Goal: Task Accomplishment & Management: Complete application form

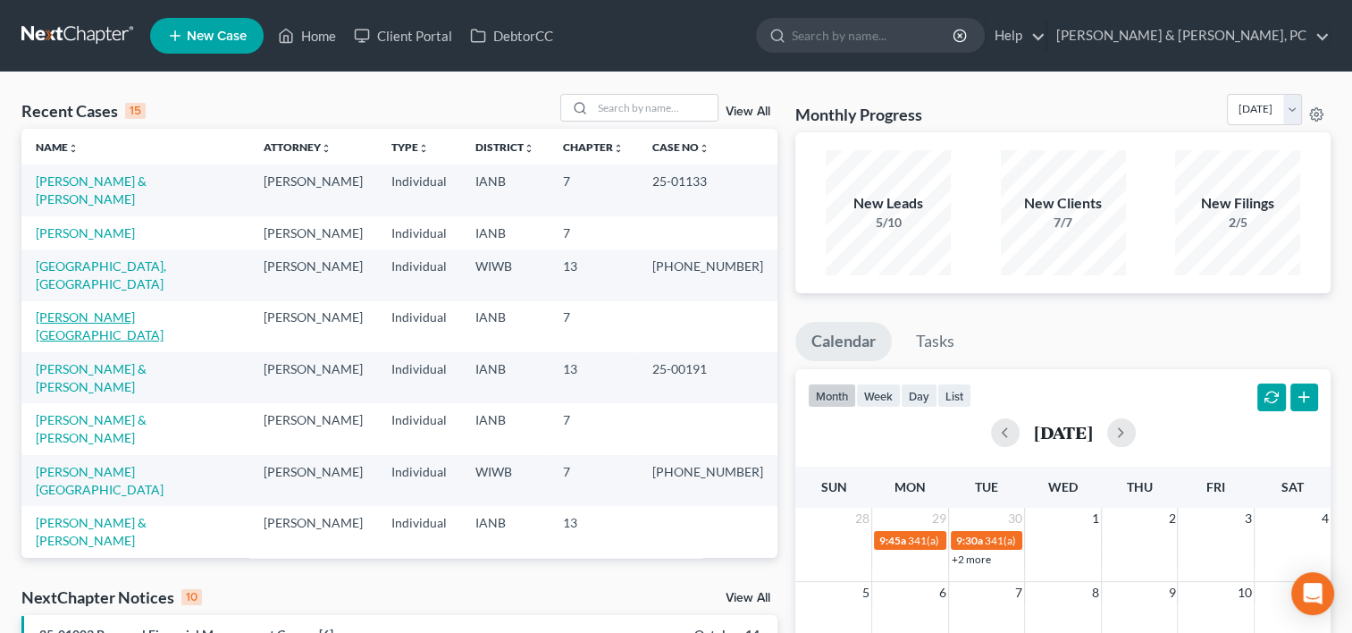
click at [113, 309] on link "[PERSON_NAME][GEOGRAPHIC_DATA]" at bounding box center [100, 325] width 128 height 33
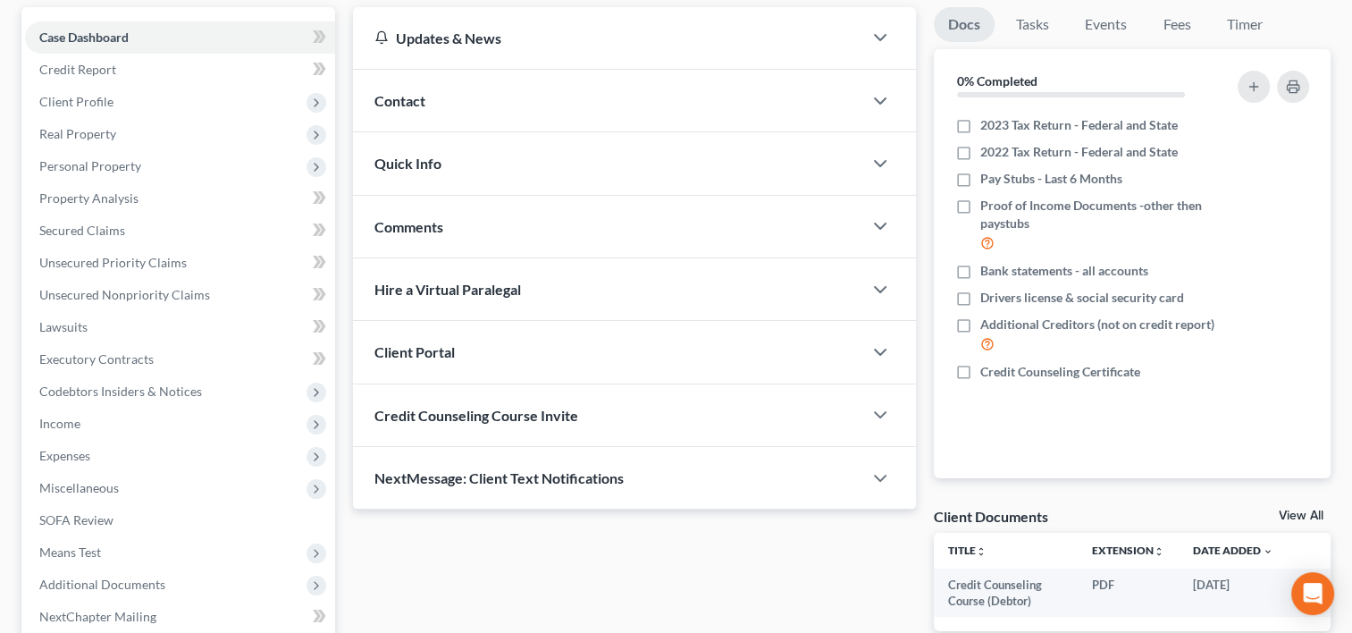
scroll to position [348, 0]
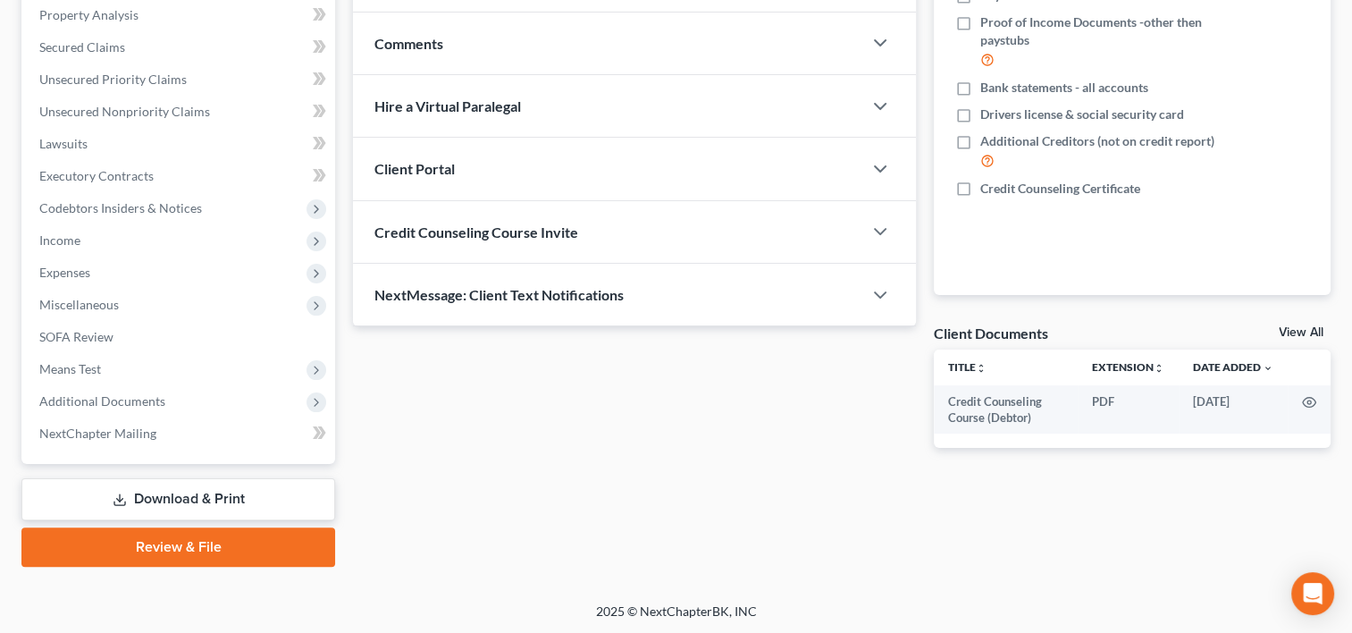
click at [206, 540] on link "Review & File" at bounding box center [178, 546] width 314 height 39
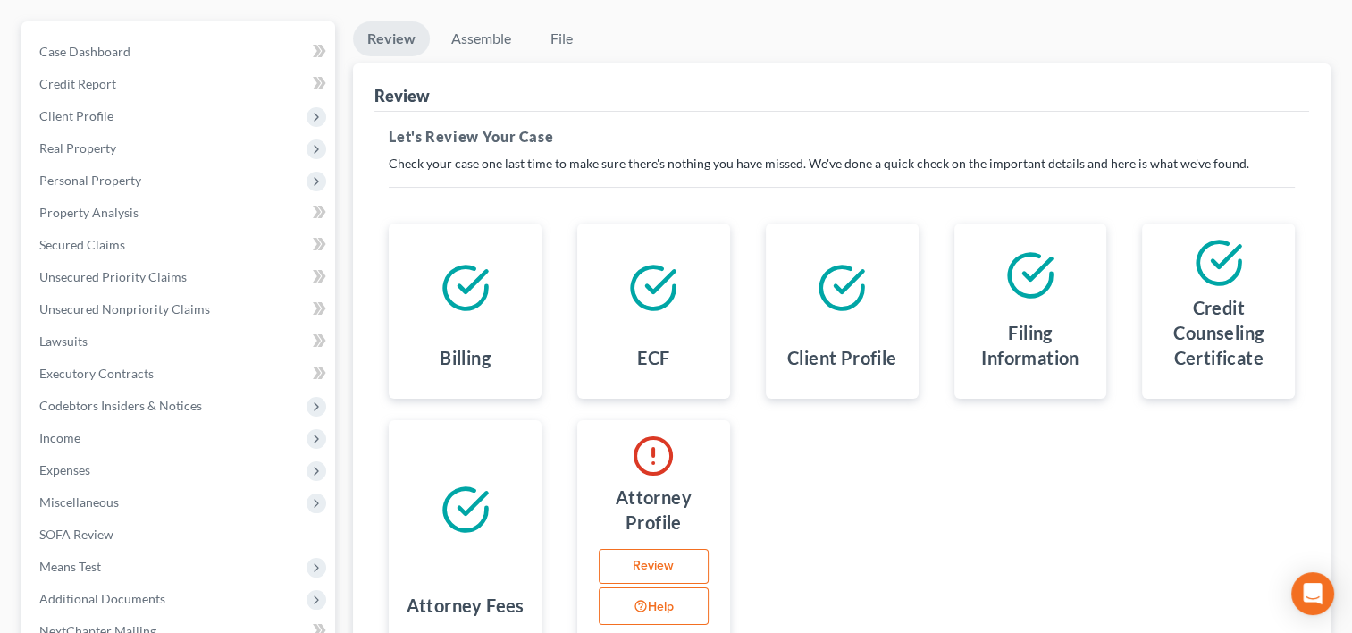
scroll to position [143, 0]
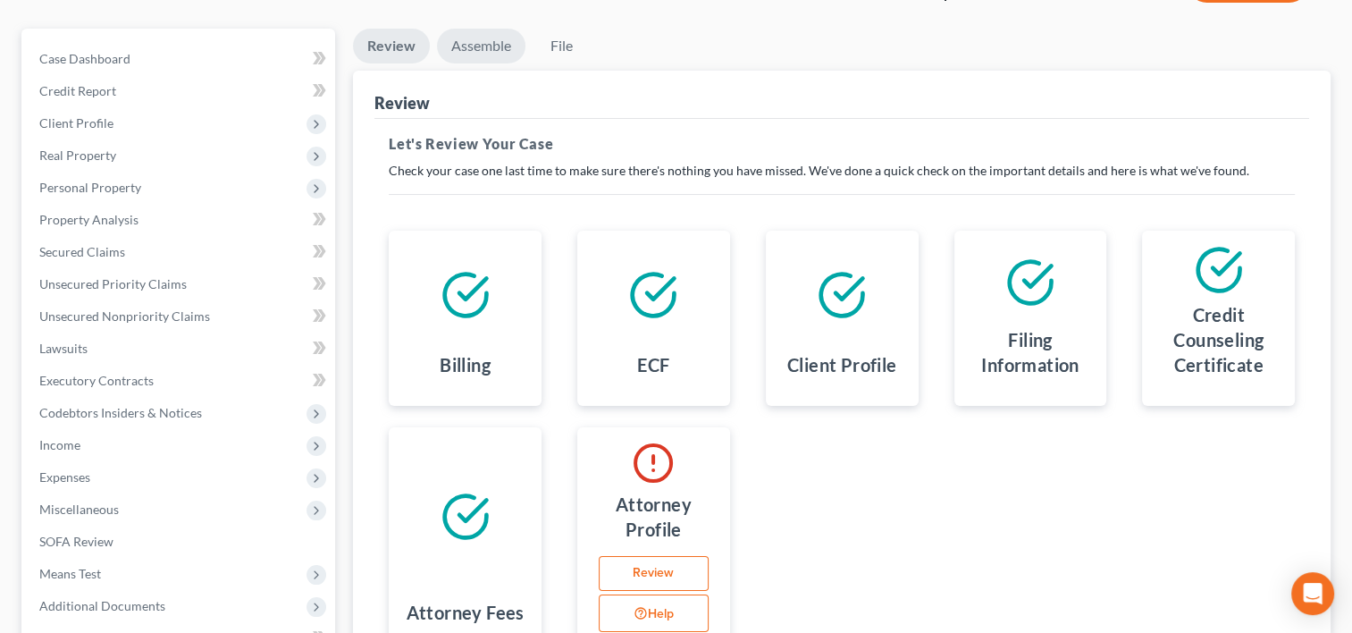
click at [481, 48] on link "Assemble" at bounding box center [481, 46] width 88 height 35
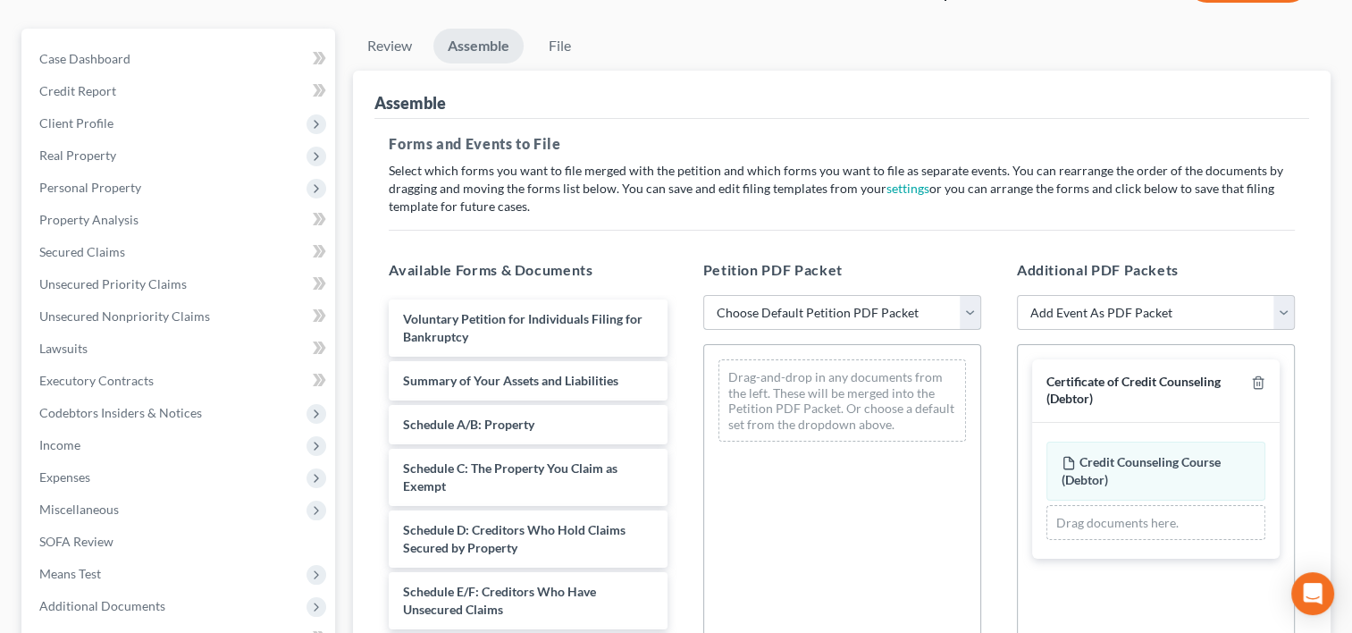
click at [844, 318] on select "Choose Default Petition PDF Packet Complete Bankruptcy Petition (all forms and …" at bounding box center [842, 313] width 278 height 36
select select "0"
click at [703, 295] on select "Choose Default Petition PDF Packet Complete Bankruptcy Petition (all forms and …" at bounding box center [842, 313] width 278 height 36
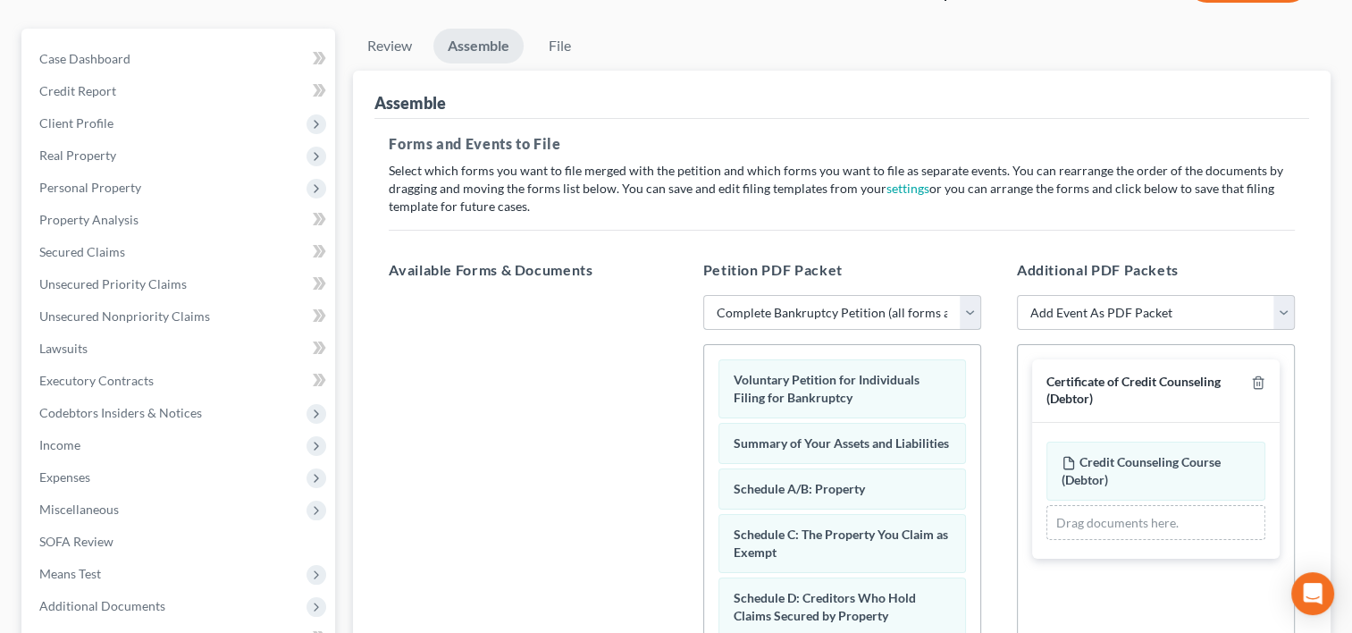
scroll to position [505, 0]
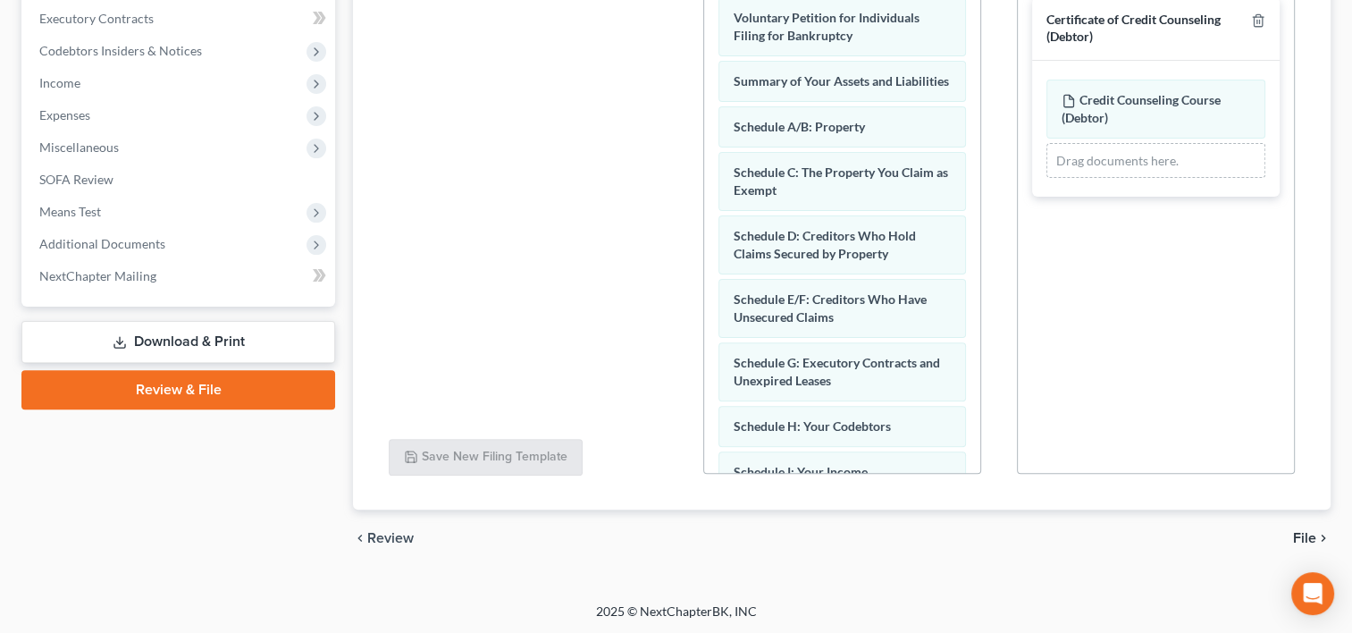
click at [1298, 533] on span "File" at bounding box center [1304, 538] width 23 height 14
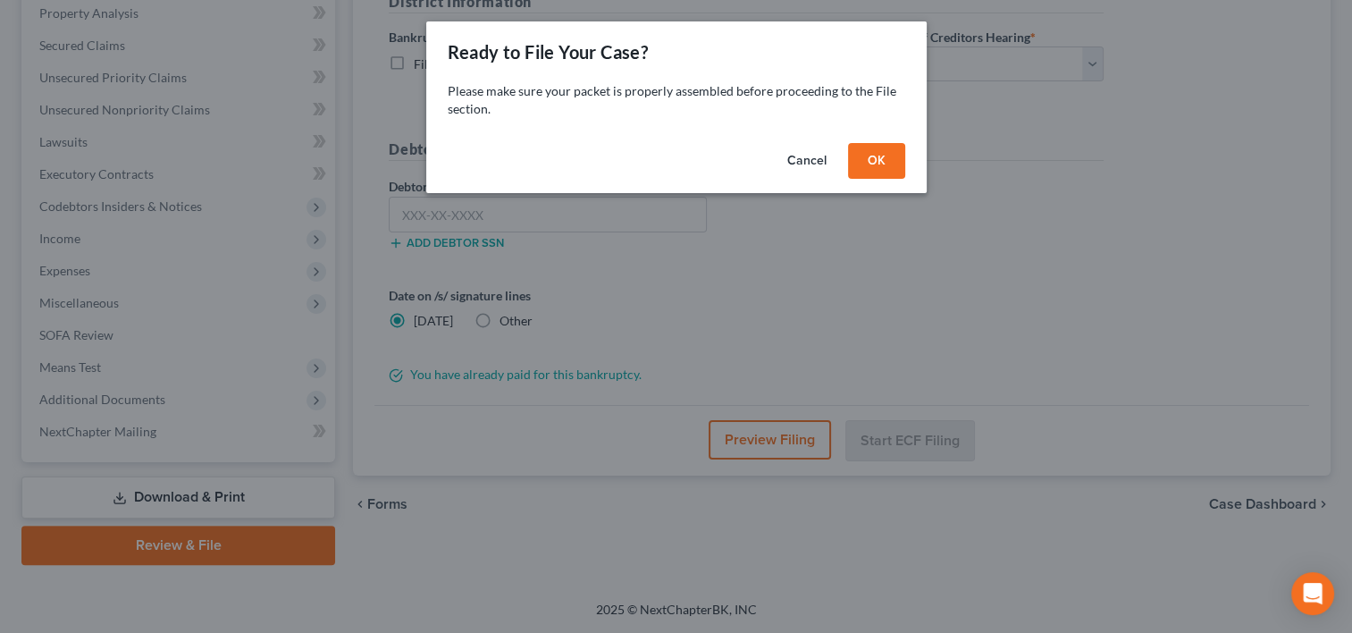
scroll to position [348, 0]
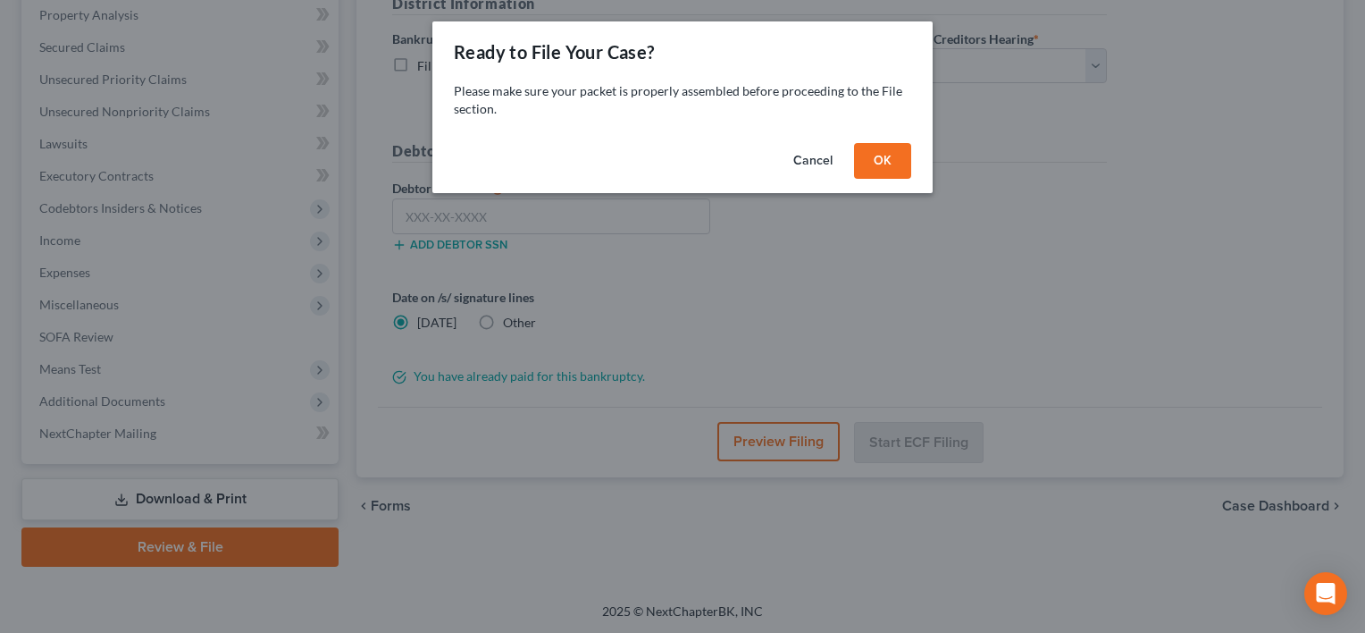
click at [884, 173] on button "OK" at bounding box center [882, 161] width 57 height 36
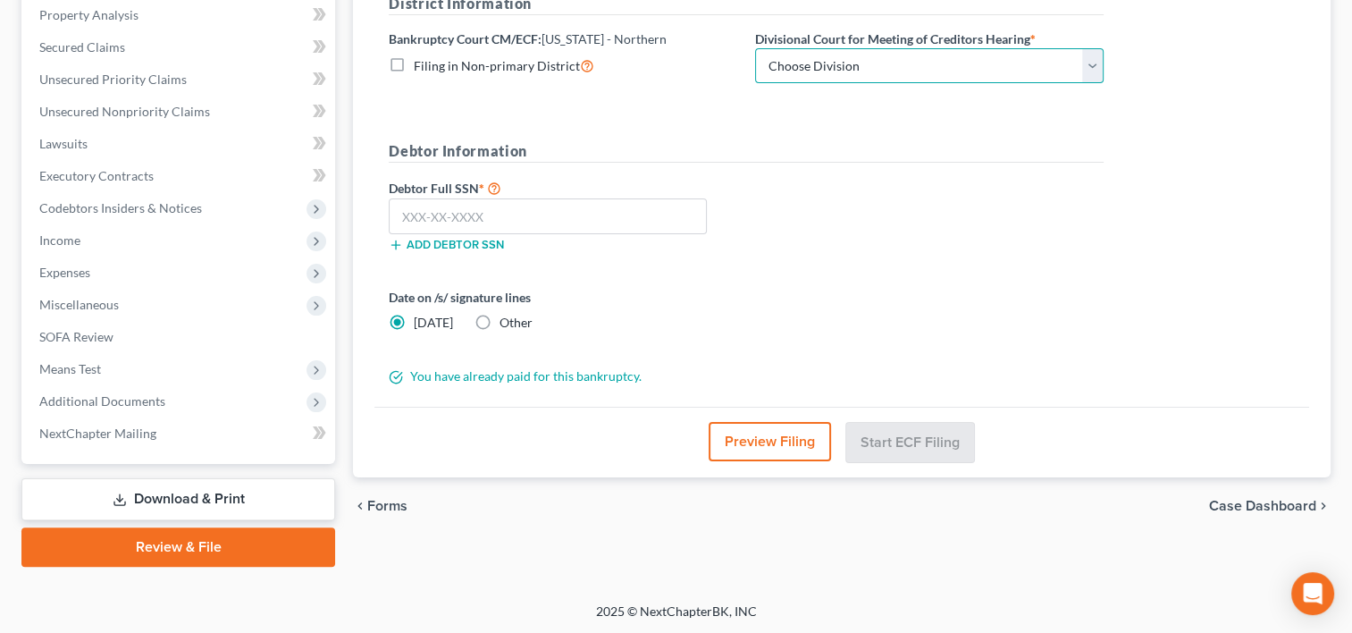
click at [888, 68] on select "Choose Division Cedar Rapids Dubuque Fort Dodge Mason City Sioux City Waterloo" at bounding box center [929, 66] width 349 height 36
click at [501, 211] on input "text" at bounding box center [548, 216] width 318 height 36
paste input "072-56-9926"
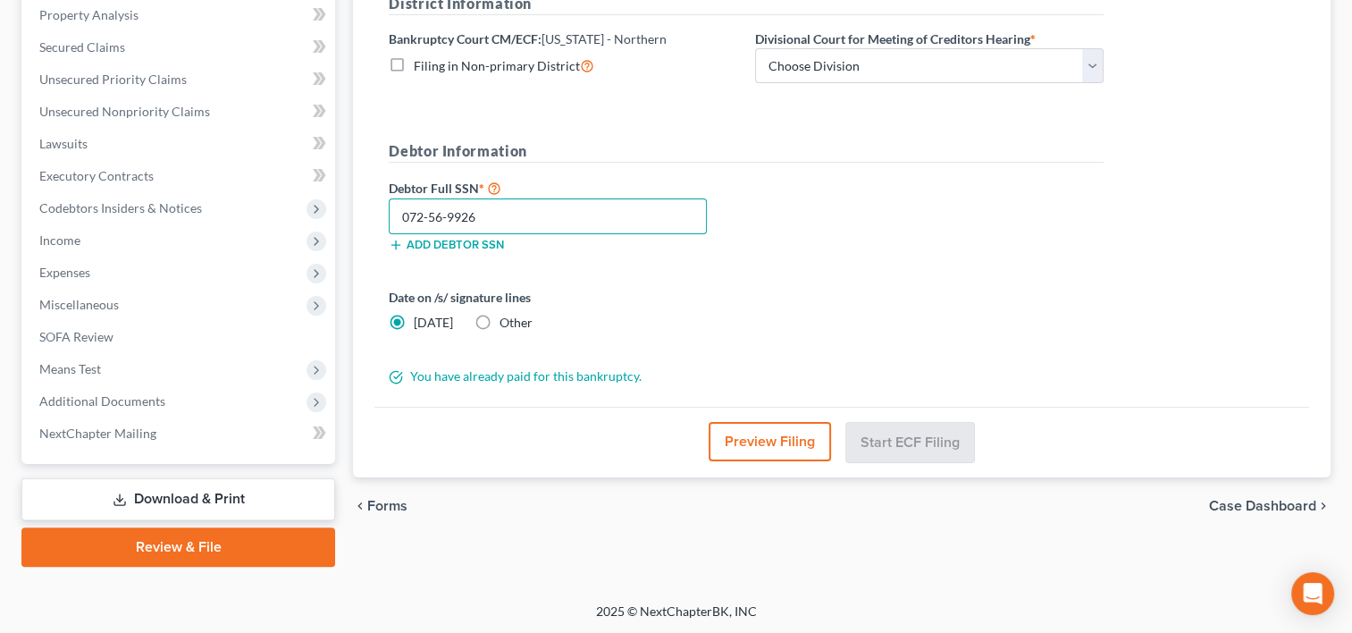
type input "072-56-9926"
click at [842, 68] on select "Choose Division Cedar Rapids Dubuque Fort Dodge Mason City Sioux City Waterloo" at bounding box center [929, 66] width 349 height 36
click at [900, 68] on select "Choose Division Cedar Rapids Dubuque Fort Dodge Mason City Sioux City Waterloo" at bounding box center [929, 66] width 349 height 36
select select "3"
click at [755, 48] on select "Choose Division Cedar Rapids Dubuque Fort Dodge Mason City Sioux City Waterloo" at bounding box center [929, 66] width 349 height 36
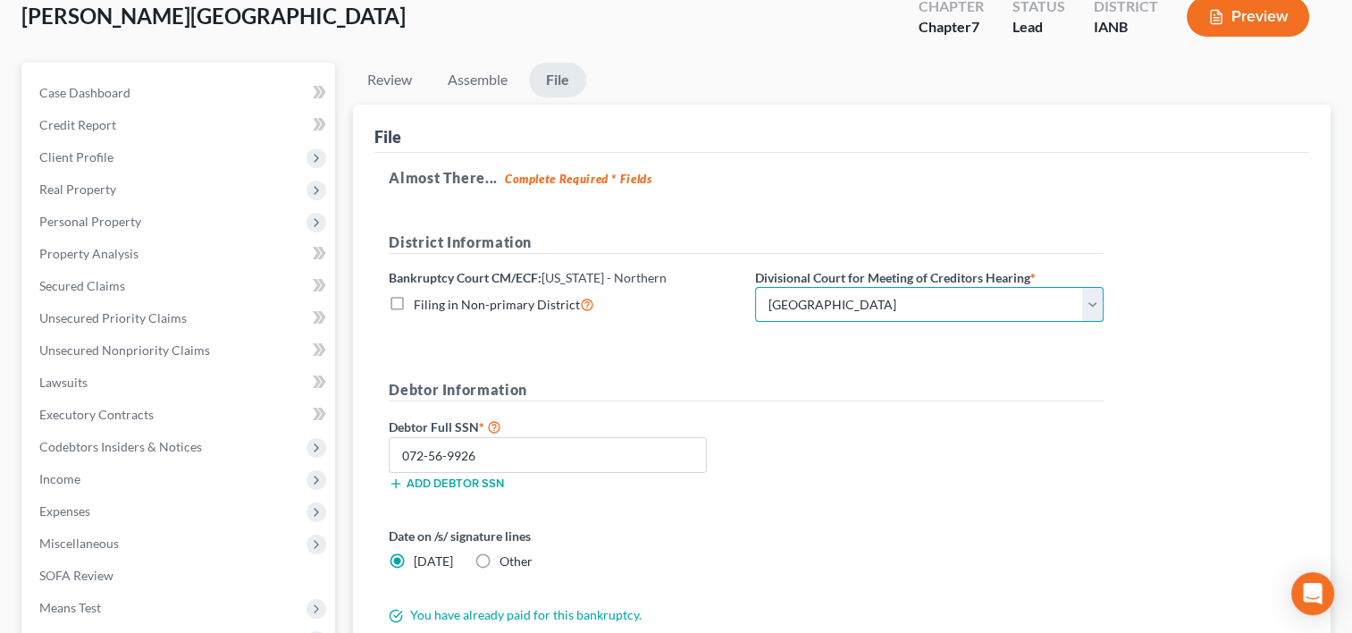
scroll to position [80, 0]
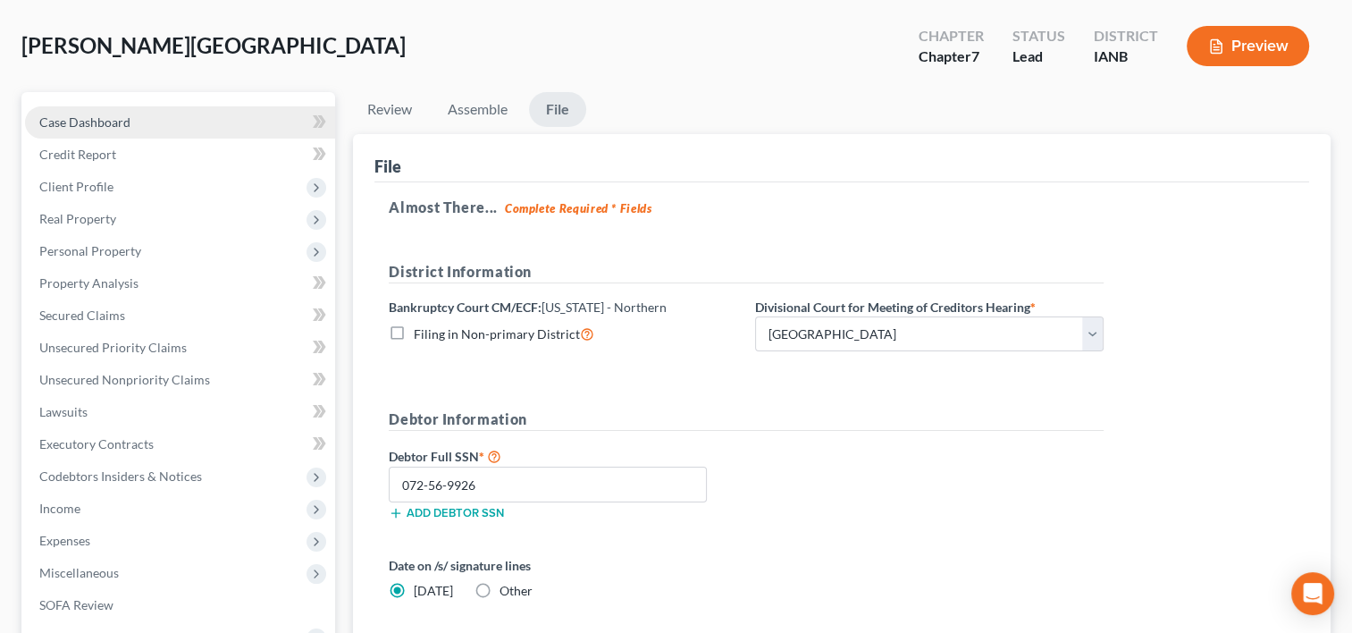
click at [82, 118] on span "Case Dashboard" at bounding box center [84, 121] width 91 height 15
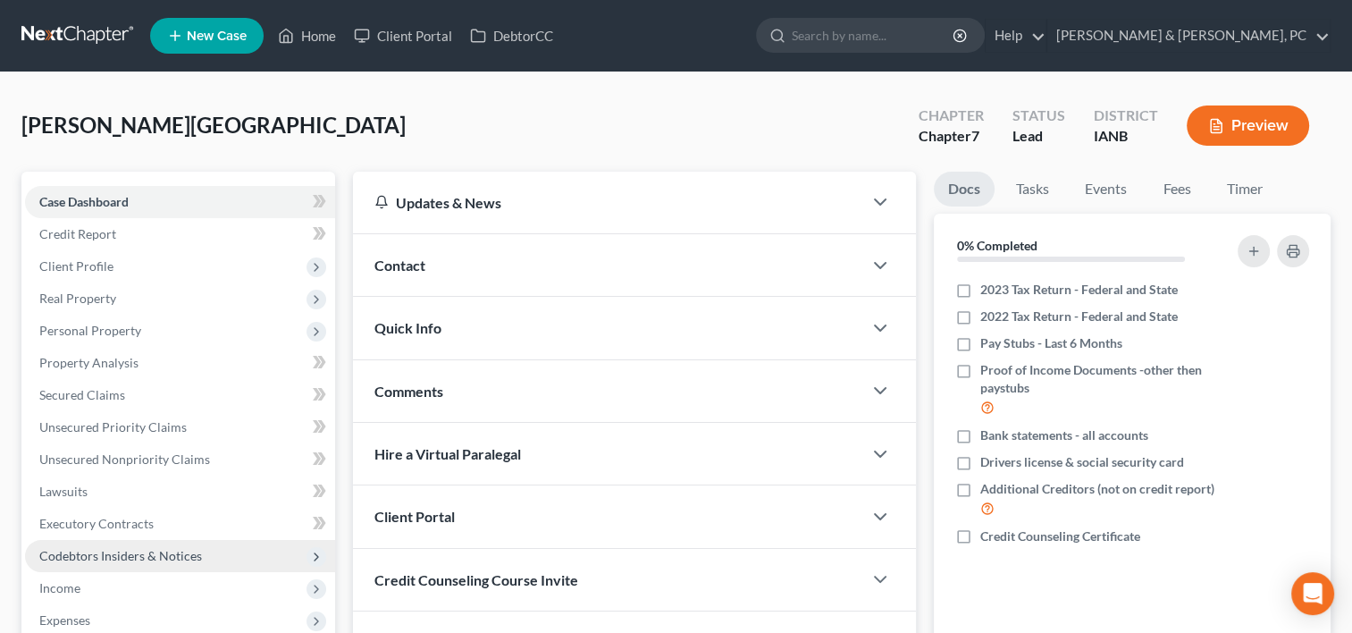
scroll to position [348, 0]
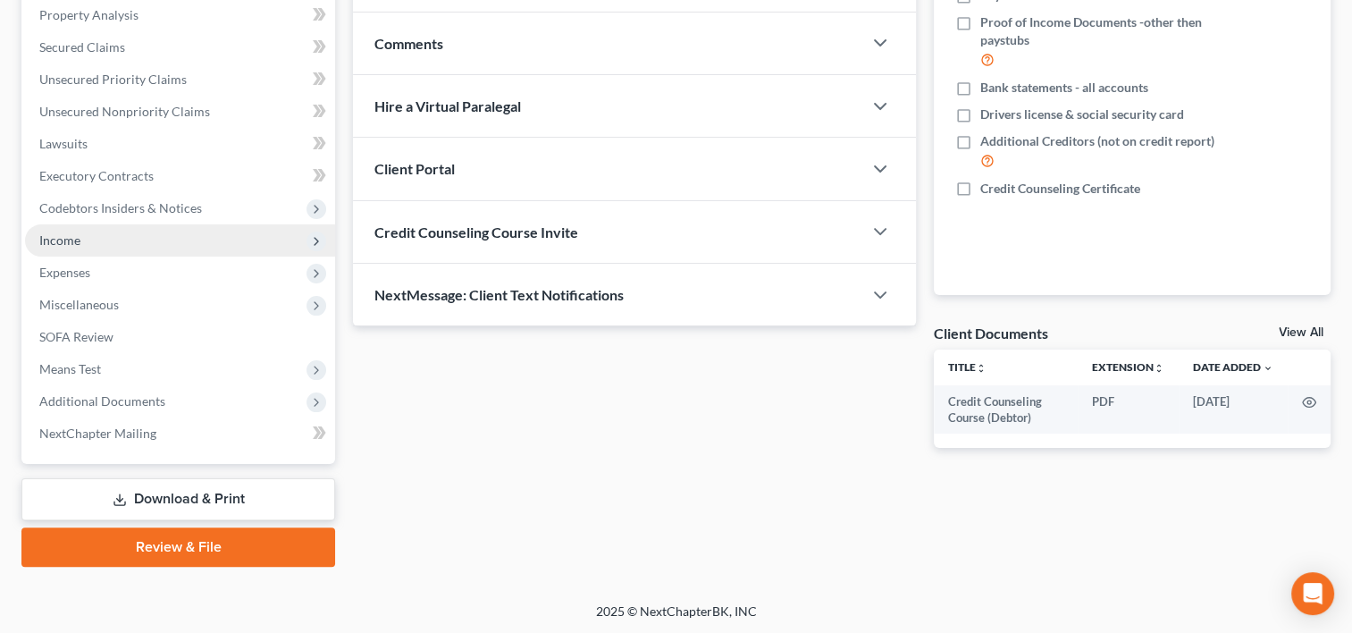
click at [76, 239] on span "Income" at bounding box center [59, 239] width 41 height 15
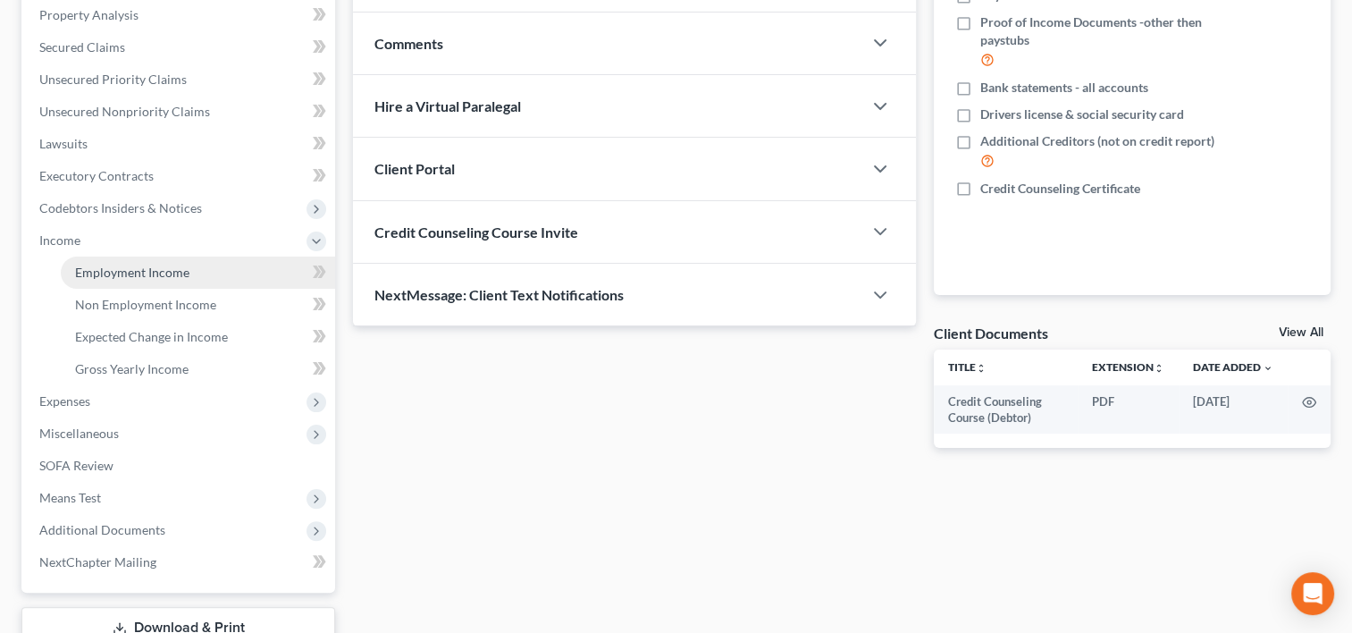
click at [120, 275] on span "Employment Income" at bounding box center [132, 272] width 114 height 15
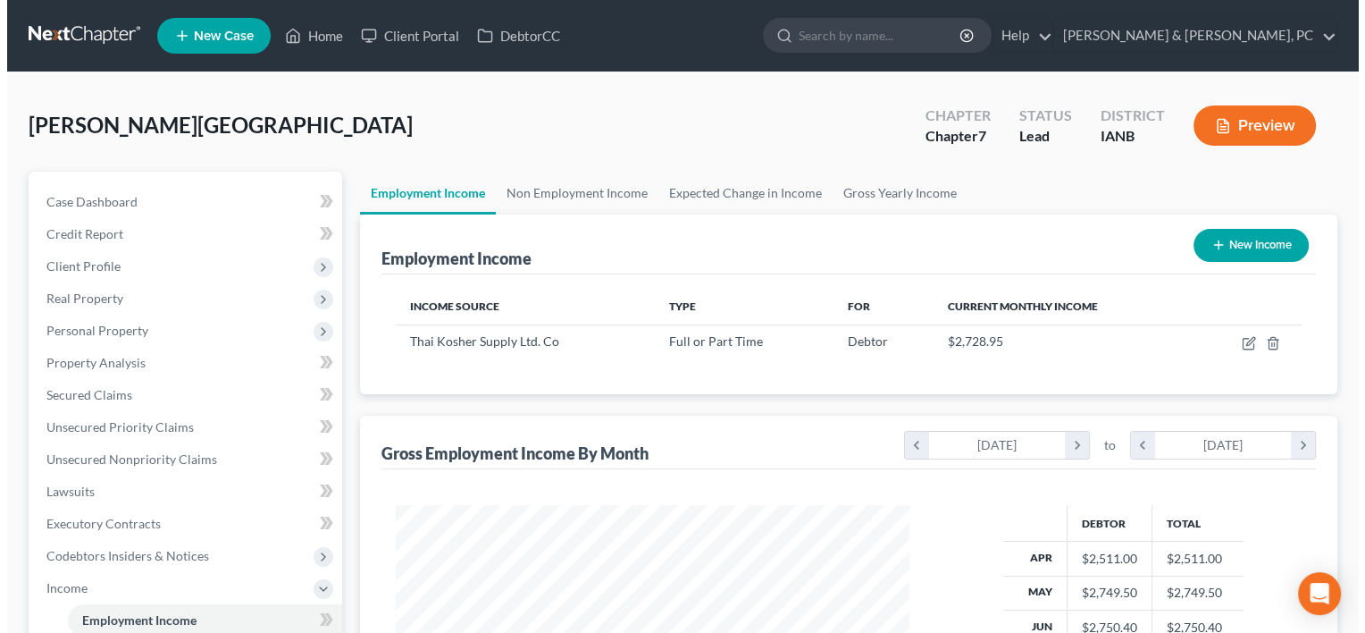
scroll to position [318, 550]
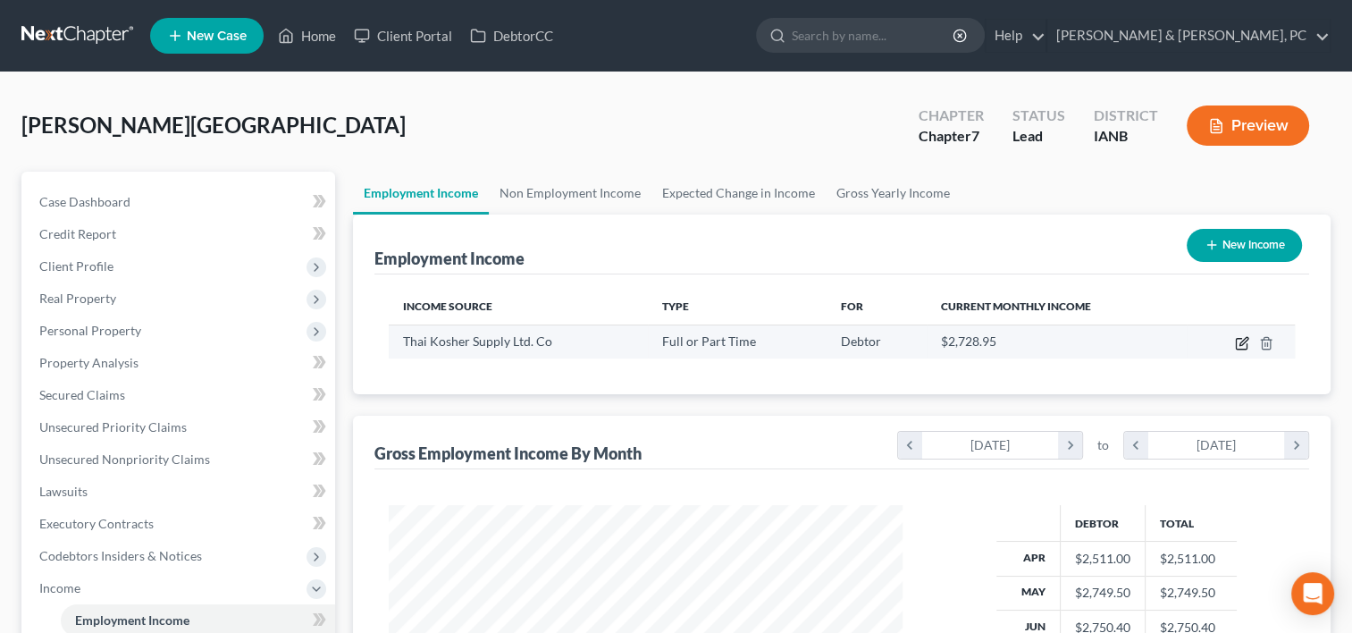
click at [1239, 341] on icon "button" at bounding box center [1242, 343] width 14 height 14
select select "0"
select select "16"
select select "1"
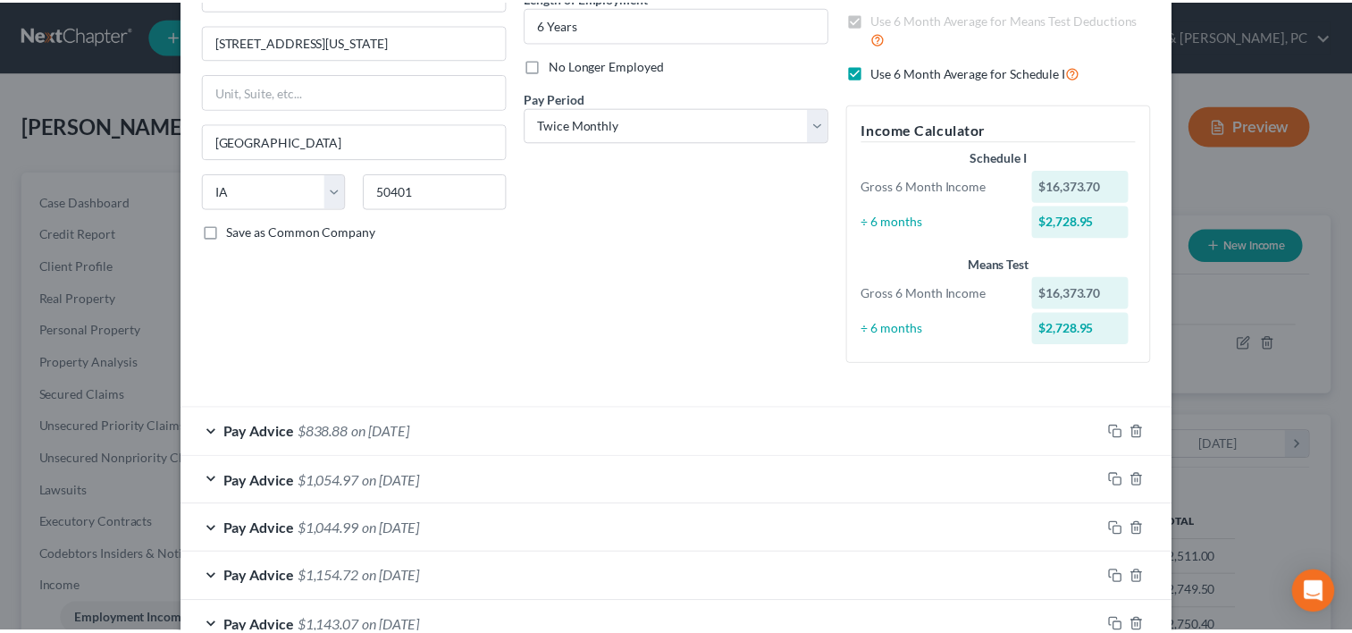
scroll to position [0, 0]
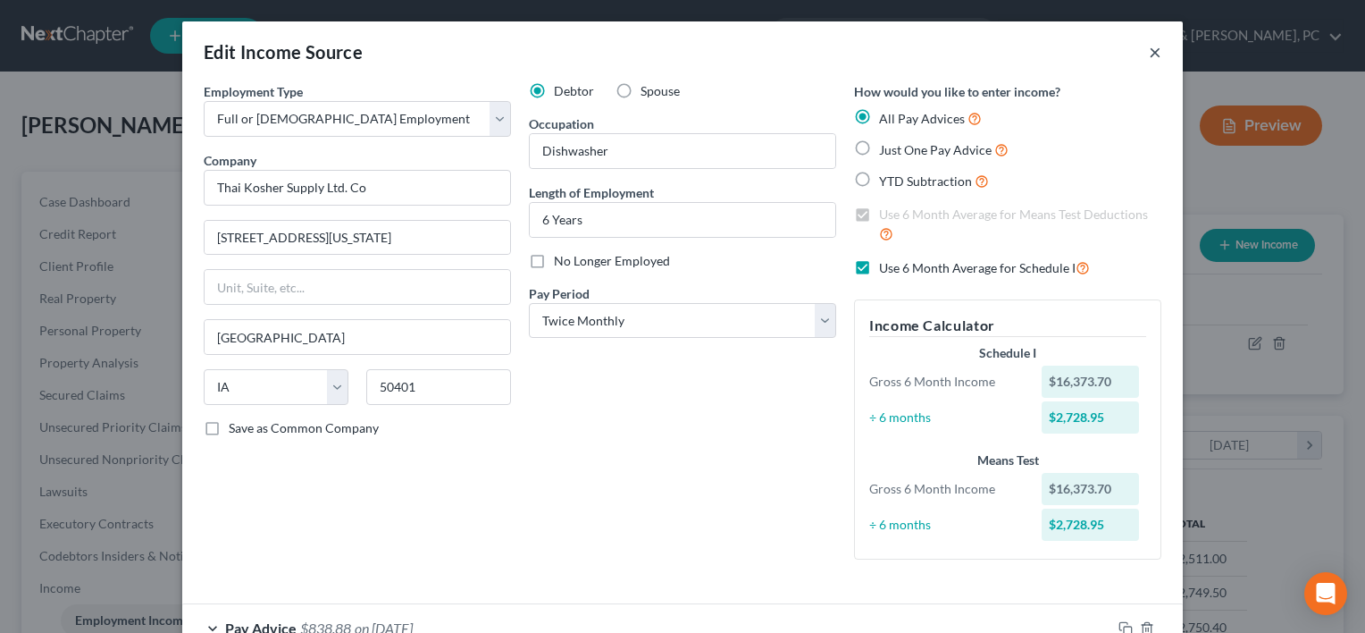
click at [1149, 50] on button "×" at bounding box center [1155, 51] width 13 height 21
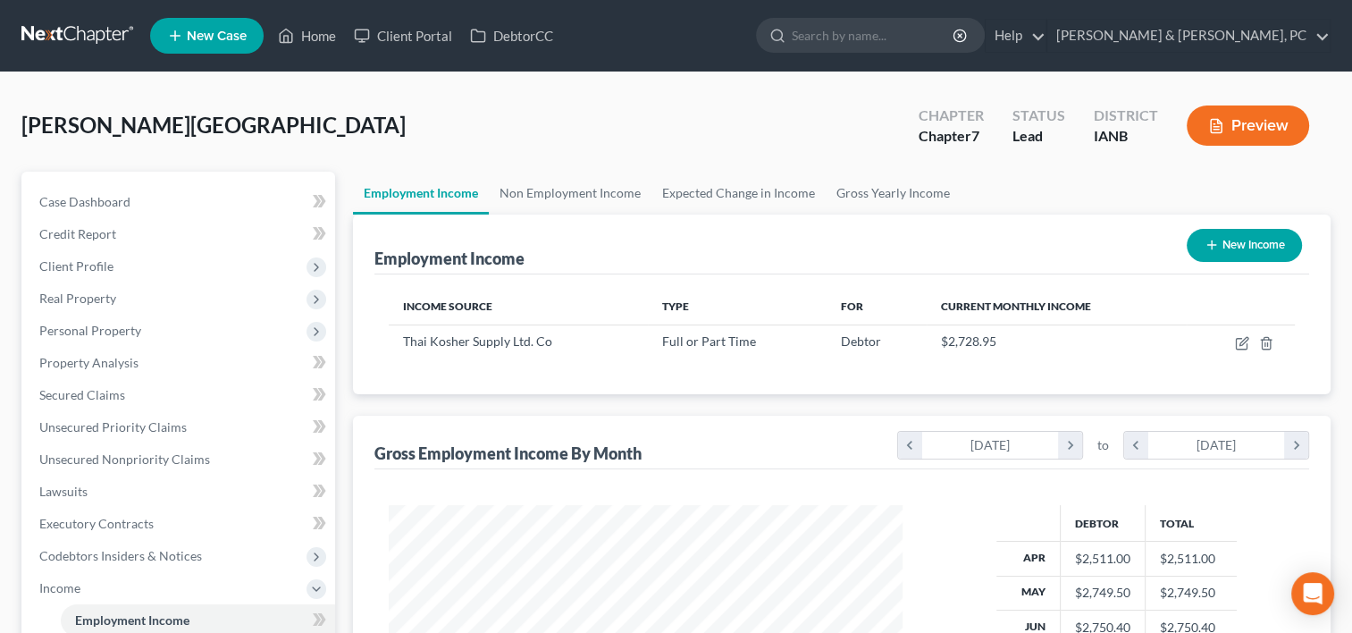
scroll to position [893282, 893052]
click at [149, 194] on link "Case Dashboard" at bounding box center [180, 202] width 310 height 32
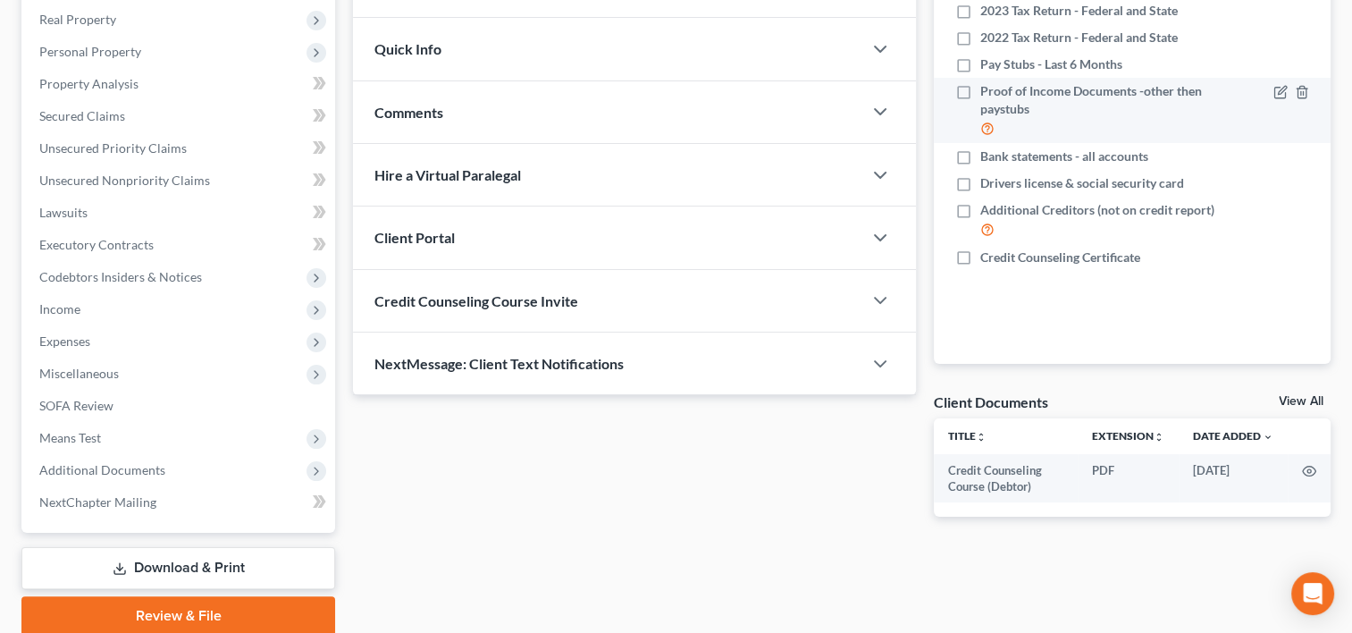
scroll to position [282, 0]
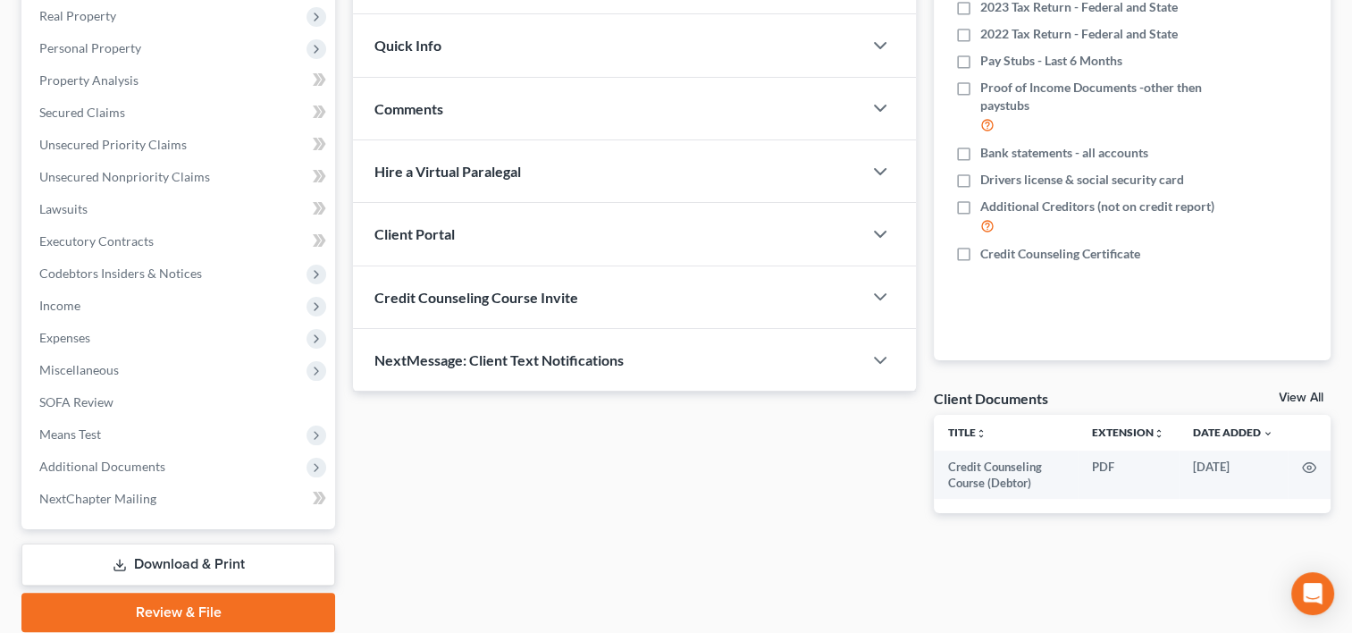
click at [1307, 397] on link "View All" at bounding box center [1301, 397] width 45 height 13
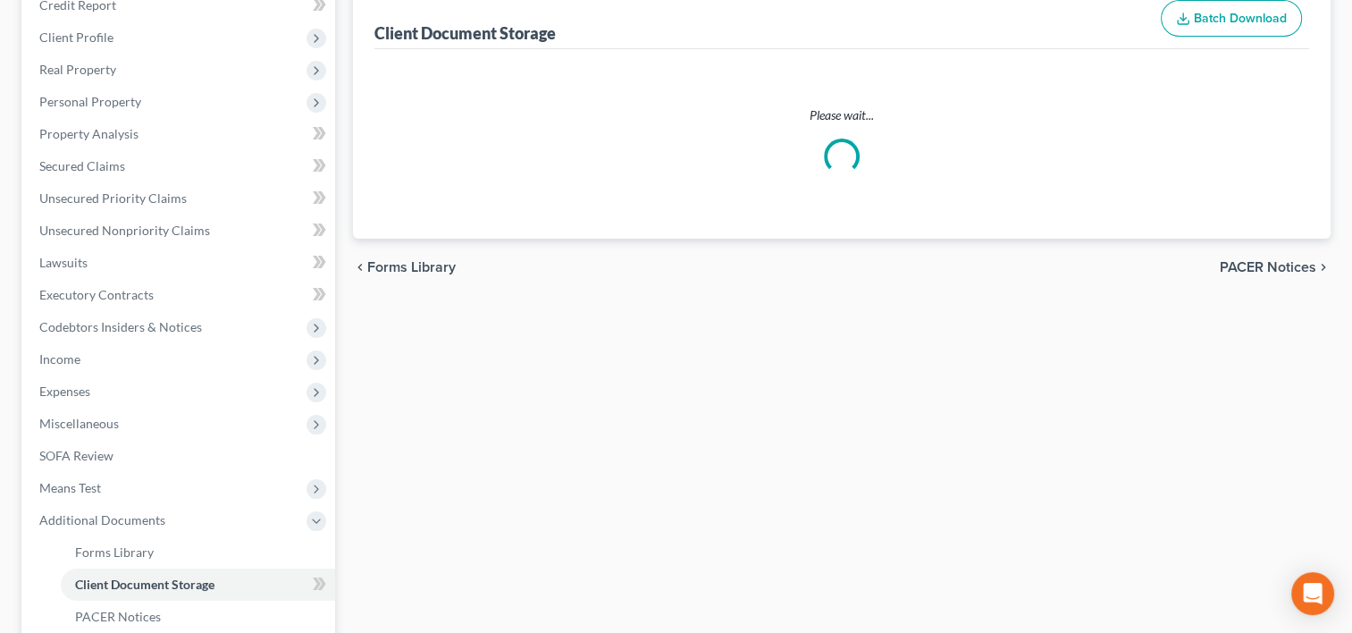
select select "4"
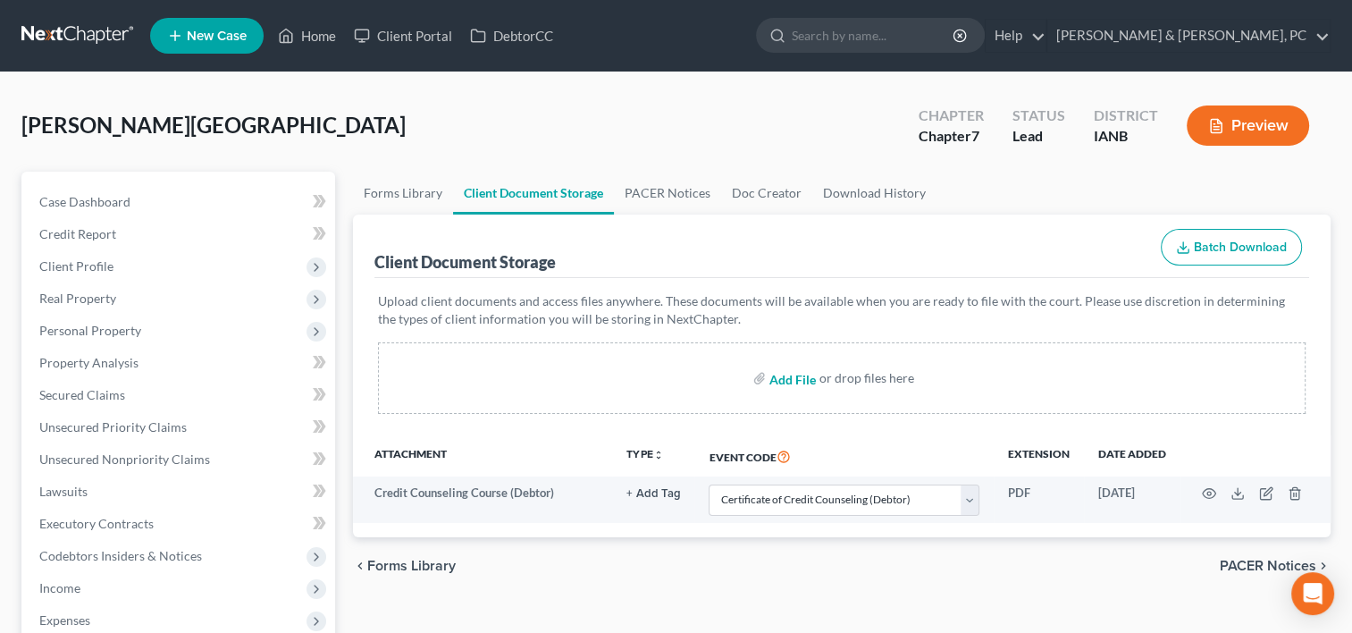
click at [789, 370] on input "file" at bounding box center [790, 378] width 43 height 32
type input "C:\fakepath\Binder1.pdf"
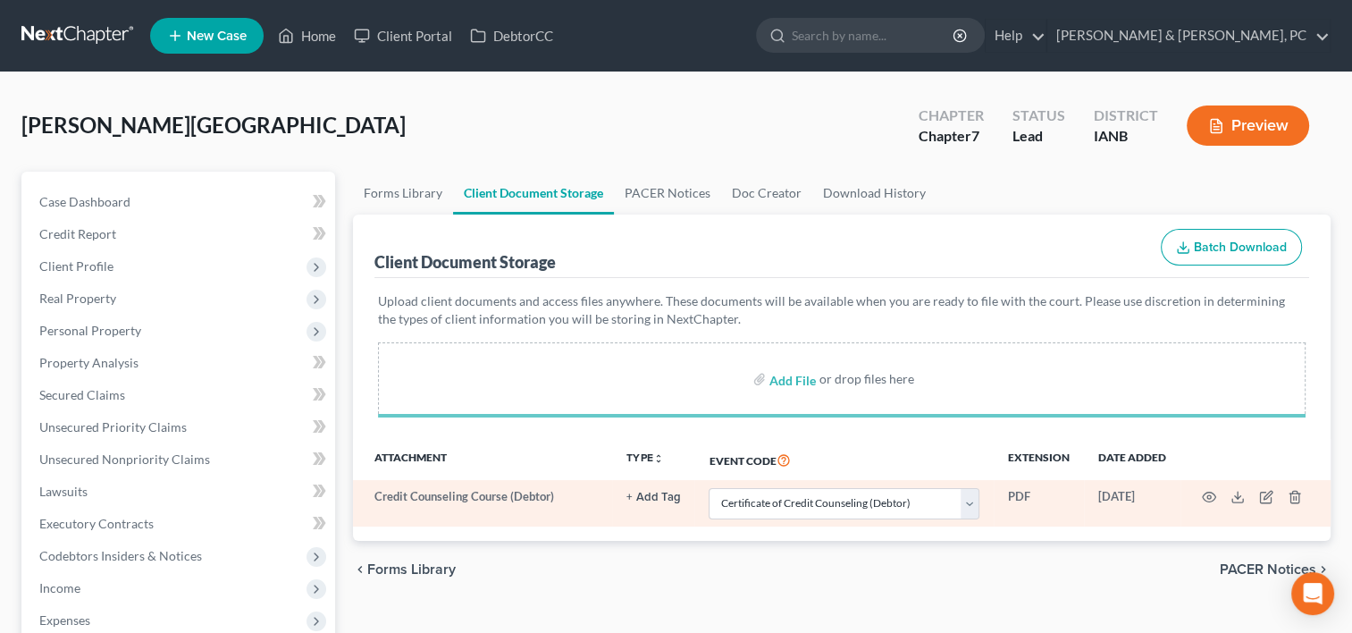
select select "4"
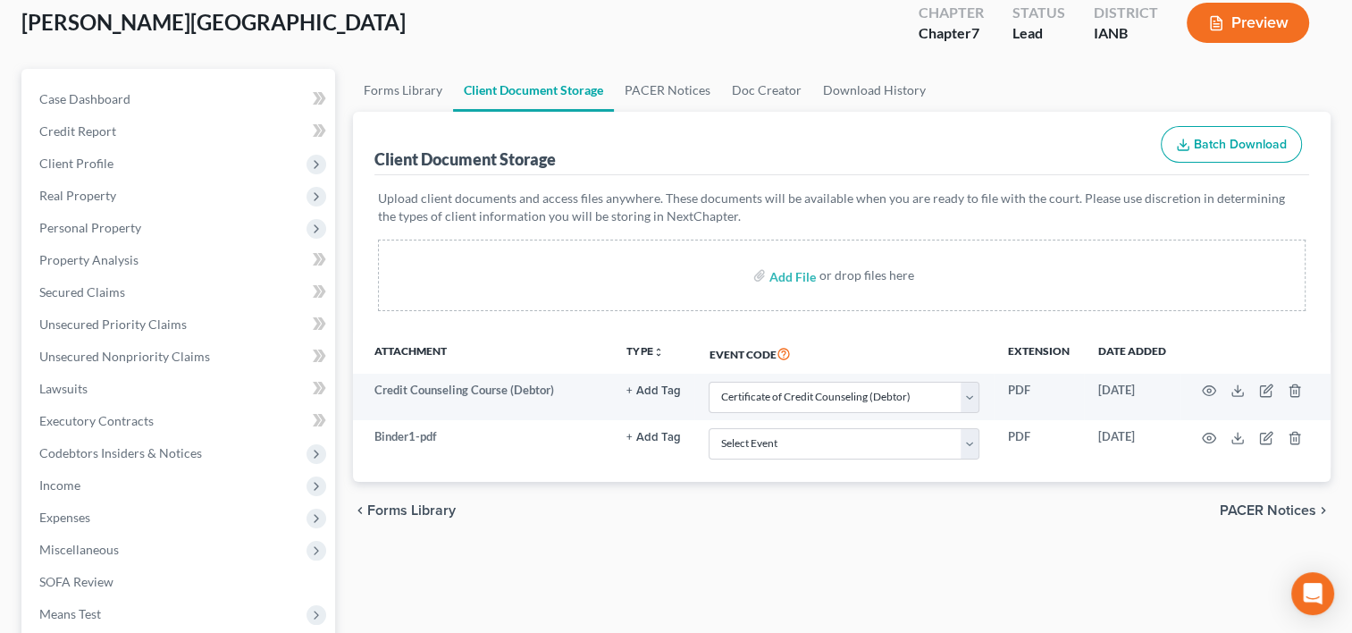
scroll to position [104, 0]
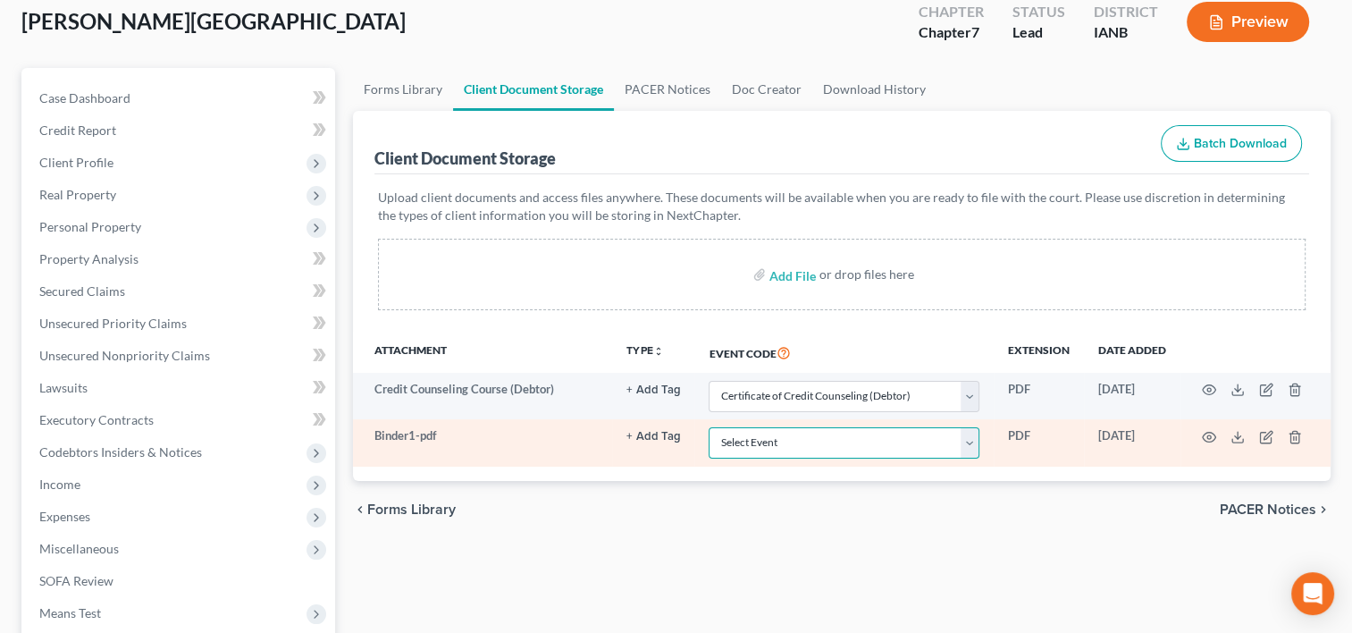
click at [751, 436] on select "Select Event Amend Amend Plan Amended Application Amended List of Creditor(s) (…" at bounding box center [844, 442] width 271 height 31
select select "31"
click at [709, 427] on select "Select Event Amend Amend Plan Amended Application Amended List of Creditor(s) (…" at bounding box center [844, 442] width 271 height 31
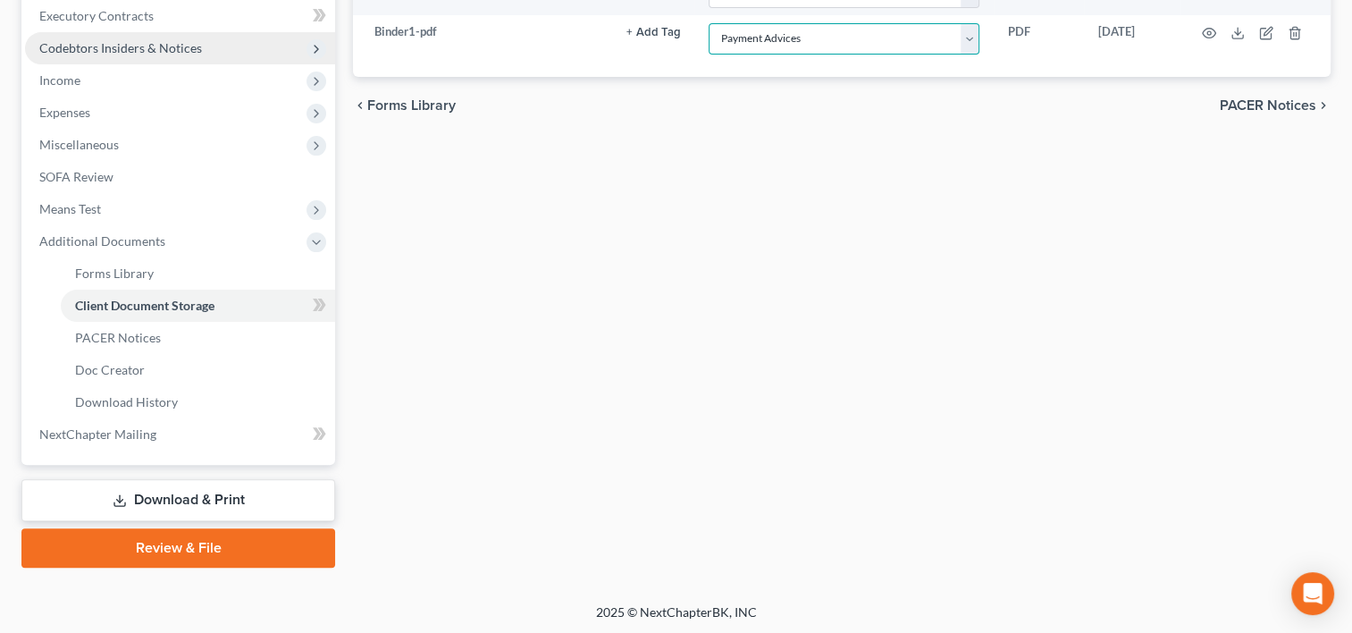
scroll to position [508, 0]
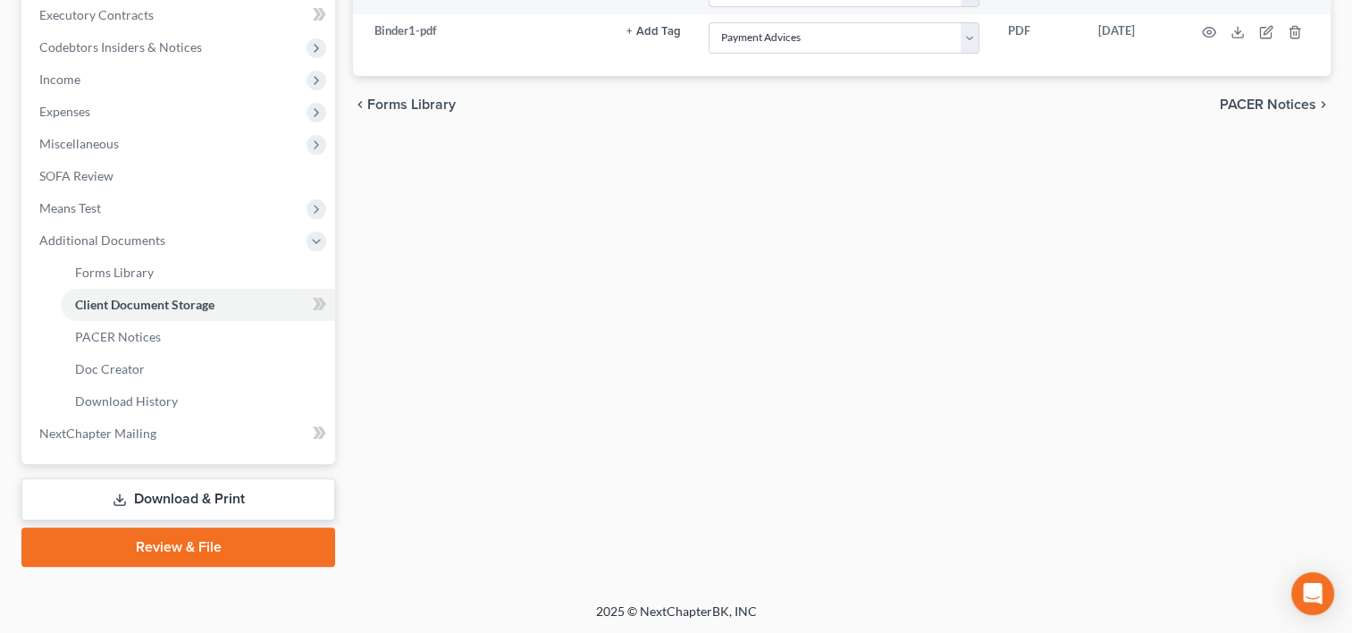
click at [174, 534] on link "Review & File" at bounding box center [178, 546] width 314 height 39
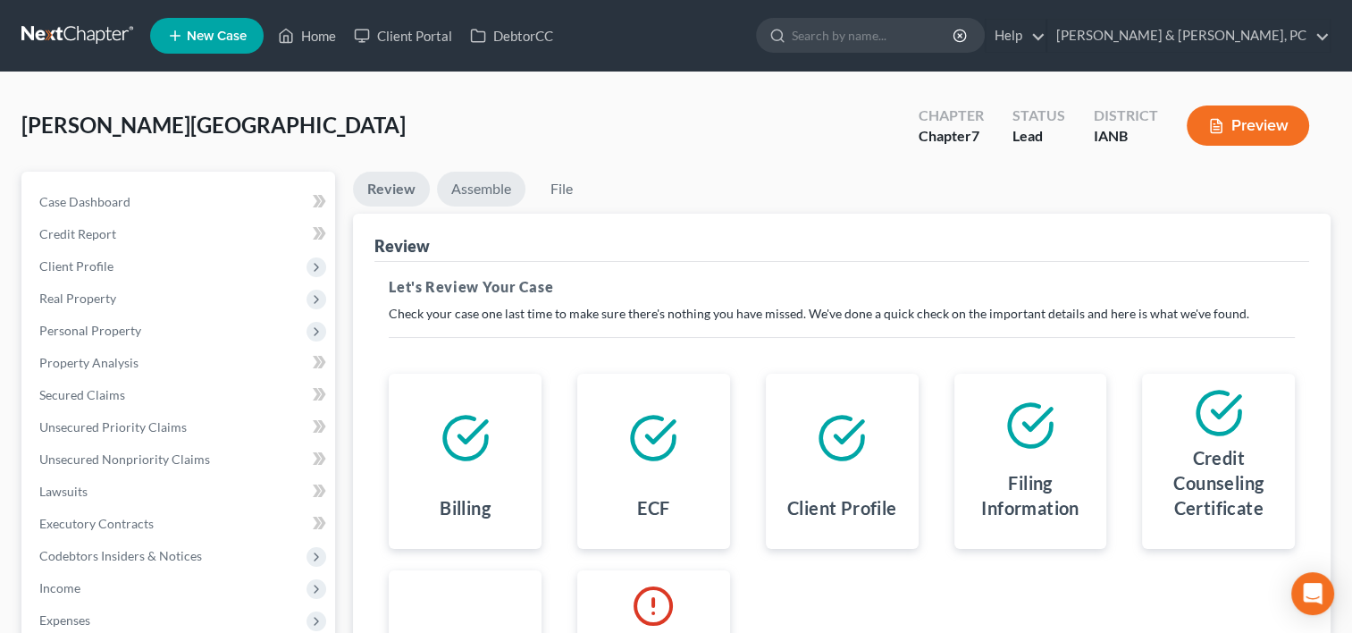
click at [484, 193] on link "Assemble" at bounding box center [481, 189] width 88 height 35
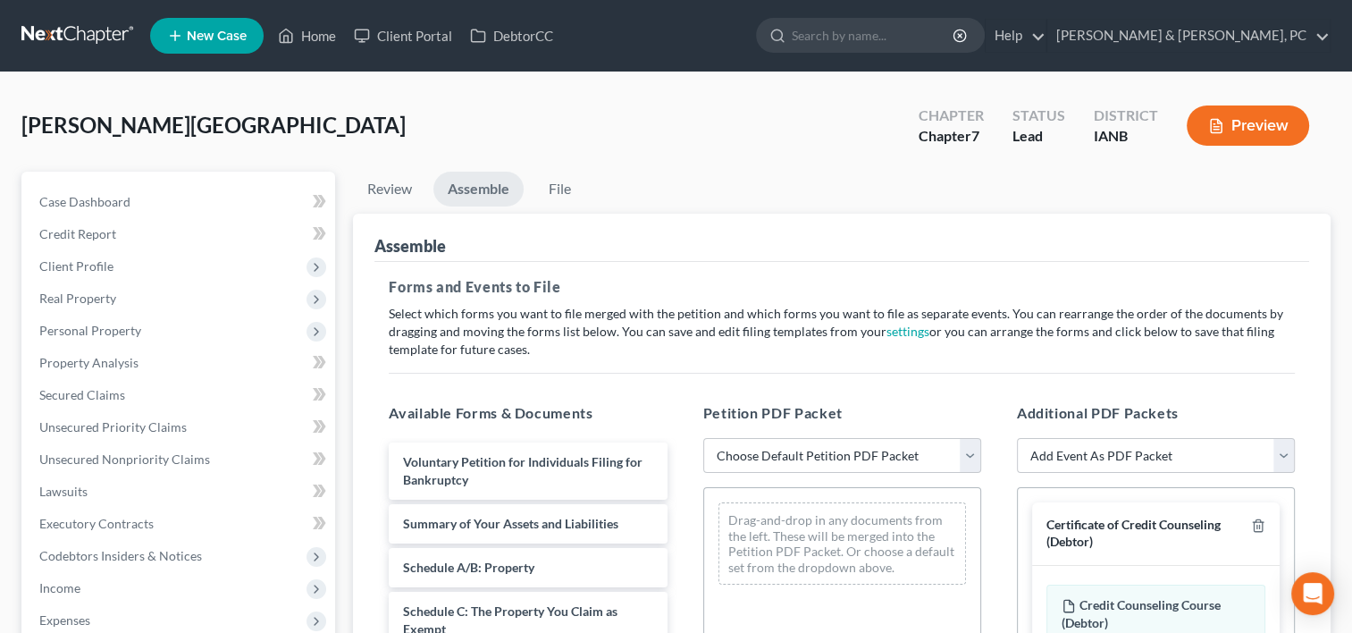
click at [484, 193] on link "Assemble" at bounding box center [478, 189] width 90 height 35
click at [876, 458] on select "Choose Default Petition PDF Packet Complete Bankruptcy Petition (all forms and …" at bounding box center [842, 456] width 278 height 36
select select "0"
click at [703, 438] on select "Choose Default Petition PDF Packet Complete Bankruptcy Petition (all forms and …" at bounding box center [842, 456] width 278 height 36
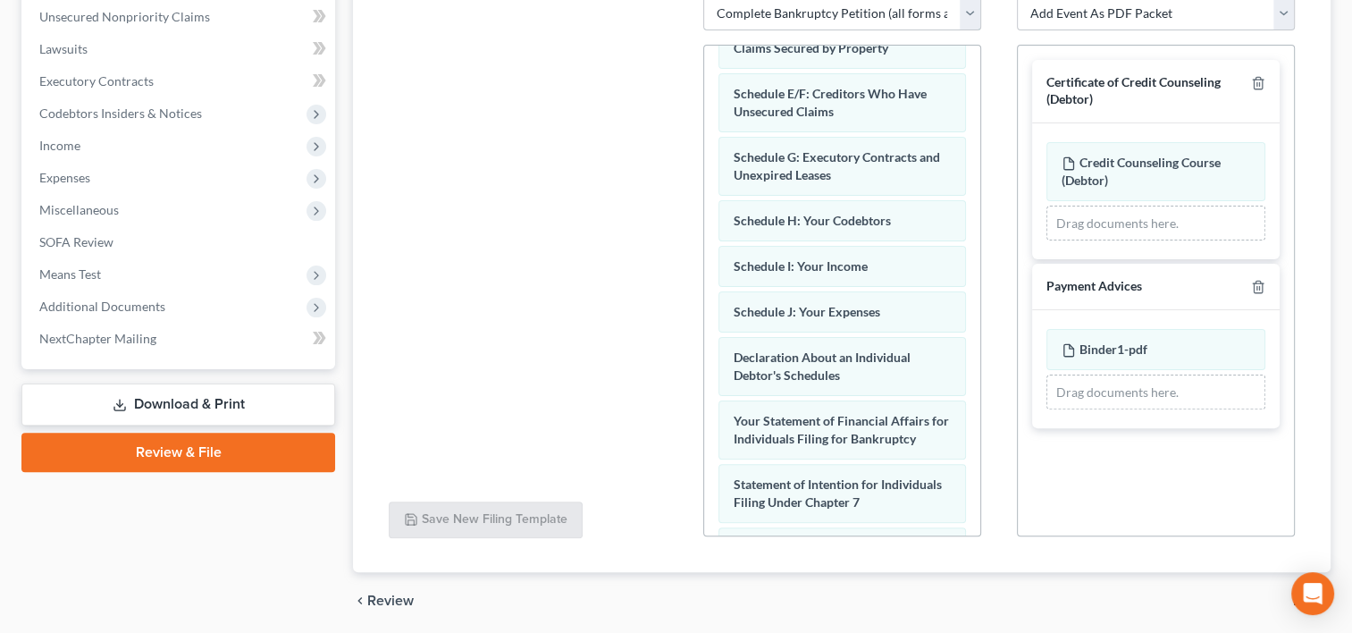
scroll to position [505, 0]
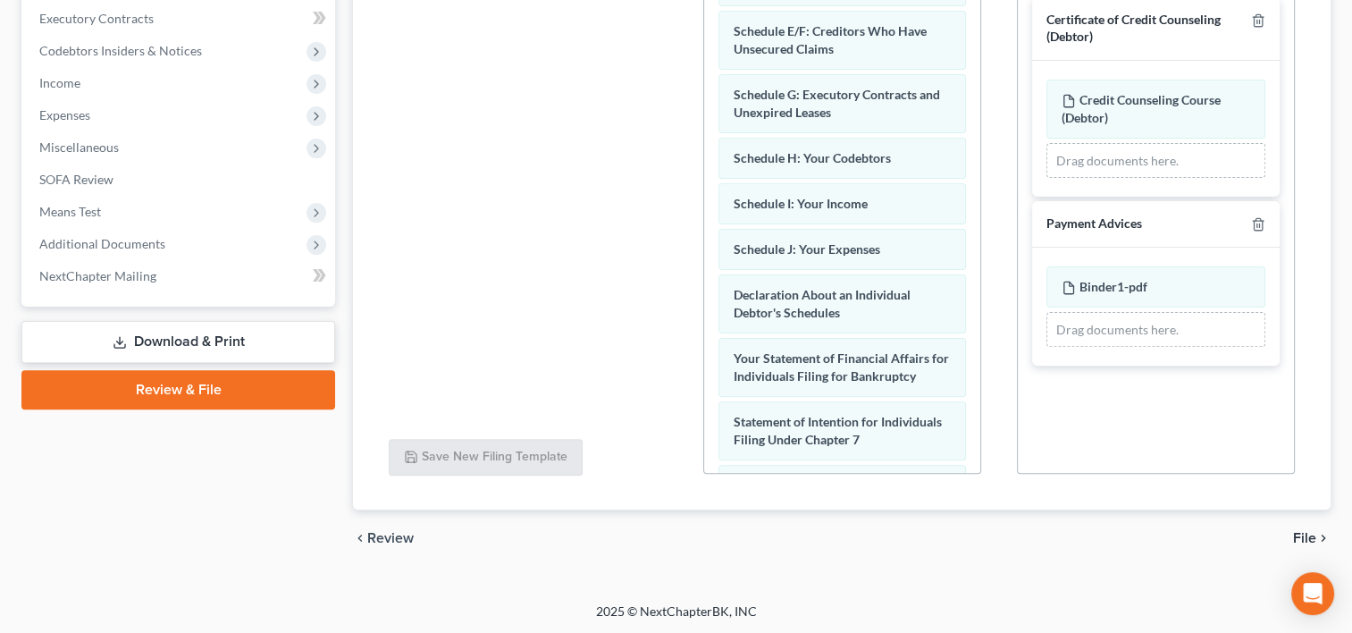
click at [1310, 533] on span "File" at bounding box center [1304, 538] width 23 height 14
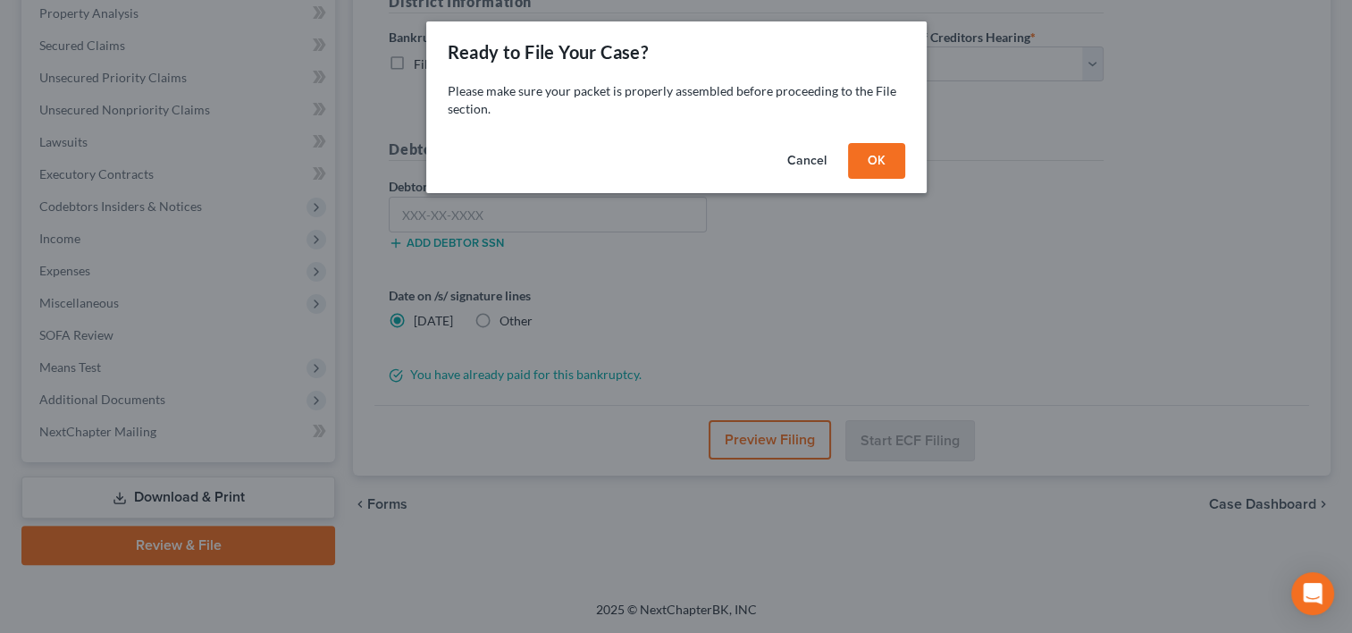
scroll to position [348, 0]
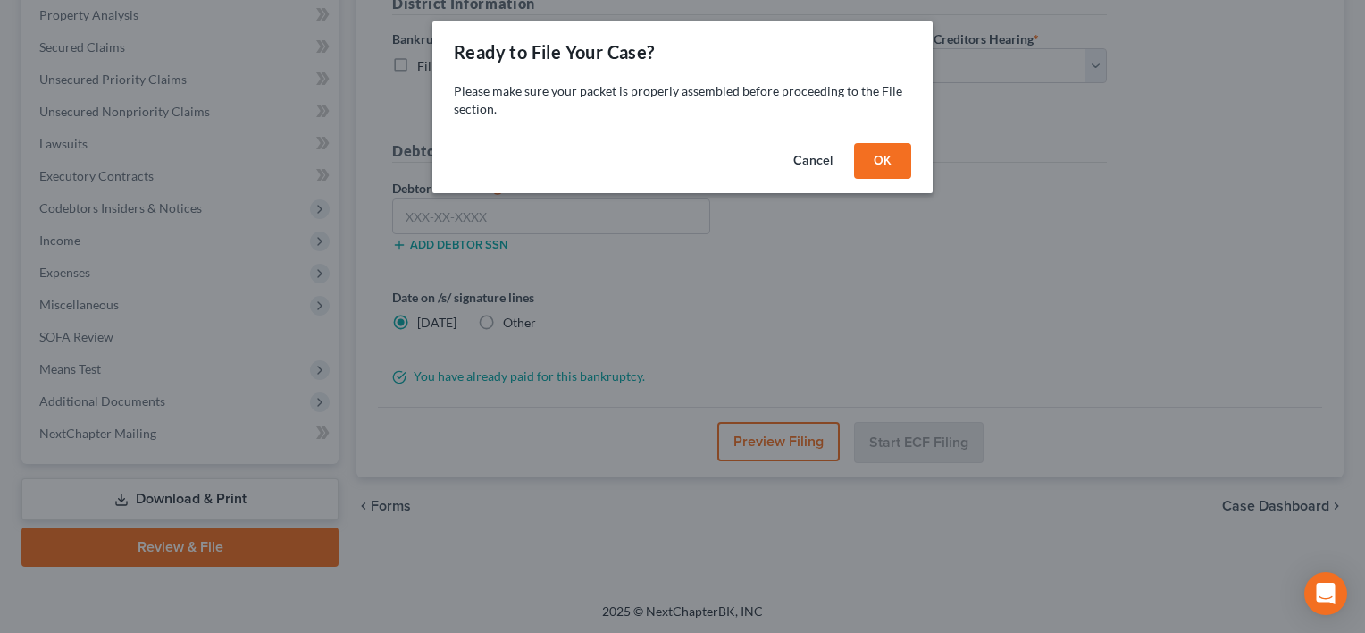
click at [889, 173] on button "OK" at bounding box center [882, 161] width 57 height 36
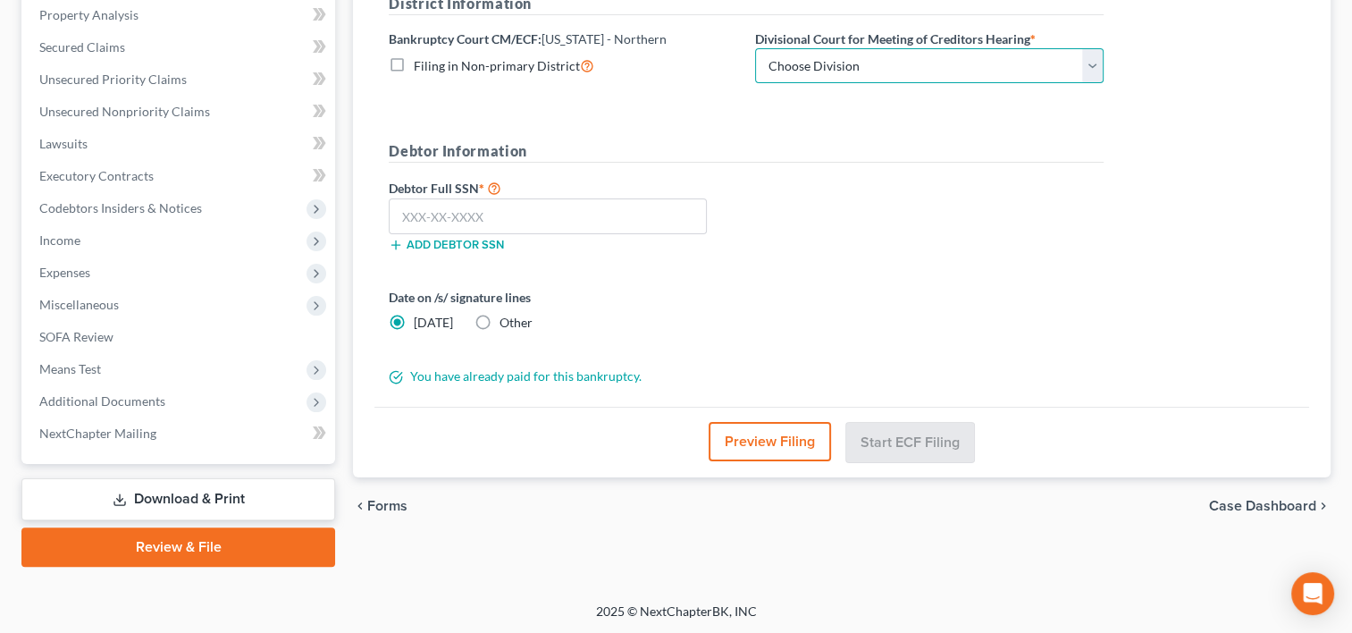
click at [873, 73] on select "Choose Division Cedar Rapids Dubuque Fort Dodge Mason City Sioux City Waterloo" at bounding box center [929, 66] width 349 height 36
select select "3"
click at [755, 48] on select "Choose Division Cedar Rapids Dubuque Fort Dodge Mason City Sioux City Waterloo" at bounding box center [929, 66] width 349 height 36
click at [627, 214] on input "text" at bounding box center [548, 216] width 318 height 36
paste input "072-56-9926"
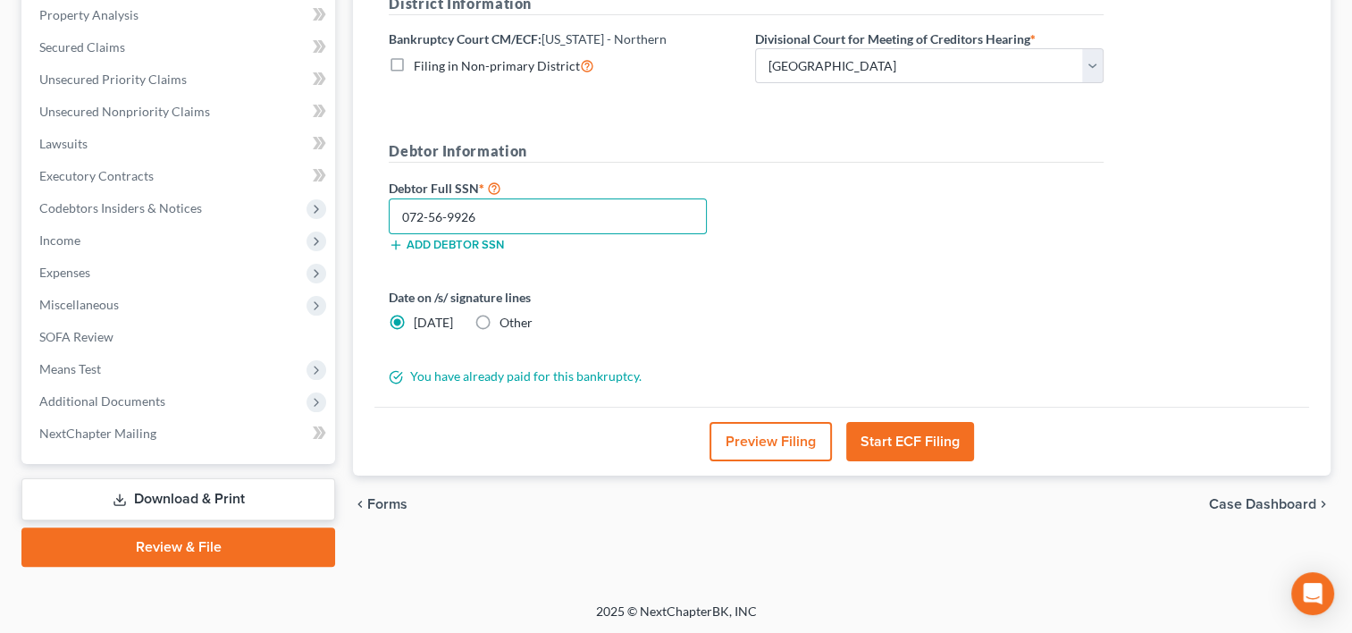
type input "072-56-9926"
click at [911, 433] on button "Start ECF Filing" at bounding box center [910, 441] width 128 height 39
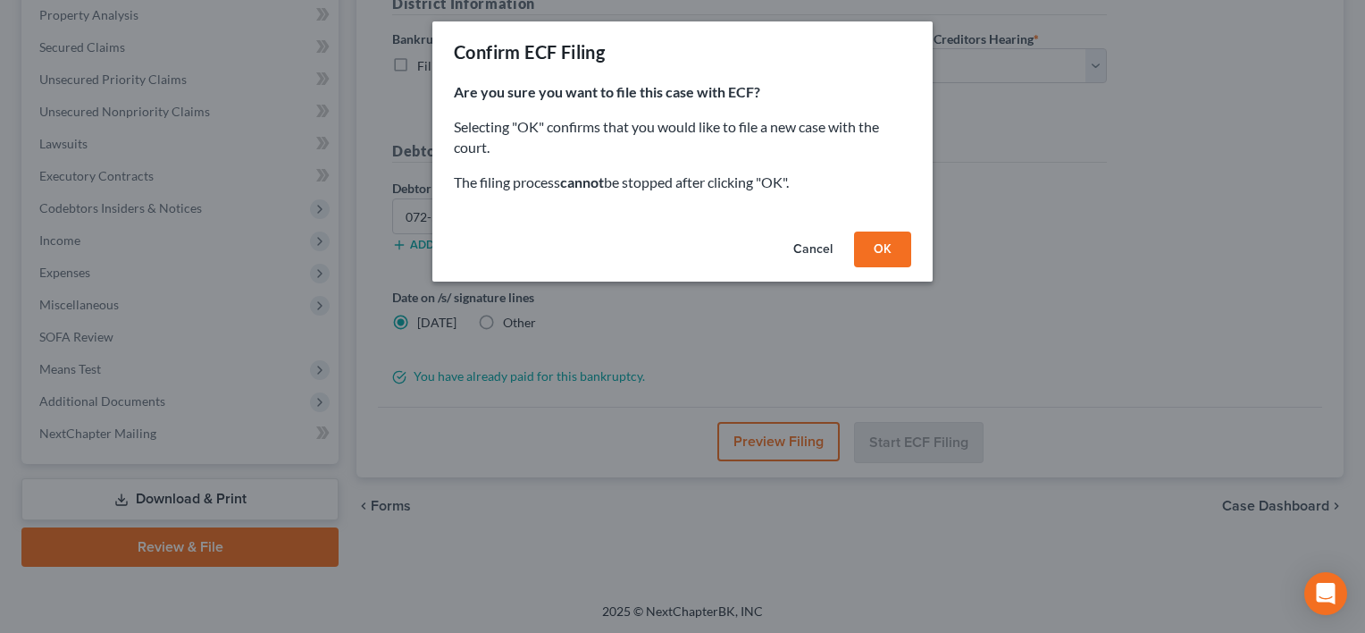
click at [869, 248] on button "OK" at bounding box center [882, 249] width 57 height 36
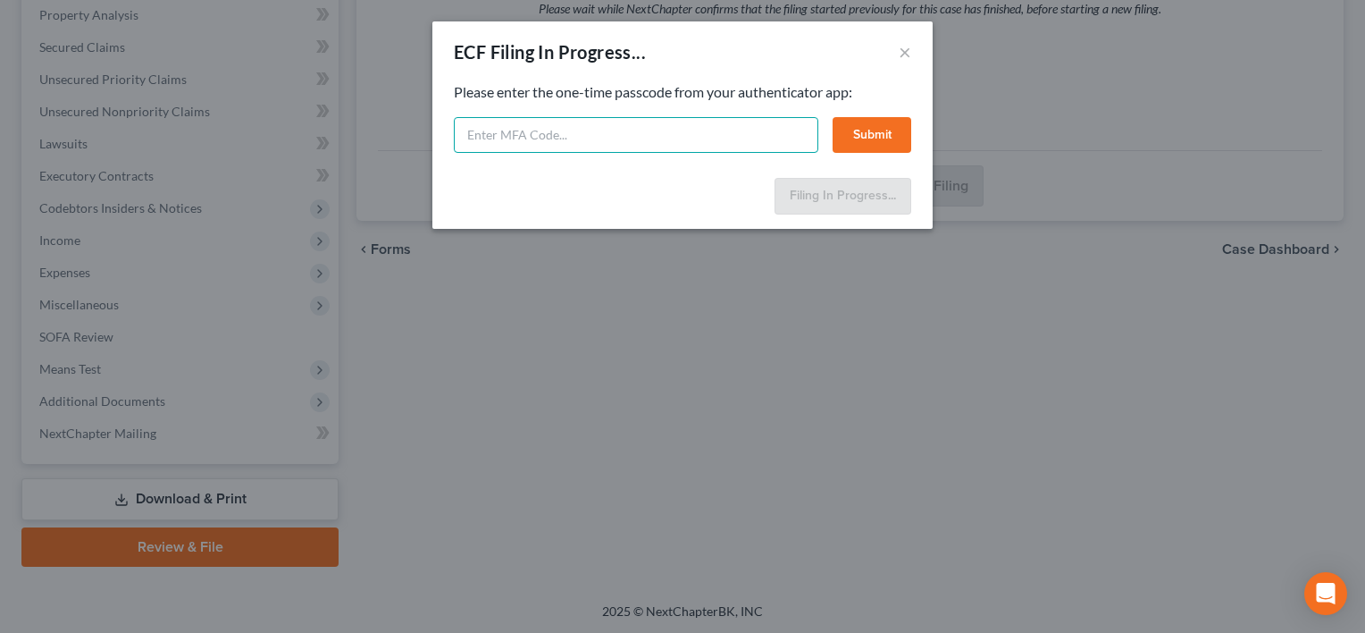
click at [728, 143] on input "text" at bounding box center [636, 135] width 365 height 36
type input "199398"
click at [865, 133] on button "Submit" at bounding box center [872, 135] width 79 height 36
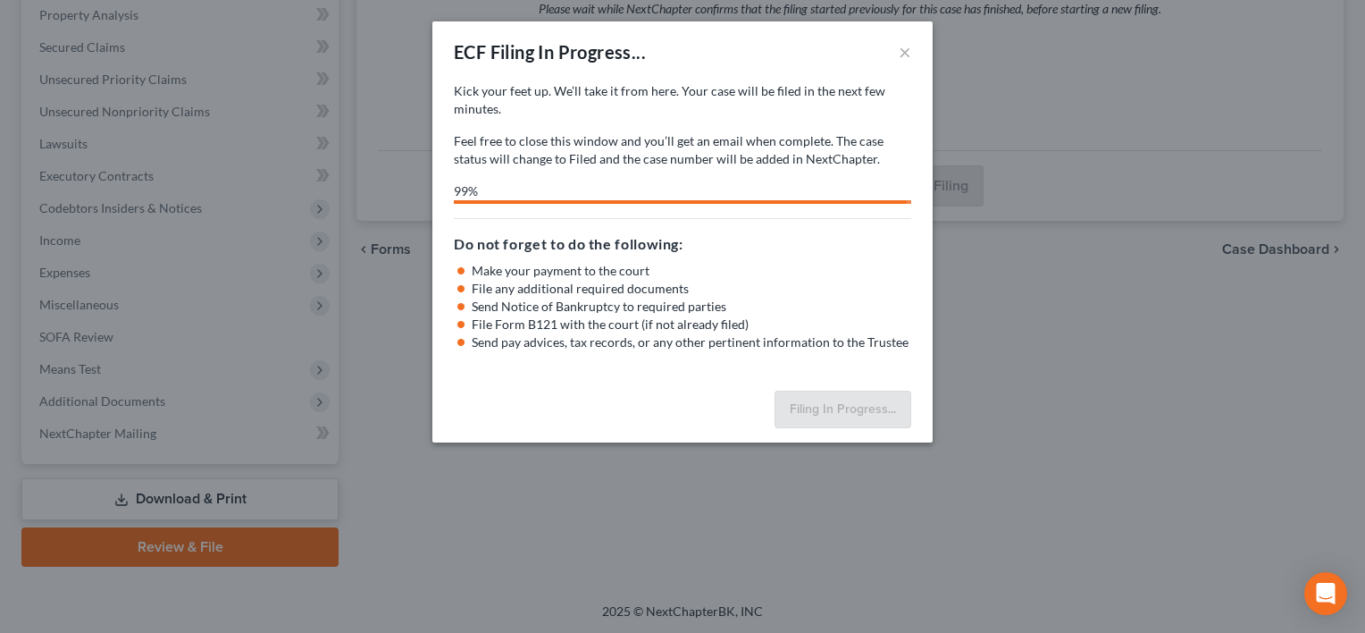
select select "3"
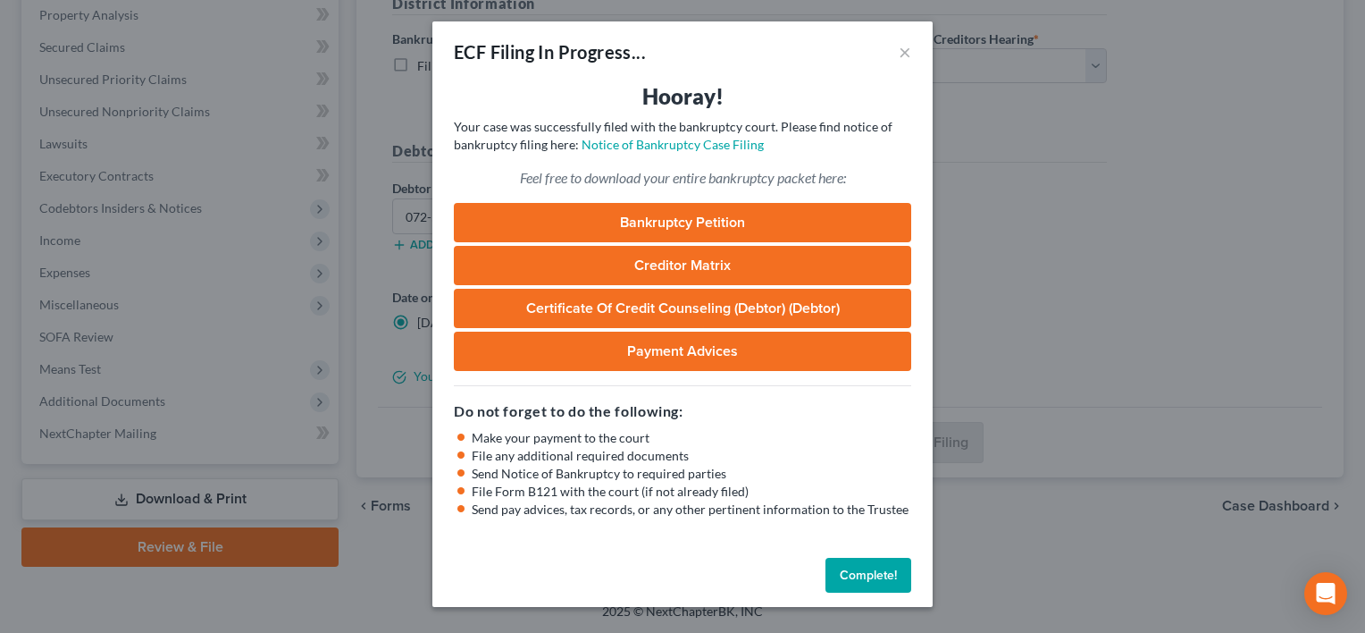
click at [753, 211] on link "Bankruptcy Petition" at bounding box center [683, 222] width 458 height 39
click at [760, 225] on link "Bankruptcy Petition" at bounding box center [683, 222] width 458 height 39
click at [889, 575] on button "Complete!" at bounding box center [869, 576] width 86 height 36
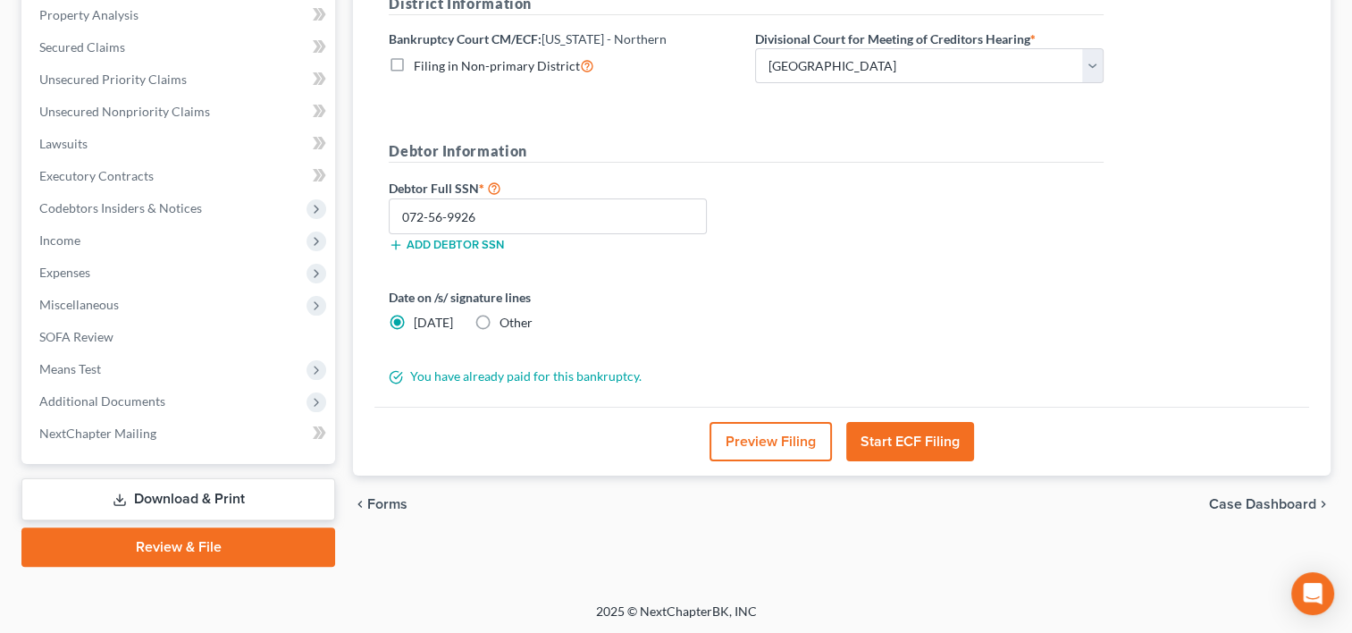
scroll to position [0, 0]
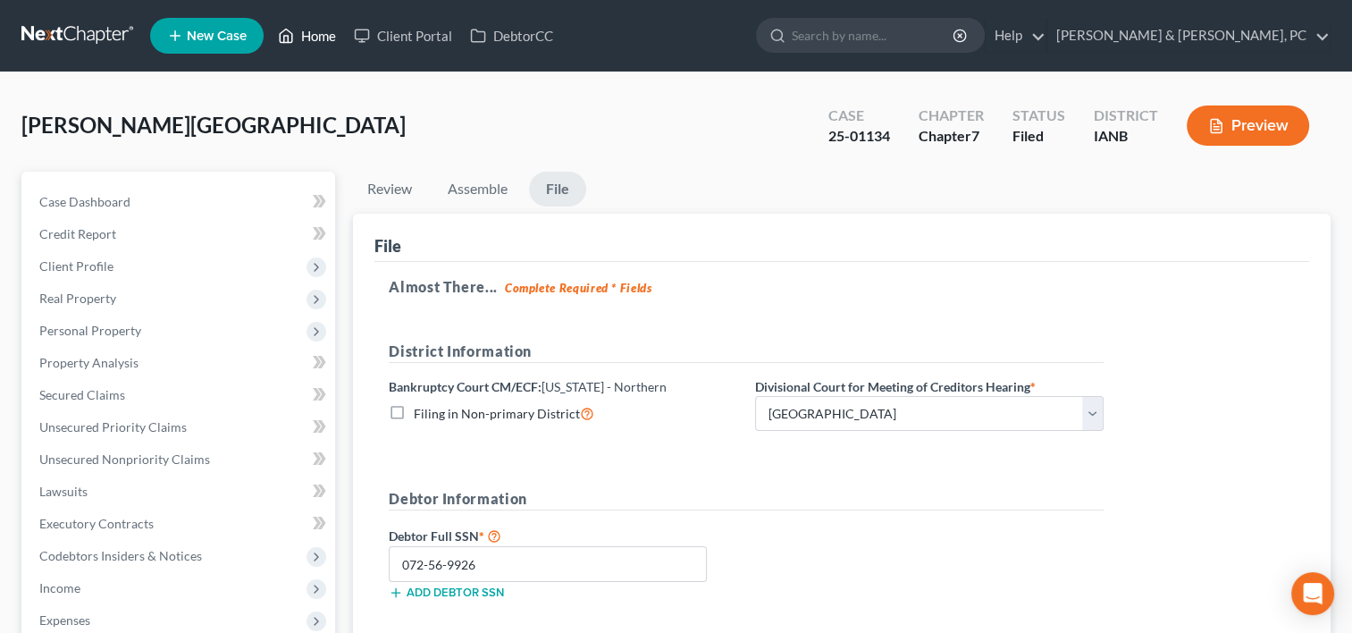
click at [293, 38] on icon at bounding box center [287, 35] width 13 height 13
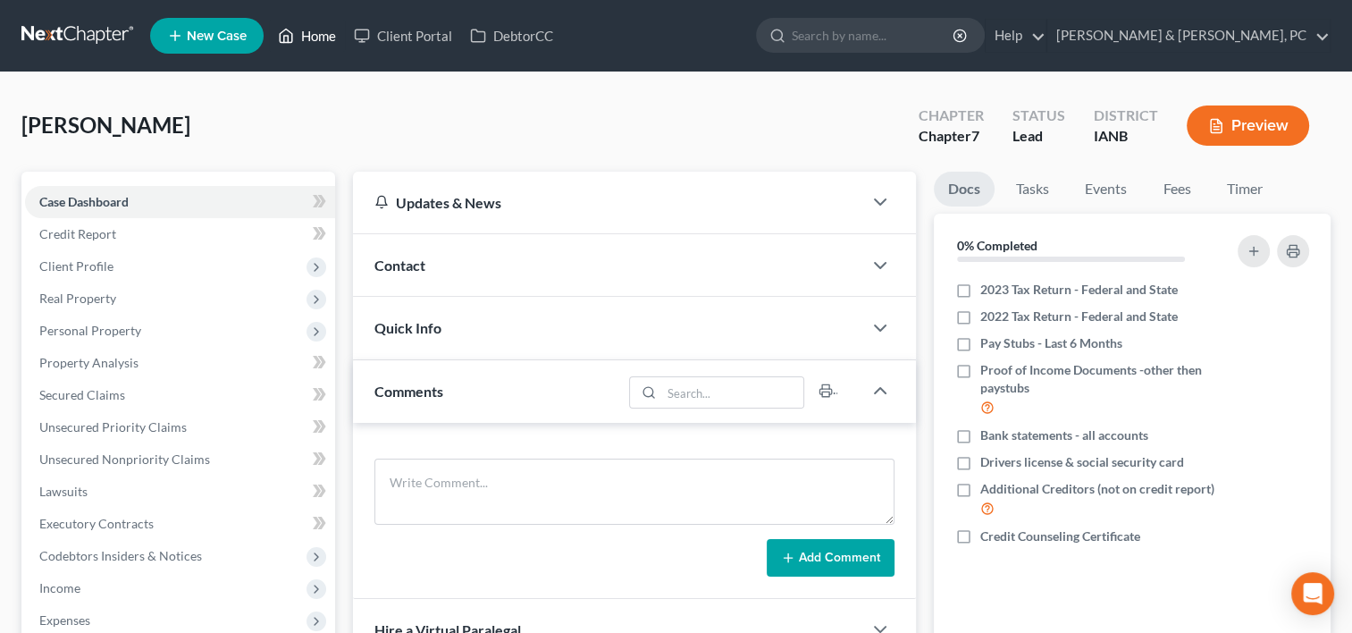
click at [311, 38] on link "Home" at bounding box center [307, 36] width 76 height 32
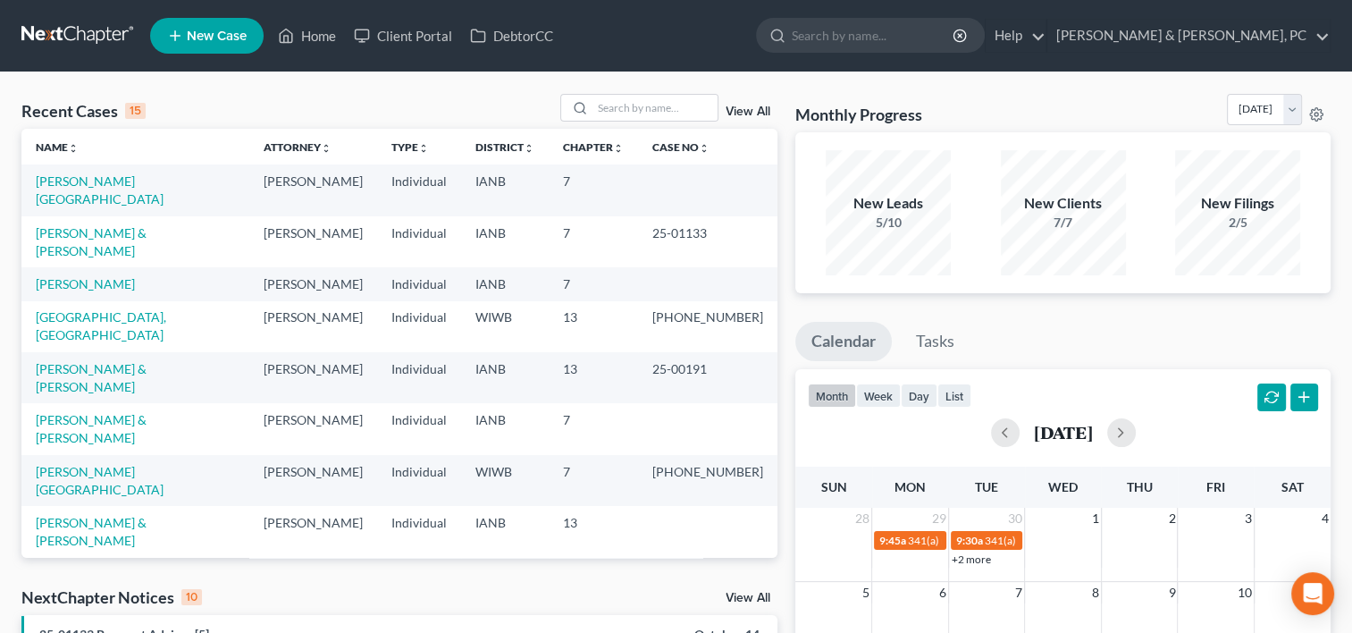
scroll to position [122, 0]
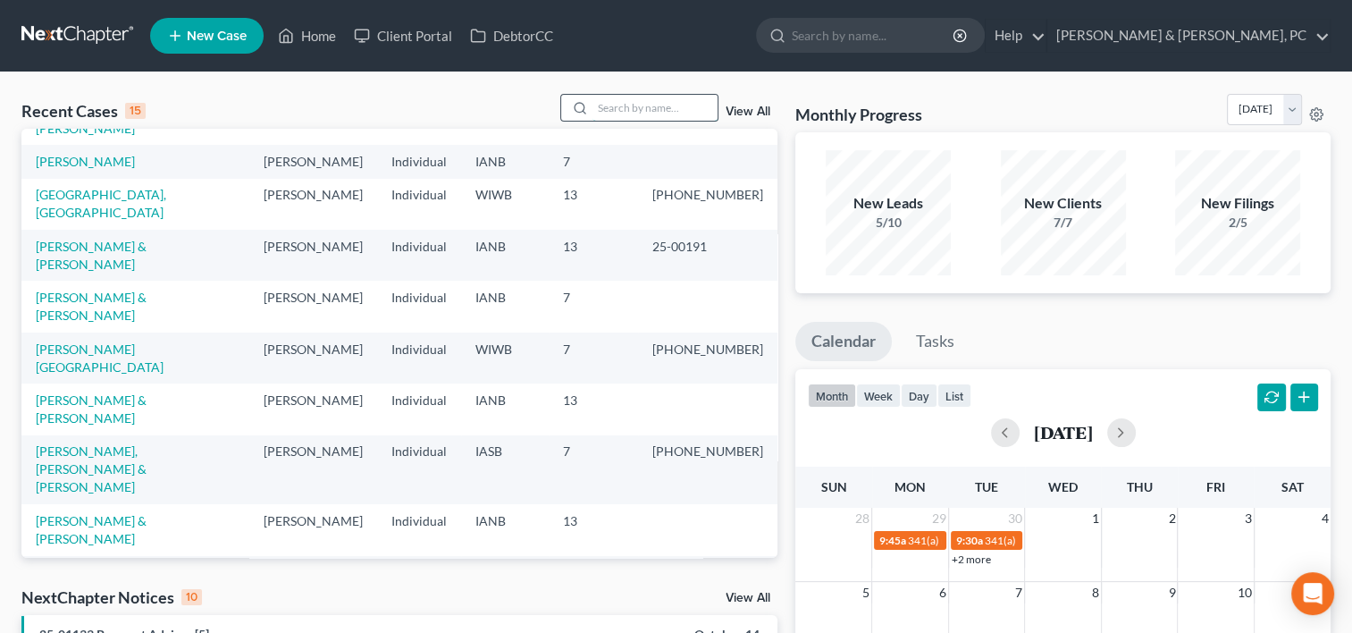
click at [658, 111] on input "search" at bounding box center [654, 108] width 125 height 26
type input "w"
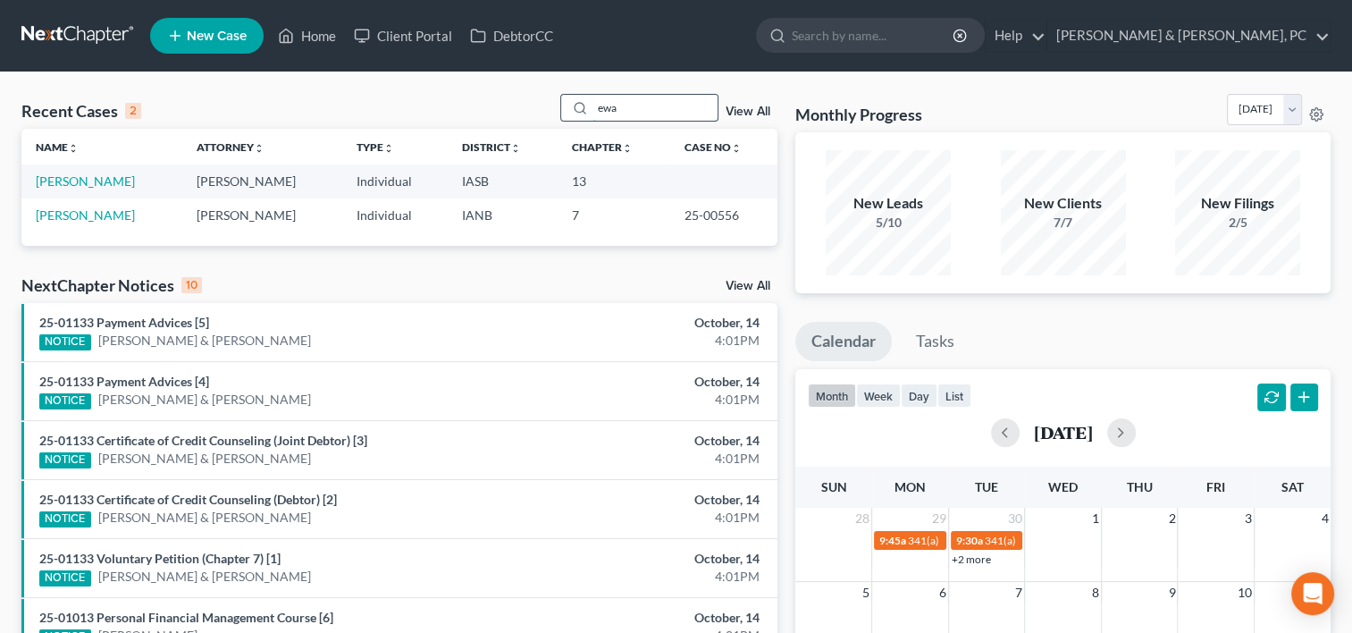
scroll to position [0, 0]
type input "ewa"
click at [69, 182] on link "[PERSON_NAME]" at bounding box center [85, 180] width 99 height 15
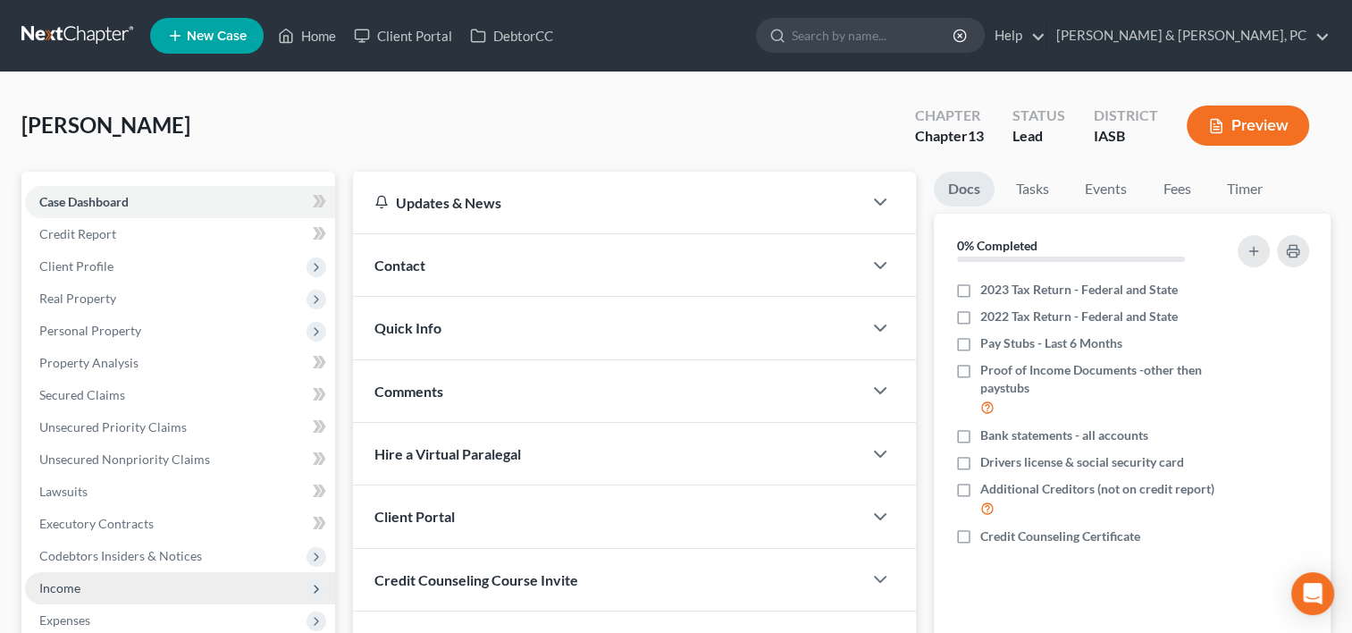
click at [97, 591] on span "Income" at bounding box center [180, 588] width 310 height 32
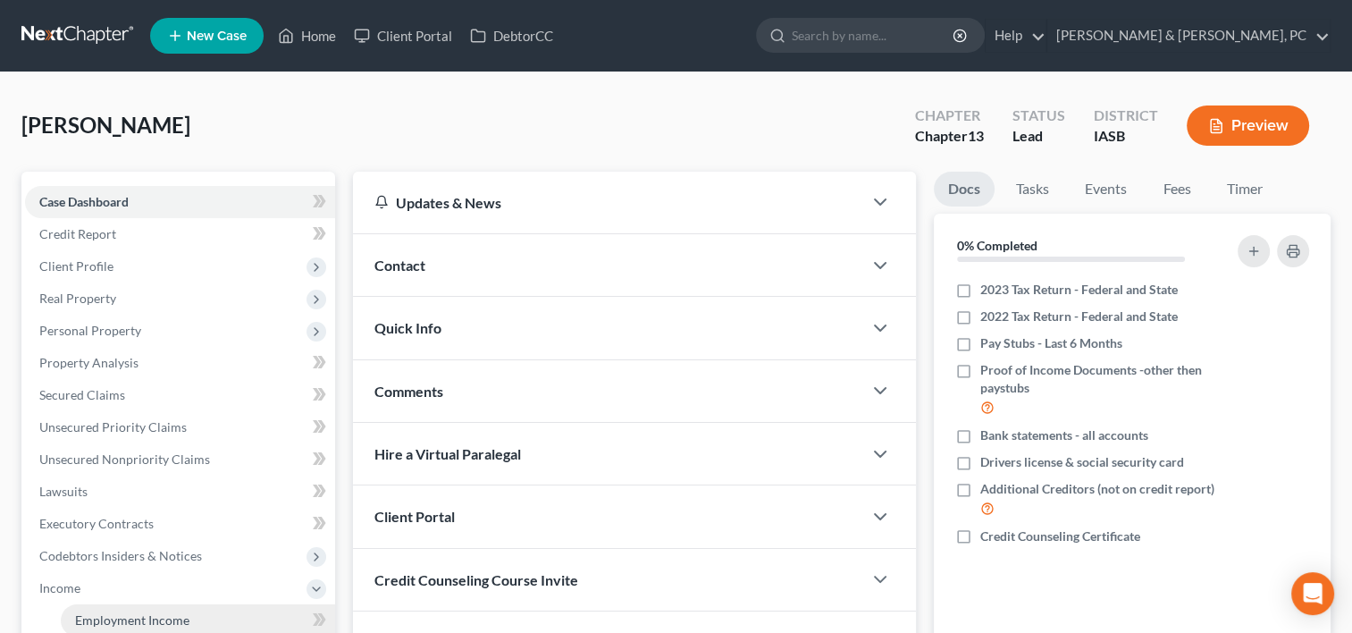
click at [96, 610] on link "Employment Income" at bounding box center [198, 620] width 274 height 32
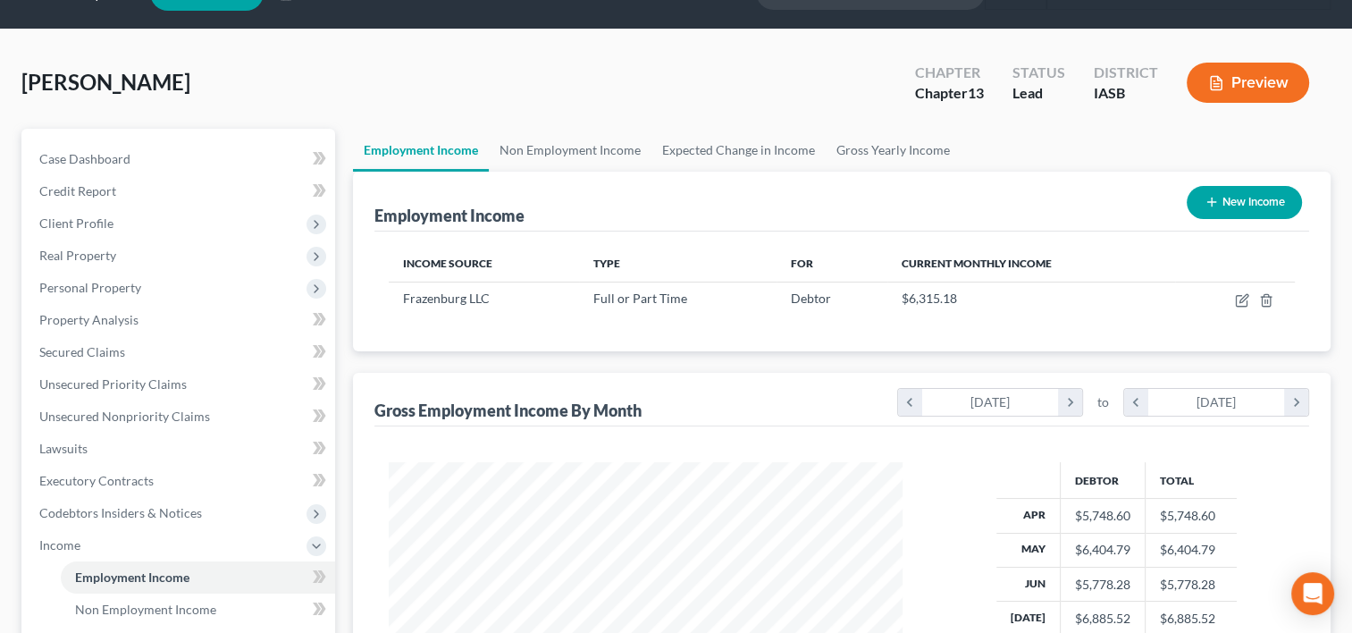
scroll to position [281, 0]
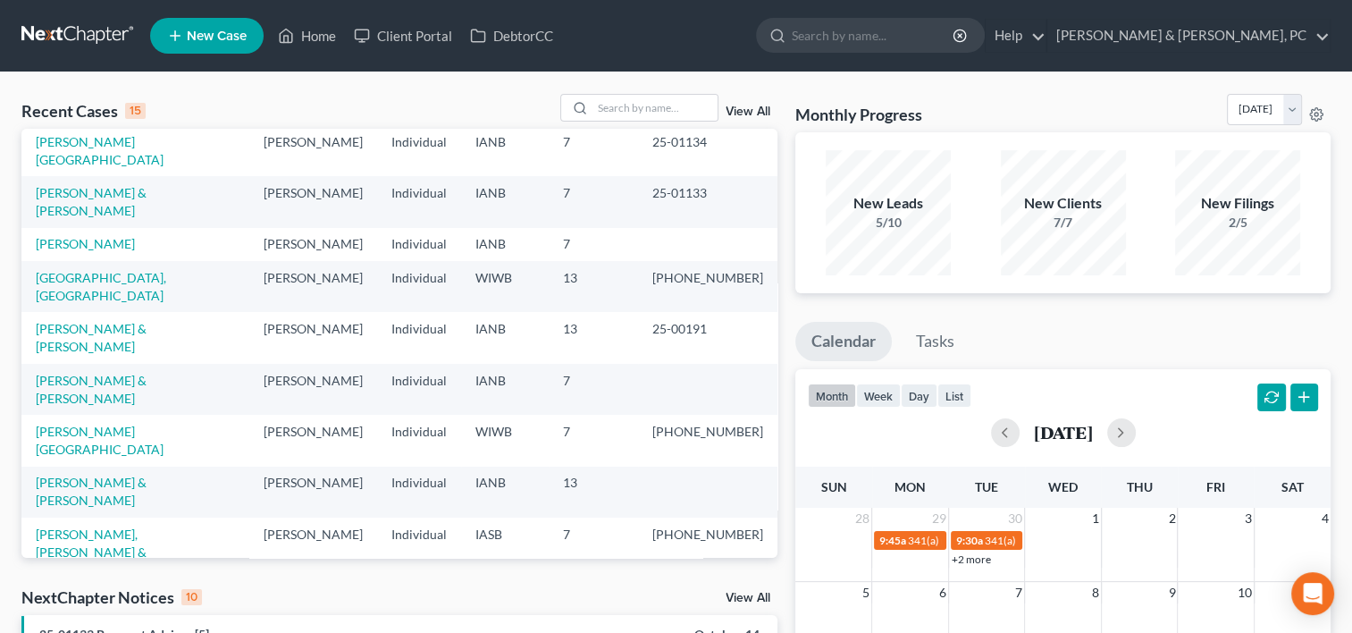
scroll to position [74, 0]
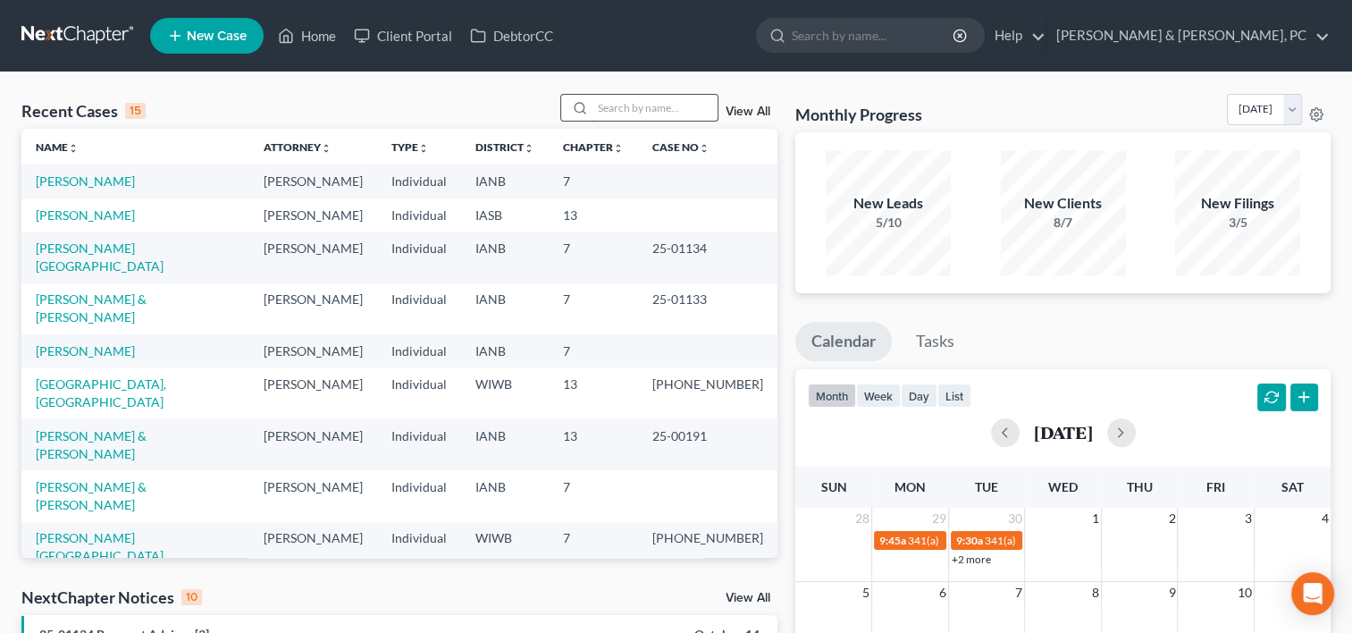
click at [625, 97] on input "search" at bounding box center [654, 108] width 125 height 26
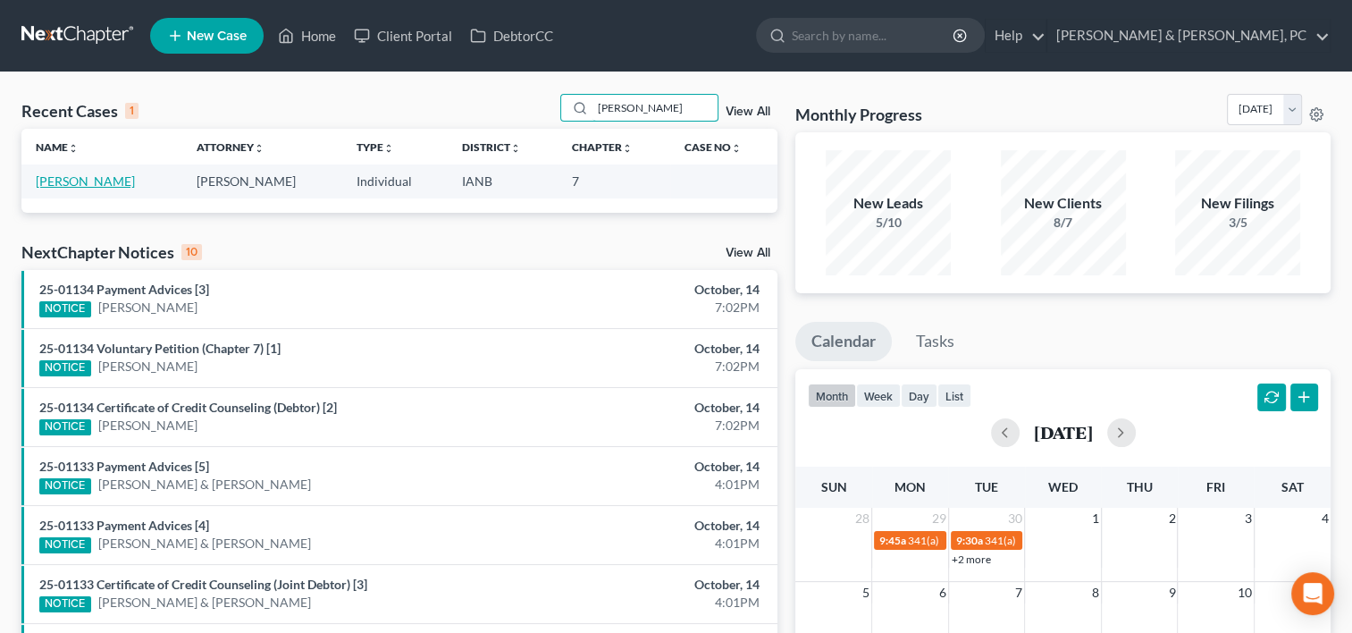
type input "[PERSON_NAME]"
click at [86, 181] on link "[PERSON_NAME]" at bounding box center [85, 180] width 99 height 15
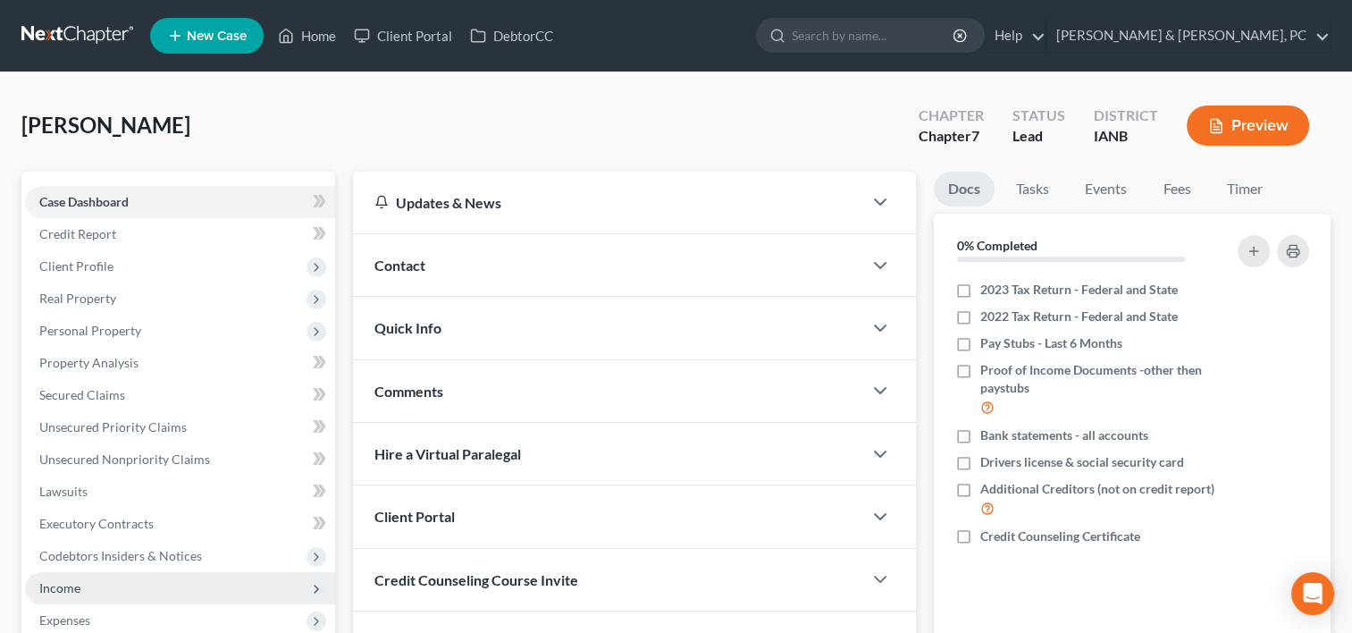
click at [86, 584] on span "Income" at bounding box center [180, 588] width 310 height 32
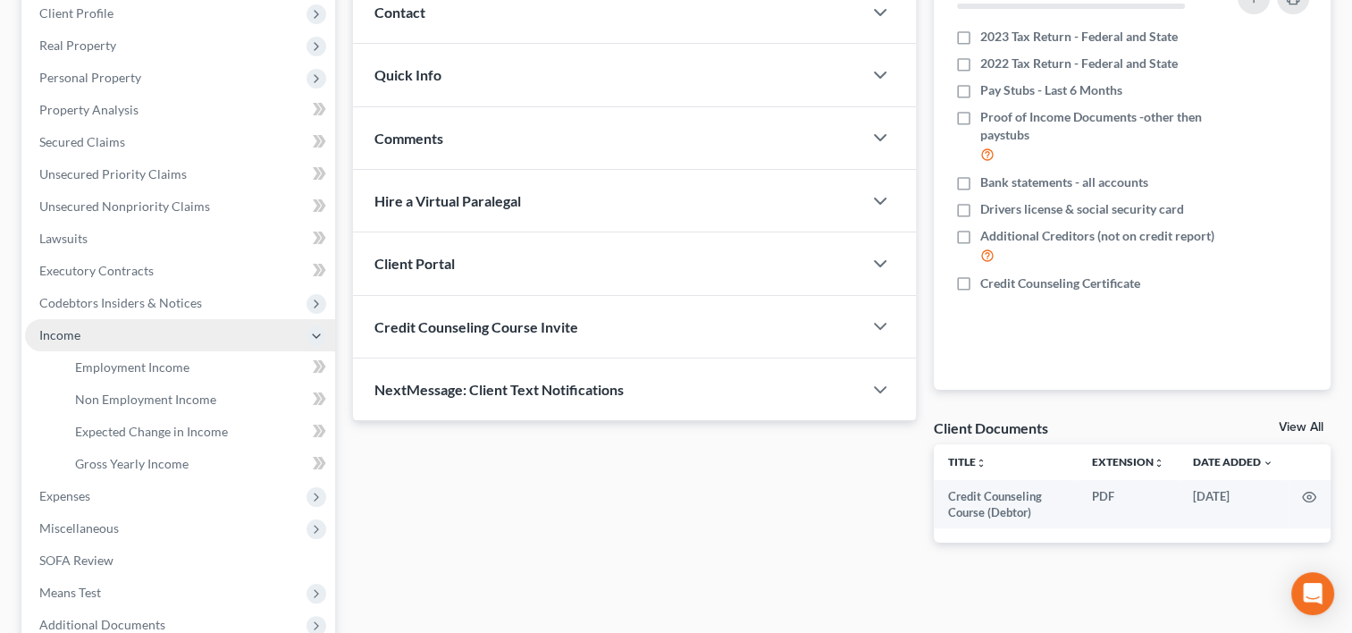
scroll to position [306, 0]
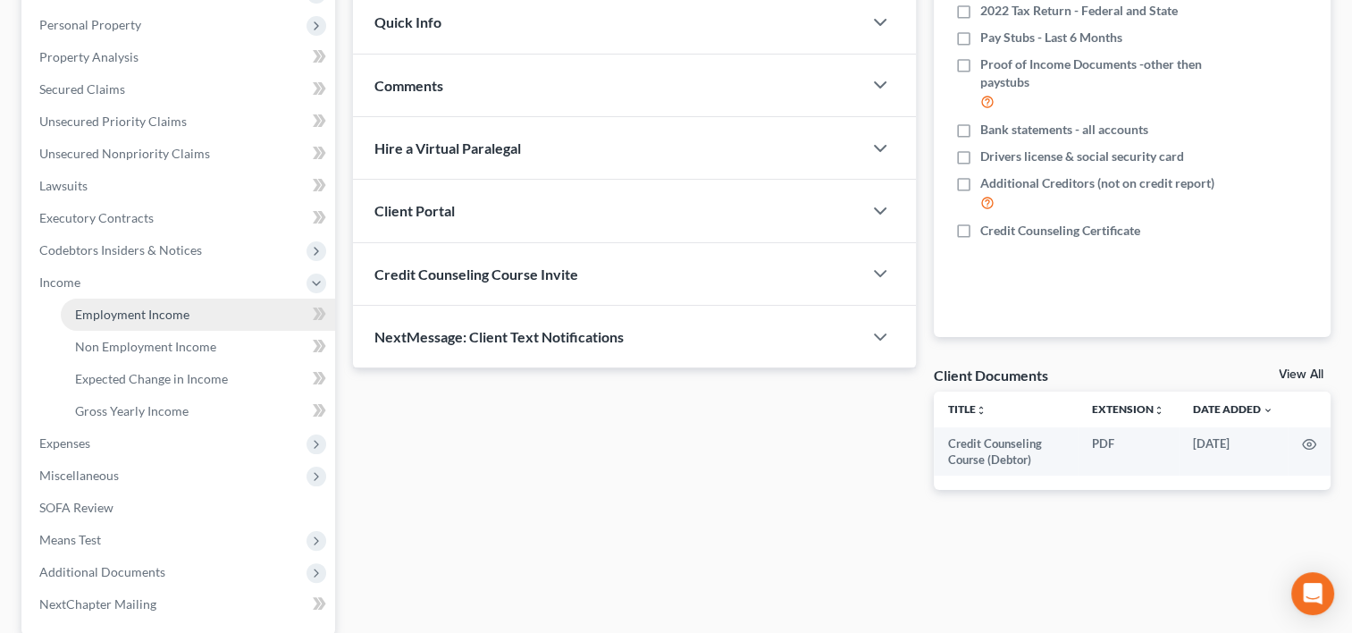
click at [144, 309] on span "Employment Income" at bounding box center [132, 314] width 114 height 15
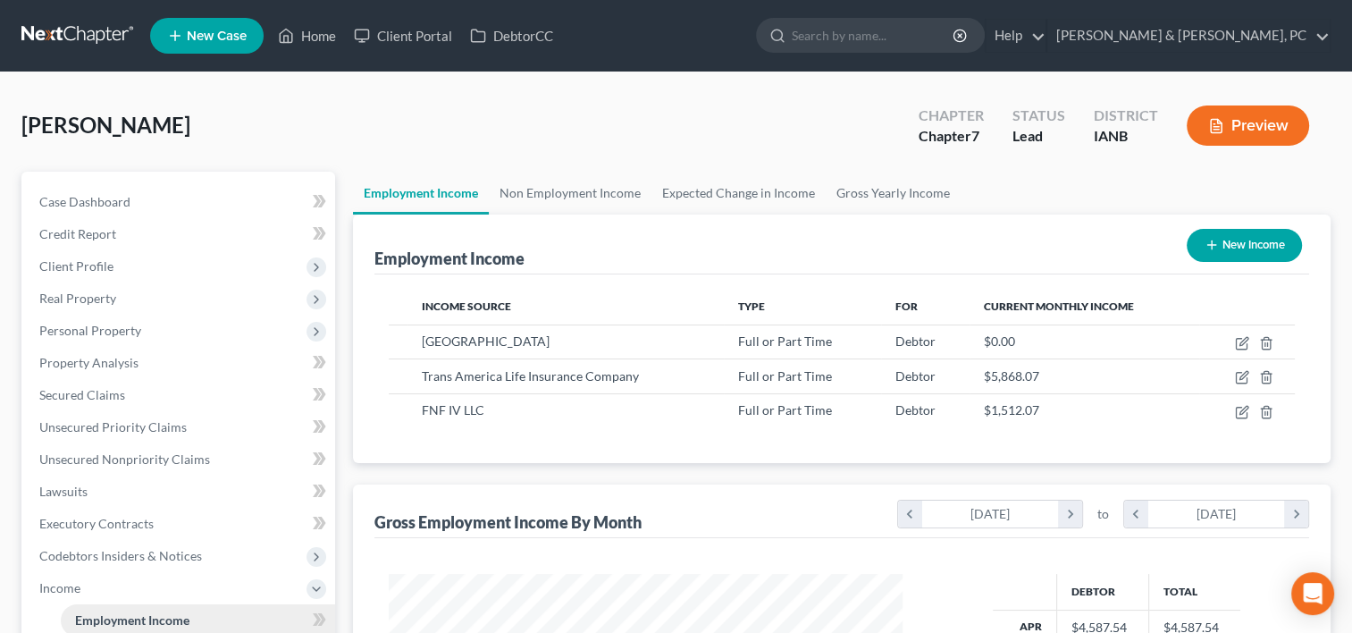
scroll to position [340, 0]
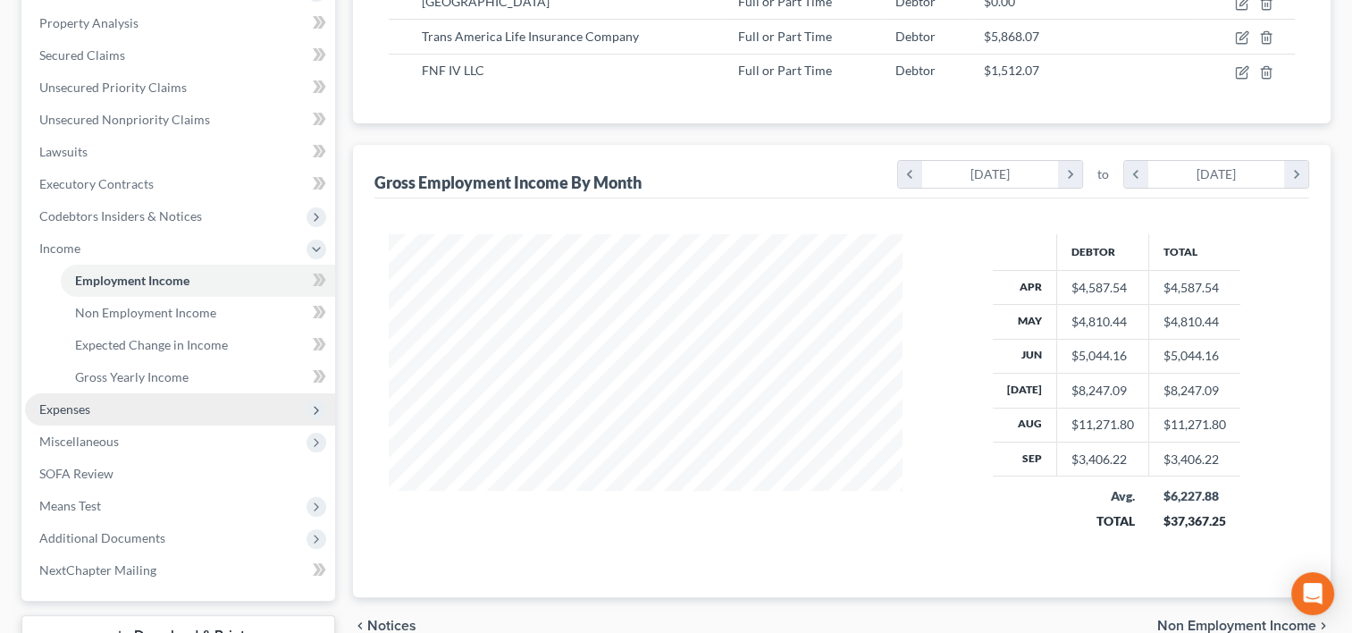
click at [117, 399] on span "Expenses" at bounding box center [180, 409] width 310 height 32
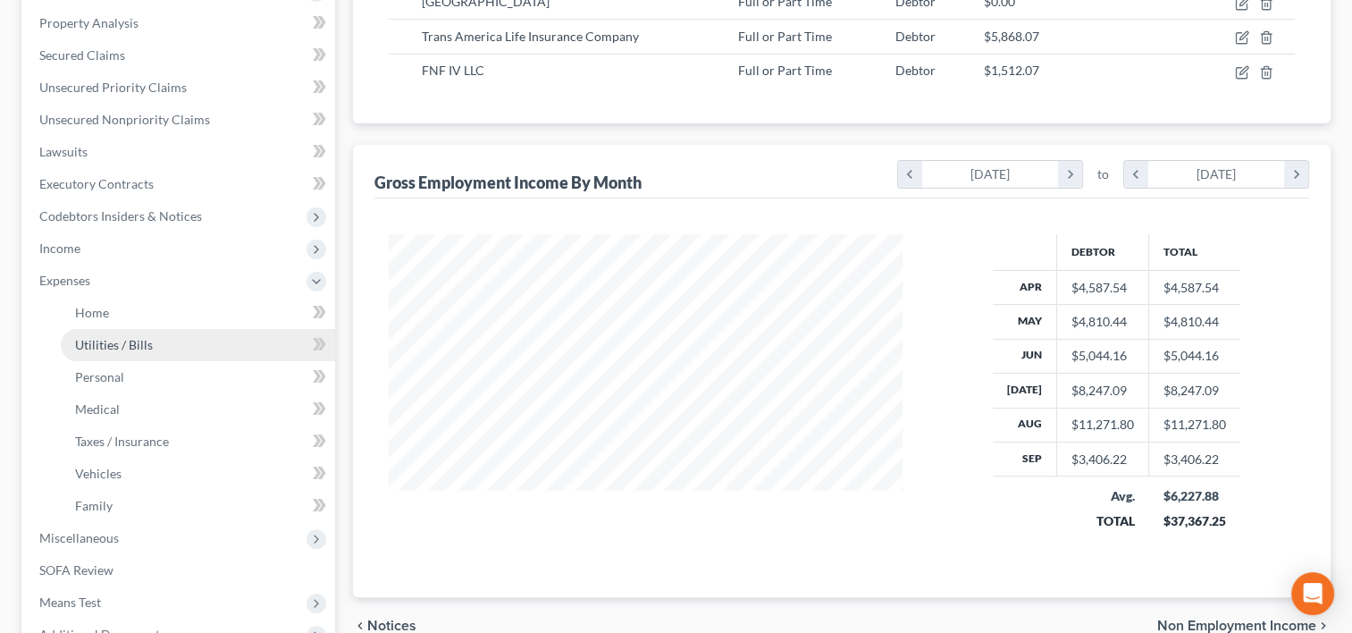
click at [107, 341] on span "Utilities / Bills" at bounding box center [114, 344] width 78 height 15
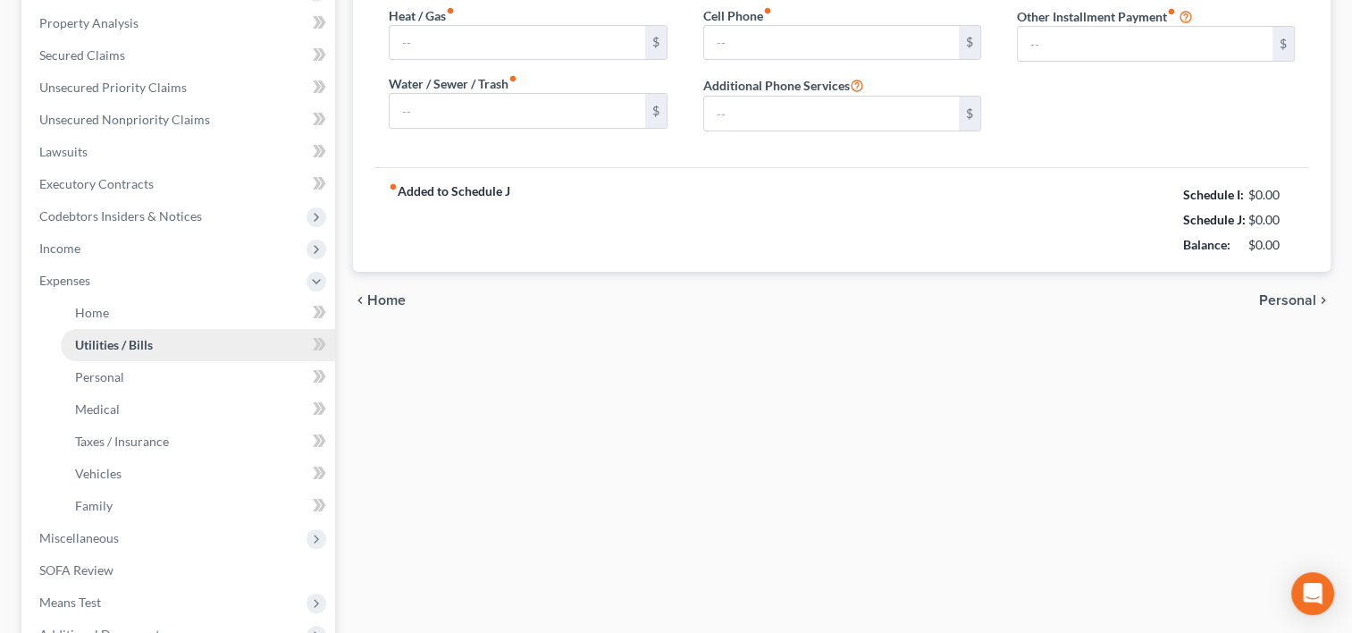
type input "150.00"
type input "0.00"
type input "150.00"
type input "60.00"
type input "130.00"
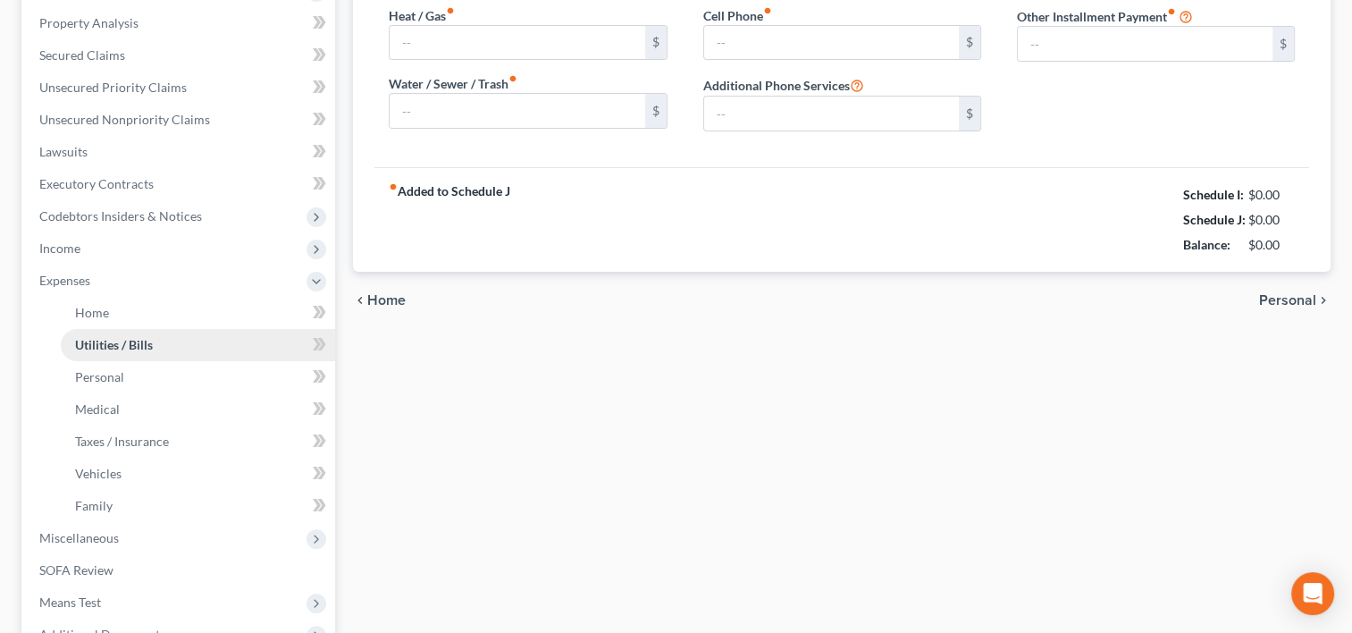
type input "0.00"
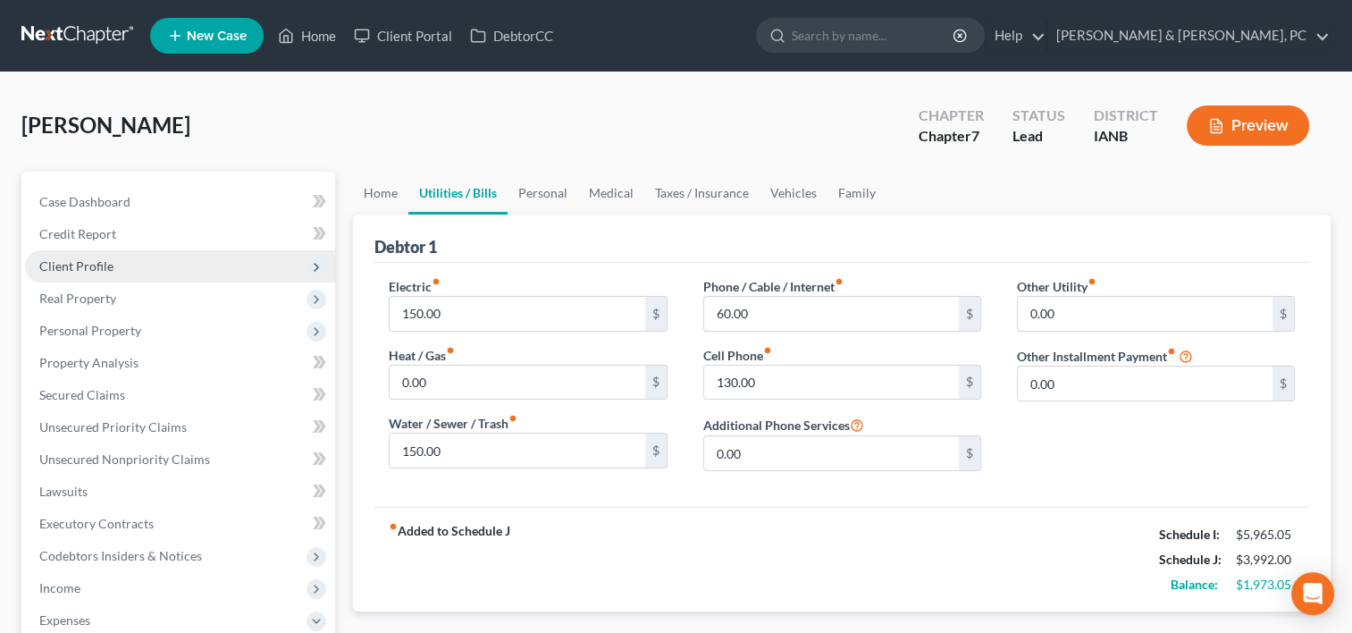
click at [97, 254] on span "Client Profile" at bounding box center [180, 266] width 310 height 32
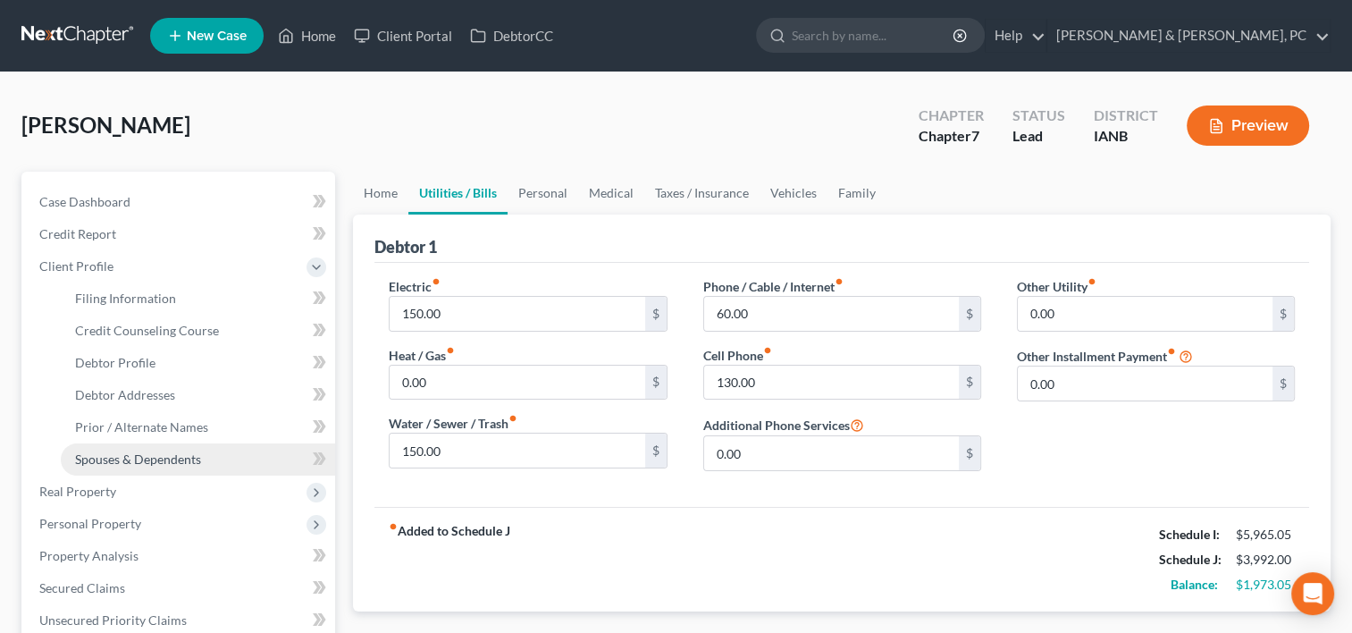
click at [122, 453] on span "Spouses & Dependents" at bounding box center [138, 458] width 126 height 15
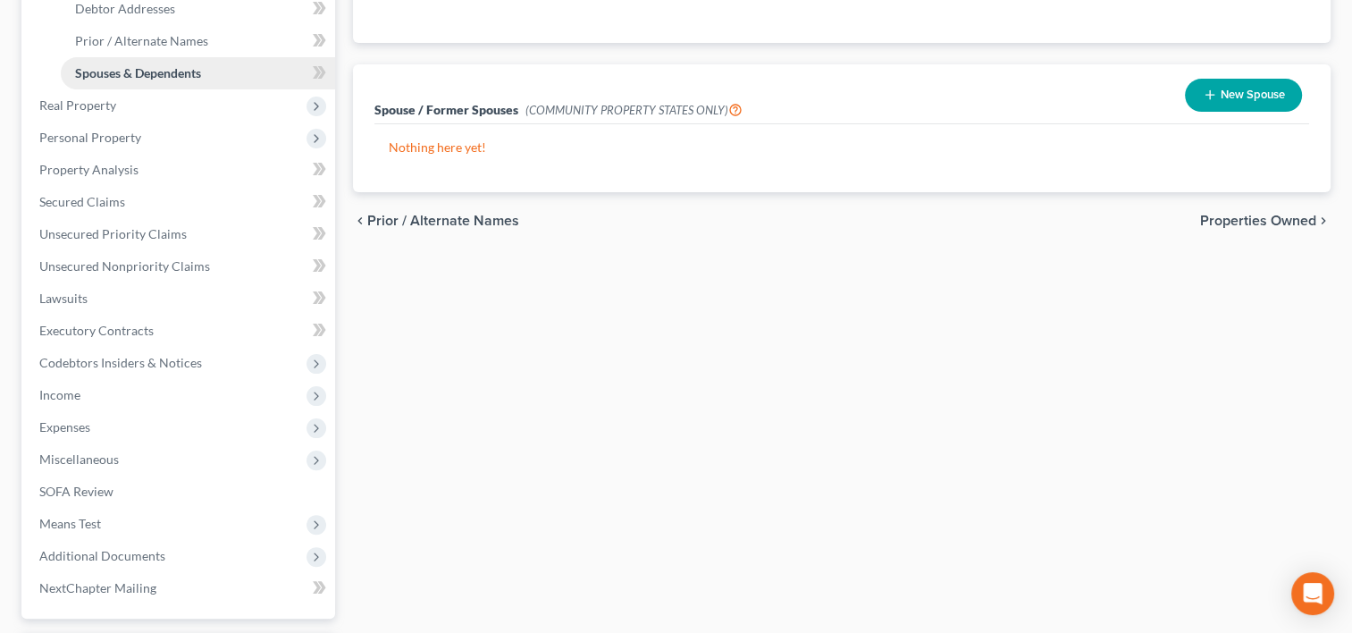
scroll to position [541, 0]
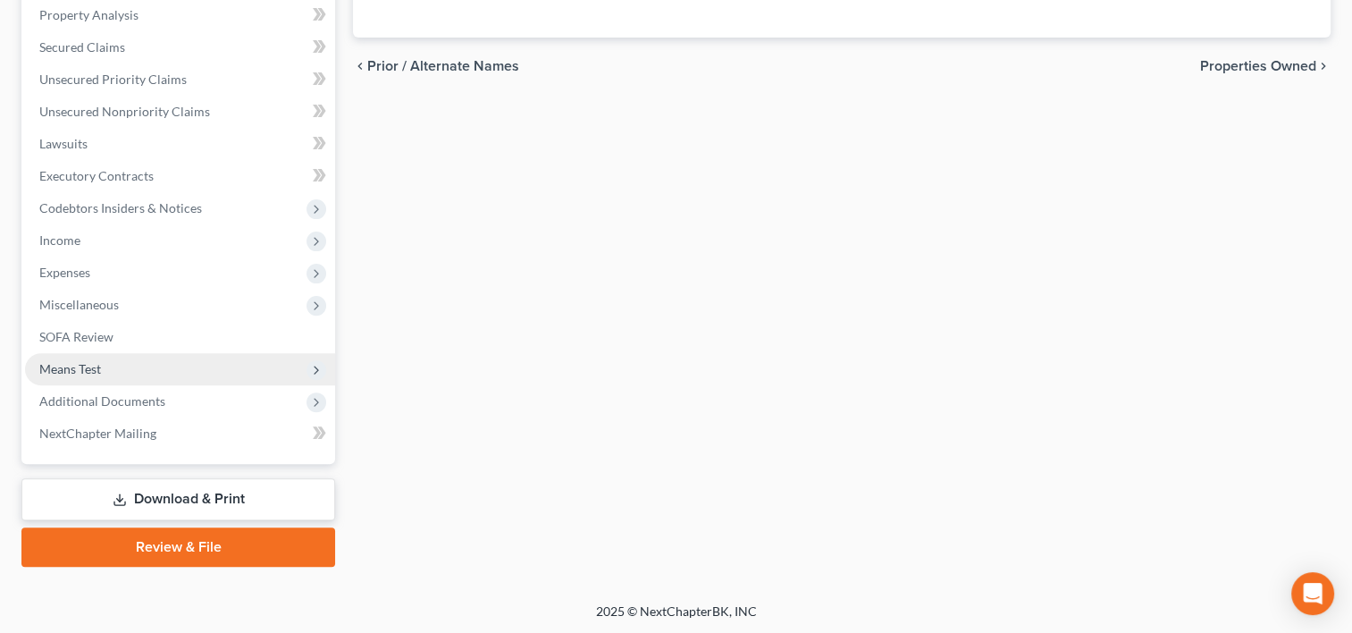
click at [110, 364] on span "Means Test" at bounding box center [180, 369] width 310 height 32
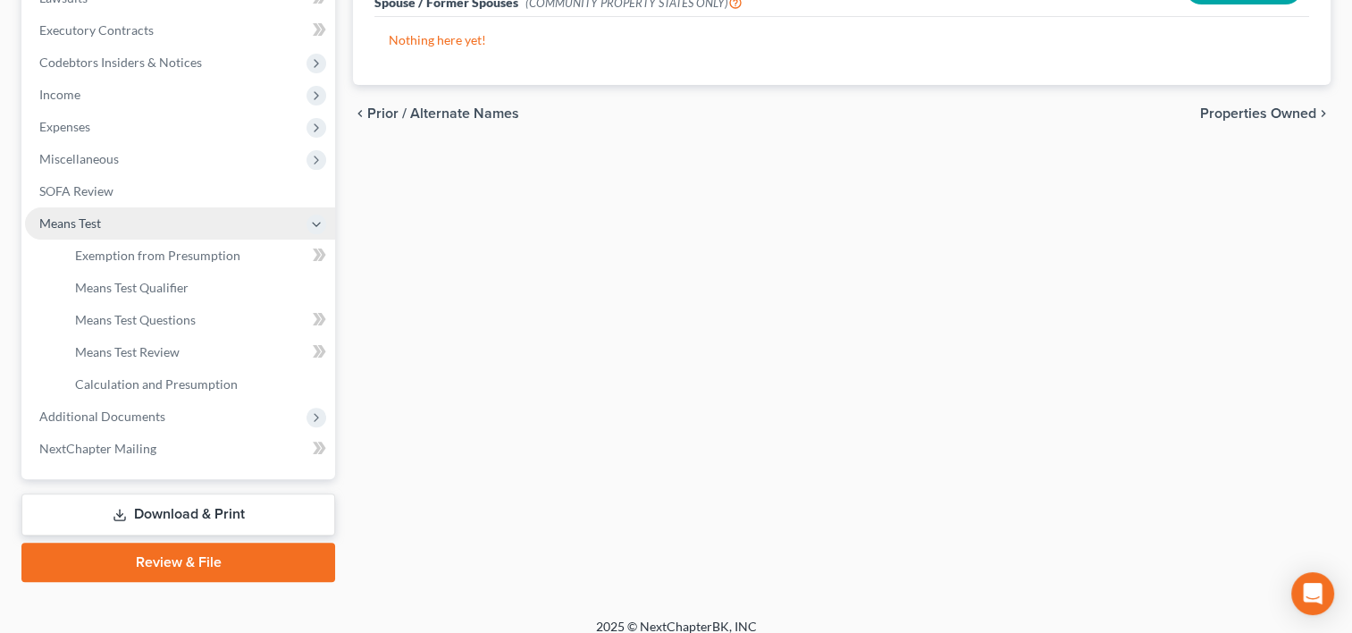
scroll to position [348, 0]
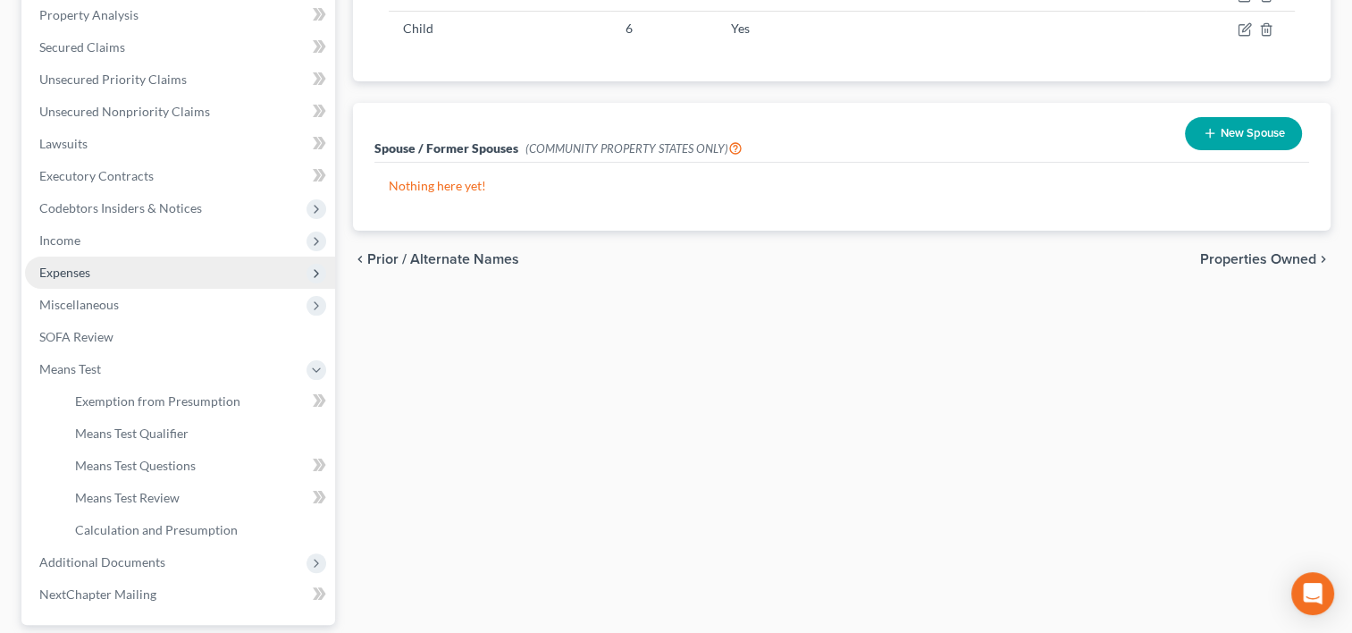
click at [125, 267] on span "Expenses" at bounding box center [180, 272] width 310 height 32
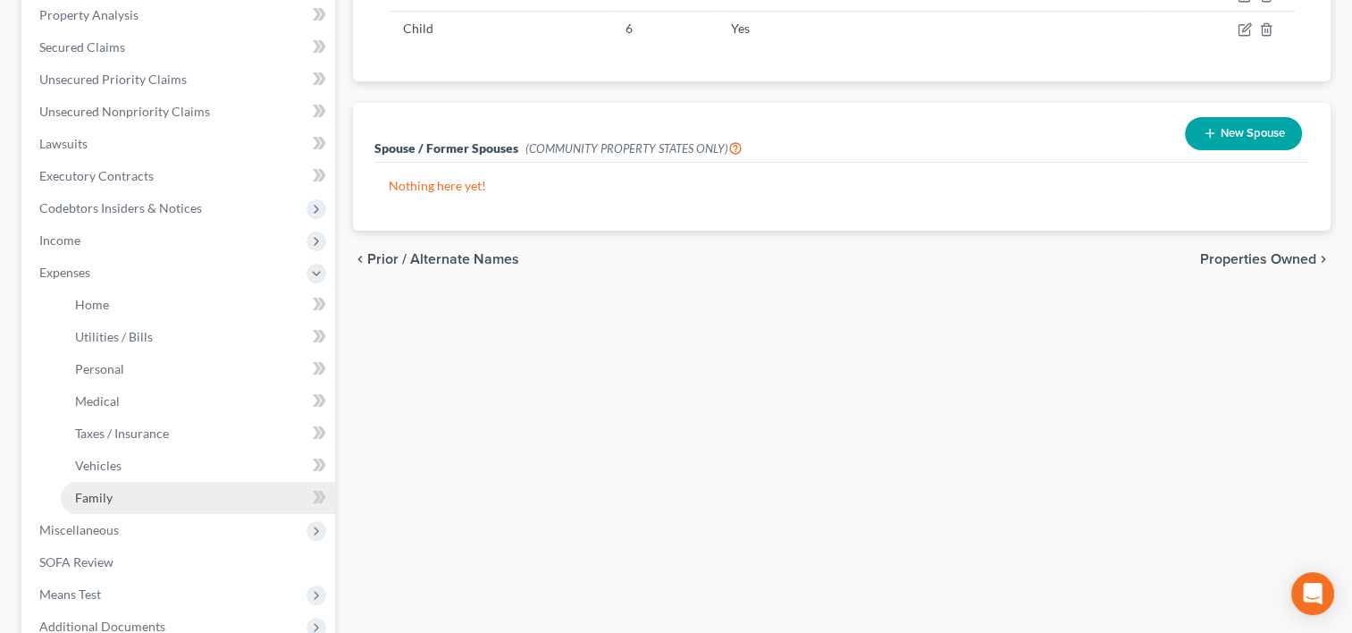
click at [123, 498] on link "Family" at bounding box center [198, 498] width 274 height 32
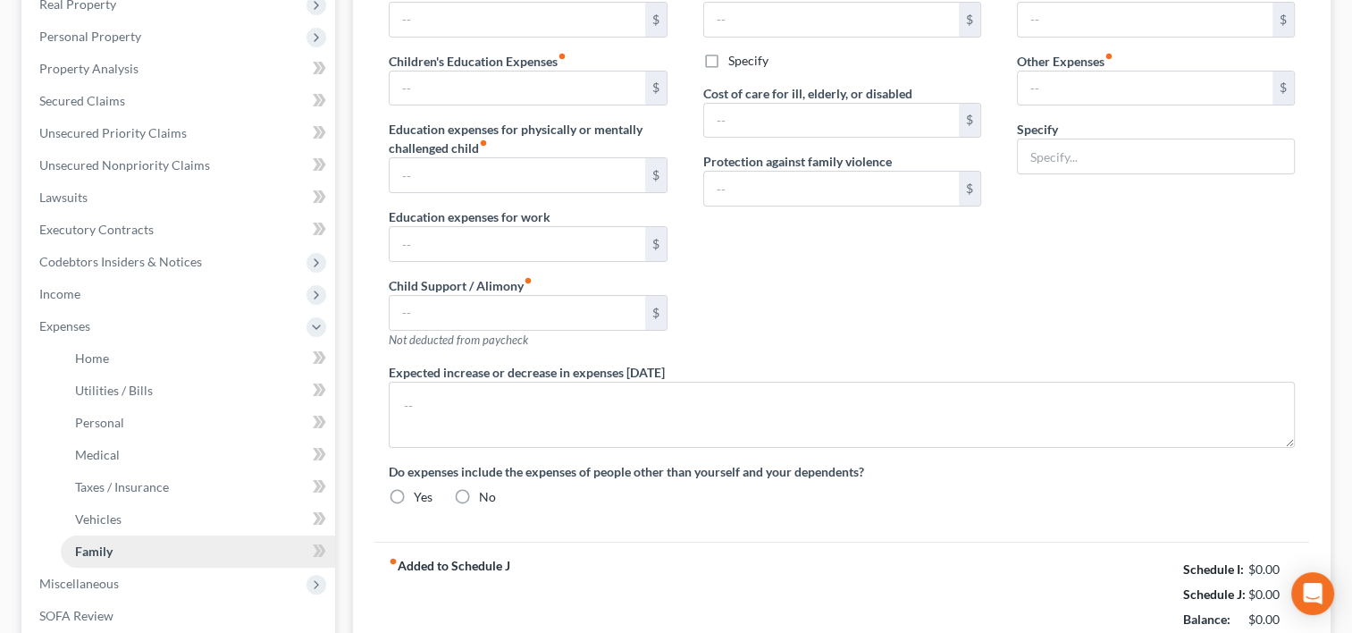
type input "80.00"
type input "0.00"
type input "180.00"
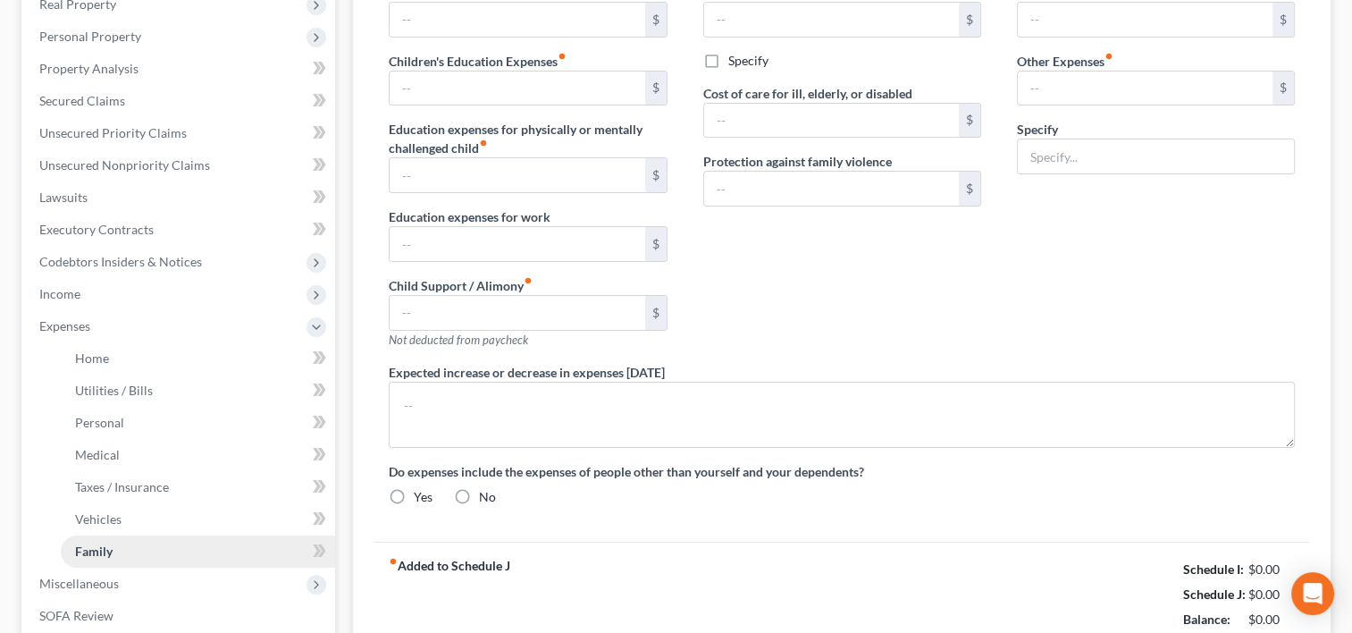
type input "0.00"
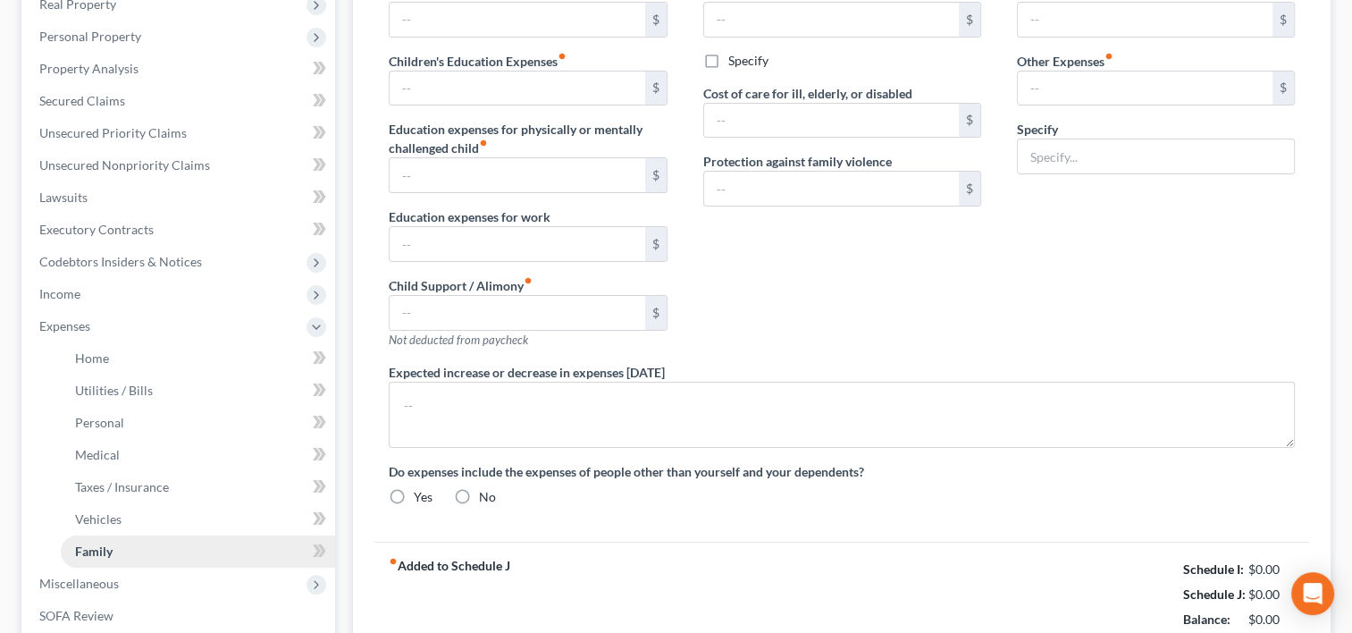
radio input "true"
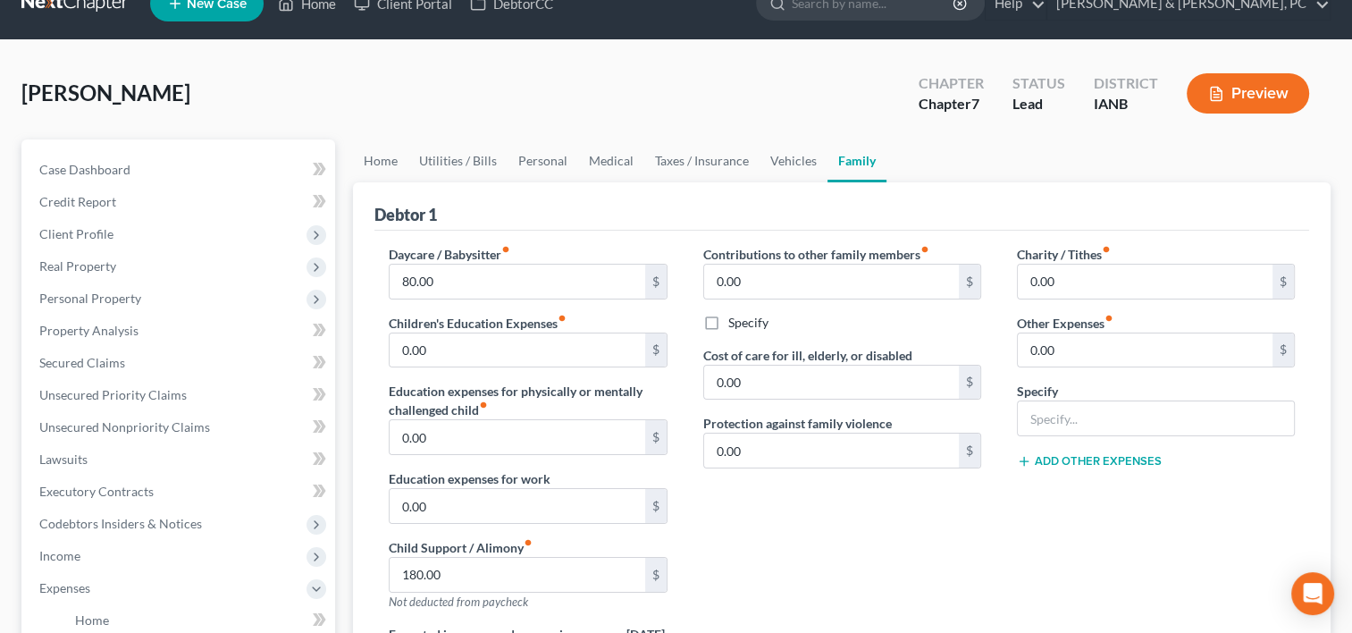
scroll to position [32, 0]
click at [772, 149] on link "Vehicles" at bounding box center [794, 160] width 68 height 43
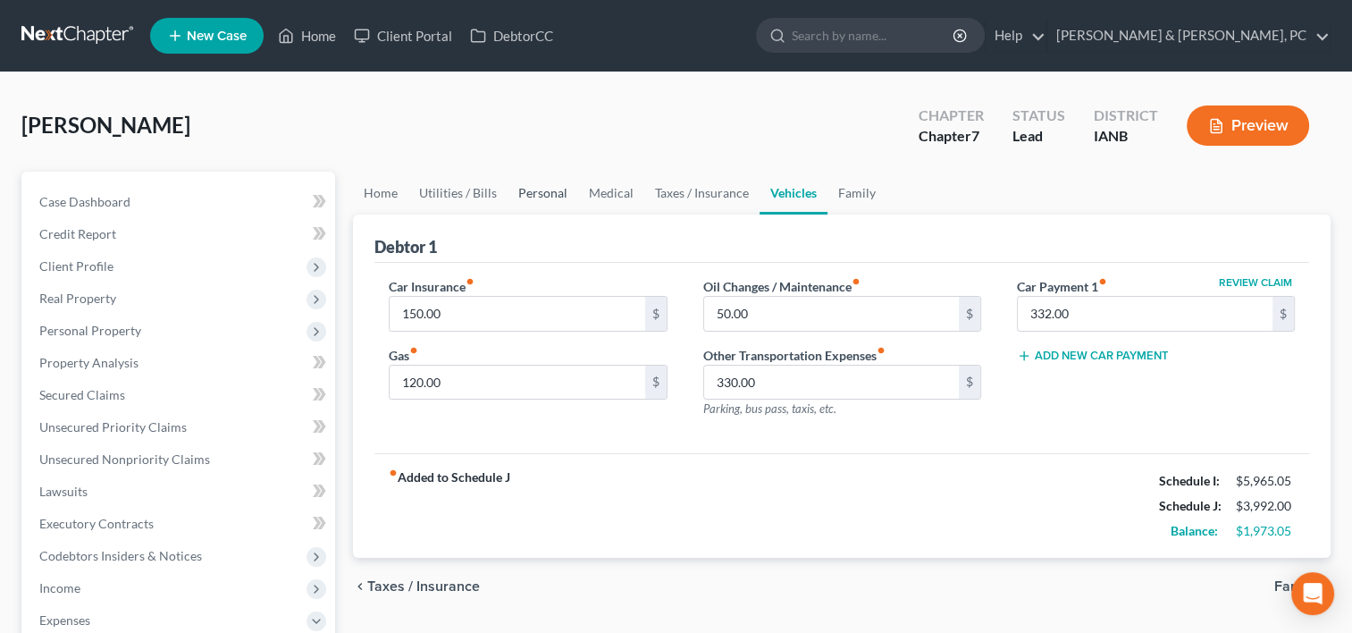
click at [559, 194] on link "Personal" at bounding box center [543, 193] width 71 height 43
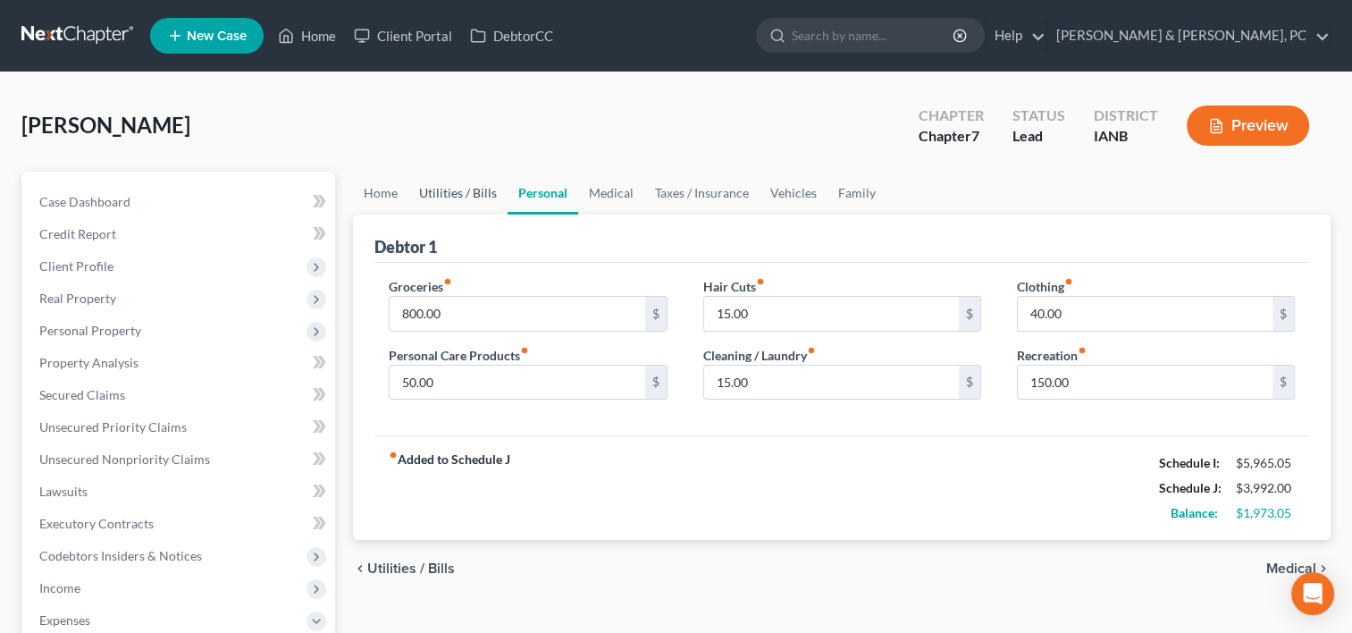
click at [449, 185] on link "Utilities / Bills" at bounding box center [457, 193] width 99 height 43
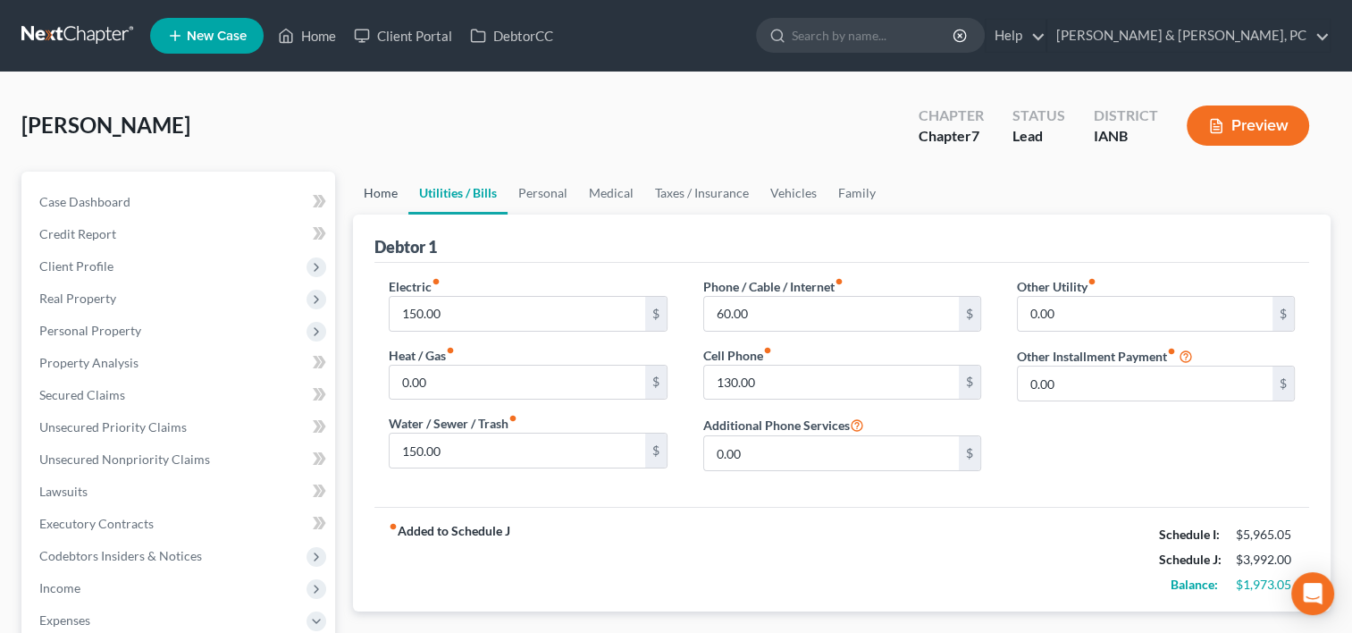
click at [378, 205] on link "Home" at bounding box center [380, 193] width 55 height 43
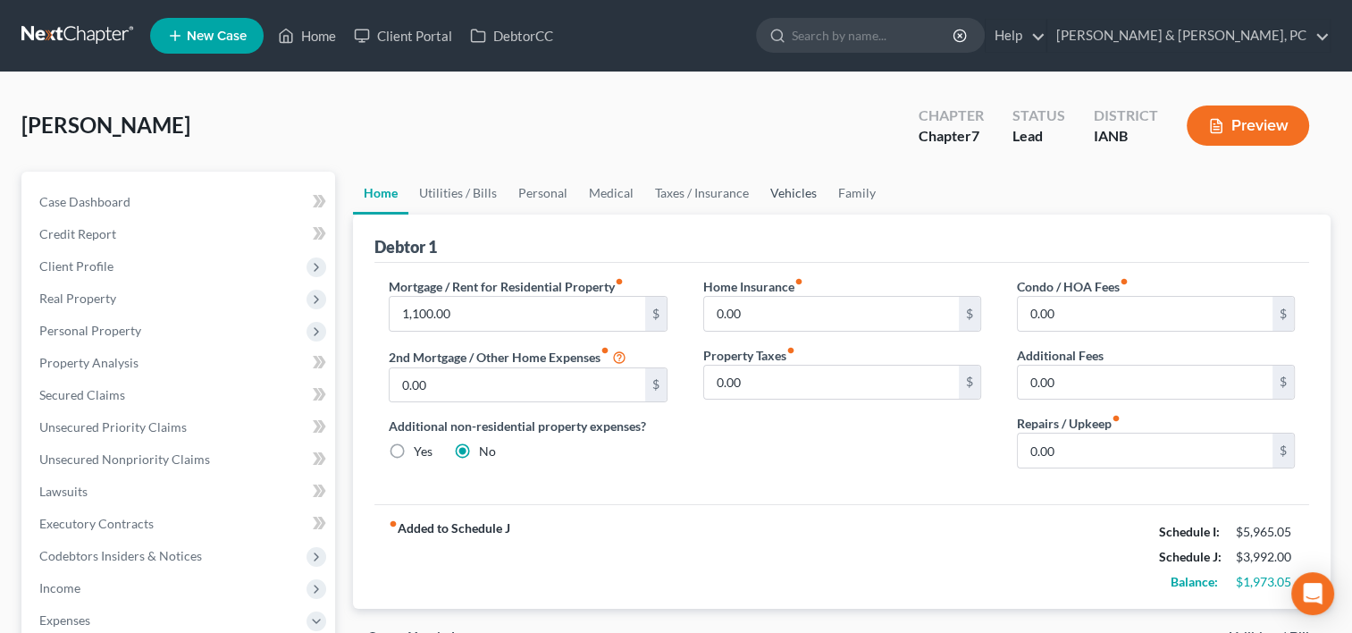
click at [794, 193] on link "Vehicles" at bounding box center [794, 193] width 68 height 43
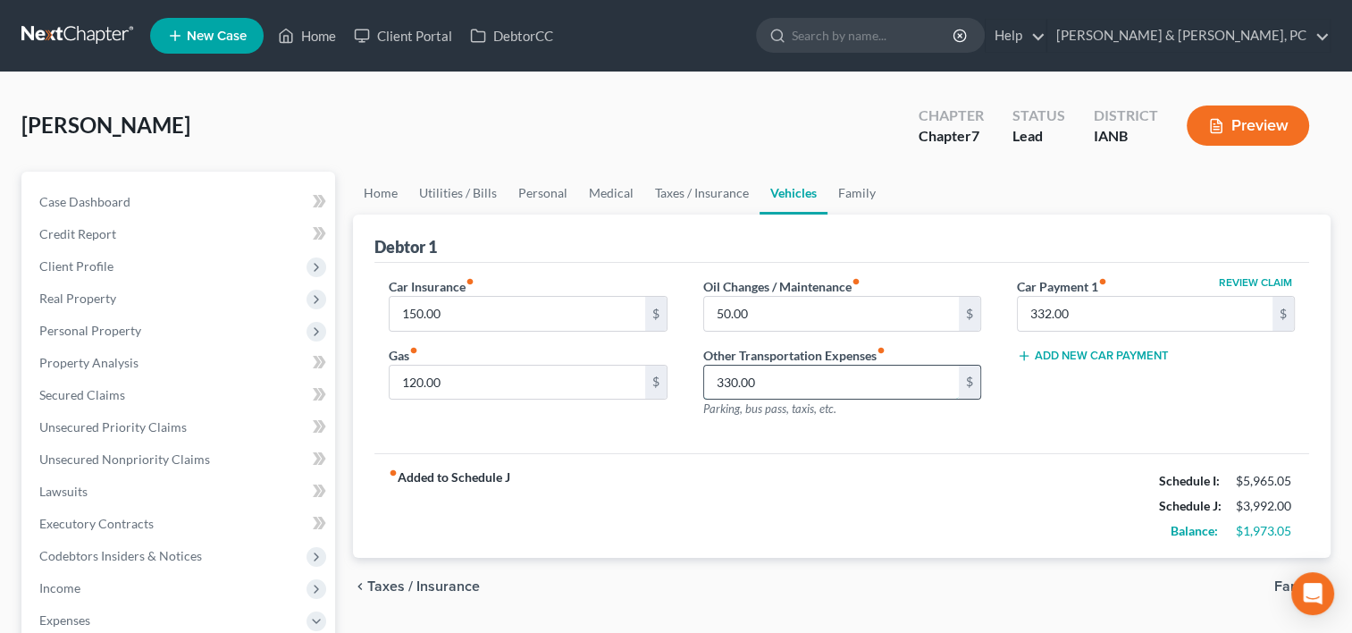
click at [819, 379] on input "330.00" at bounding box center [831, 382] width 255 height 34
click at [854, 535] on div "fiber_manual_record Added to Schedule J Schedule I: $5,965.05 Schedule J: $3,66…" at bounding box center [841, 505] width 935 height 105
click at [119, 394] on span "Secured Claims" at bounding box center [82, 394] width 86 height 15
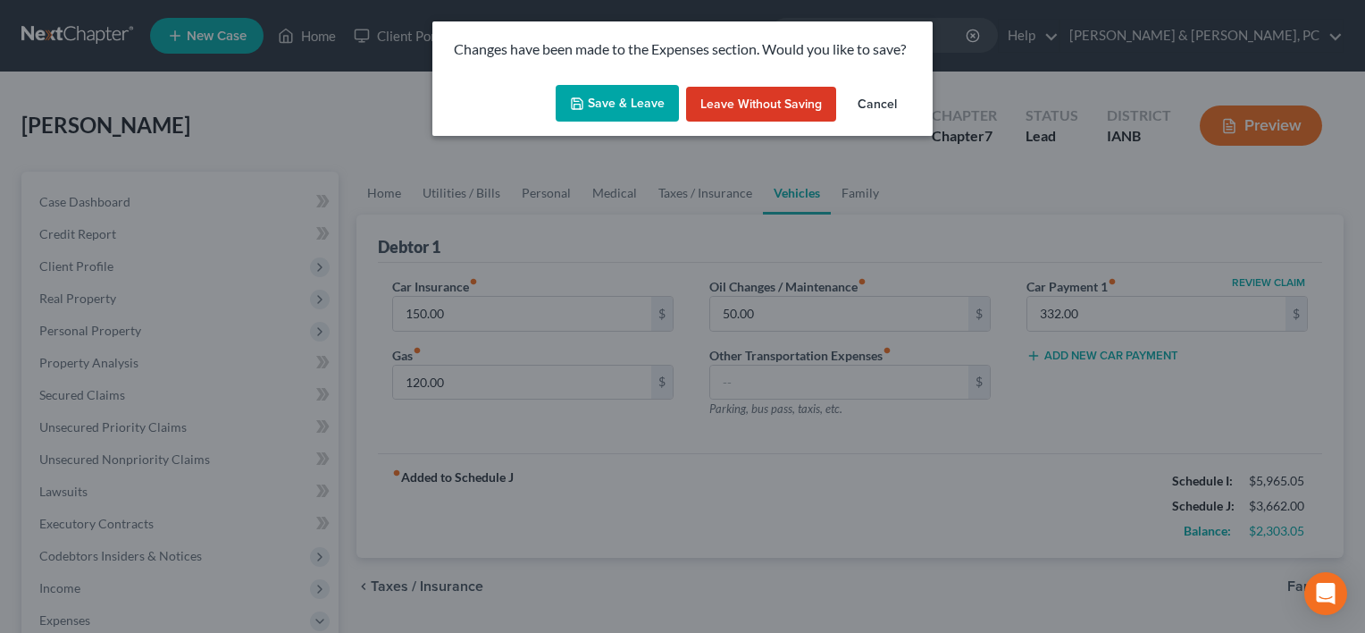
click at [599, 111] on button "Save & Leave" at bounding box center [617, 104] width 123 height 38
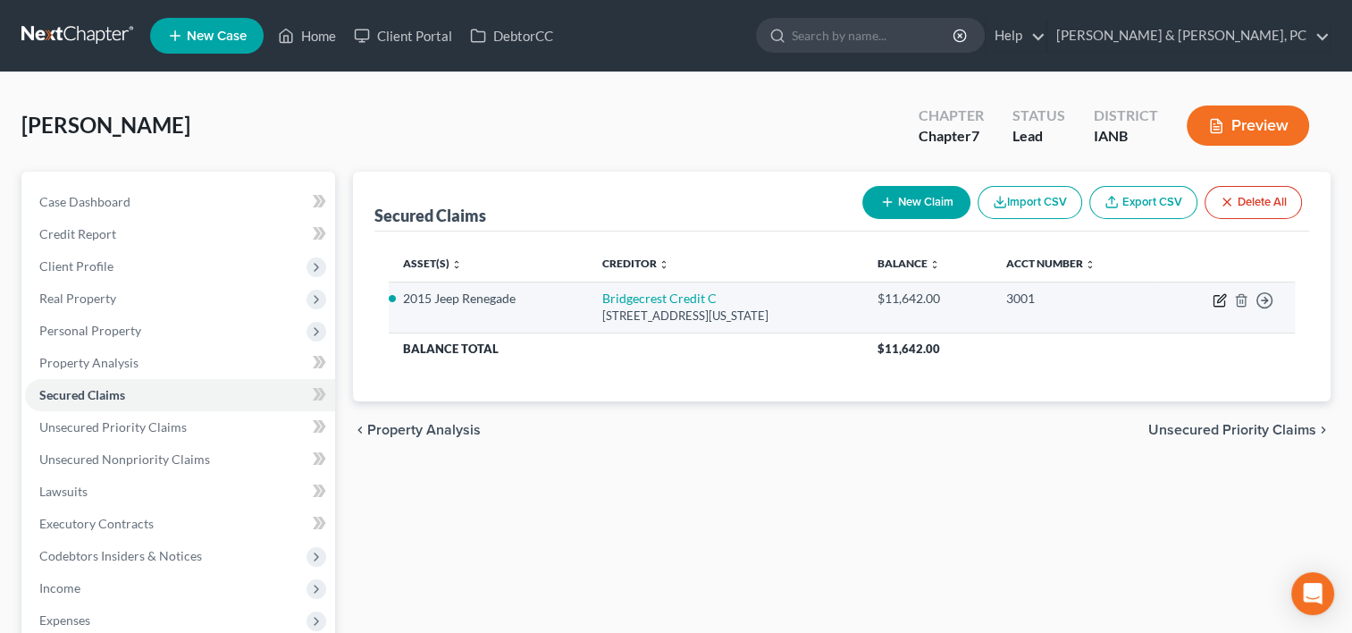
click at [1216, 293] on icon "button" at bounding box center [1220, 300] width 14 height 14
select select "3"
select select "0"
select select "4"
select select "0"
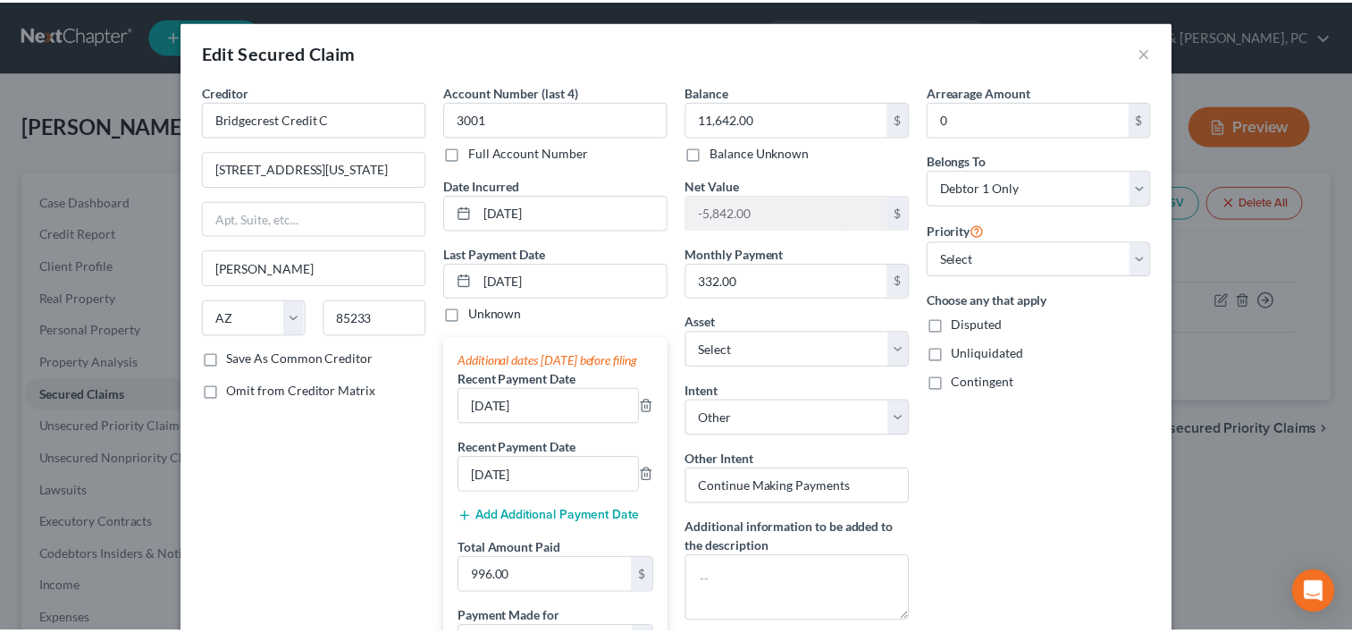
scroll to position [376, 0]
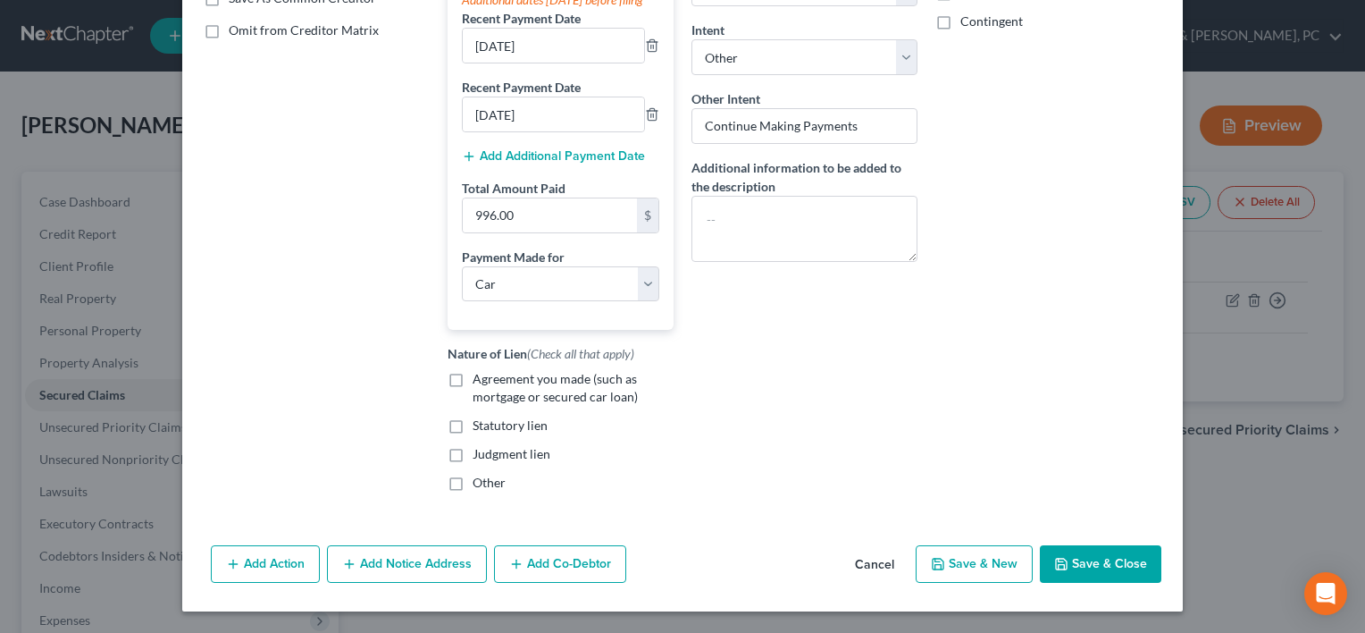
click at [1115, 556] on button "Save & Close" at bounding box center [1101, 564] width 122 height 38
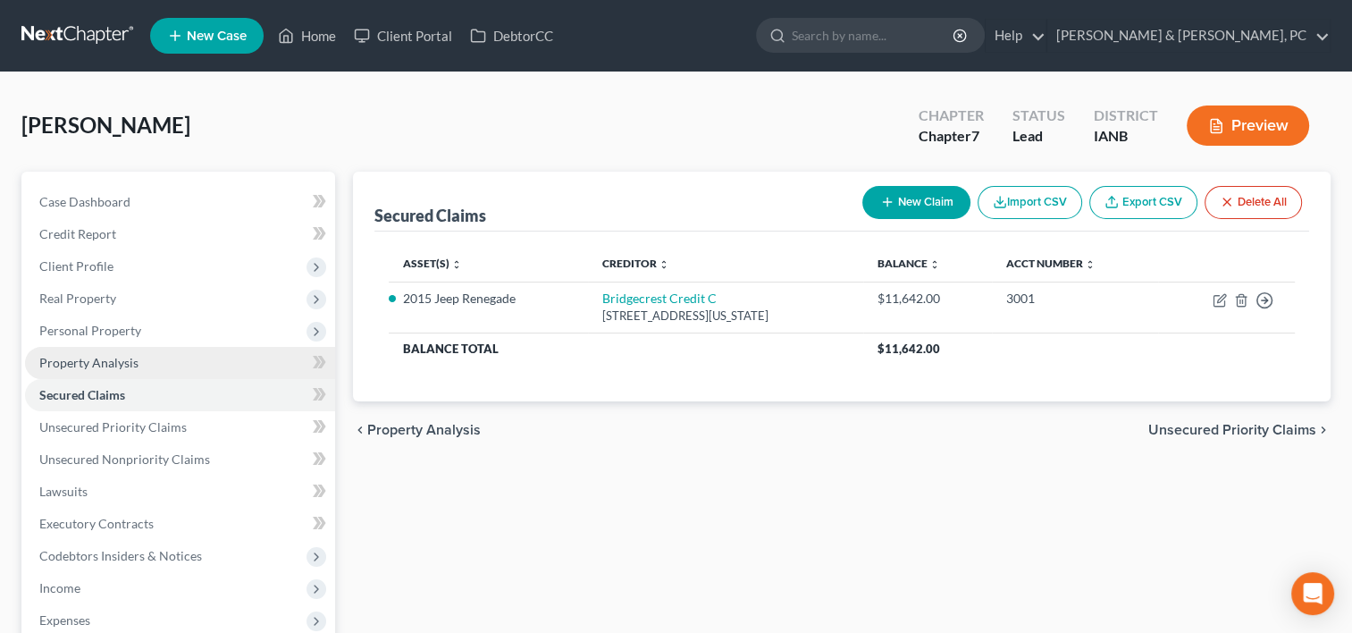
scroll to position [348, 0]
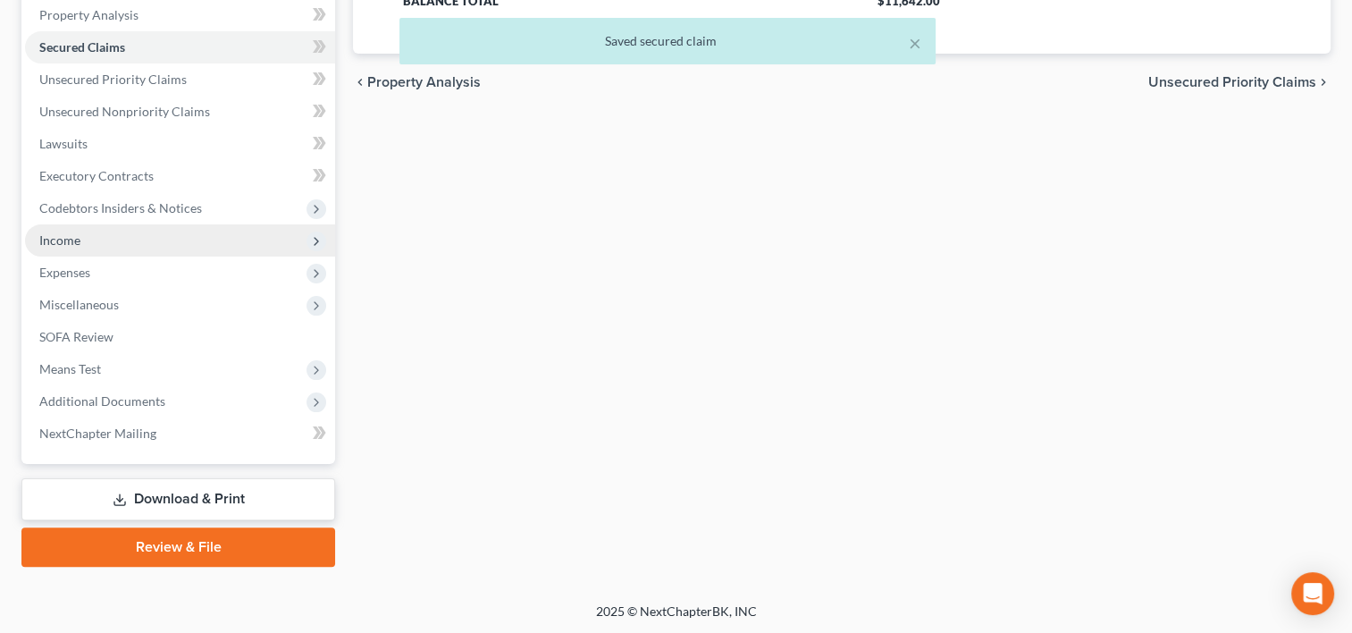
click at [100, 236] on span "Income" at bounding box center [180, 240] width 310 height 32
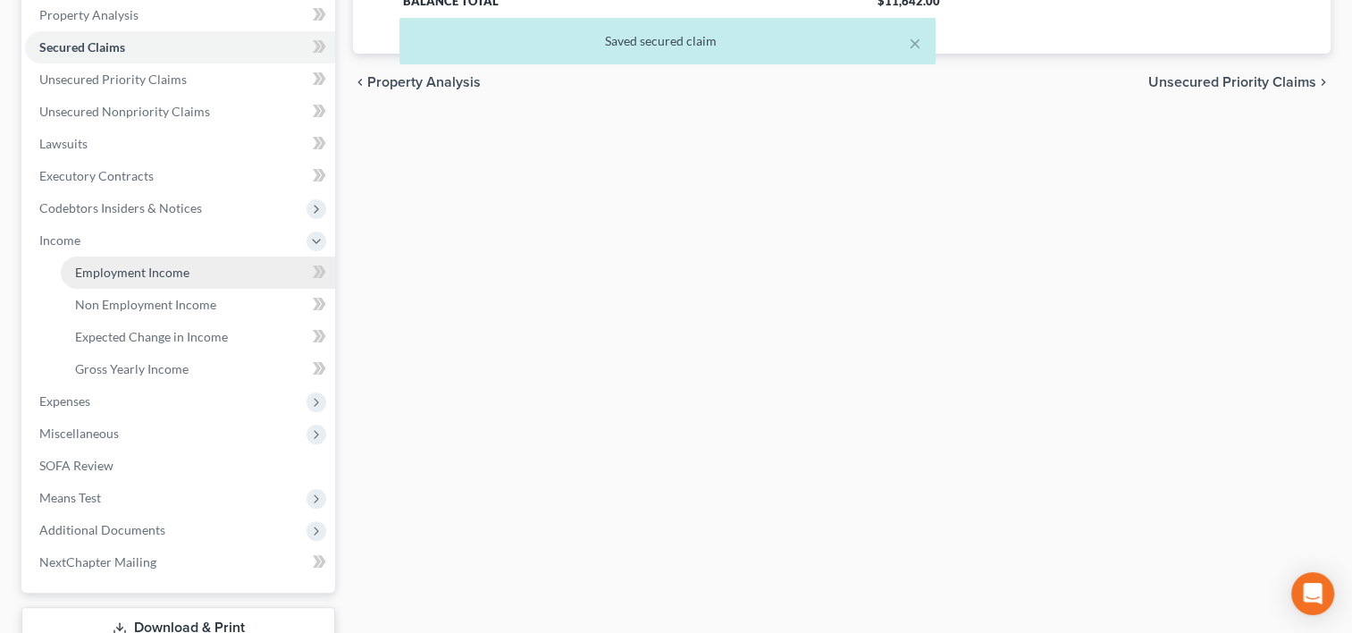
click at [129, 273] on span "Employment Income" at bounding box center [132, 272] width 114 height 15
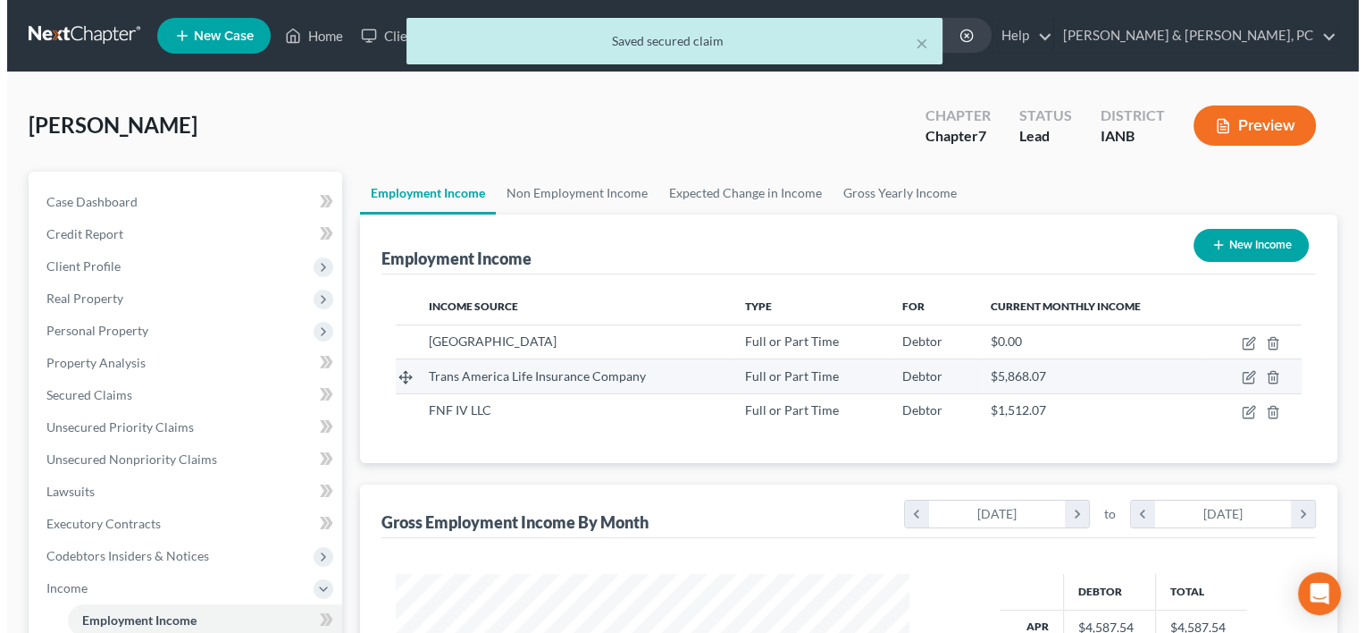
scroll to position [318, 550]
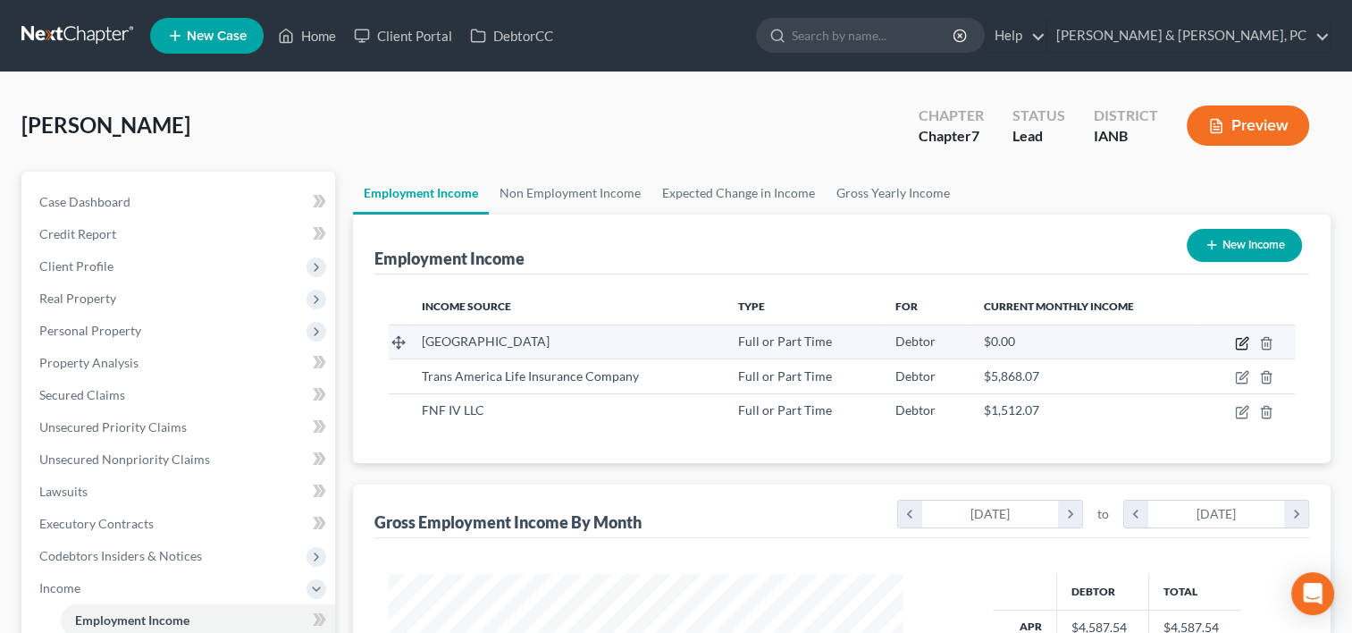
click at [1240, 336] on icon "button" at bounding box center [1242, 343] width 14 height 14
select select "0"
select select "16"
select select "2"
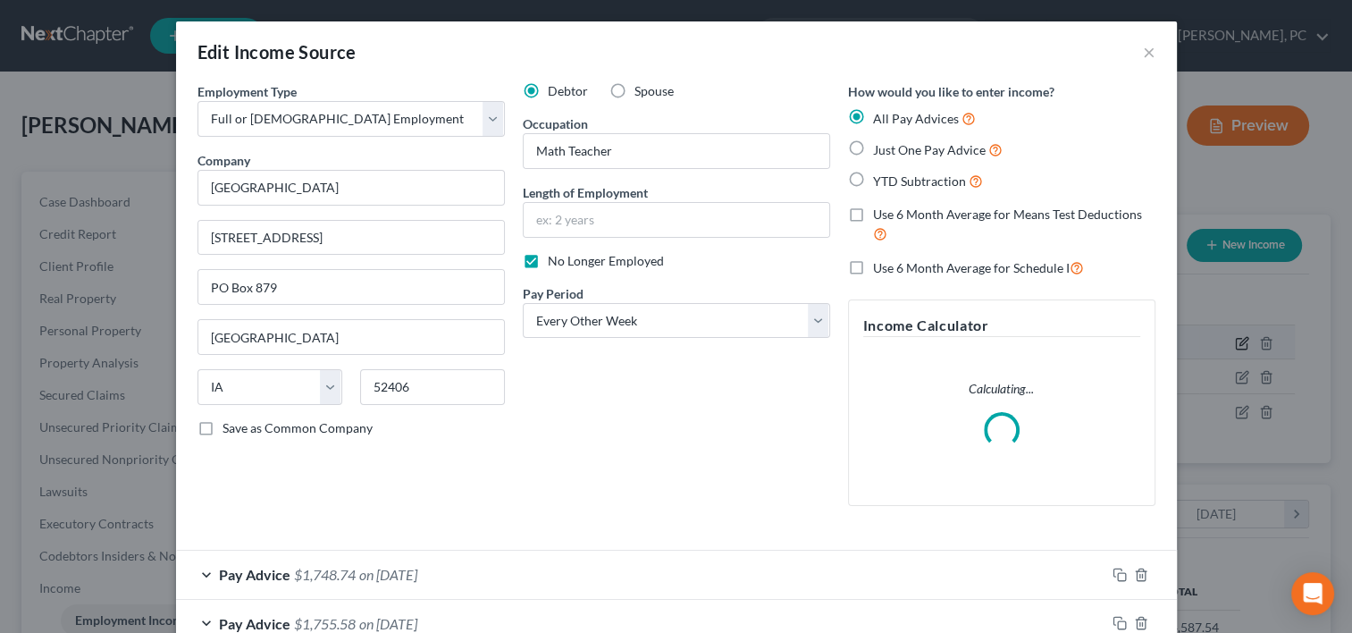
scroll to position [318, 554]
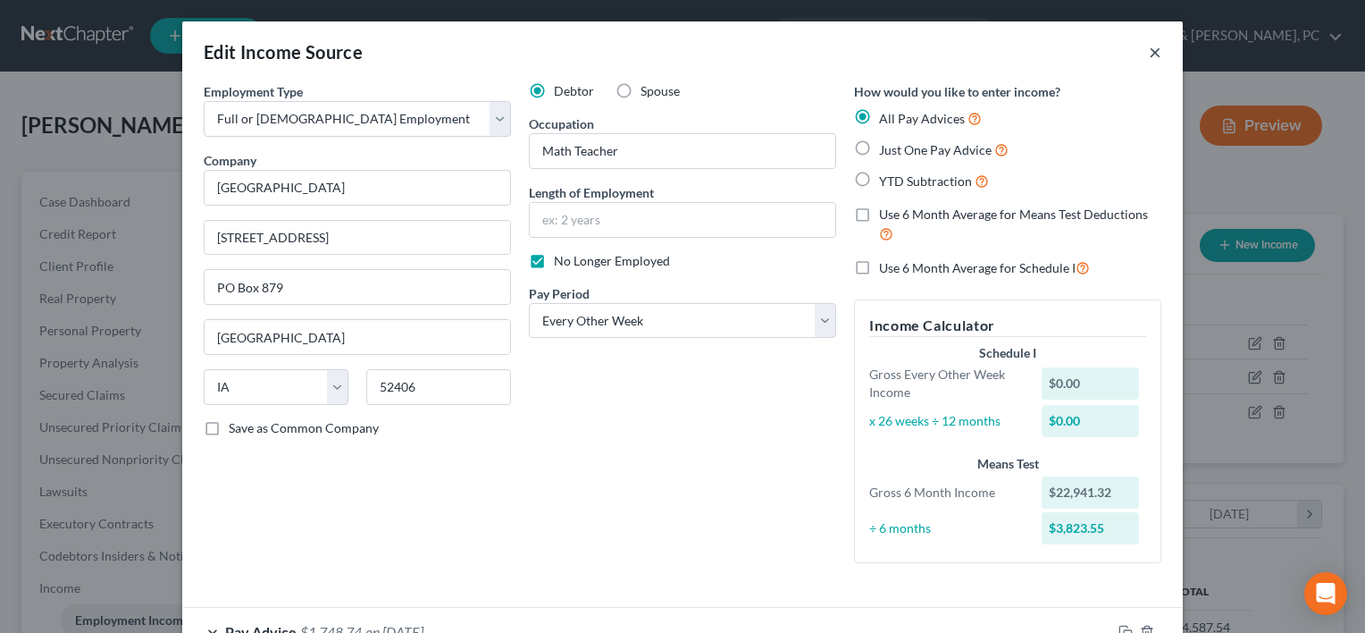
click at [1149, 49] on button "×" at bounding box center [1155, 51] width 13 height 21
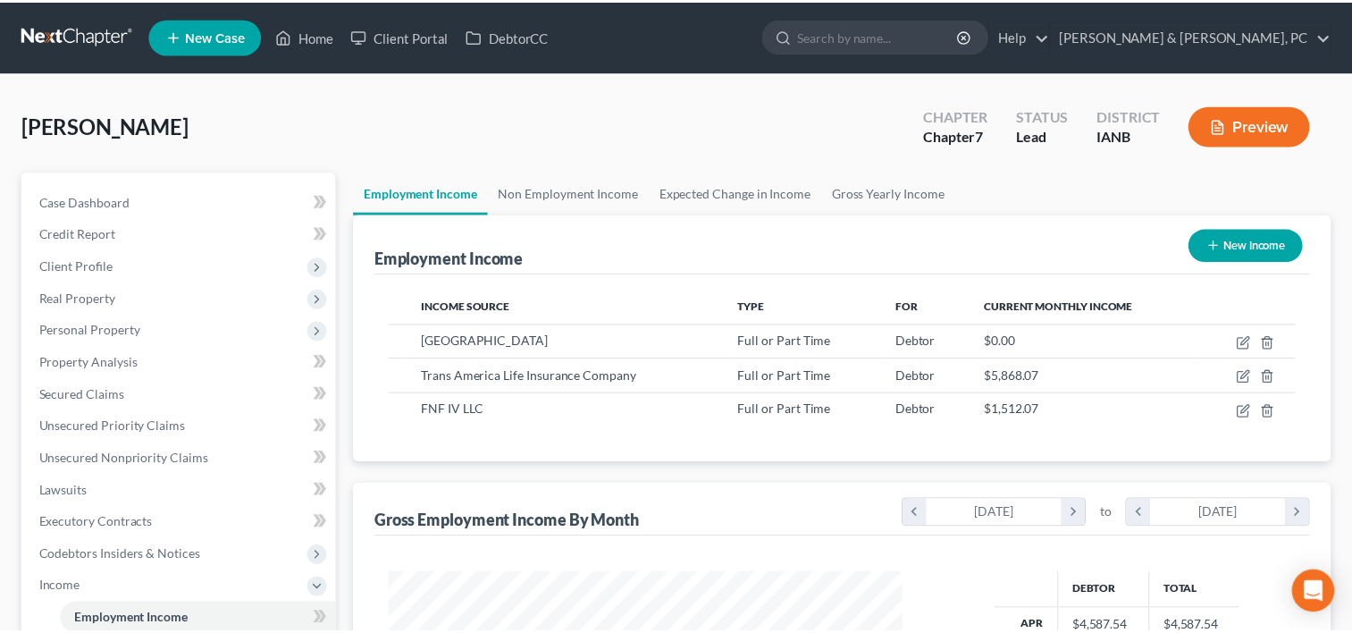
scroll to position [893282, 893052]
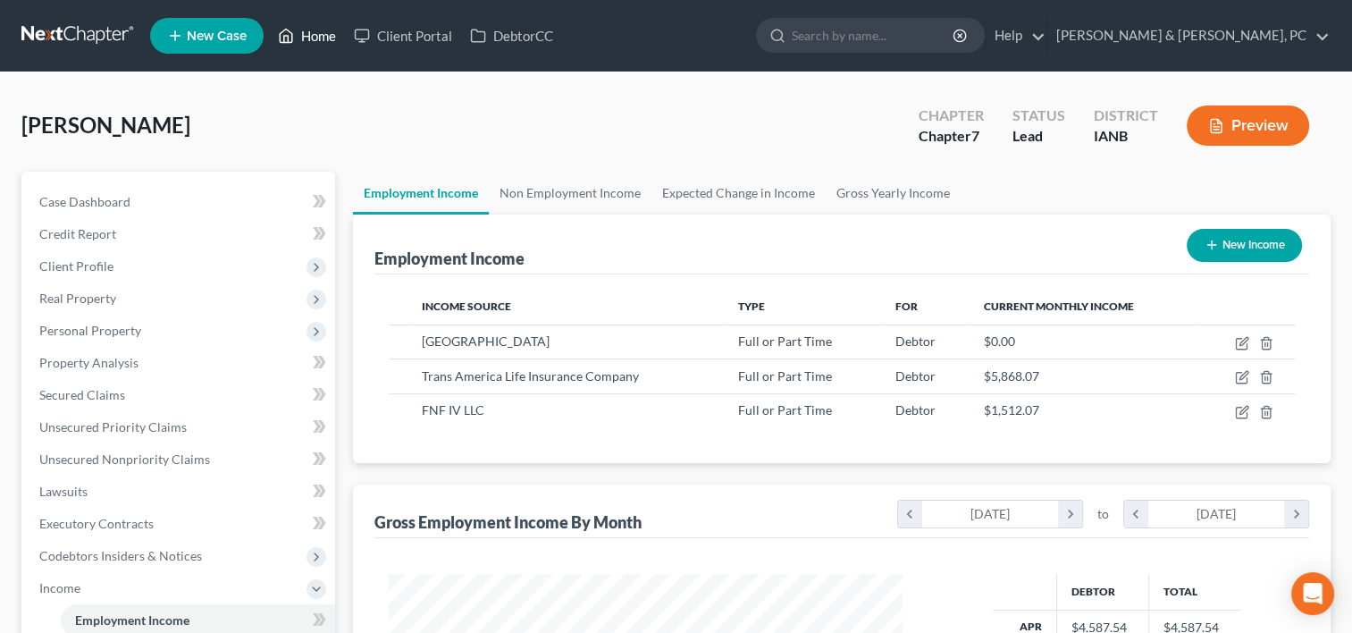
click at [320, 24] on link "Home" at bounding box center [307, 36] width 76 height 32
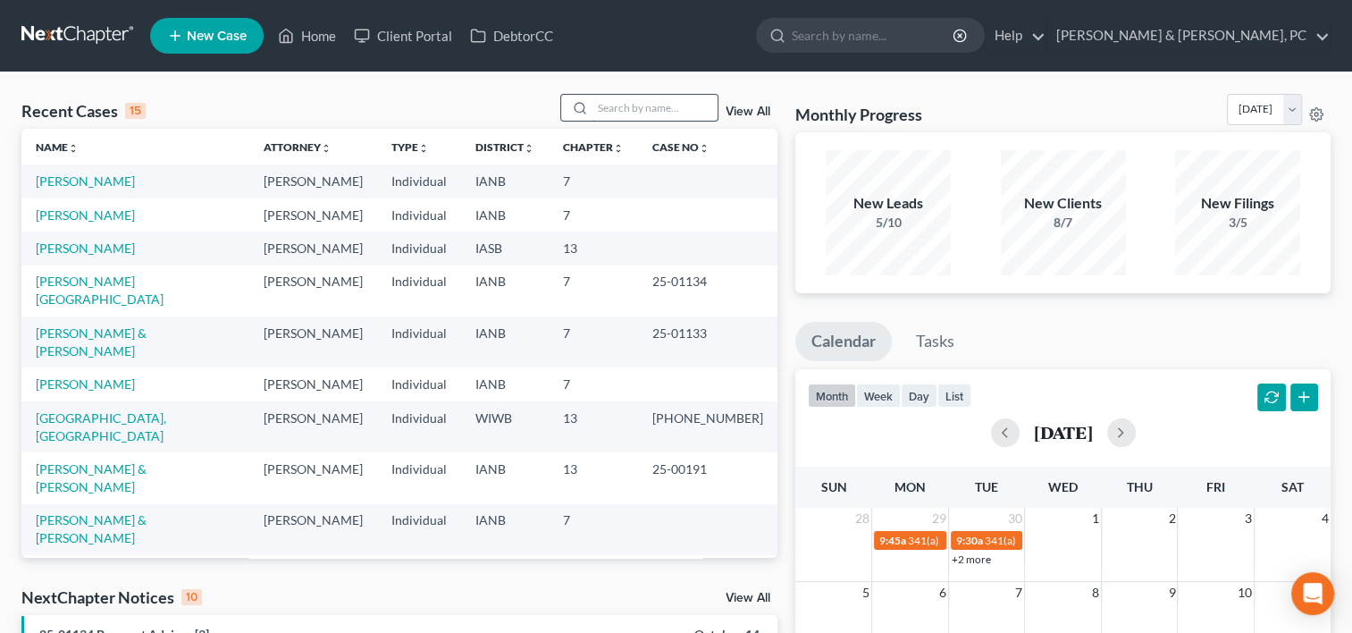
click at [608, 114] on input "search" at bounding box center [654, 108] width 125 height 26
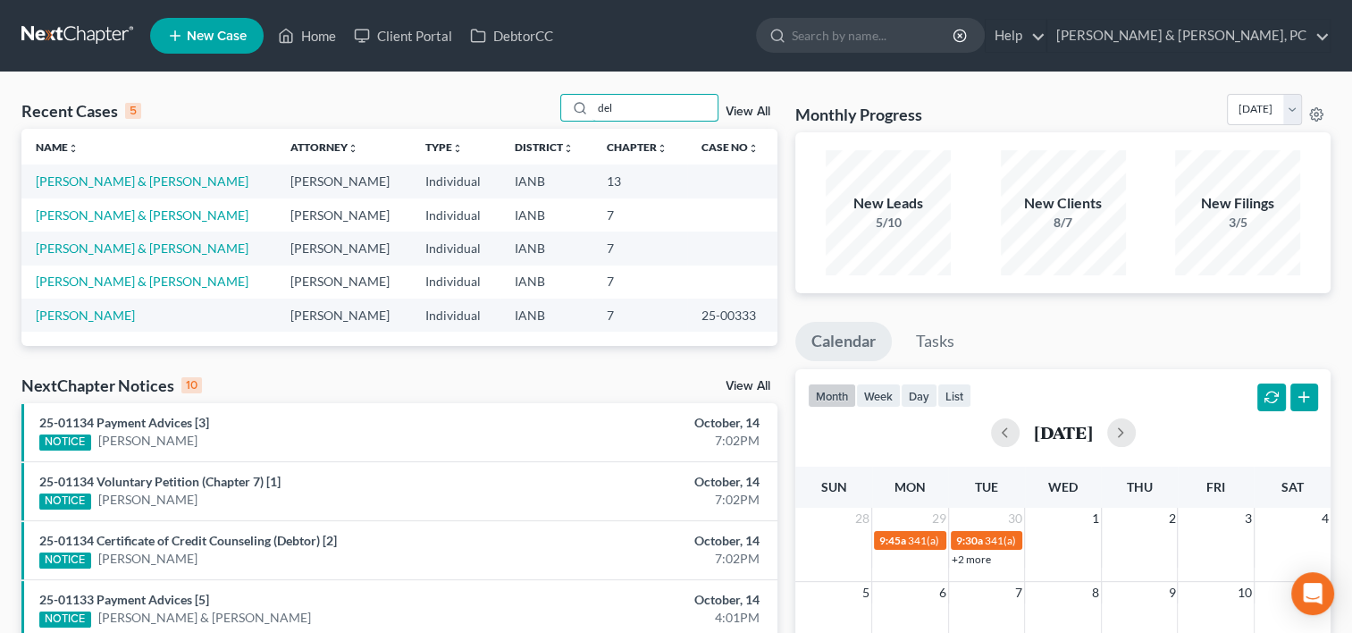
type input "del"
click at [122, 285] on link "[PERSON_NAME] & [PERSON_NAME]" at bounding box center [142, 280] width 213 height 15
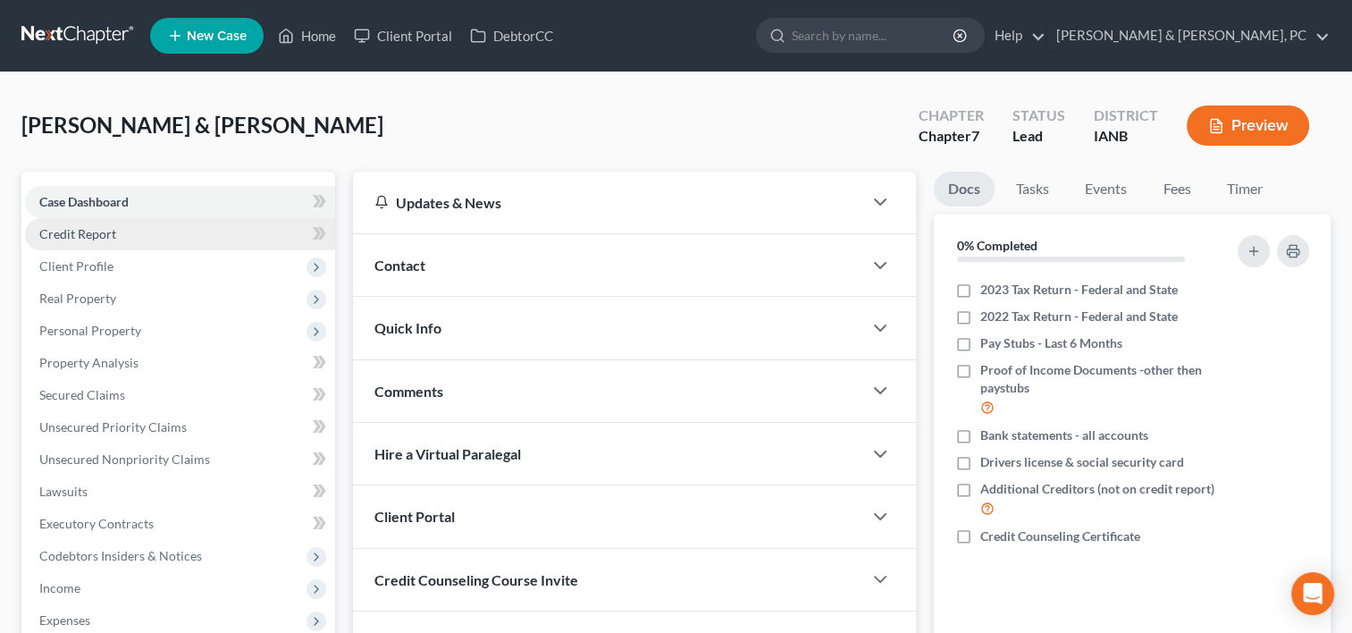
click at [122, 236] on link "Credit Report" at bounding box center [180, 234] width 310 height 32
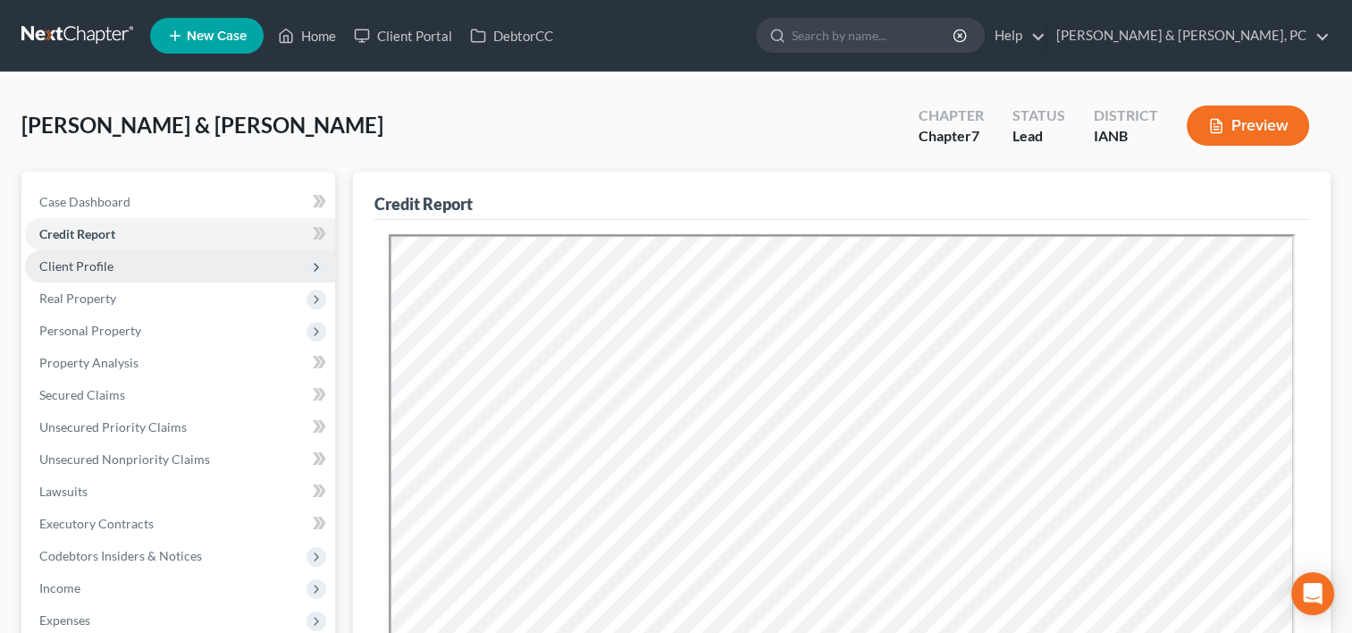
click at [216, 259] on span "Client Profile" at bounding box center [180, 266] width 310 height 32
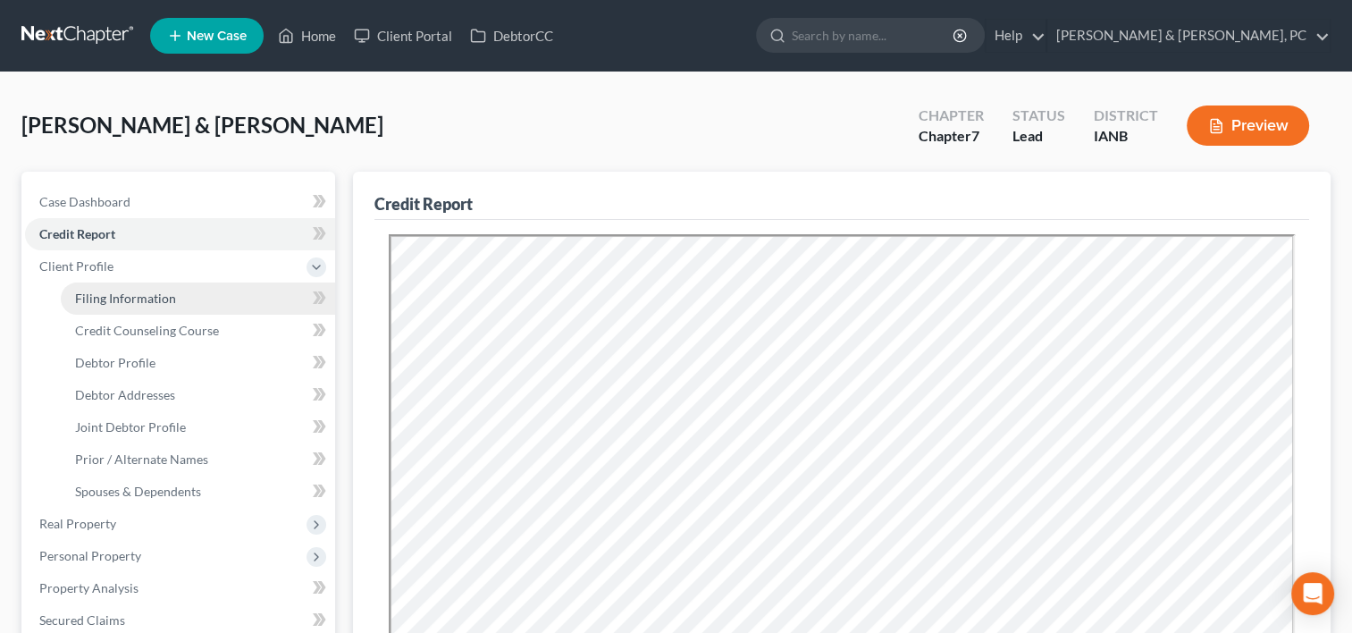
click at [193, 295] on link "Filing Information" at bounding box center [198, 298] width 274 height 32
select select "1"
select select "0"
select select "16"
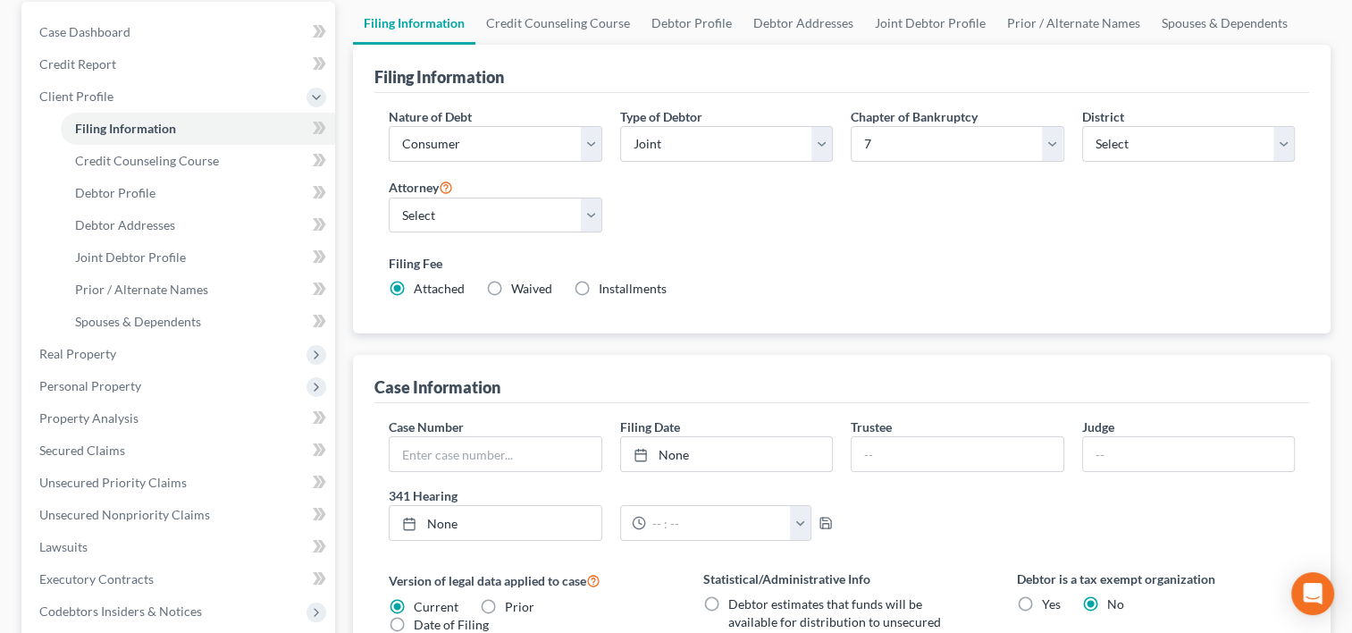
scroll to position [192, 0]
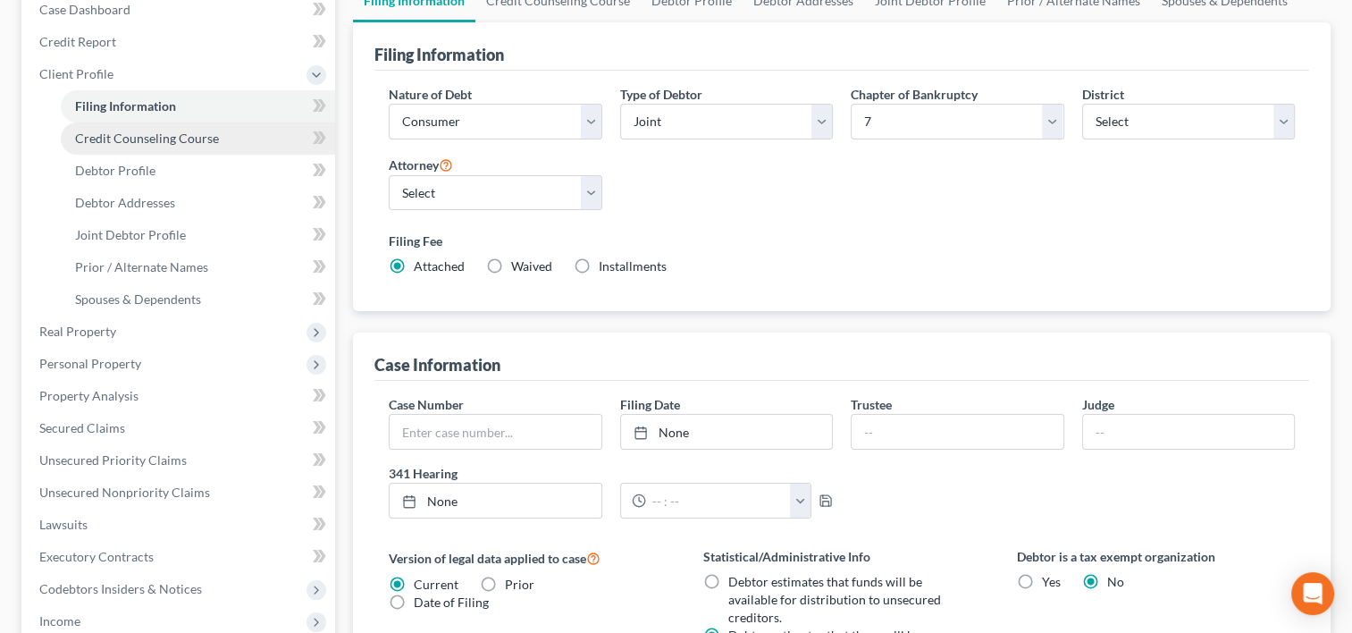
click at [125, 144] on span "Credit Counseling Course" at bounding box center [147, 137] width 144 height 15
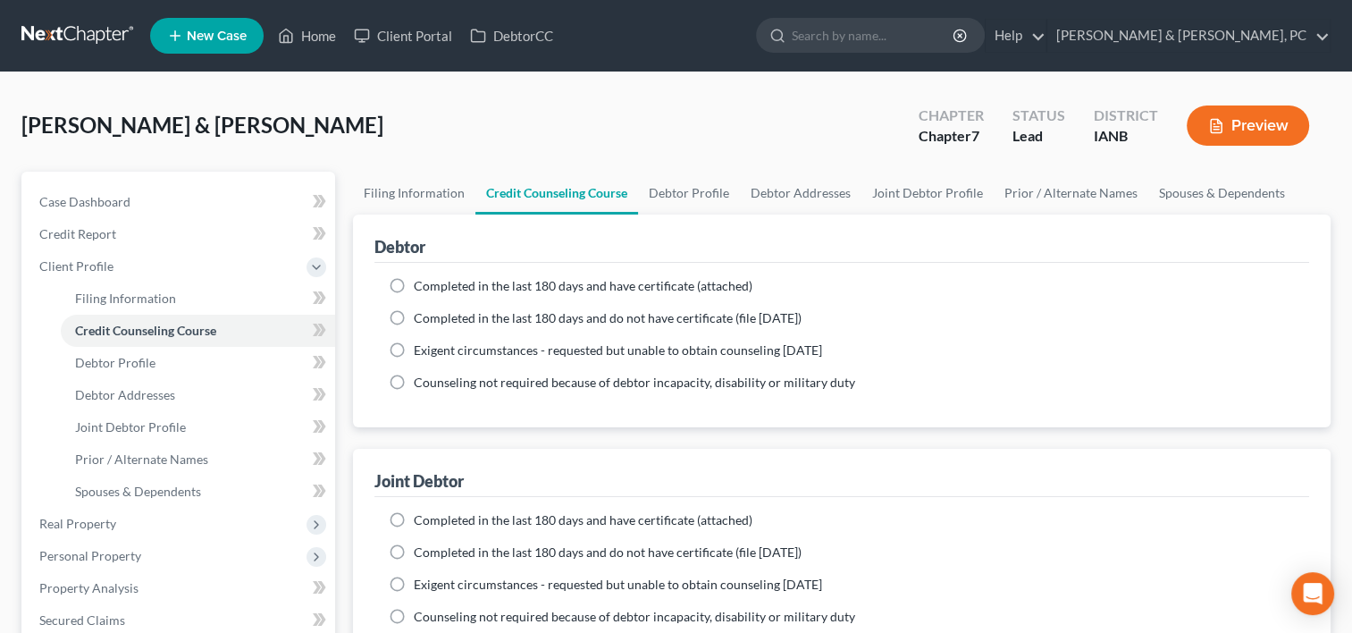
click at [434, 283] on span "Completed in the last 180 days and have certificate (attached)" at bounding box center [583, 285] width 339 height 15
click at [433, 283] on input "Completed in the last 180 days and have certificate (attached)" at bounding box center [427, 283] width 12 height 12
radio input "true"
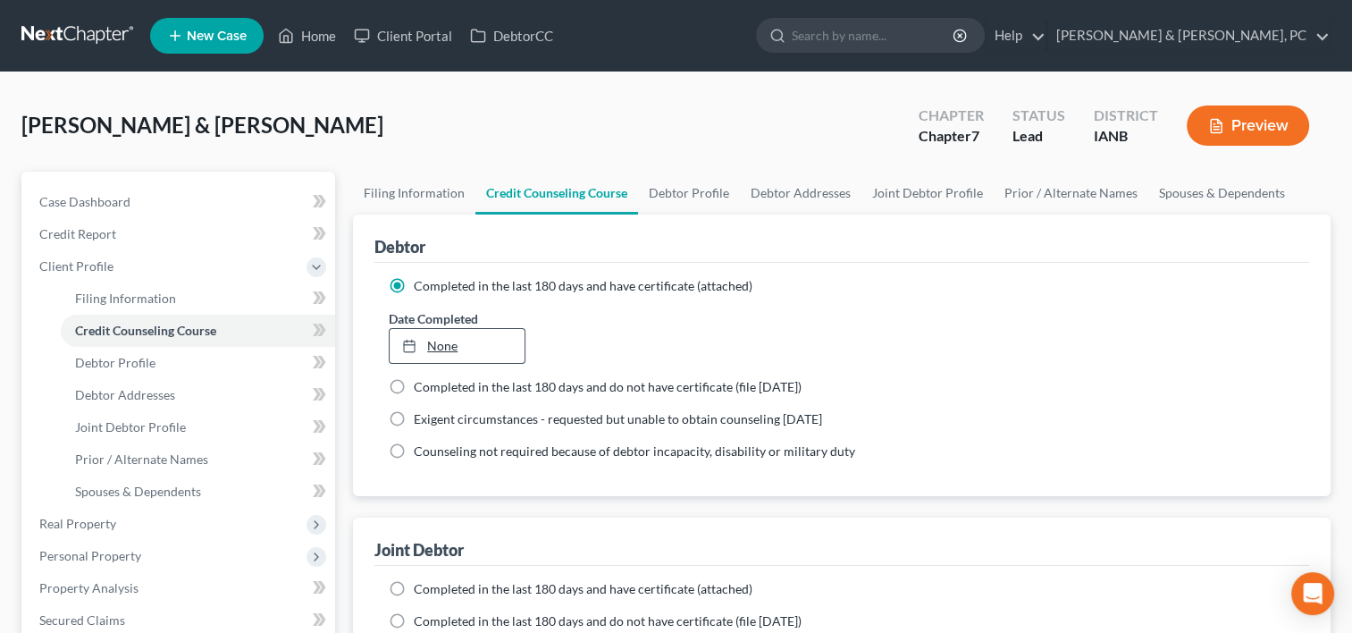
type input "[DATE]"
click at [465, 360] on link "[DATE]" at bounding box center [457, 346] width 134 height 34
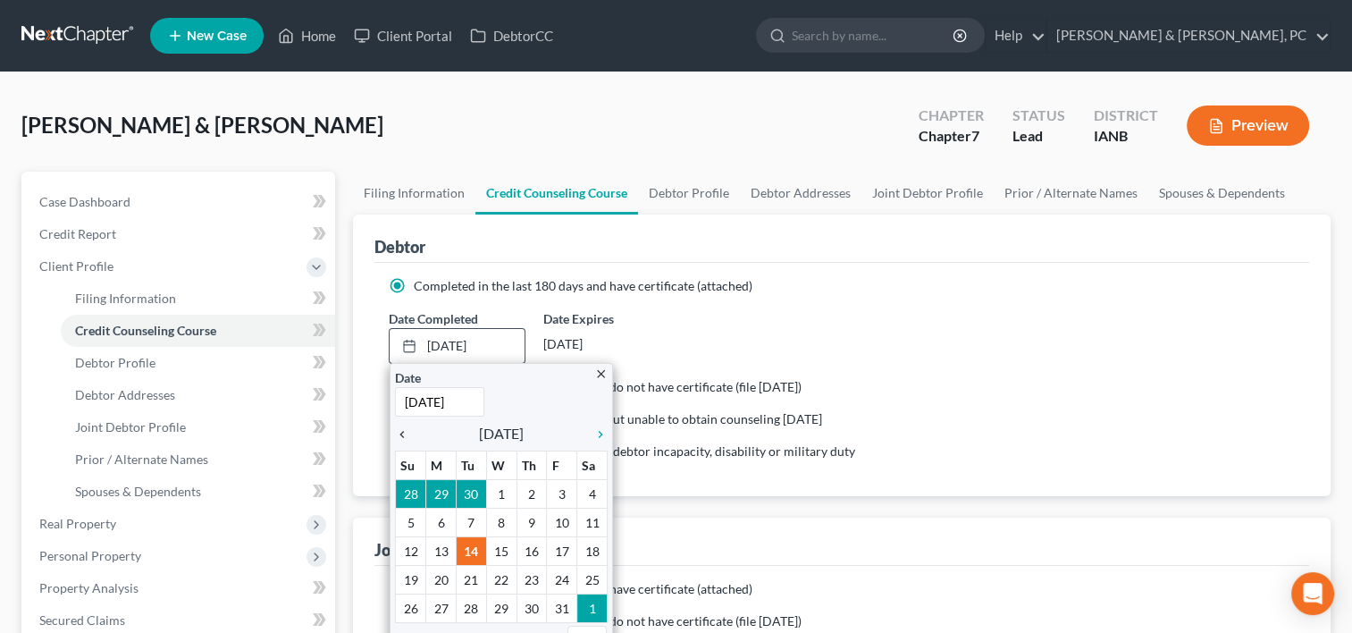
click at [400, 427] on icon "chevron_left" at bounding box center [406, 434] width 23 height 14
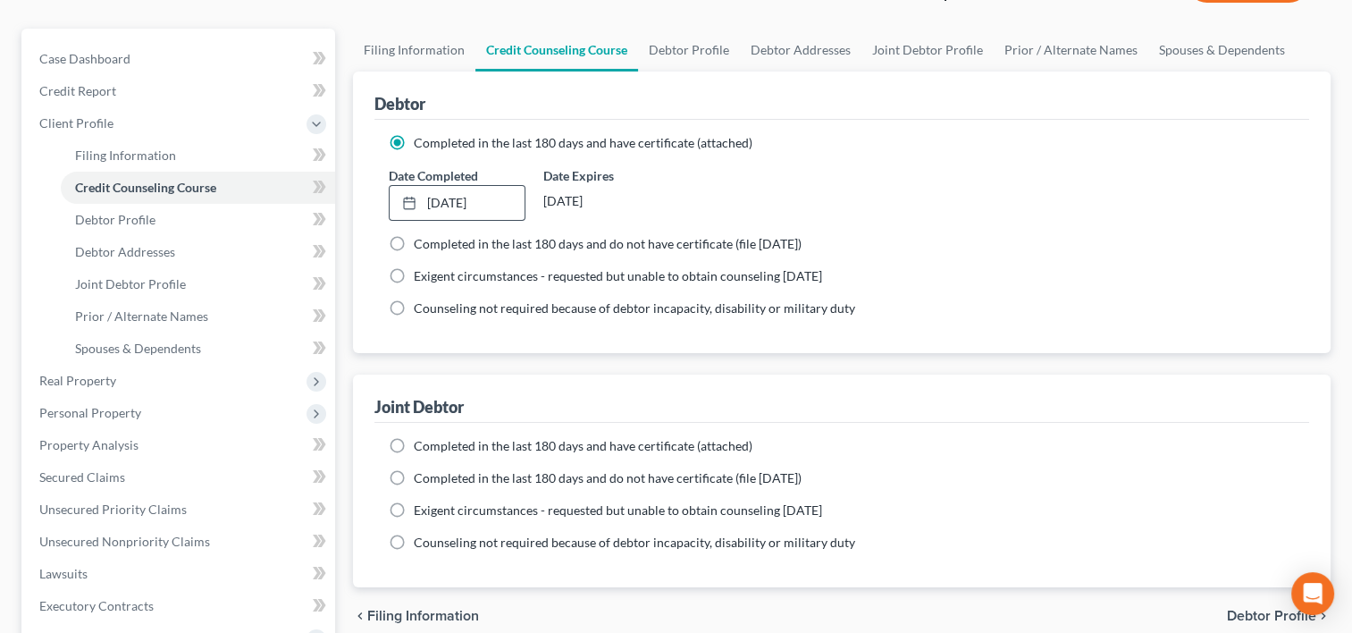
click at [426, 443] on span "Completed in the last 180 days and have certificate (attached)" at bounding box center [583, 445] width 339 height 15
click at [426, 443] on input "Completed in the last 180 days and have certificate (attached)" at bounding box center [427, 443] width 12 height 12
radio input "true"
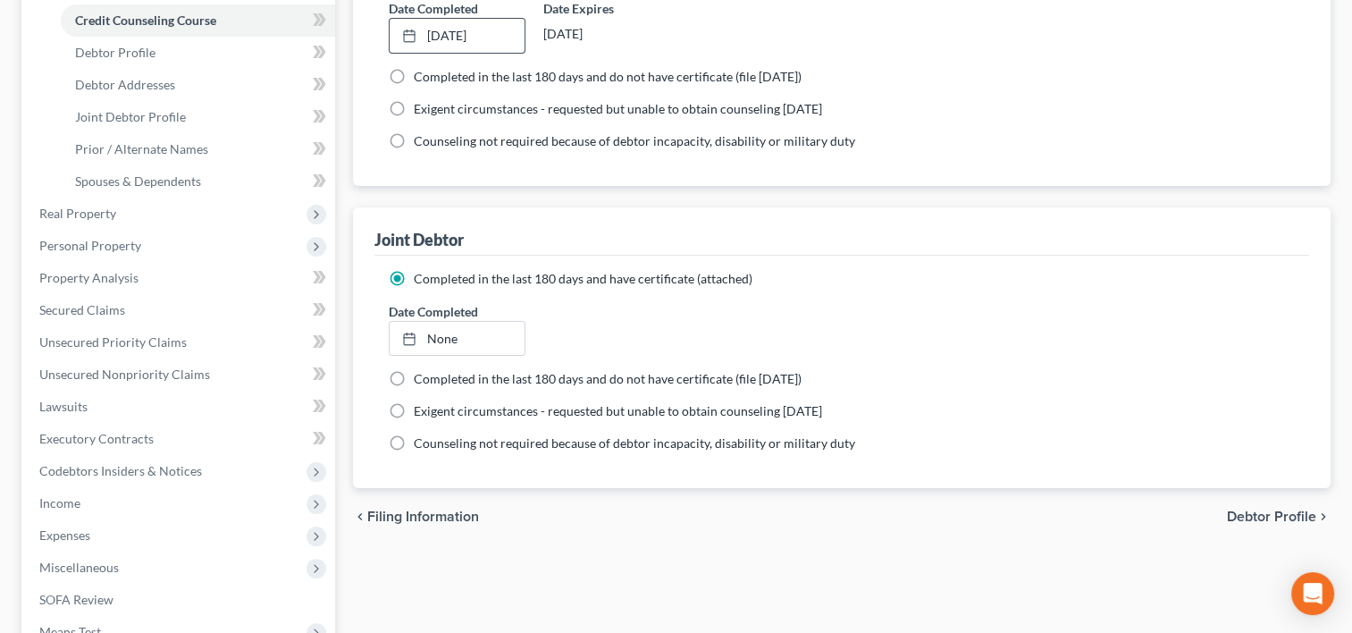
scroll to position [315, 0]
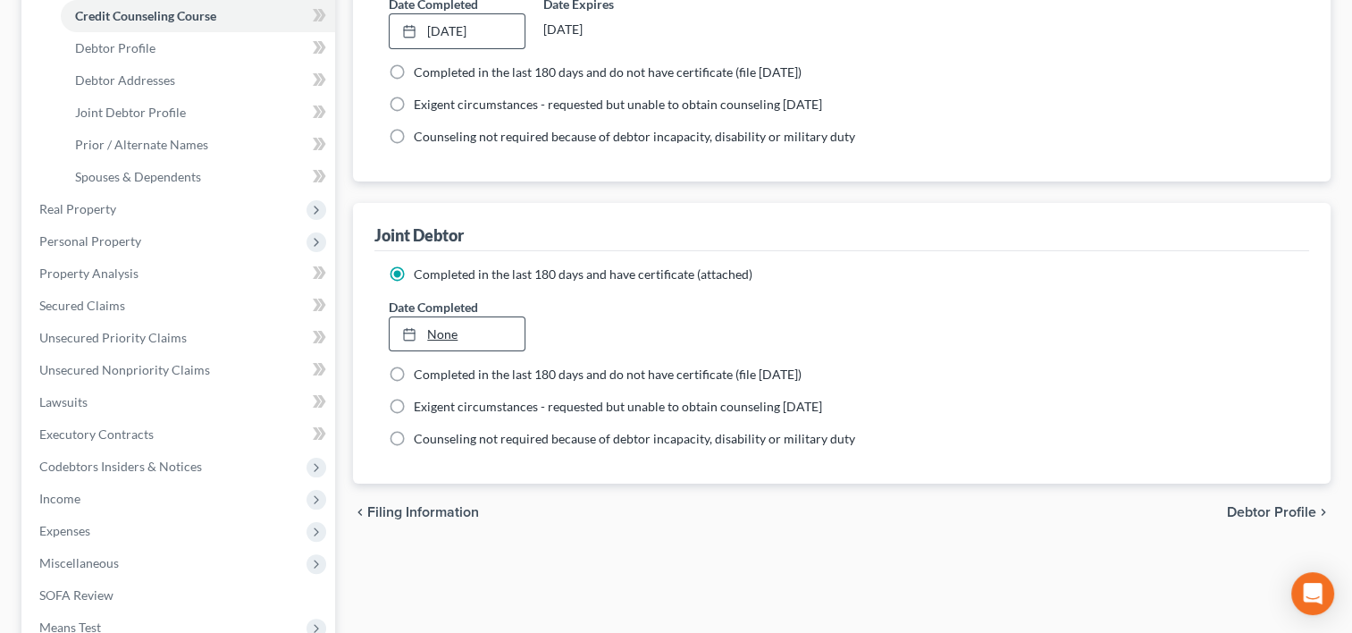
type input "[DATE]"
click at [458, 332] on link "[DATE]" at bounding box center [457, 334] width 134 height 34
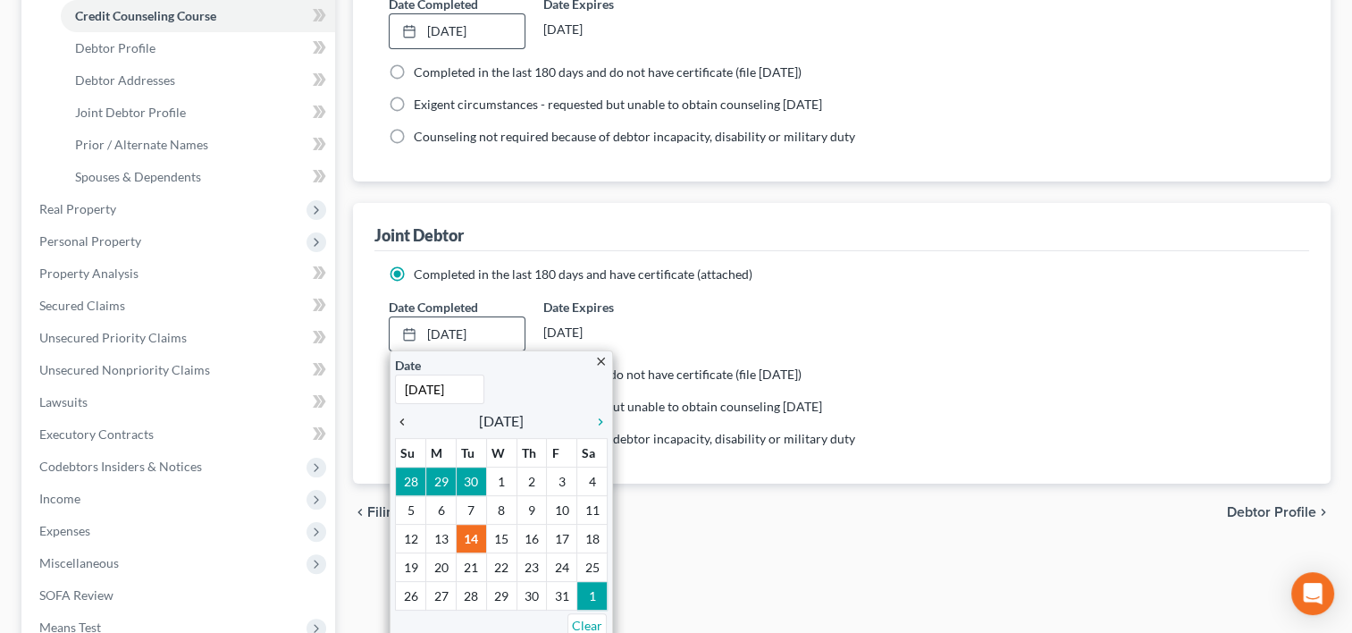
click at [401, 425] on icon "chevron_left" at bounding box center [406, 422] width 23 height 14
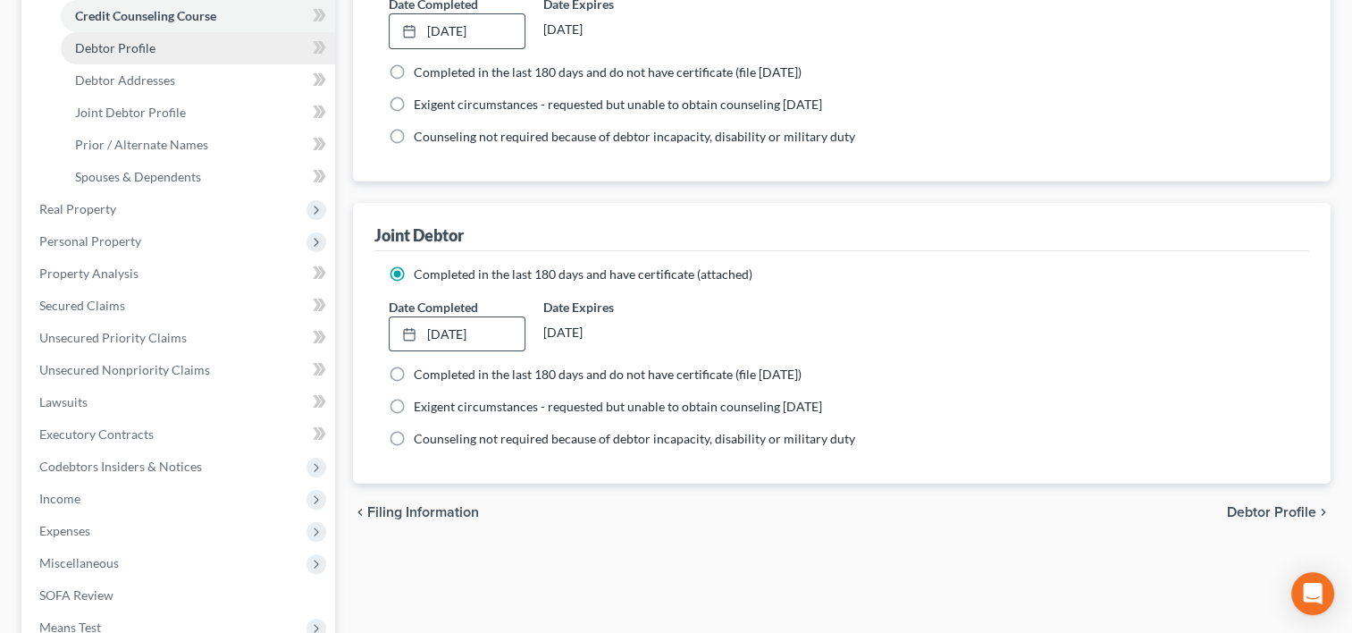
click at [186, 46] on link "Debtor Profile" at bounding box center [198, 48] width 274 height 32
select select "1"
select select "0"
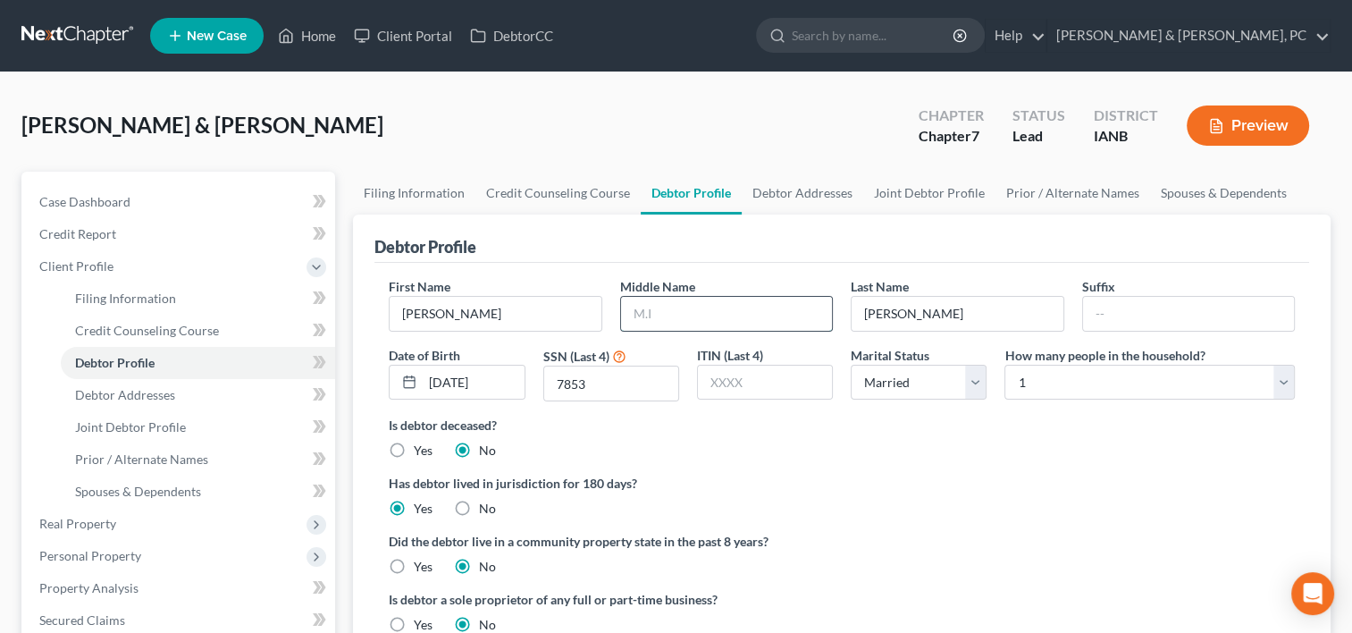
click at [767, 302] on input "text" at bounding box center [726, 314] width 211 height 34
type input "[PERSON_NAME]"
type input "Jr."
click at [1064, 376] on select "Select 1 2 3 4 5 6 7 8 9 10 11 12 13 14 15 16 17 18 19 20" at bounding box center [1149, 383] width 290 height 36
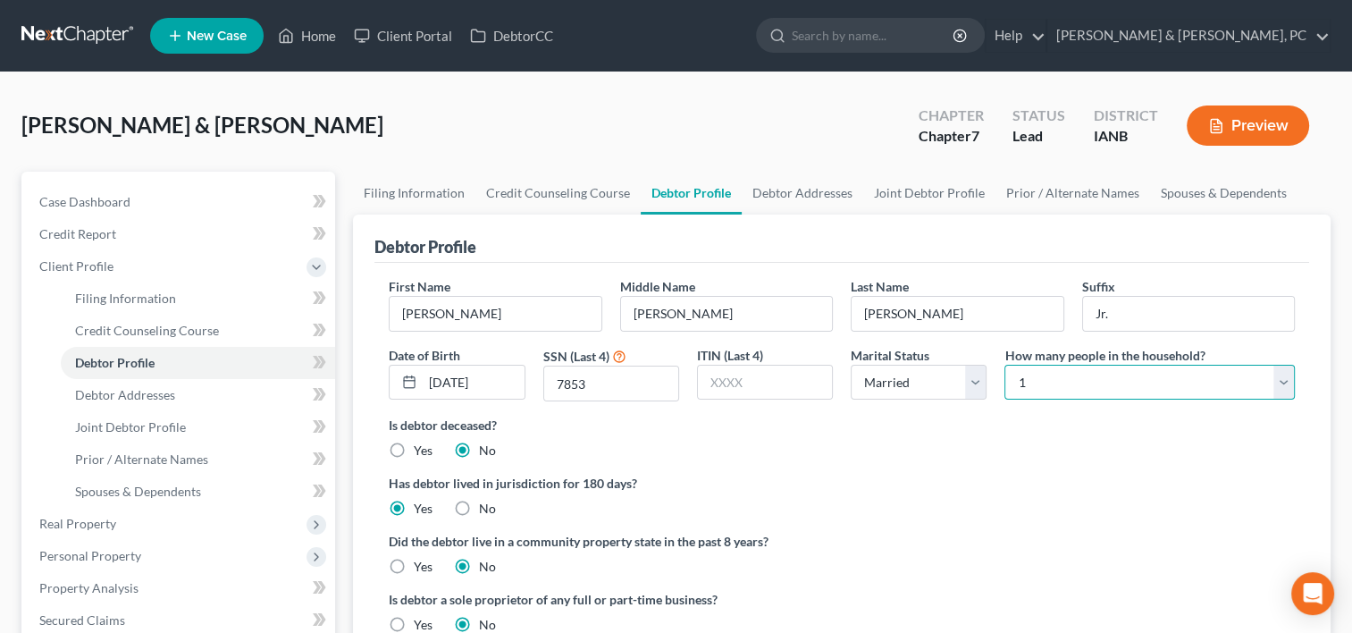
select select "1"
click at [1004, 365] on select "Select 1 2 3 4 5 6 7 8 9 10 11 12 13 14 15 16 17 18 19 20" at bounding box center [1149, 383] width 290 height 36
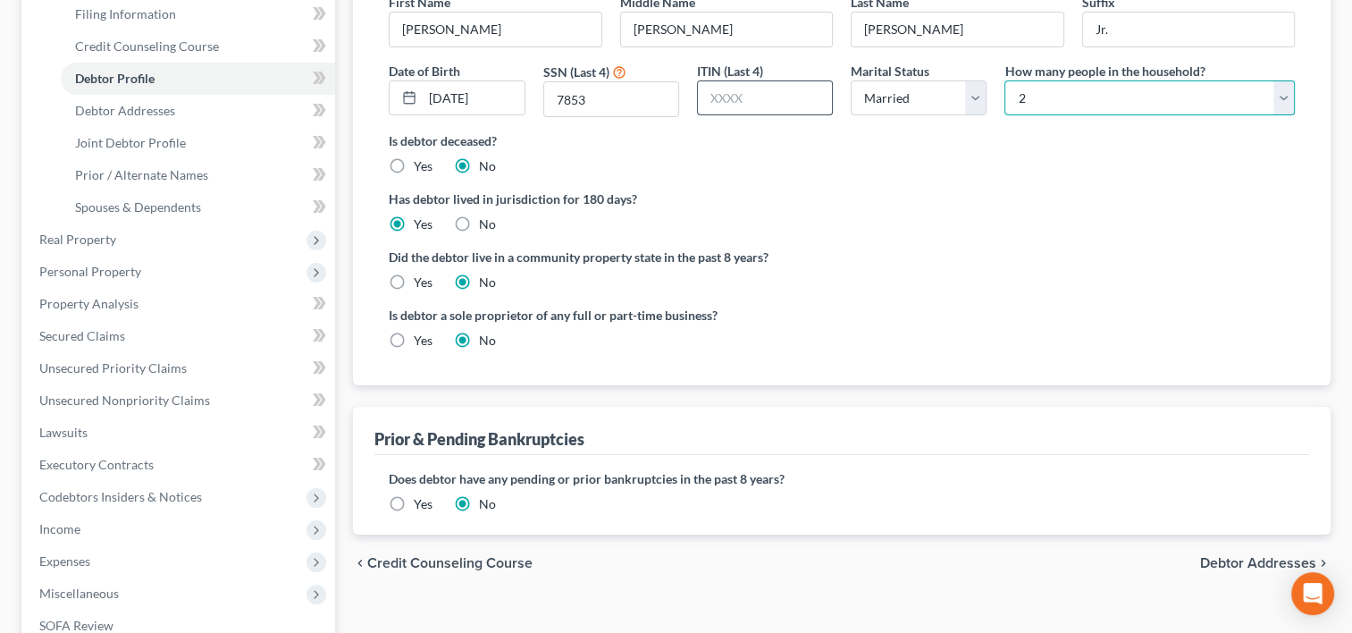
scroll to position [307, 0]
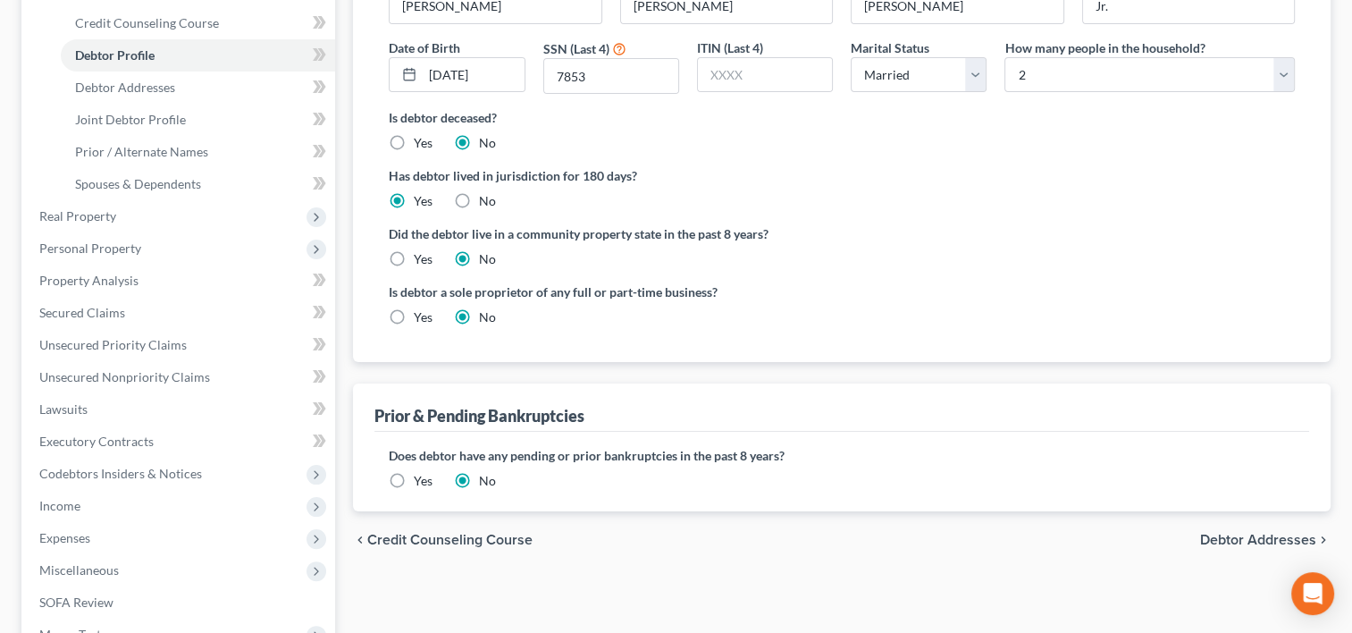
click at [418, 480] on label "Yes" at bounding box center [423, 481] width 19 height 18
click at [421, 480] on input "Yes" at bounding box center [427, 478] width 12 height 12
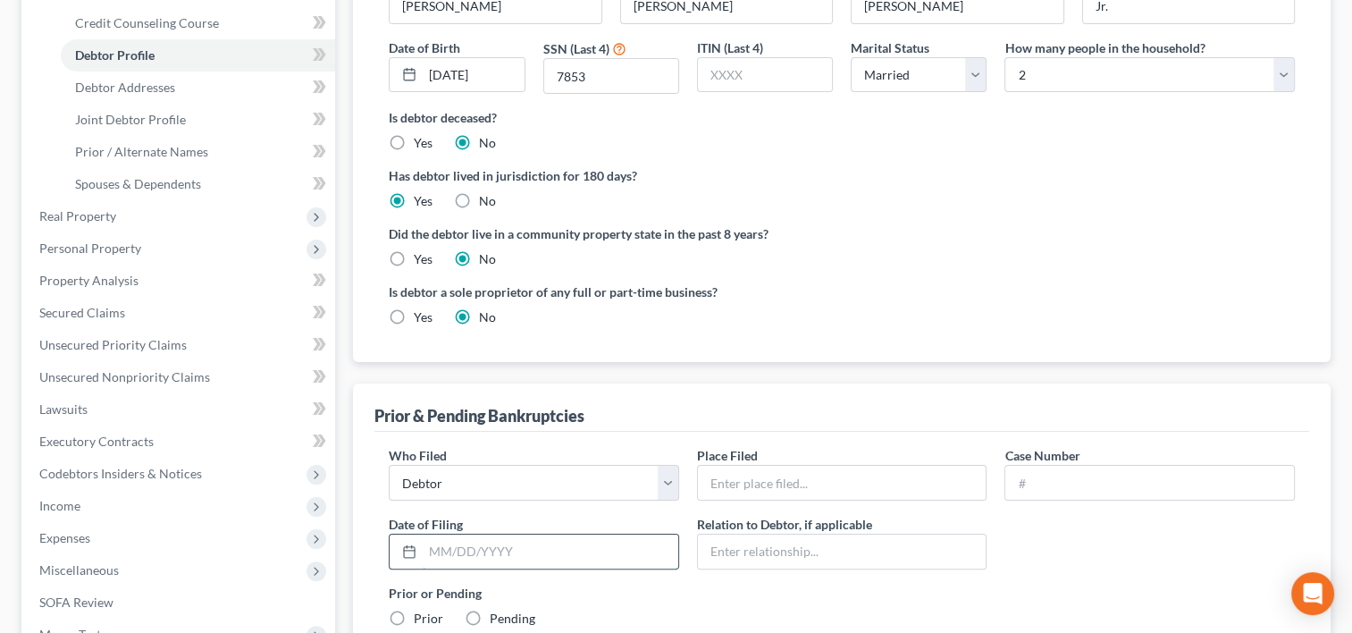
click at [564, 560] on input "text" at bounding box center [551, 551] width 256 height 34
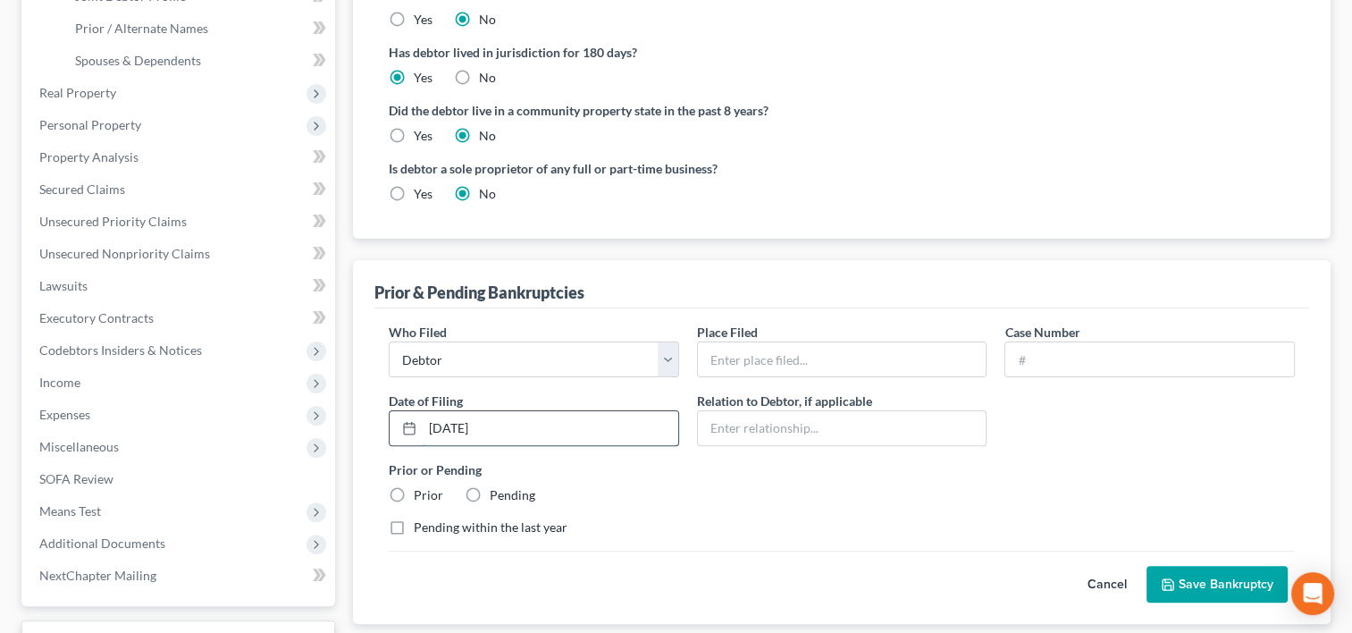
scroll to position [445, 0]
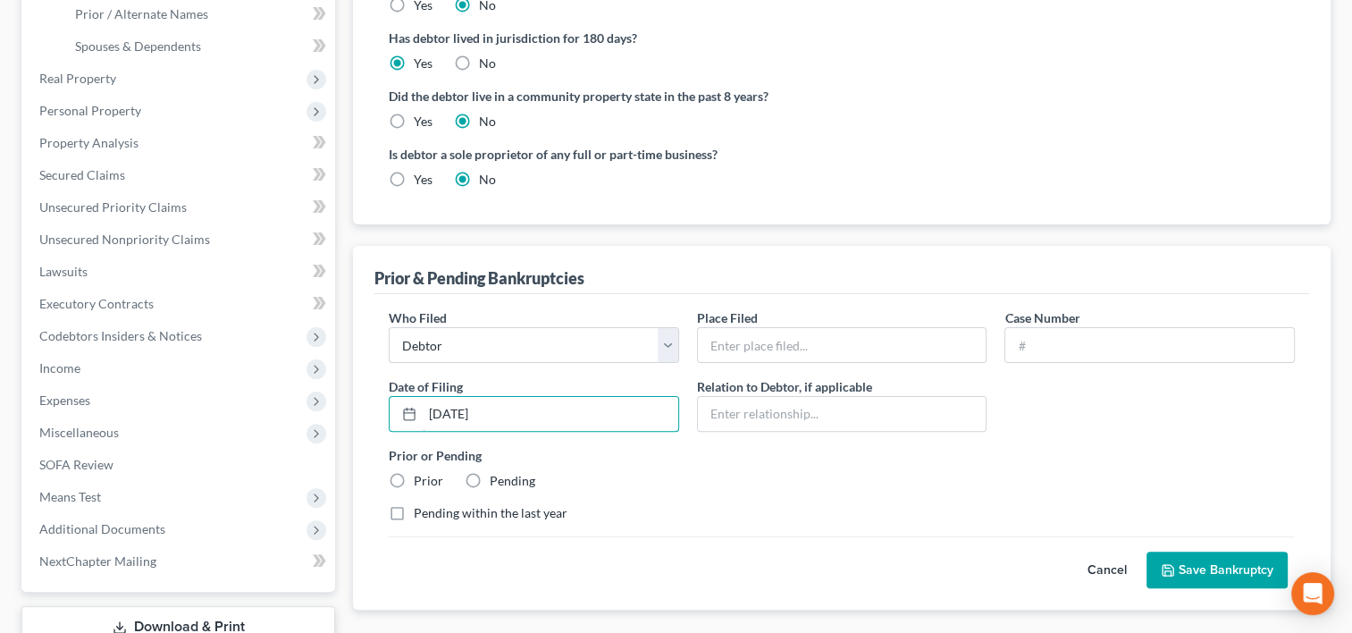
type input "[DATE]"
click at [414, 472] on label "Prior" at bounding box center [428, 481] width 29 height 18
click at [421, 472] on input "Prior" at bounding box center [427, 478] width 12 height 12
radio input "true"
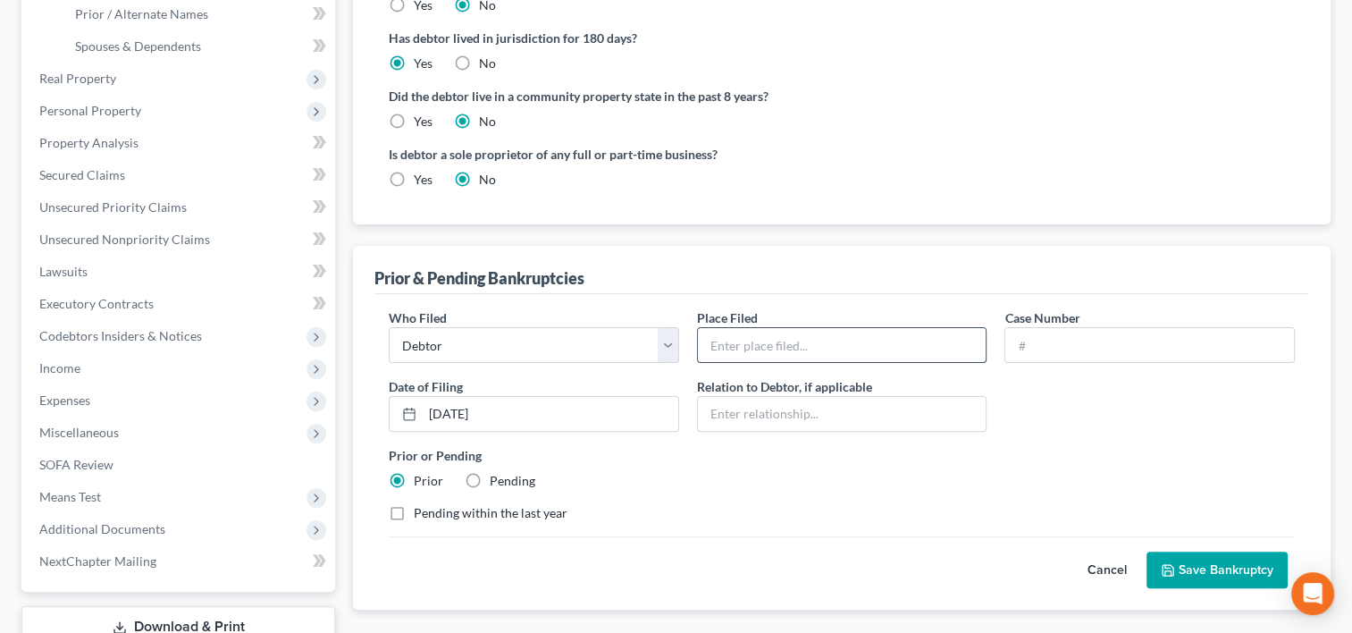
click at [802, 332] on input "text" at bounding box center [842, 345] width 289 height 34
type input "Northern District of [US_STATE]"
click at [1046, 345] on input "text" at bounding box center [1149, 345] width 289 height 34
paste input "17-01365"
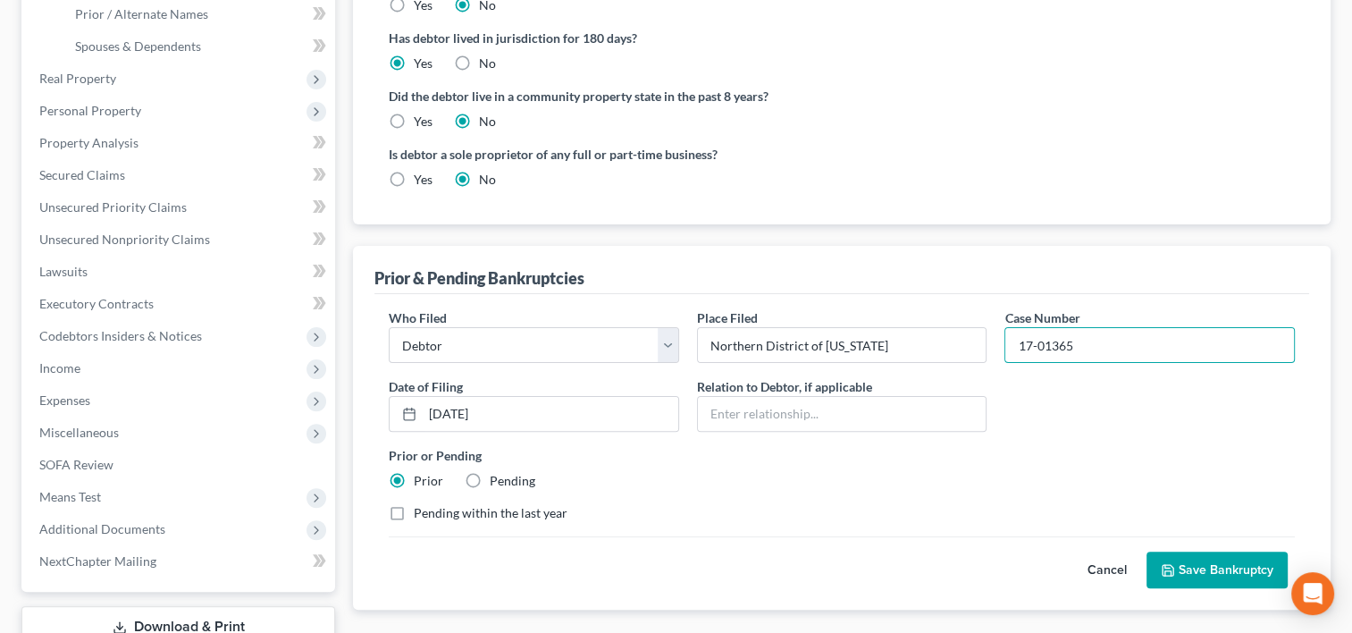
type input "17-01365"
click at [1190, 553] on button "Save Bankruptcy" at bounding box center [1216, 570] width 141 height 38
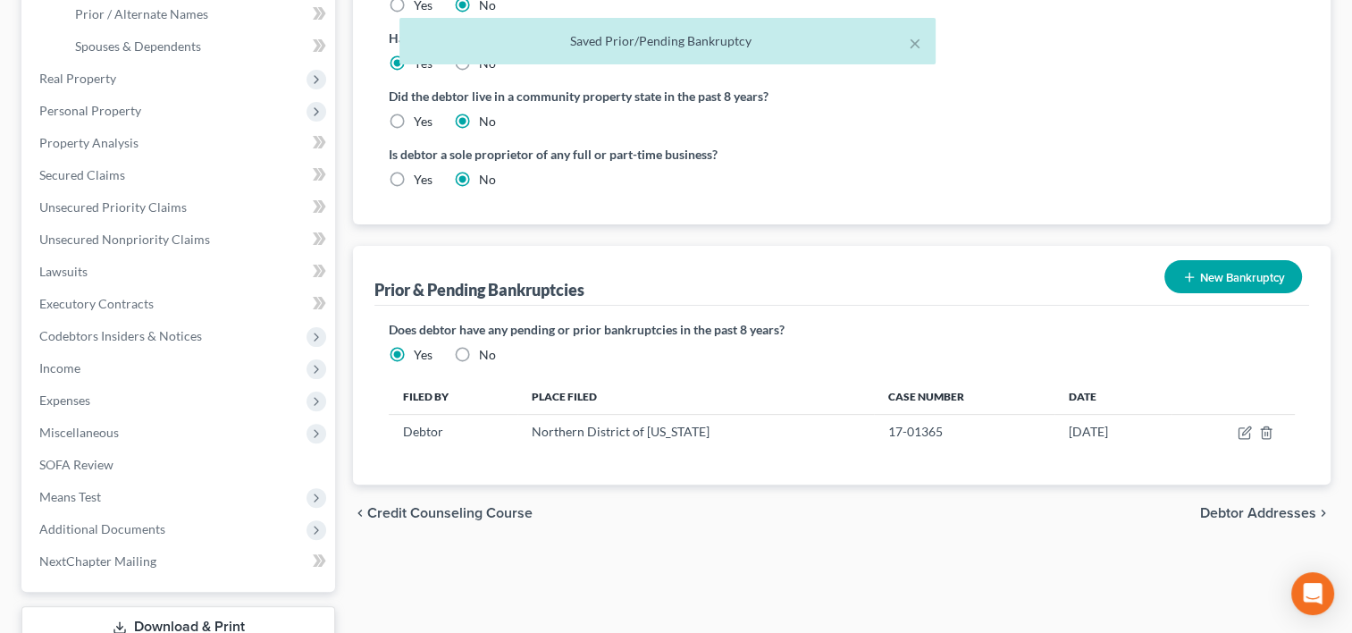
click at [1236, 268] on button "New Bankruptcy" at bounding box center [1233, 276] width 138 height 33
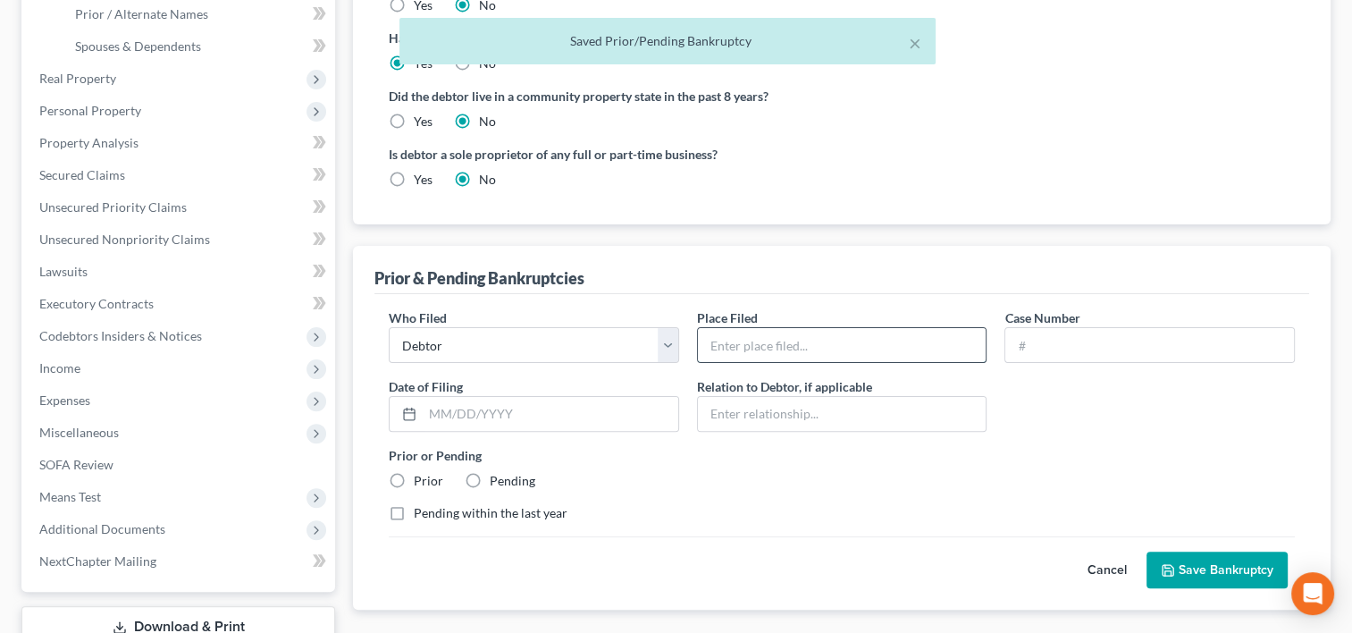
click at [783, 353] on input "text" at bounding box center [842, 345] width 289 height 34
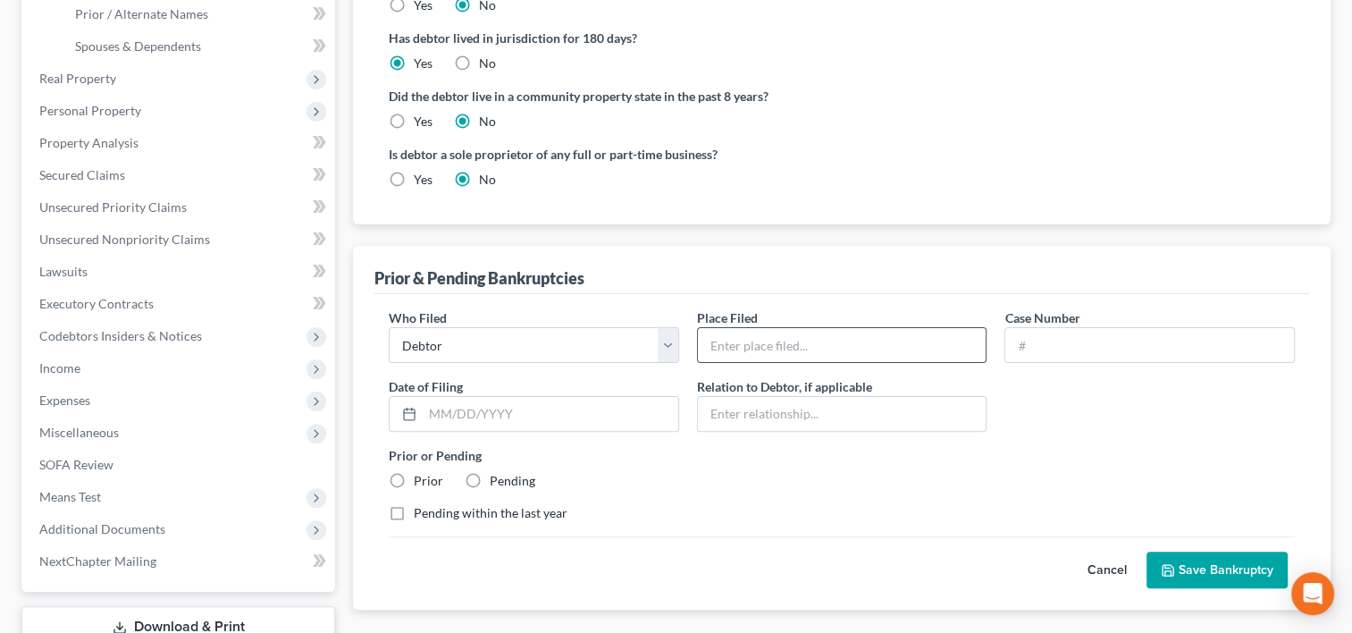
type input "Northern District of [US_STATE]"
type input "17-01365"
type input "[DATE]"
click at [1104, 575] on button "Cancel" at bounding box center [1107, 570] width 79 height 36
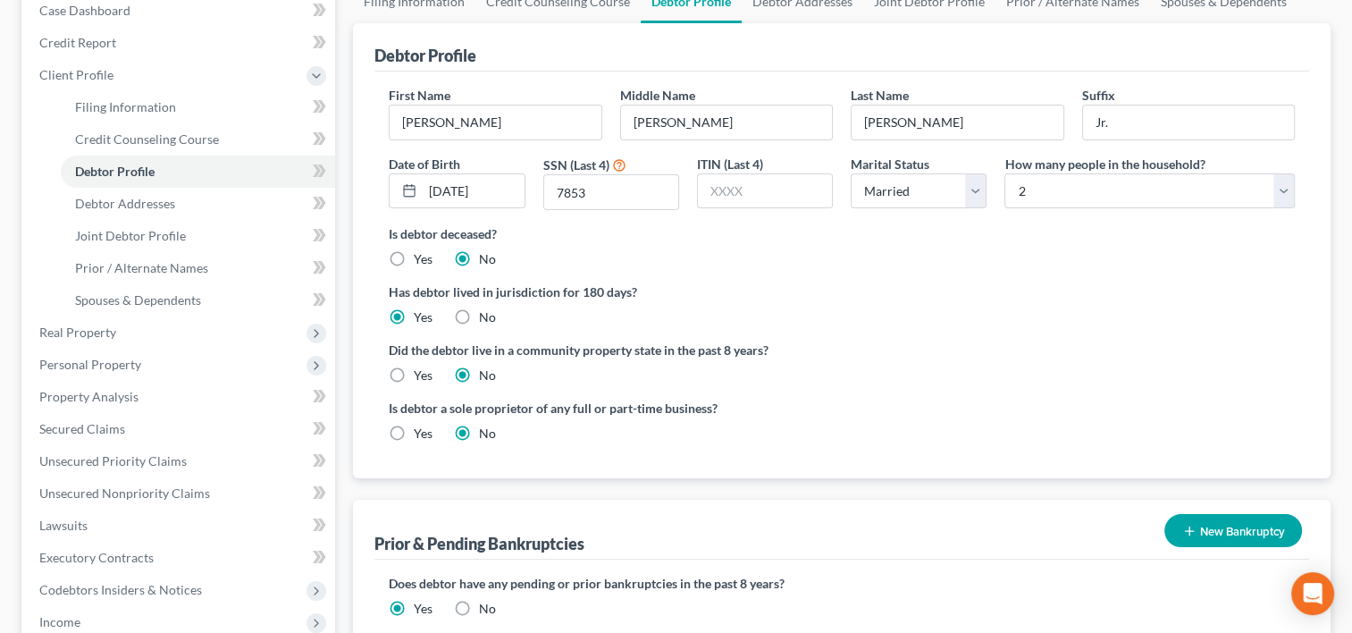
scroll to position [139, 0]
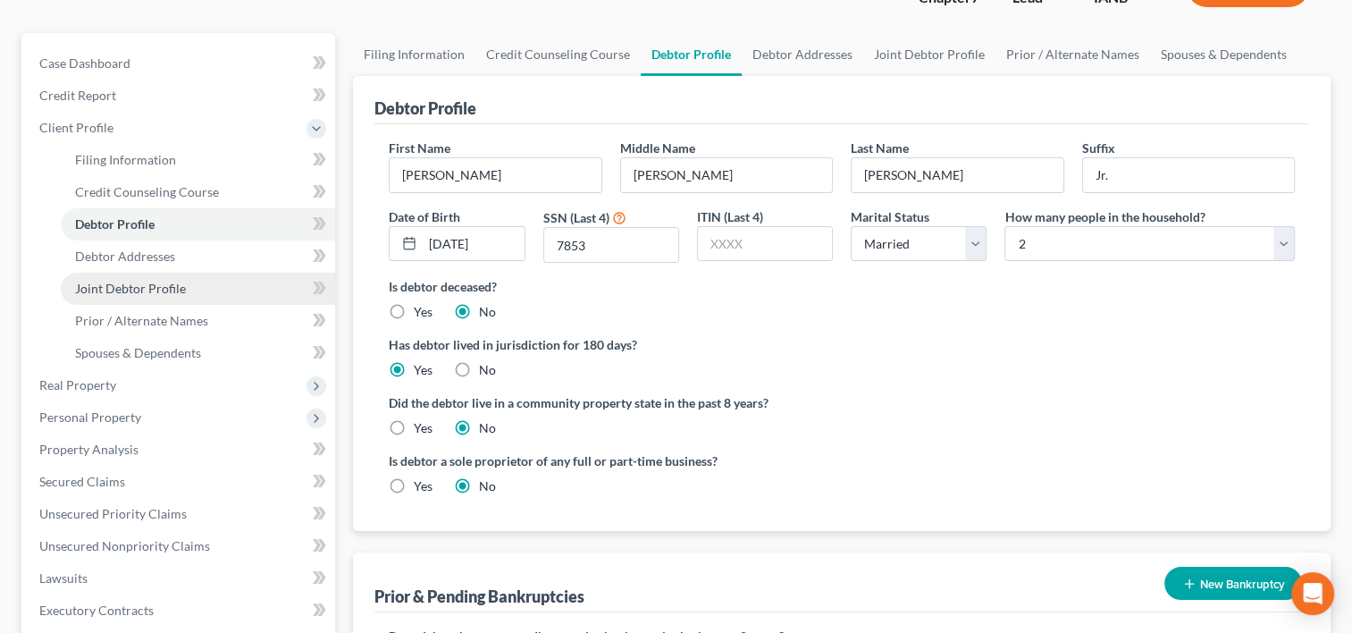
click at [181, 282] on span "Joint Debtor Profile" at bounding box center [130, 288] width 111 height 15
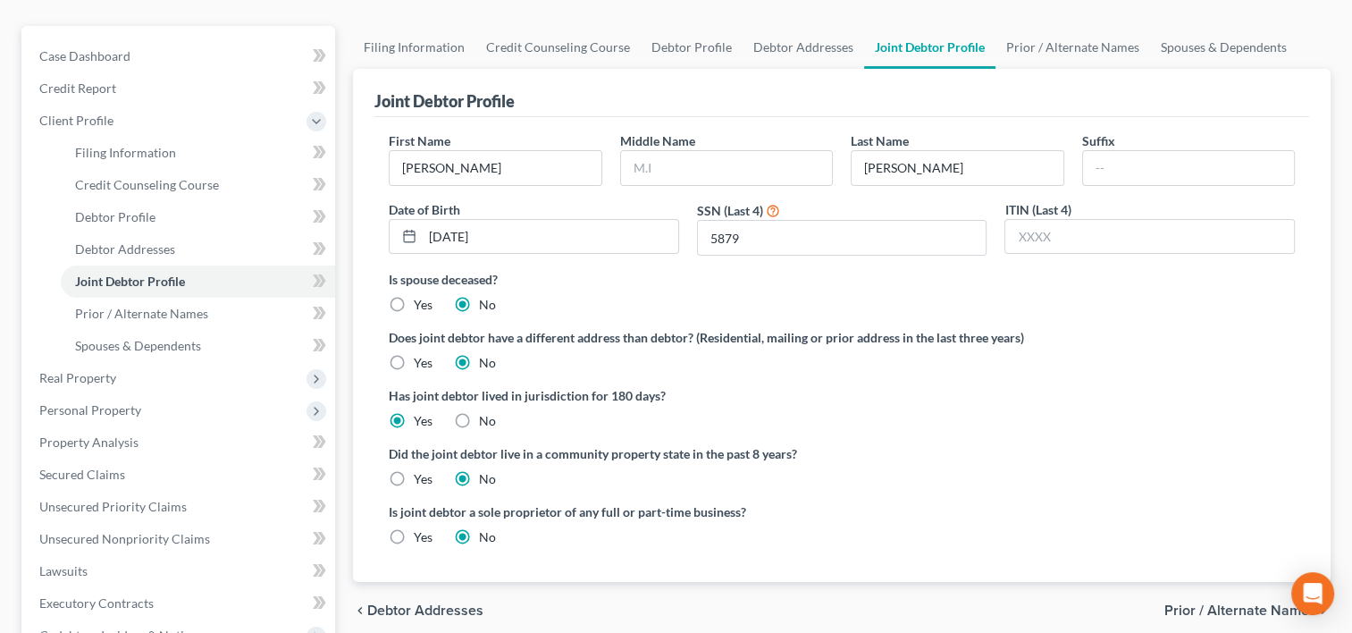
scroll to position [145, 0]
click at [206, 178] on span "Credit Counseling Course" at bounding box center [147, 185] width 144 height 15
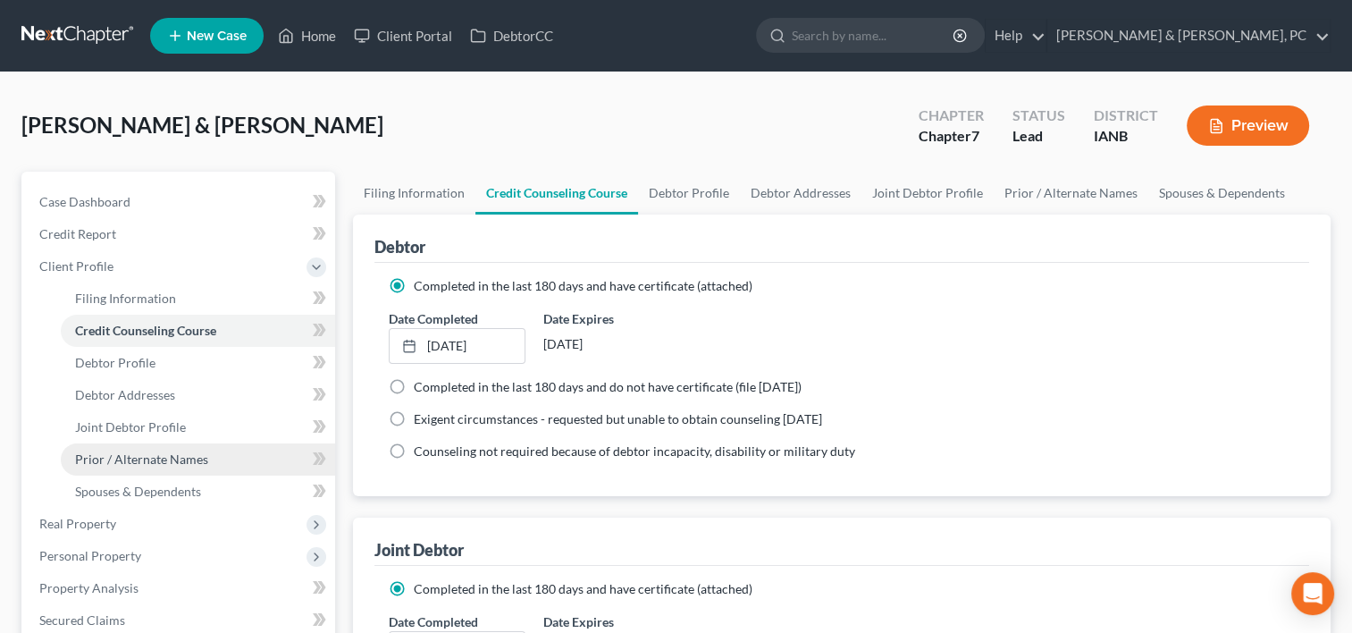
click at [166, 457] on span "Prior / Alternate Names" at bounding box center [141, 458] width 133 height 15
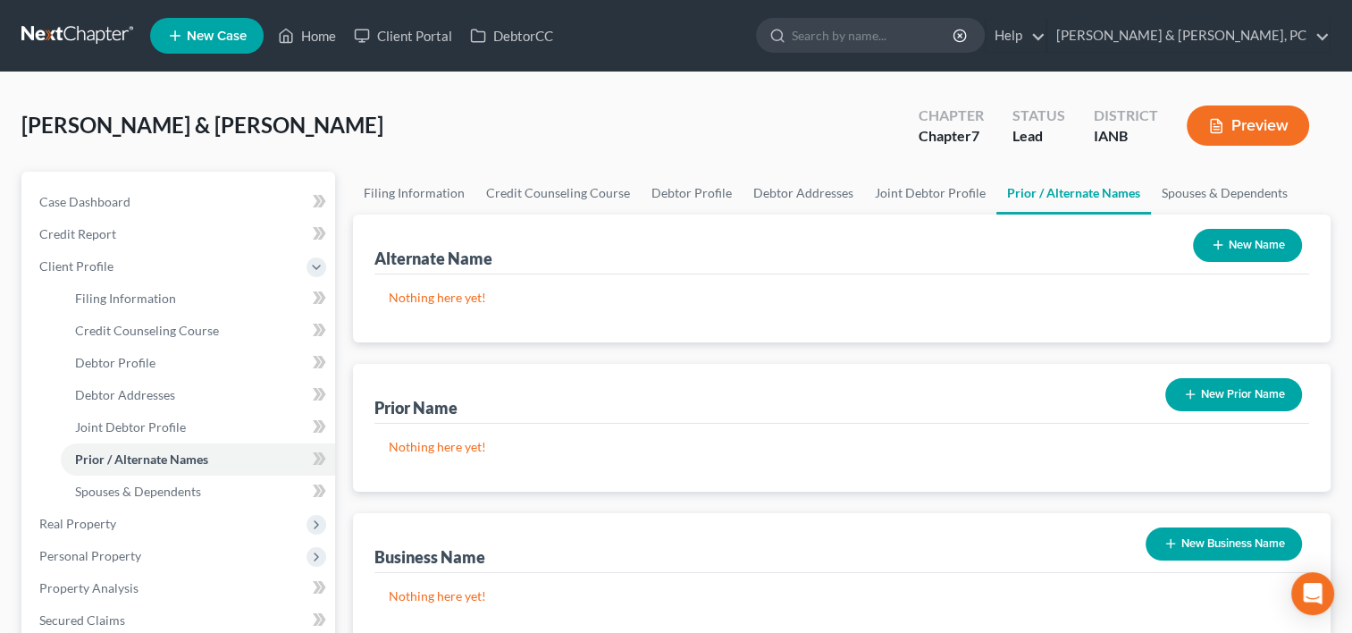
click at [1273, 231] on button "New Name" at bounding box center [1247, 245] width 109 height 33
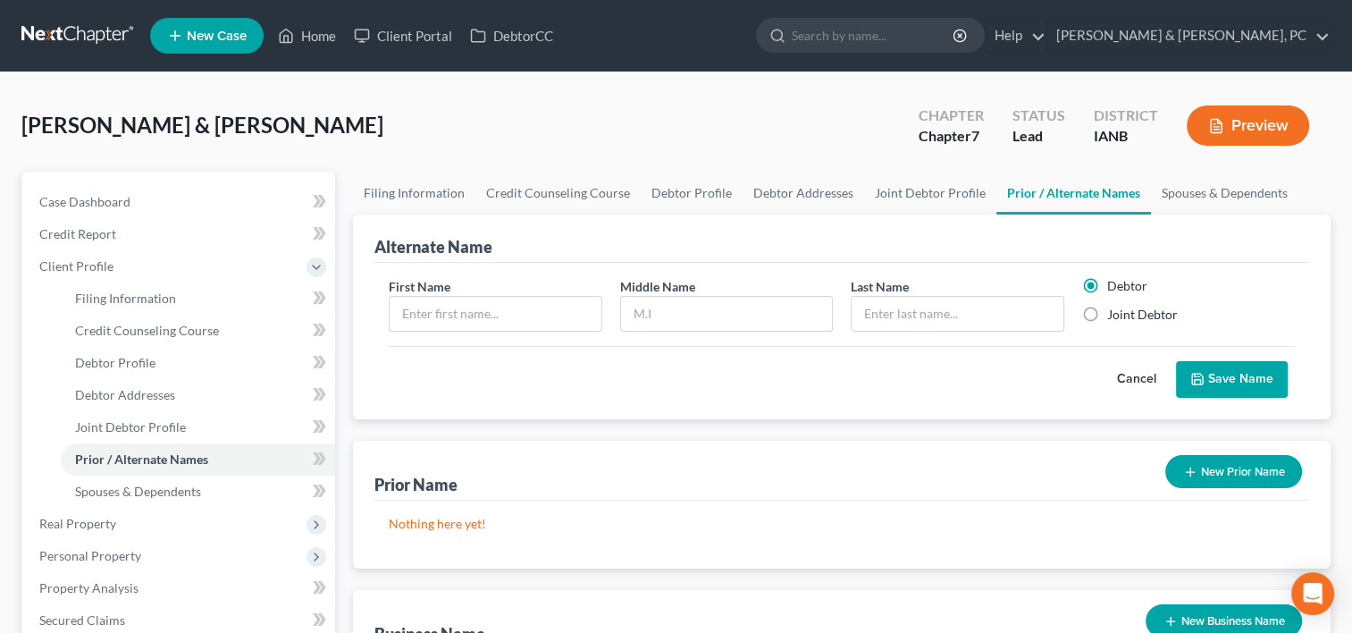
click at [1143, 379] on button "Cancel" at bounding box center [1136, 380] width 79 height 36
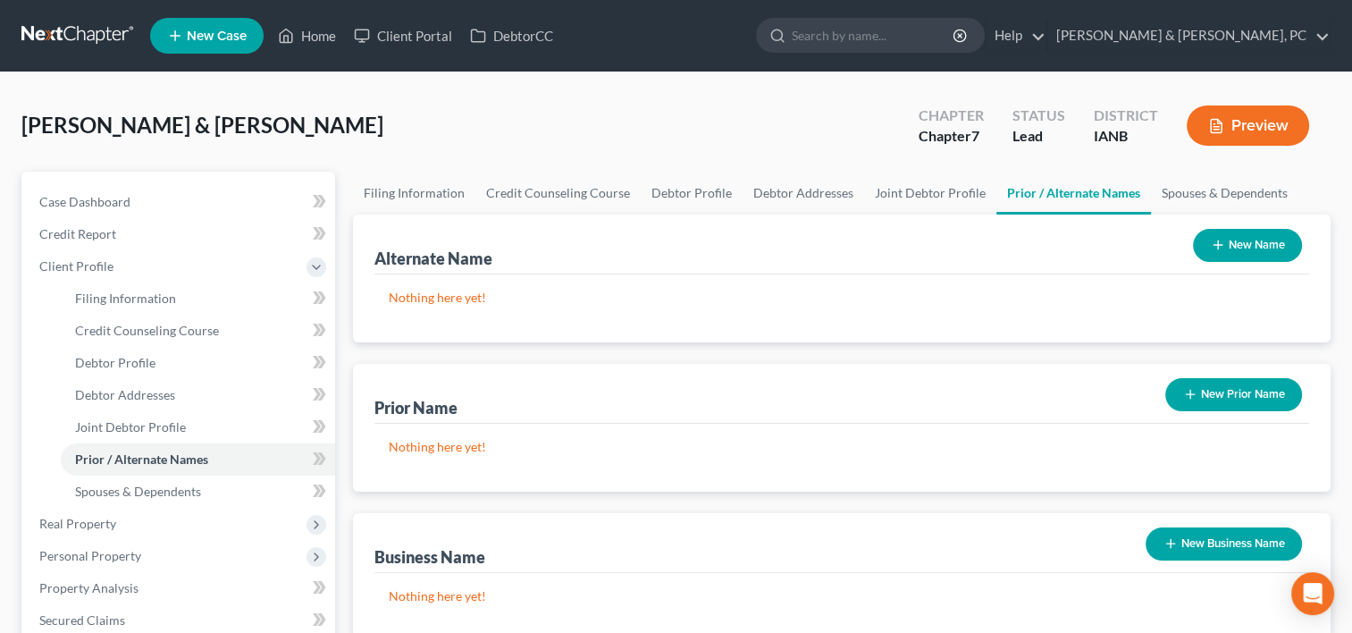
click at [1220, 400] on button "New Prior Name" at bounding box center [1233, 394] width 137 height 33
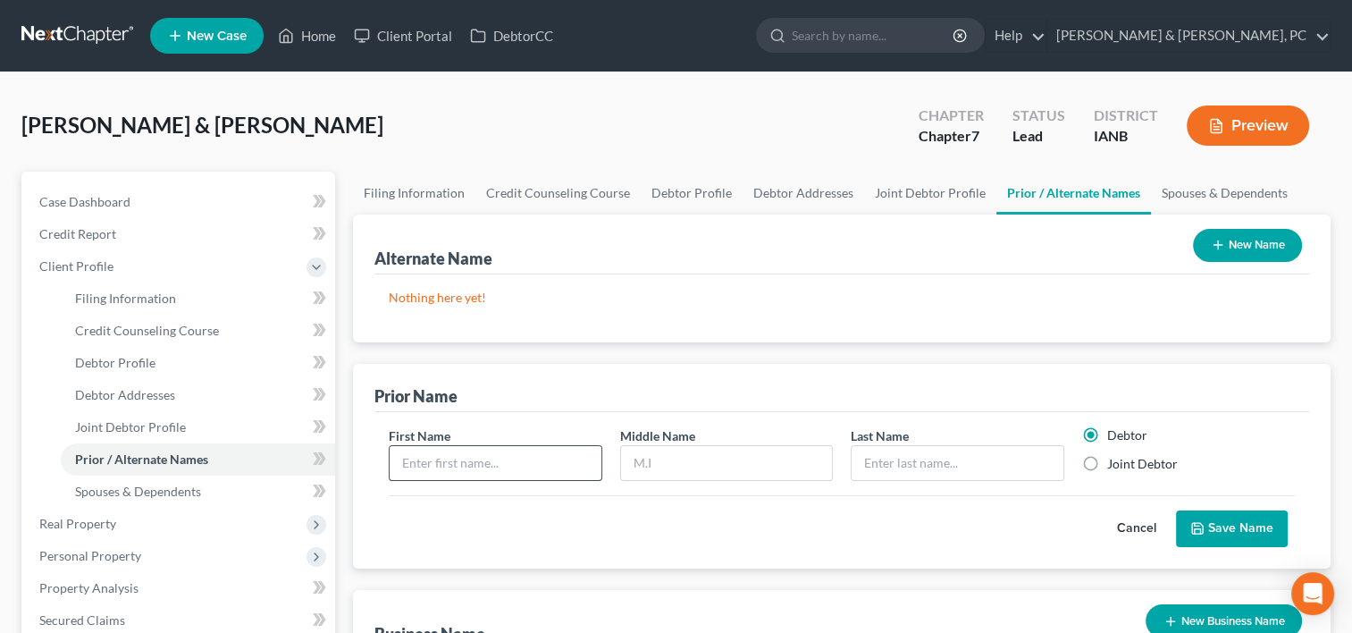
click at [579, 468] on input "text" at bounding box center [495, 463] width 211 height 34
type input "[PERSON_NAME]"
click at [458, 616] on div "Business Name New Business Name" at bounding box center [841, 620] width 935 height 60
click at [647, 466] on input "text" at bounding box center [726, 463] width 211 height 34
click at [754, 468] on input "1lea" at bounding box center [726, 463] width 211 height 34
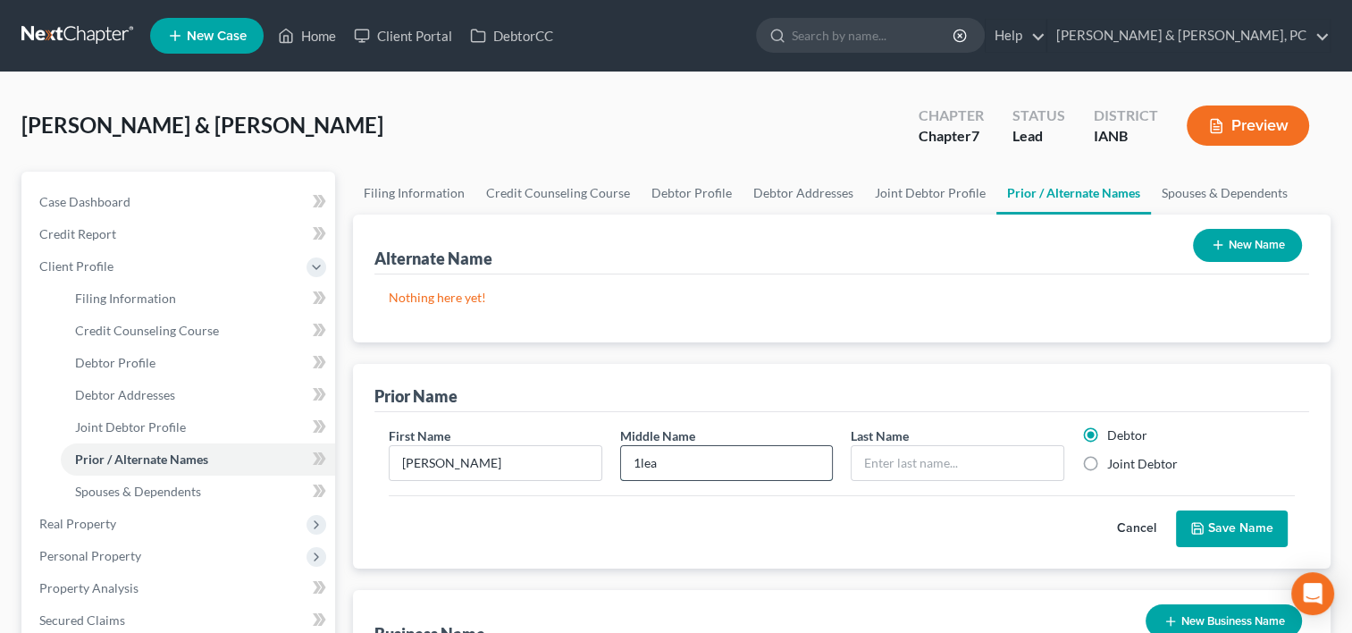
click at [754, 468] on input "1lea" at bounding box center [726, 463] width 211 height 34
type input "Lea"
type input "[PERSON_NAME]"
click at [1143, 466] on label "Joint Debtor" at bounding box center [1142, 464] width 71 height 18
click at [1126, 466] on input "Joint Debtor" at bounding box center [1120, 461] width 12 height 12
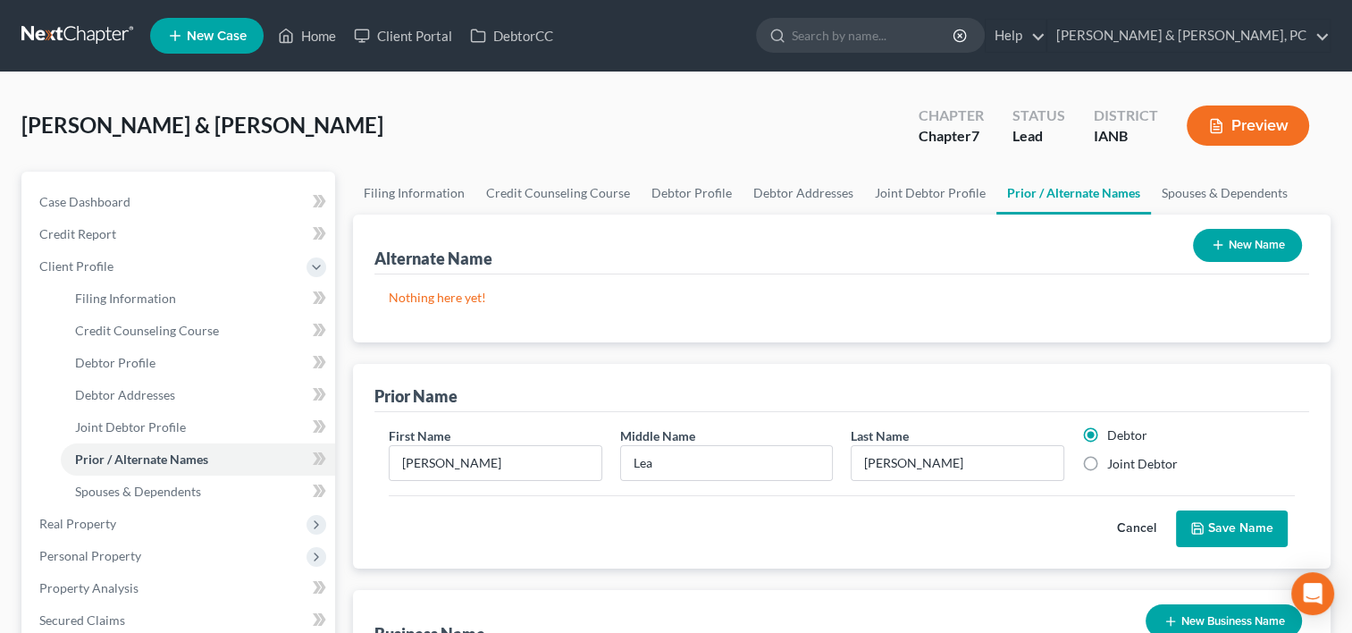
radio input "true"
radio input "false"
click at [1201, 532] on icon "submit" at bounding box center [1197, 528] width 11 height 11
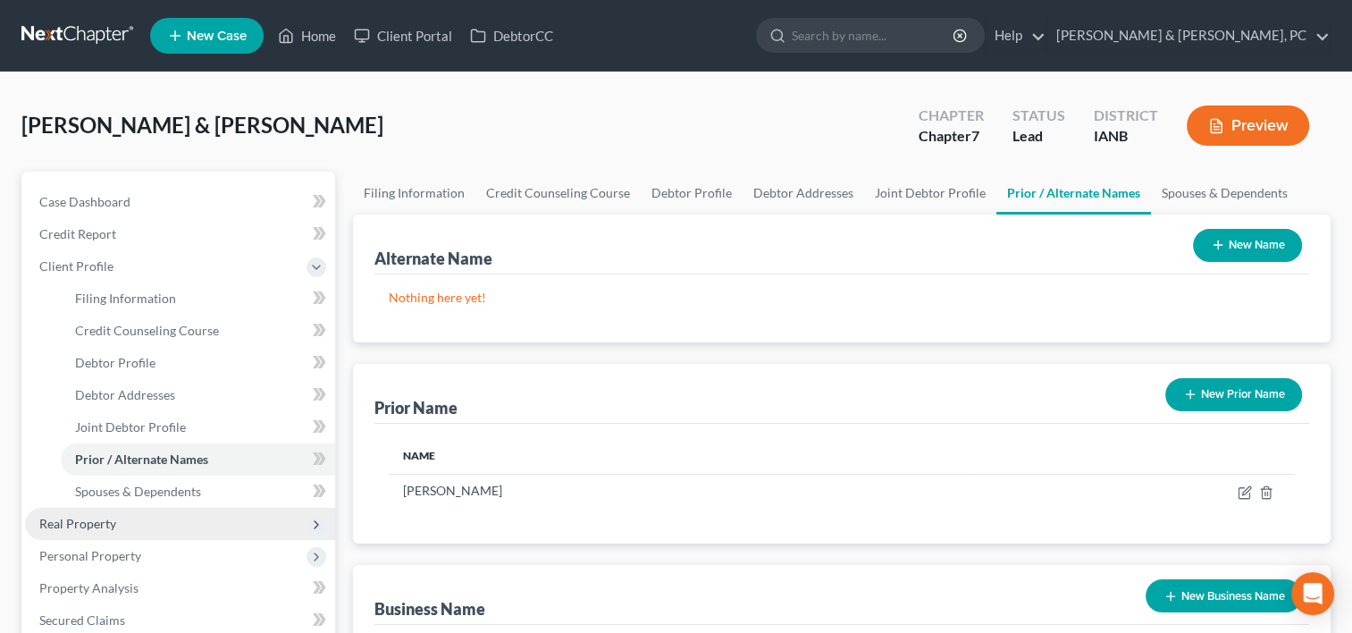
click at [172, 527] on span "Real Property" at bounding box center [180, 524] width 310 height 32
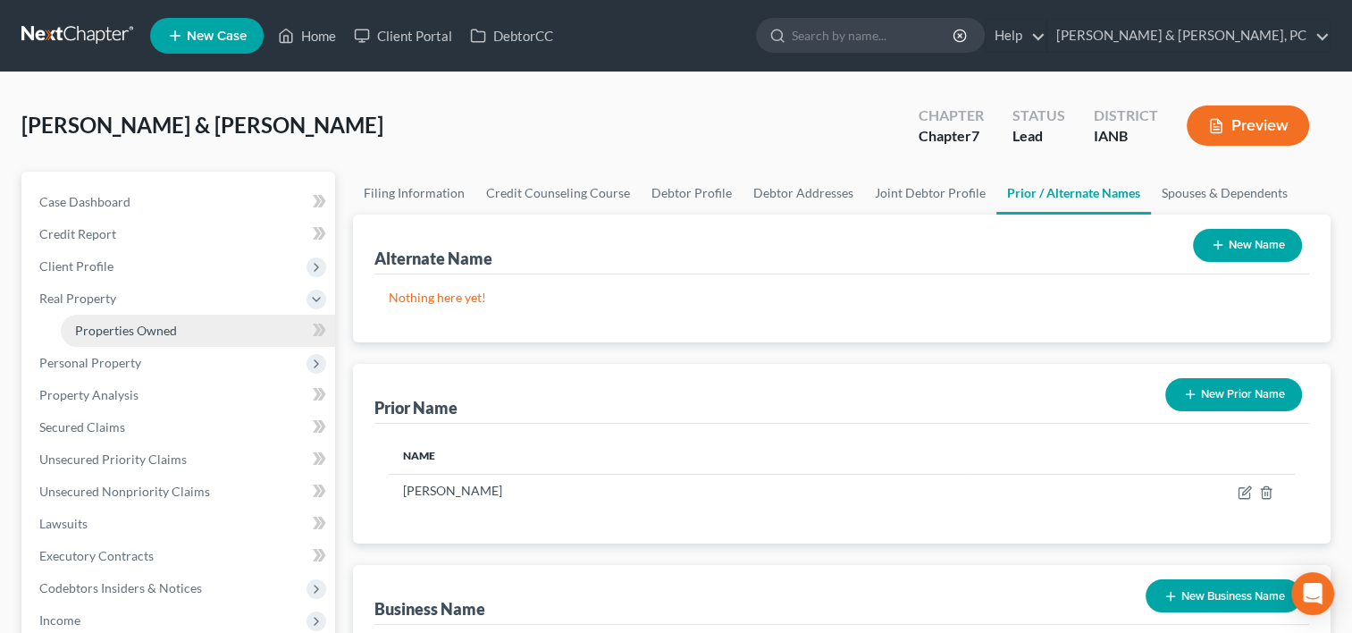
click at [155, 340] on link "Properties Owned" at bounding box center [198, 331] width 274 height 32
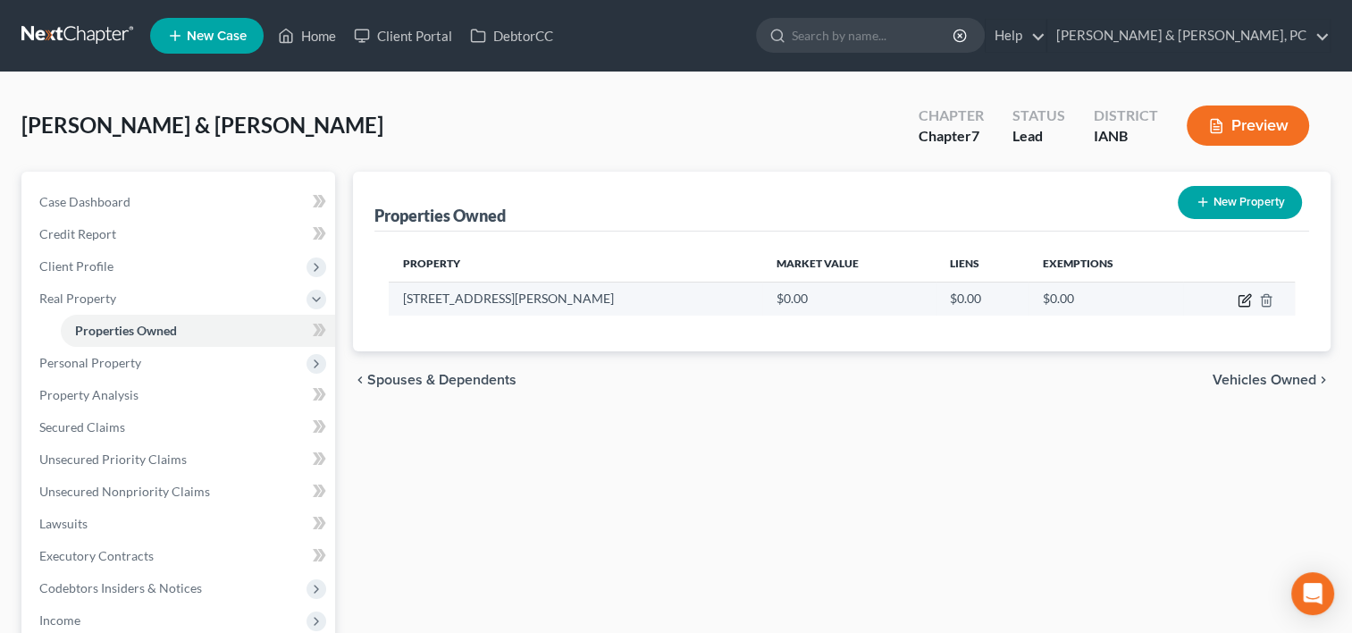
click at [1239, 300] on icon "button" at bounding box center [1244, 301] width 11 height 11
select select "16"
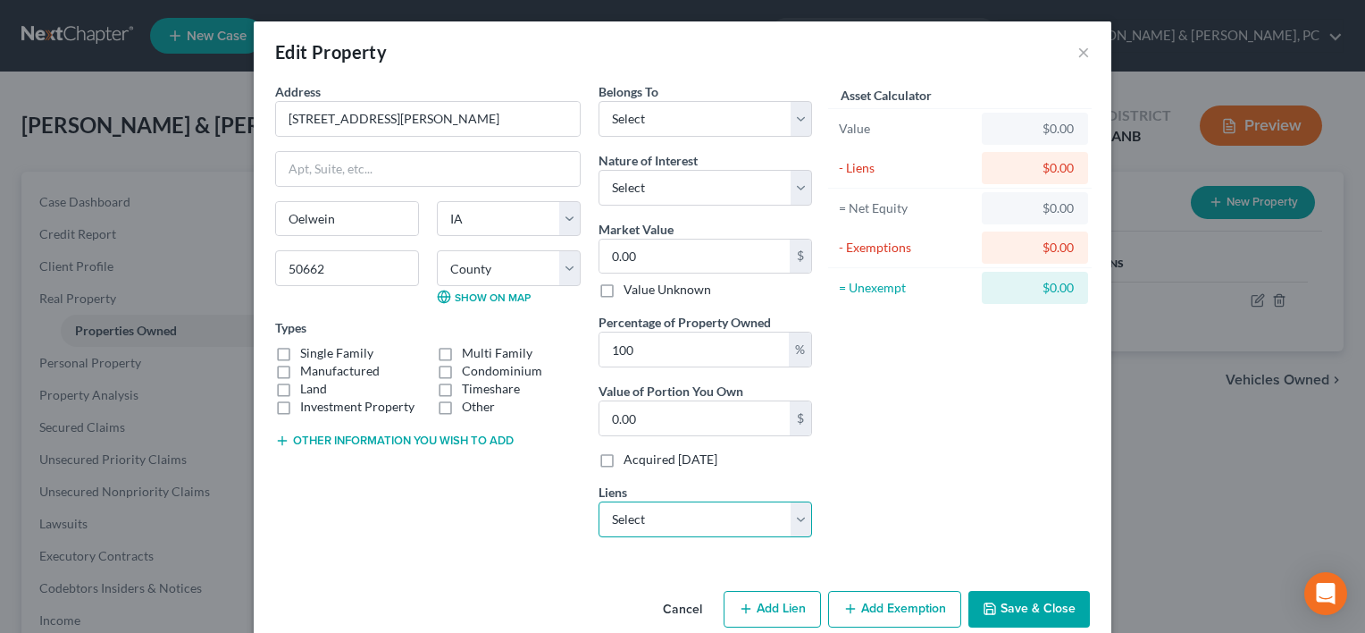
click at [792, 525] on select "Select Village Capital & In - $122,842.00 Bridgecrest - $10,098.00 Credit Accep…" at bounding box center [706, 519] width 214 height 36
select select "0"
click at [599, 501] on select "Select Village Capital & In - $122,842.00 Bridgecrest - $10,098.00 Credit Accep…" at bounding box center [706, 519] width 214 height 36
select select
select select "31"
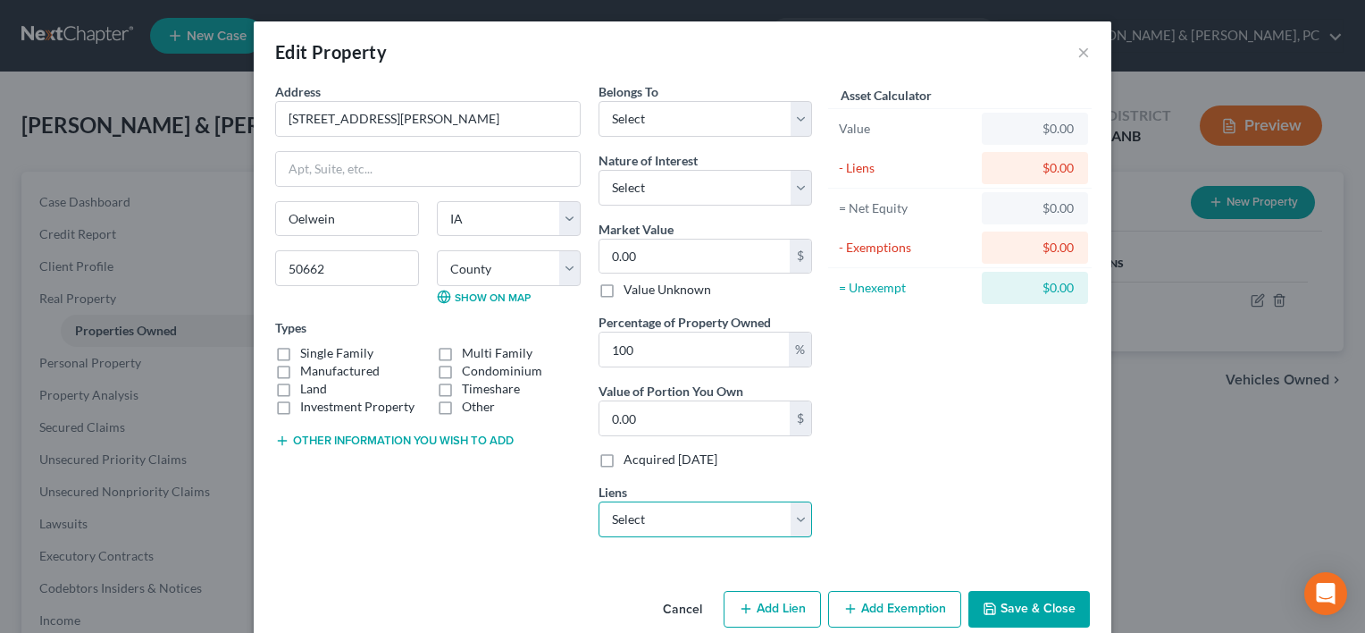
select select "2"
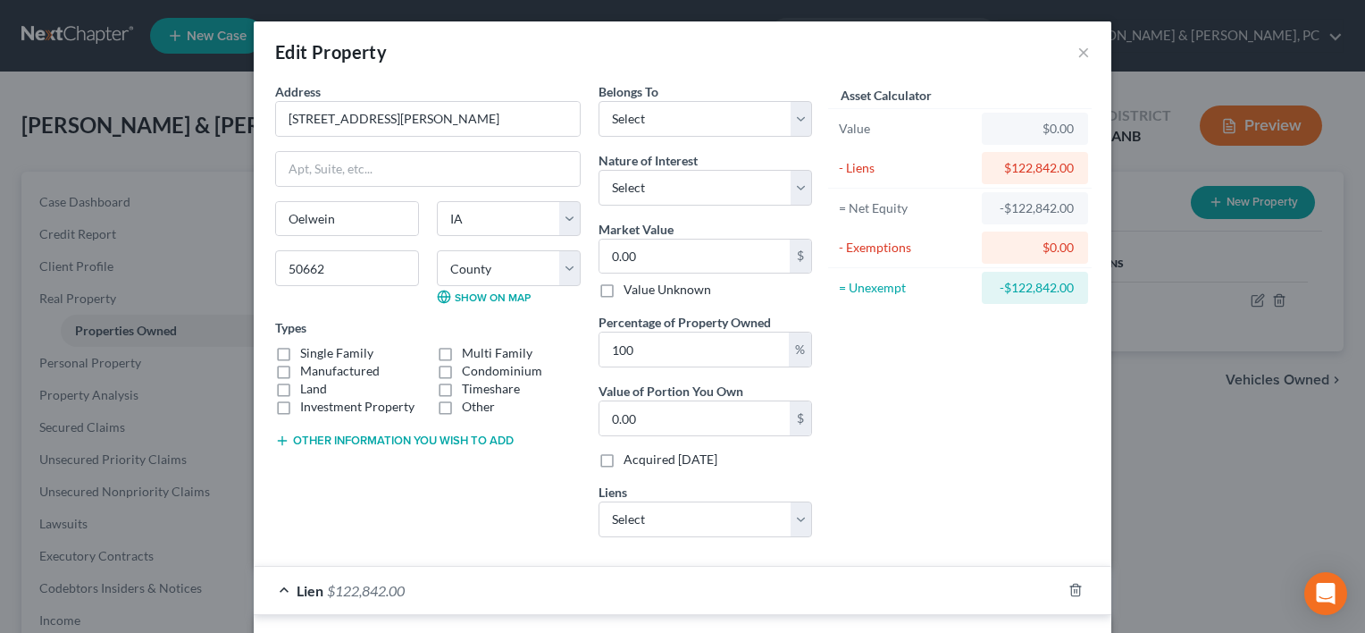
click at [944, 478] on div "Asset Calculator Value $0.00 - Liens $122,842.00 = Net Equity -$122,842.00 - Ex…" at bounding box center [960, 316] width 278 height 469
drag, startPoint x: 414, startPoint y: 114, endPoint x: 212, endPoint y: 97, distance: 202.7
click at [212, 97] on div "Edit Property × Address * [GEOGRAPHIC_DATA] [GEOGRAPHIC_DATA] [GEOGRAPHIC_DATA]…" at bounding box center [682, 316] width 1365 height 633
click at [678, 265] on input "0.00" at bounding box center [695, 256] width 190 height 34
paste input "$95,830"
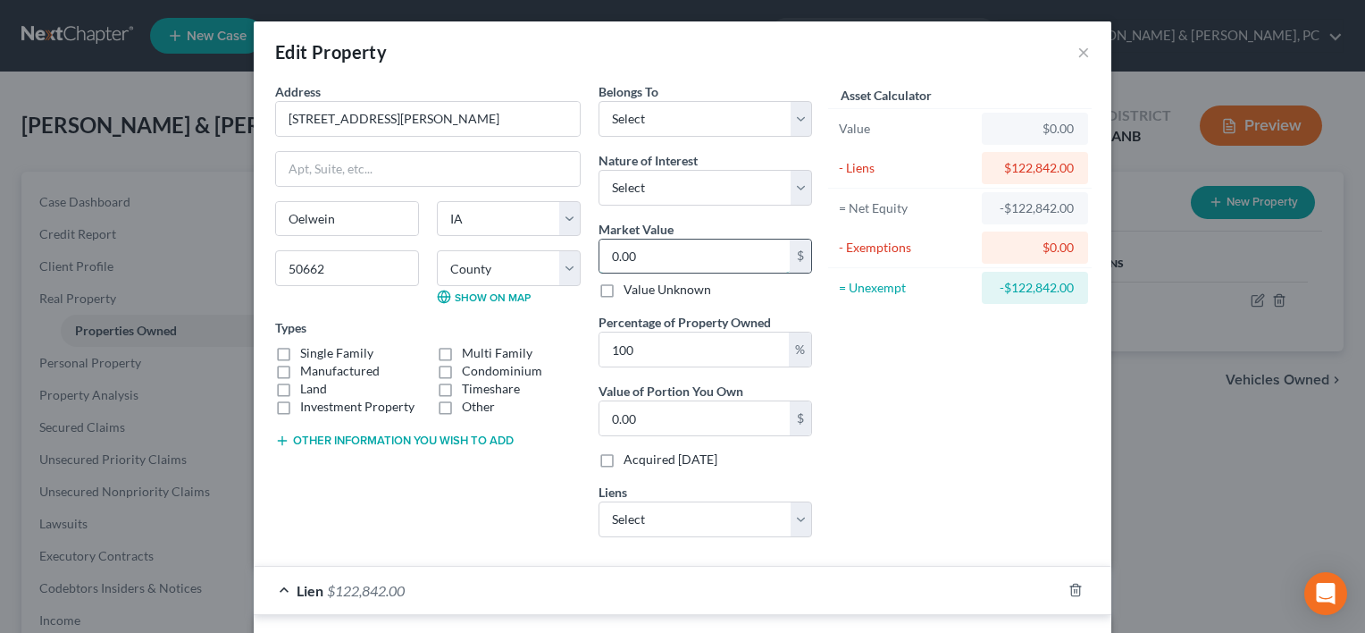
type input "$95,830"
type input "95,830.00"
type input "95,830"
click at [749, 111] on select "Select Debtor 1 Only Debtor 2 Only Debtor 1 And Debtor 2 Only At Least One Of T…" at bounding box center [706, 119] width 214 height 36
select select "2"
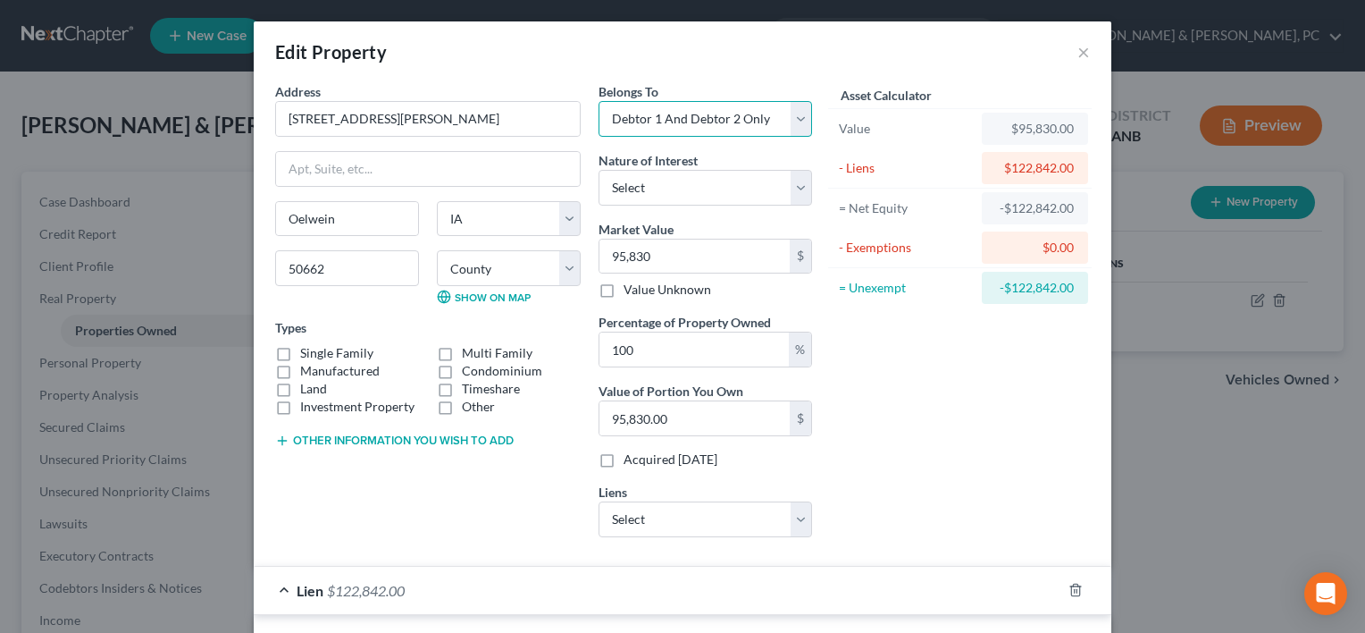
click at [599, 101] on select "Select Debtor 1 Only Debtor 2 Only Debtor 1 And Debtor 2 Only At Least One Of T…" at bounding box center [706, 119] width 214 height 36
click at [691, 179] on select "Select Fee Simple Joint Tenant Life Estate Equitable Interest Future Interest T…" at bounding box center [706, 188] width 214 height 36
select select "0"
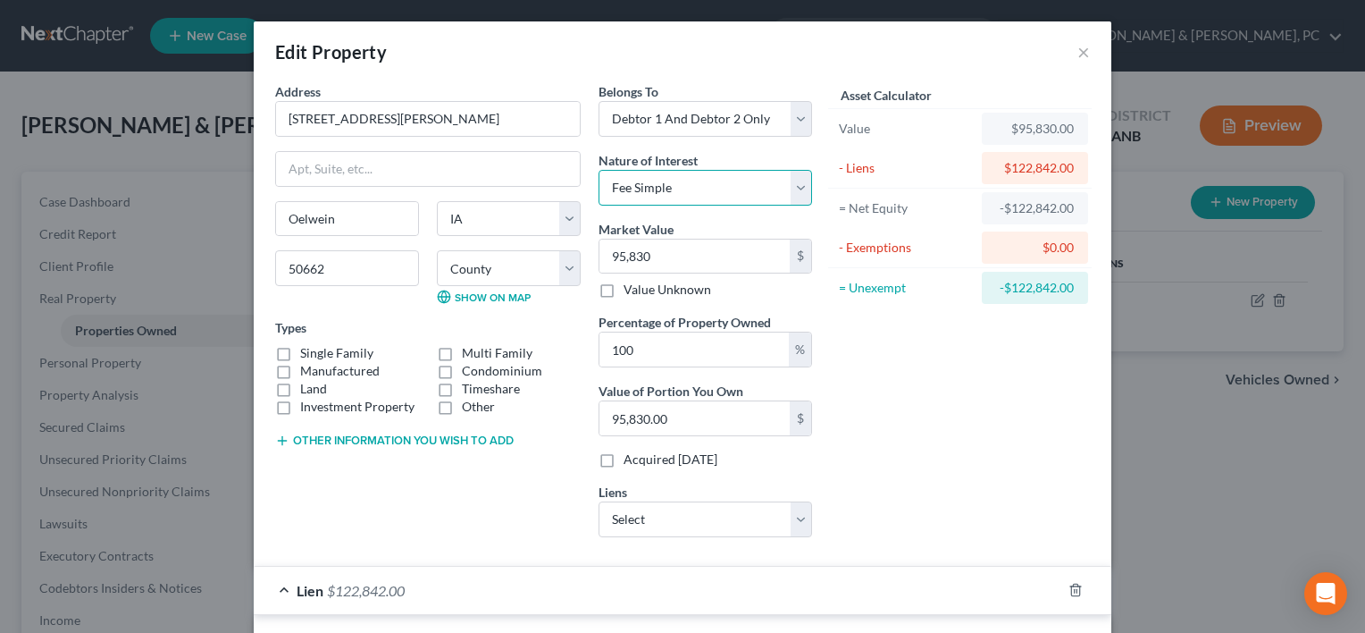
click at [599, 170] on select "Select Fee Simple Joint Tenant Life Estate Equitable Interest Future Interest T…" at bounding box center [706, 188] width 214 height 36
click at [349, 366] on label "Manufactured" at bounding box center [340, 371] width 80 height 18
click at [319, 366] on input "Manufactured" at bounding box center [313, 368] width 12 height 12
checkbox input "true"
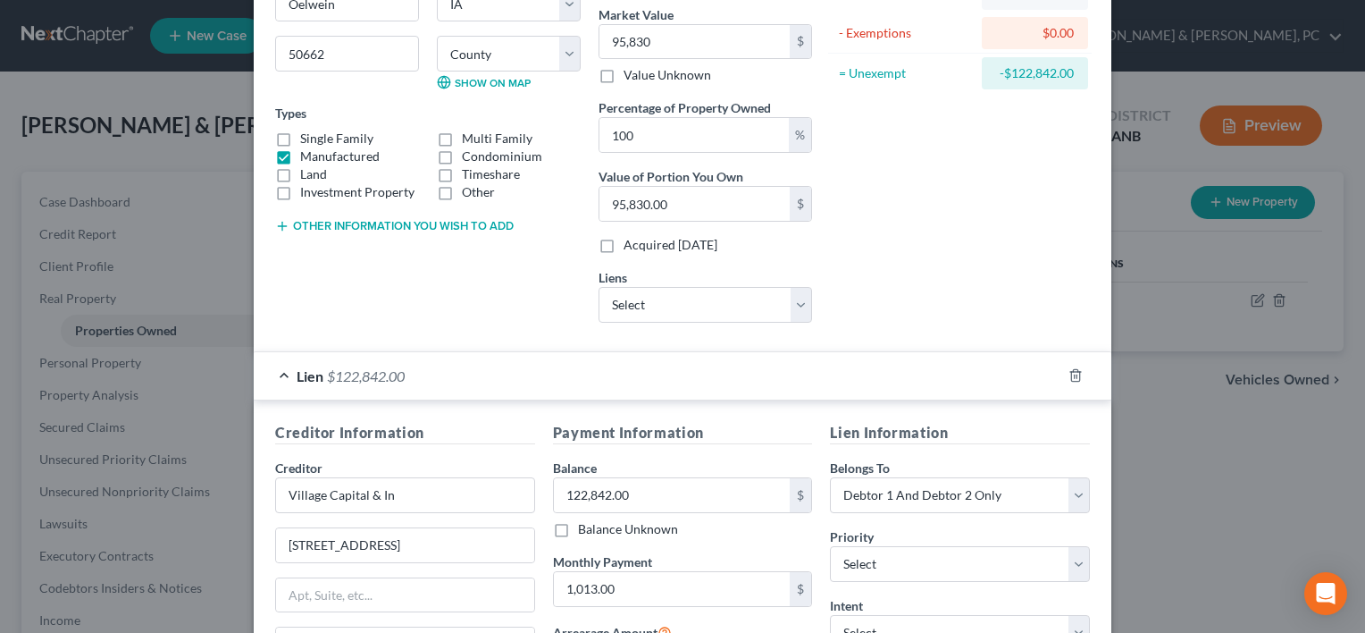
scroll to position [448, 0]
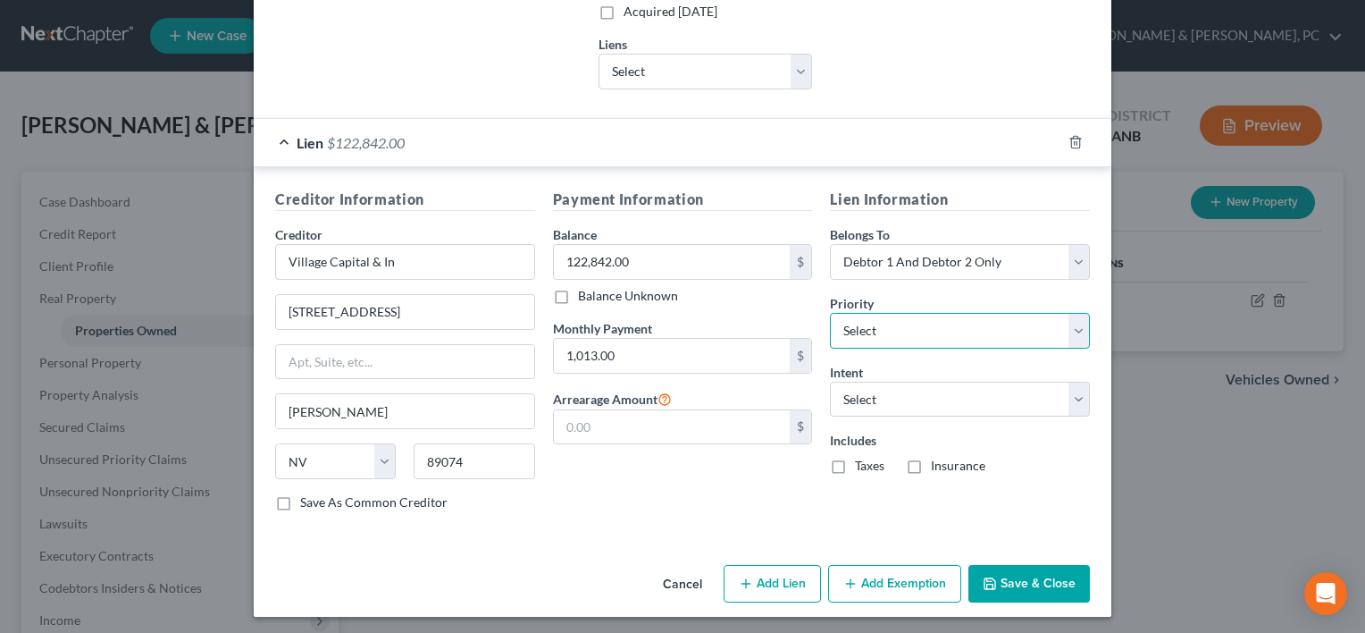
click at [987, 340] on select "Select 1st 2nd 3rd 4th 5th 6th 7th 8th 9th 10th 11th 12th 13th 14th 15th 16th 1…" at bounding box center [960, 331] width 260 height 36
select select "0"
click at [830, 313] on select "Select 1st 2nd 3rd 4th 5th 6th 7th 8th 9th 10th 11th 12th 13th 14th 15th 16th 1…" at bounding box center [960, 331] width 260 height 36
click at [864, 393] on select "Select Surrender Redeem Reaffirm Avoid Other" at bounding box center [960, 400] width 260 height 36
select select "0"
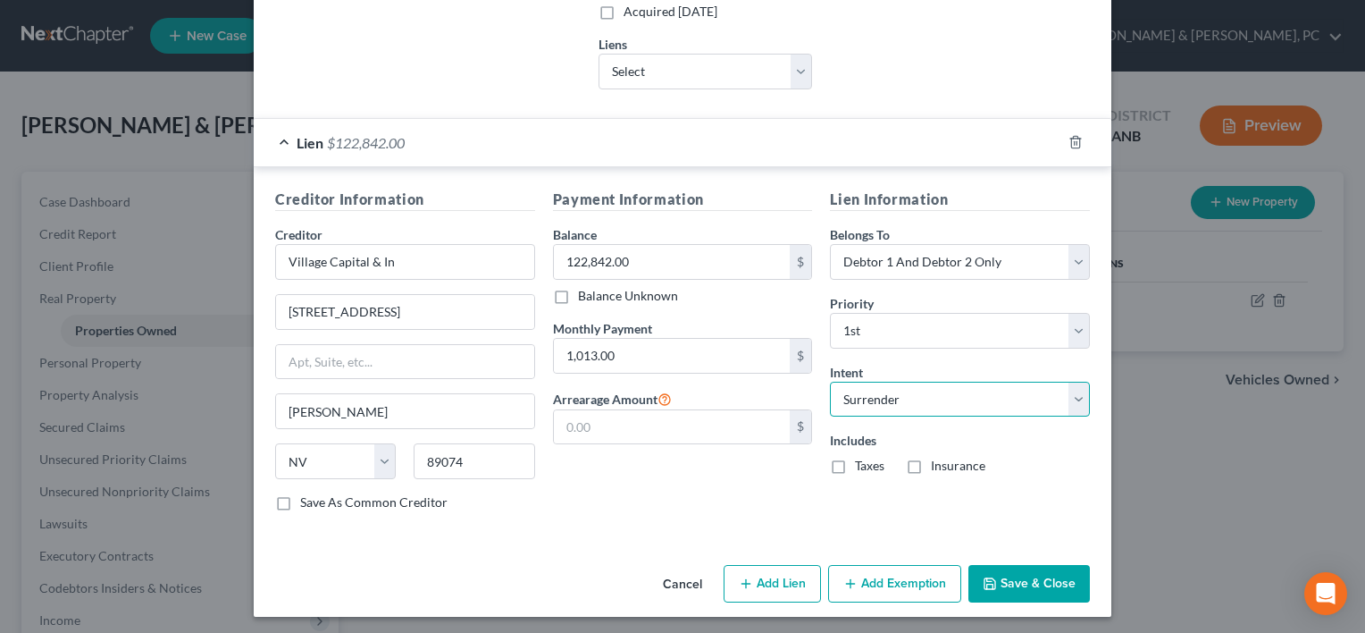
click at [830, 382] on select "Select Surrender Redeem Reaffirm Avoid Other" at bounding box center [960, 400] width 260 height 36
click at [1003, 579] on button "Save & Close" at bounding box center [1030, 584] width 122 height 38
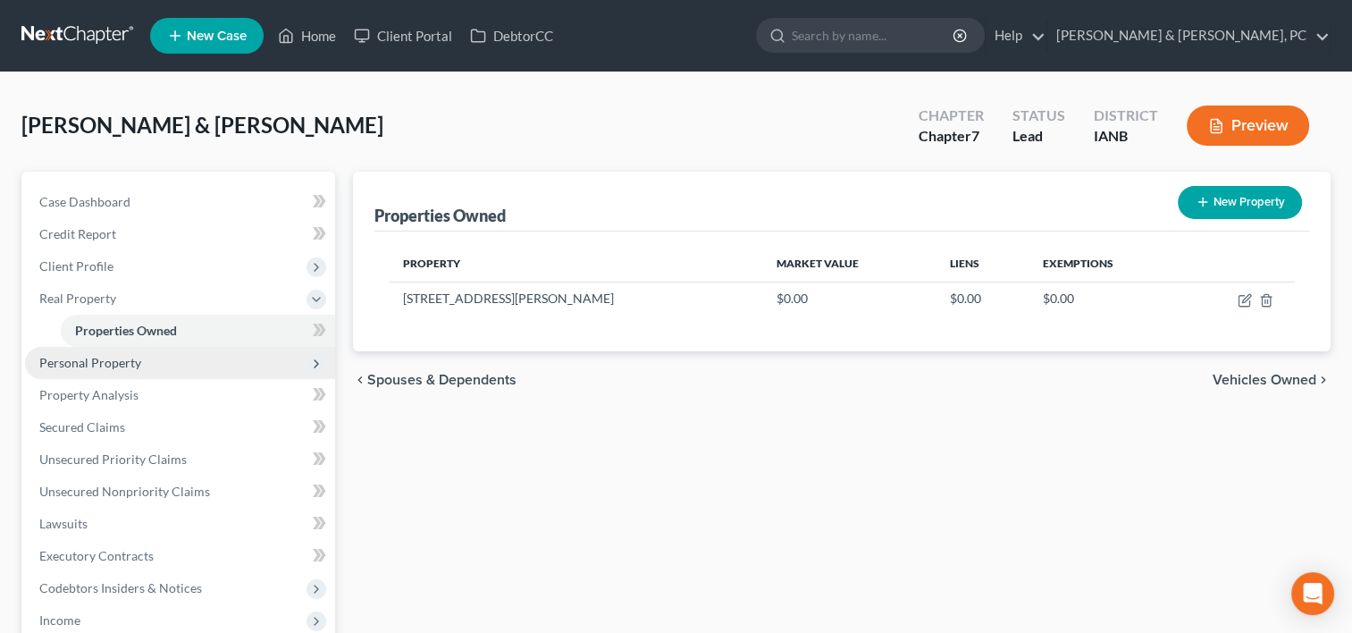
click at [143, 354] on span "Personal Property" at bounding box center [180, 363] width 310 height 32
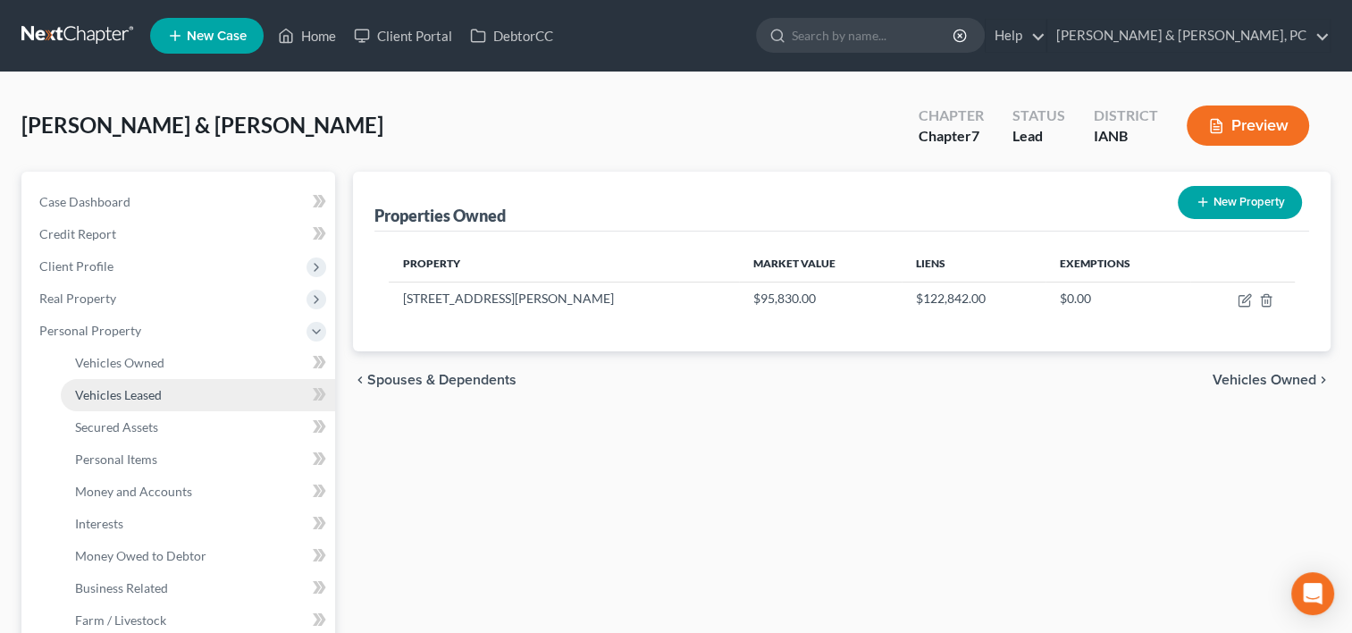
click at [155, 393] on span "Vehicles Leased" at bounding box center [118, 394] width 87 height 15
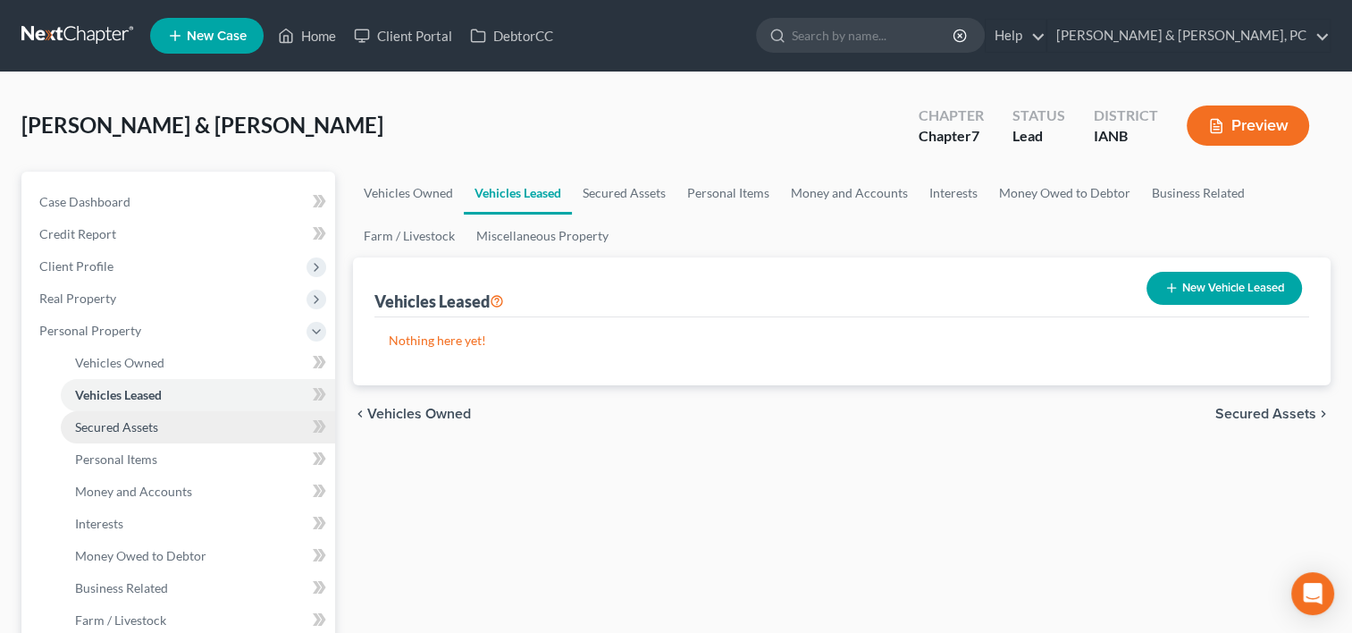
click at [181, 420] on link "Secured Assets" at bounding box center [198, 427] width 274 height 32
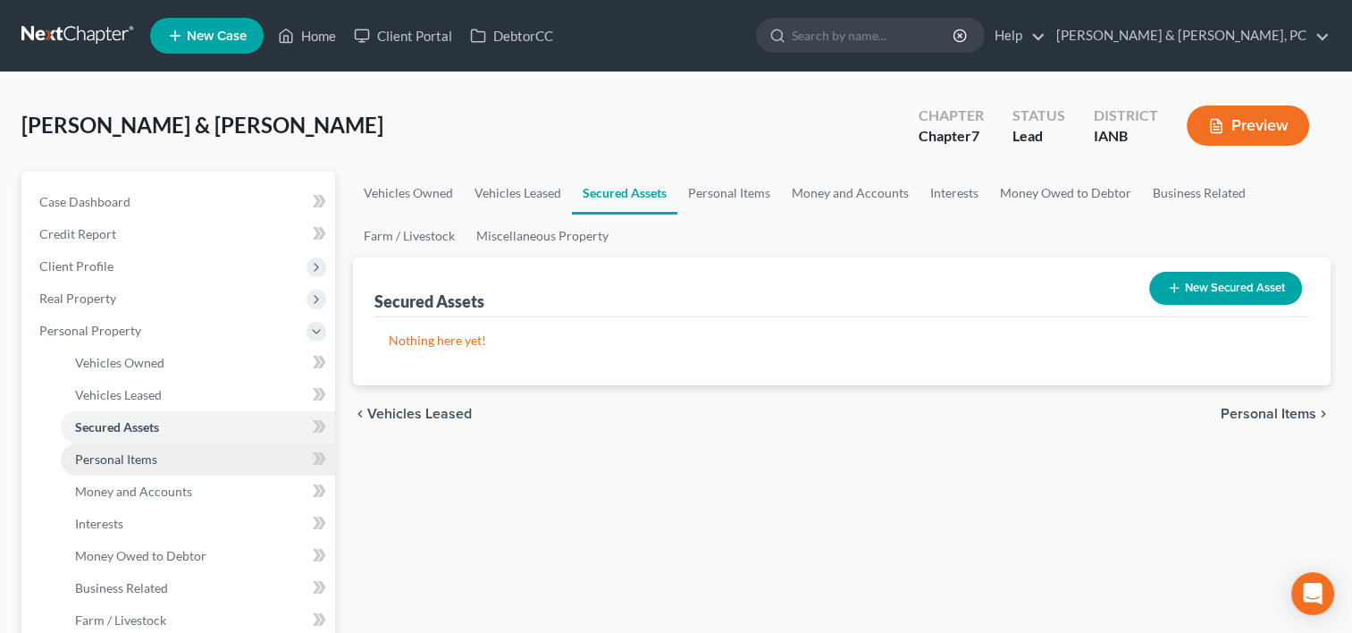
click at [172, 456] on link "Personal Items" at bounding box center [198, 459] width 274 height 32
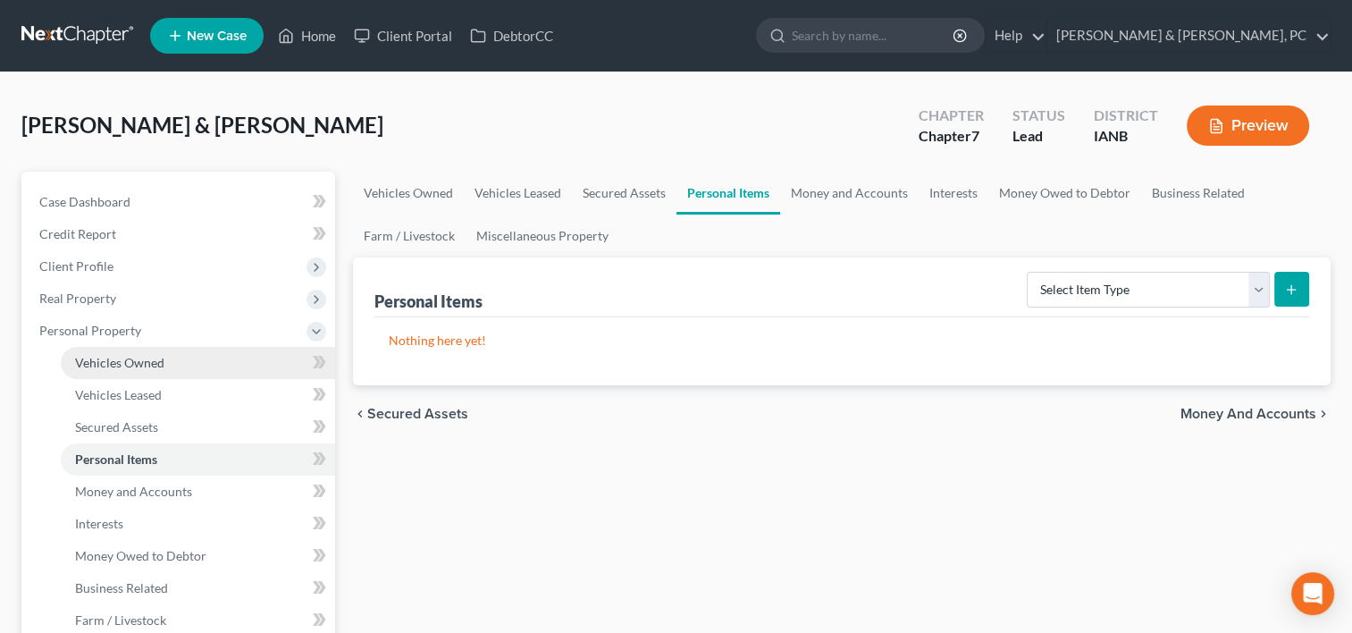
click at [200, 360] on link "Vehicles Owned" at bounding box center [198, 363] width 274 height 32
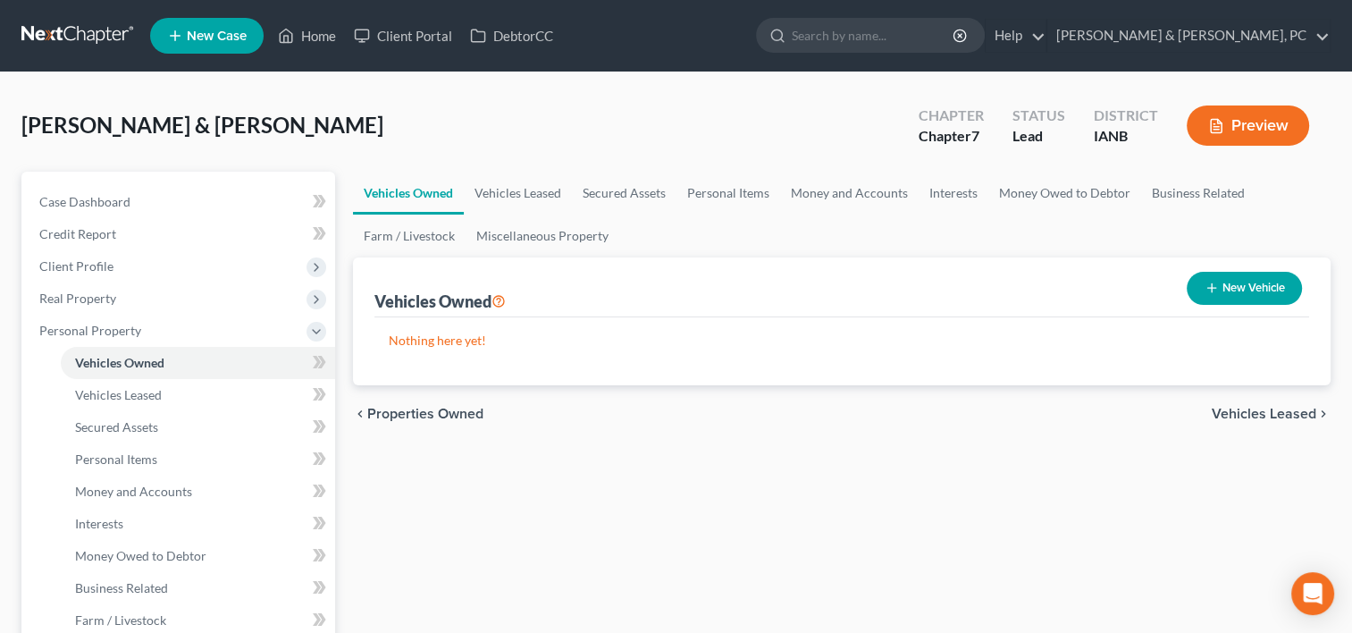
click at [1233, 299] on button "New Vehicle" at bounding box center [1244, 288] width 115 height 33
select select "0"
select select "2"
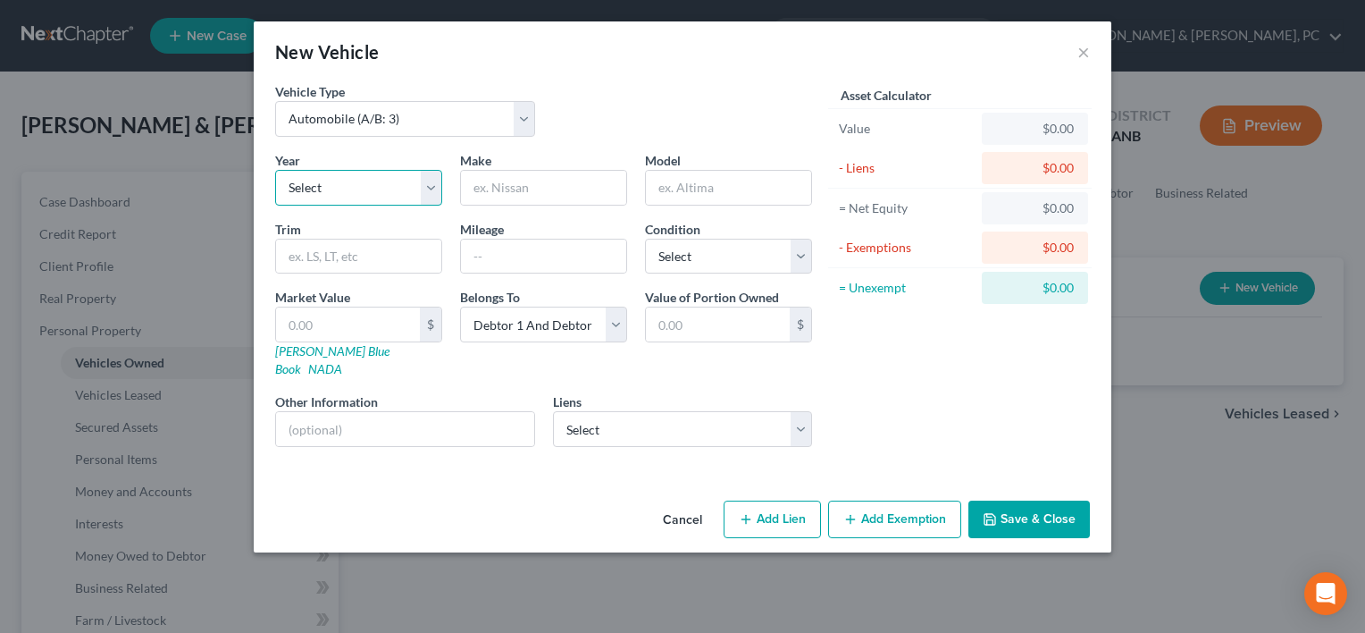
click at [376, 189] on select "Select 2026 2025 2024 2023 2022 2021 2020 2019 2018 2017 2016 2015 2014 2013 20…" at bounding box center [358, 188] width 167 height 36
select select "14"
click at [275, 170] on select "Select 2026 2025 2024 2023 2022 2021 2020 2019 2018 2017 2016 2015 2014 2013 20…" at bounding box center [358, 188] width 167 height 36
click at [305, 568] on div "New Vehicle × Vehicle Type Select Automobile (A/B: 3) Truck (A/B: 3) Trailer (A…" at bounding box center [682, 316] width 1365 height 633
click at [548, 176] on input "text" at bounding box center [543, 188] width 165 height 34
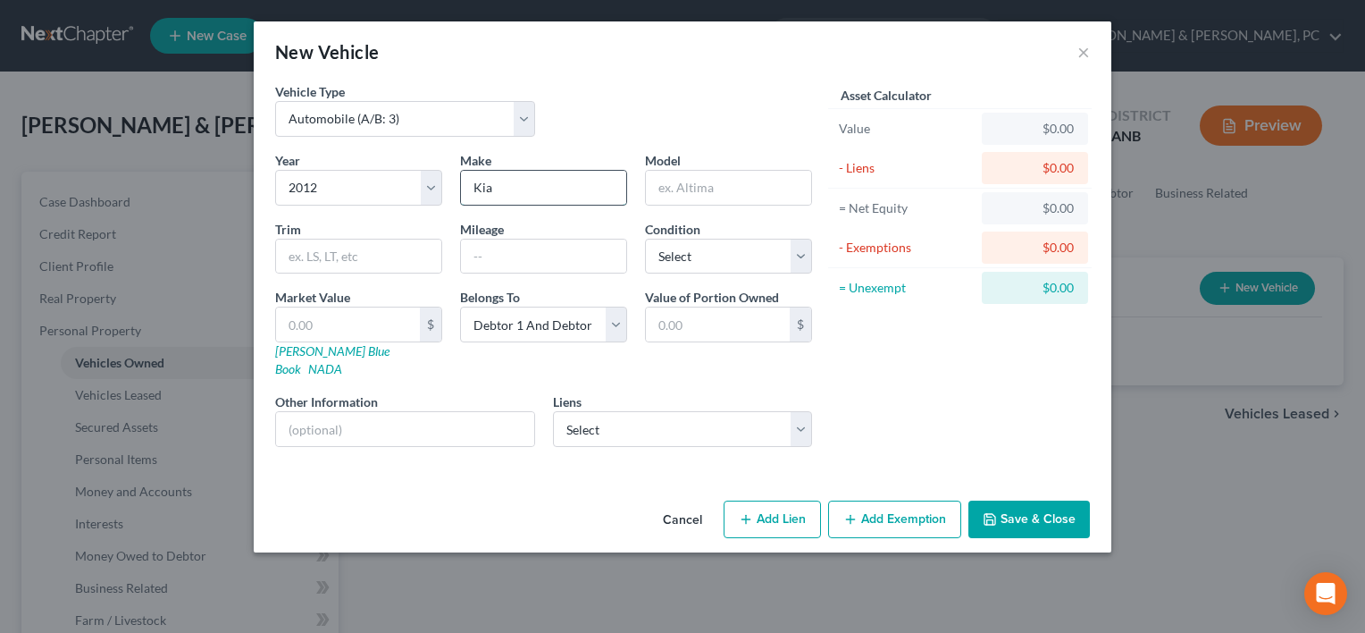
type input "Kia"
type input "Sorento"
click at [519, 264] on input "text" at bounding box center [543, 256] width 165 height 34
type input "190,000"
click at [779, 245] on select "Select Excellent Very Good Good Fair Poor" at bounding box center [728, 257] width 167 height 36
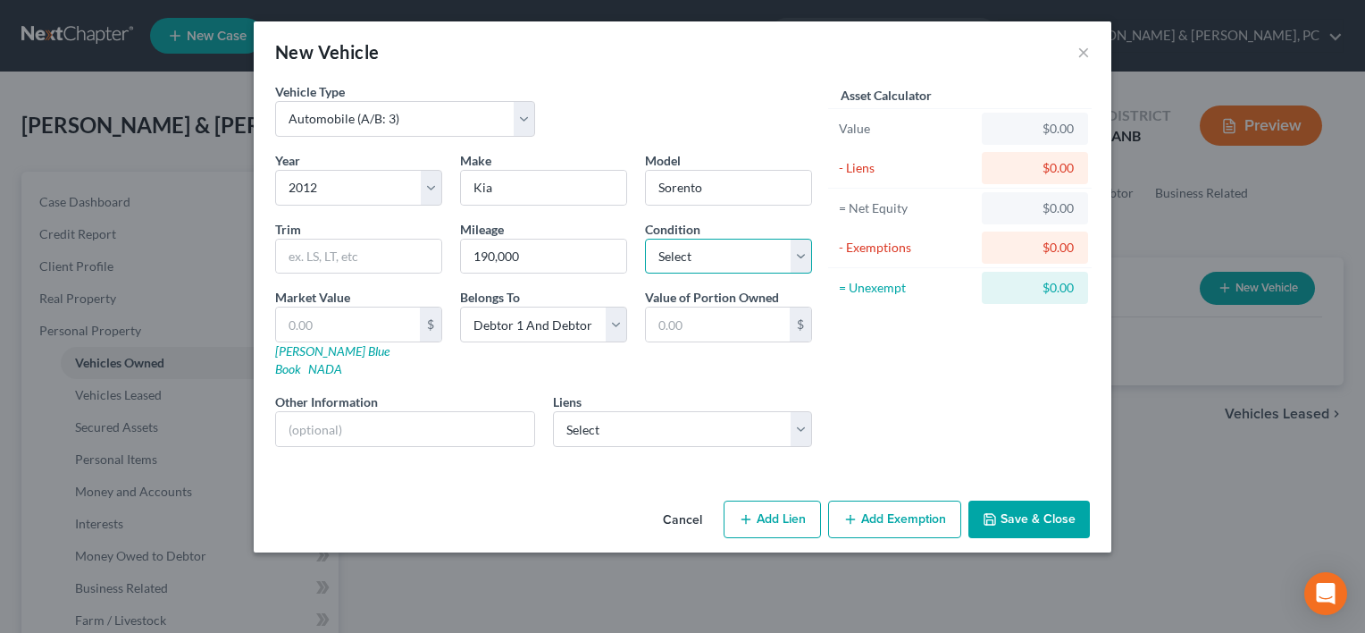
select select "1"
click at [645, 239] on select "Select Excellent Very Good Good Fair Poor" at bounding box center [728, 257] width 167 height 36
click at [332, 343] on link "[PERSON_NAME] Blue Book" at bounding box center [332, 359] width 114 height 33
click at [346, 318] on input "text" at bounding box center [348, 324] width 144 height 34
type input "3"
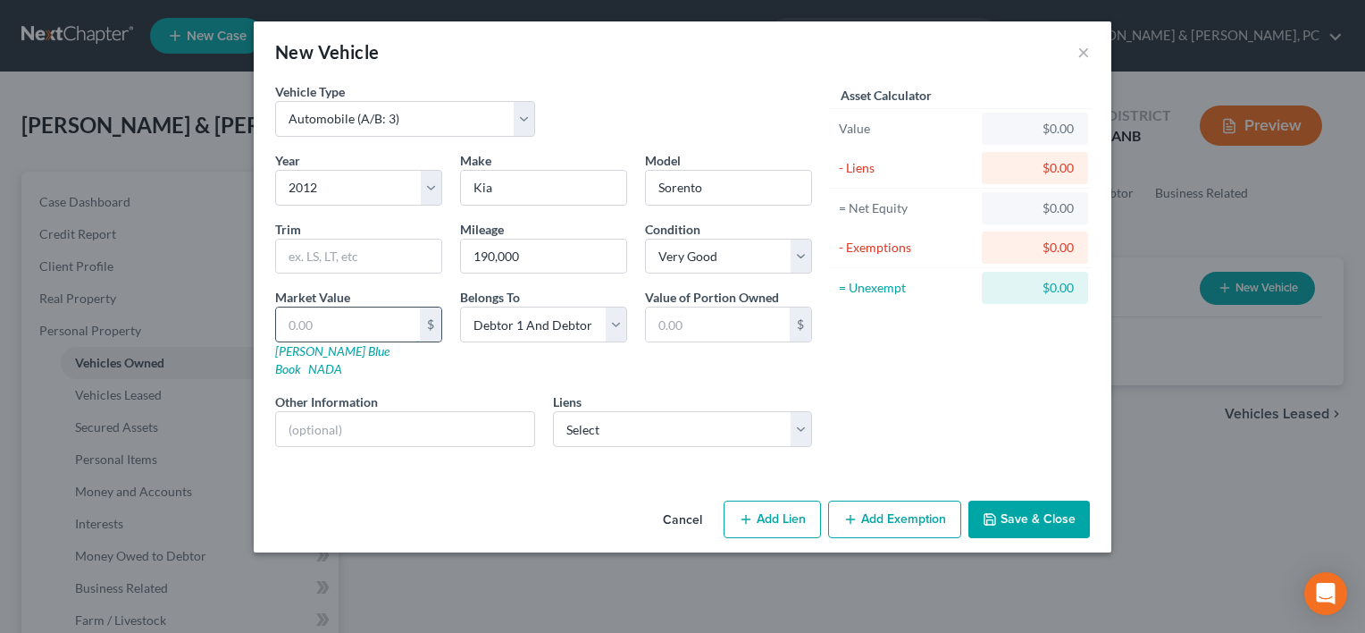
type input "3.00"
type input "39"
type input "39.00"
type input "393"
type input "393.00"
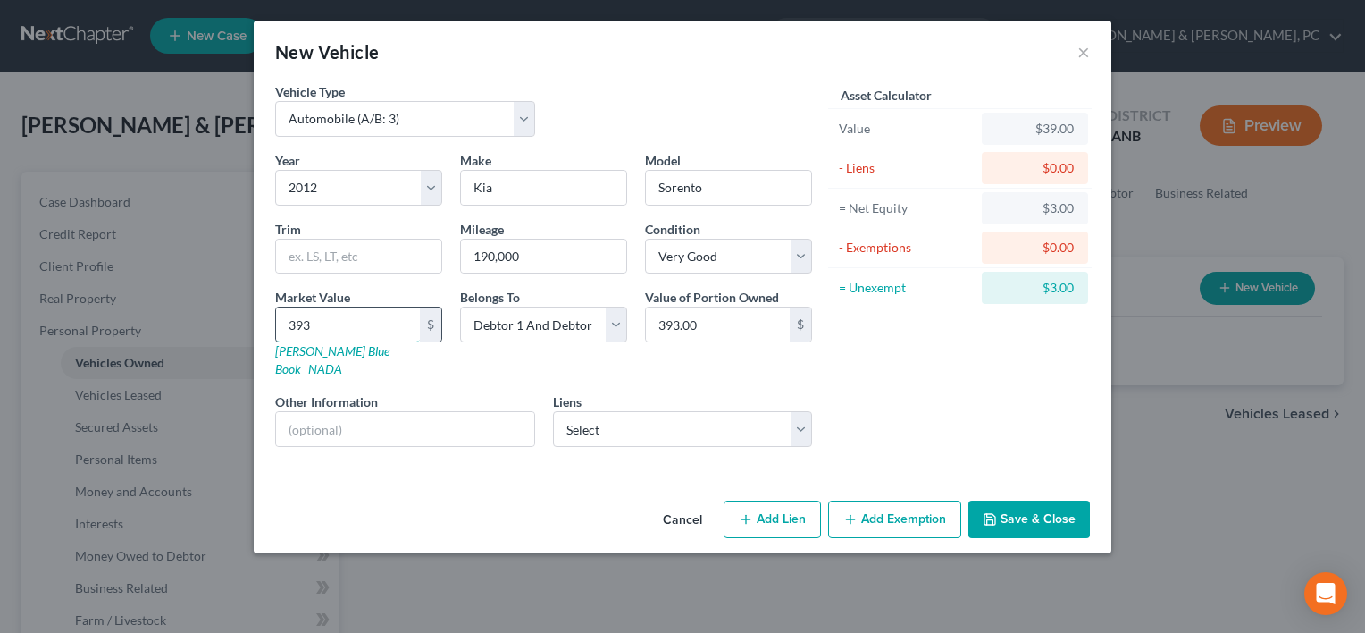
type input "3937"
type input "3,937.00"
type input "3,937"
click at [611, 411] on select "Select Bridgecrest - $10,098.00 Credit Acceptance Co - $9,792.00" at bounding box center [683, 429] width 260 height 36
click at [914, 383] on div "Asset Calculator Value $3,937.00 - Liens $0.00 = Net Equity $393.00 - Exemption…" at bounding box center [960, 271] width 278 height 379
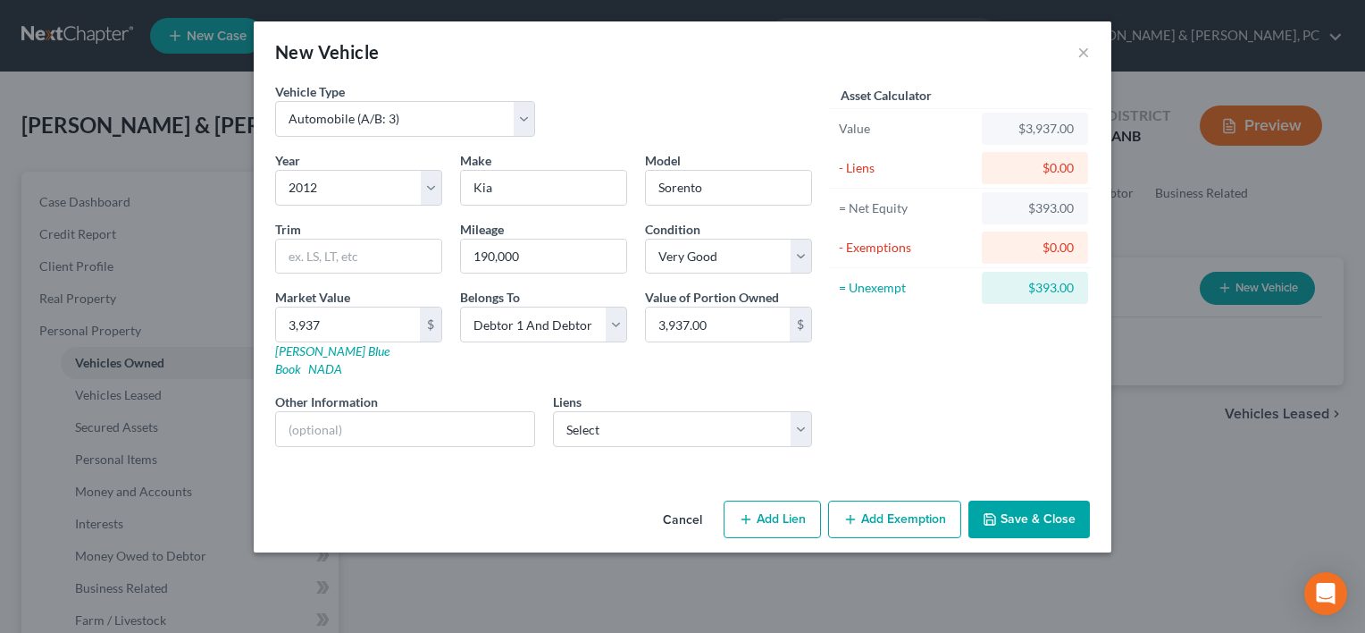
click at [868, 500] on button "Add Exemption" at bounding box center [894, 519] width 133 height 38
select select "2"
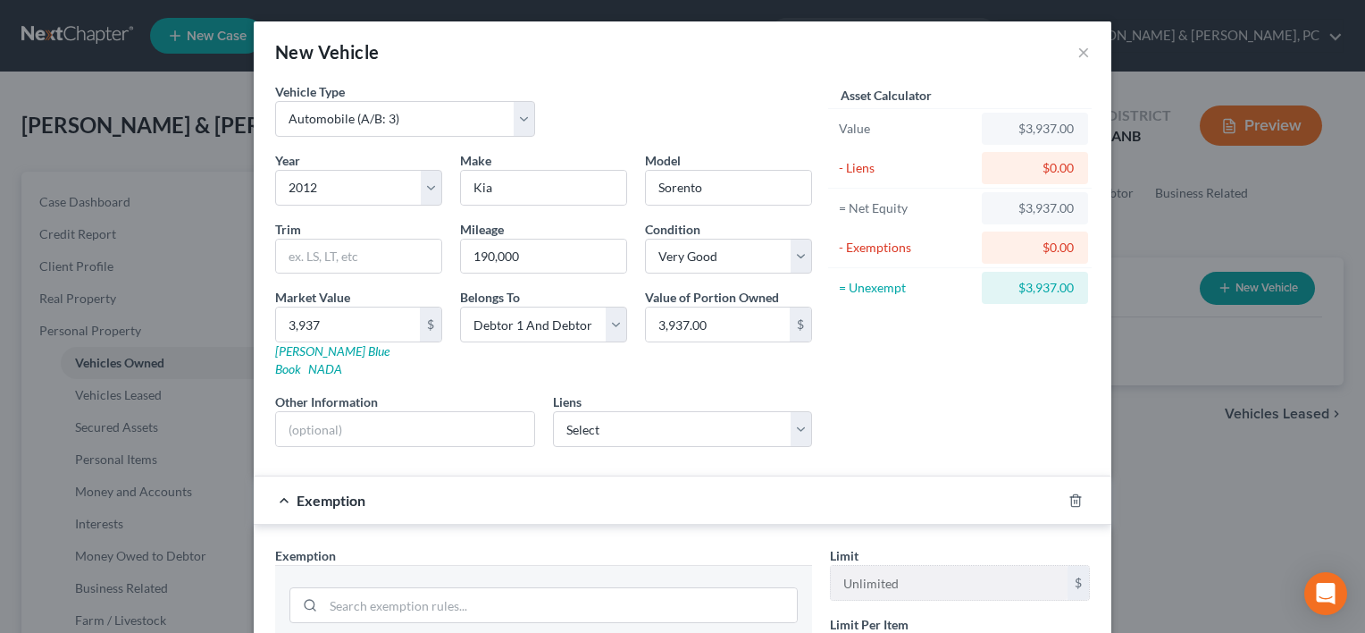
scroll to position [184, 0]
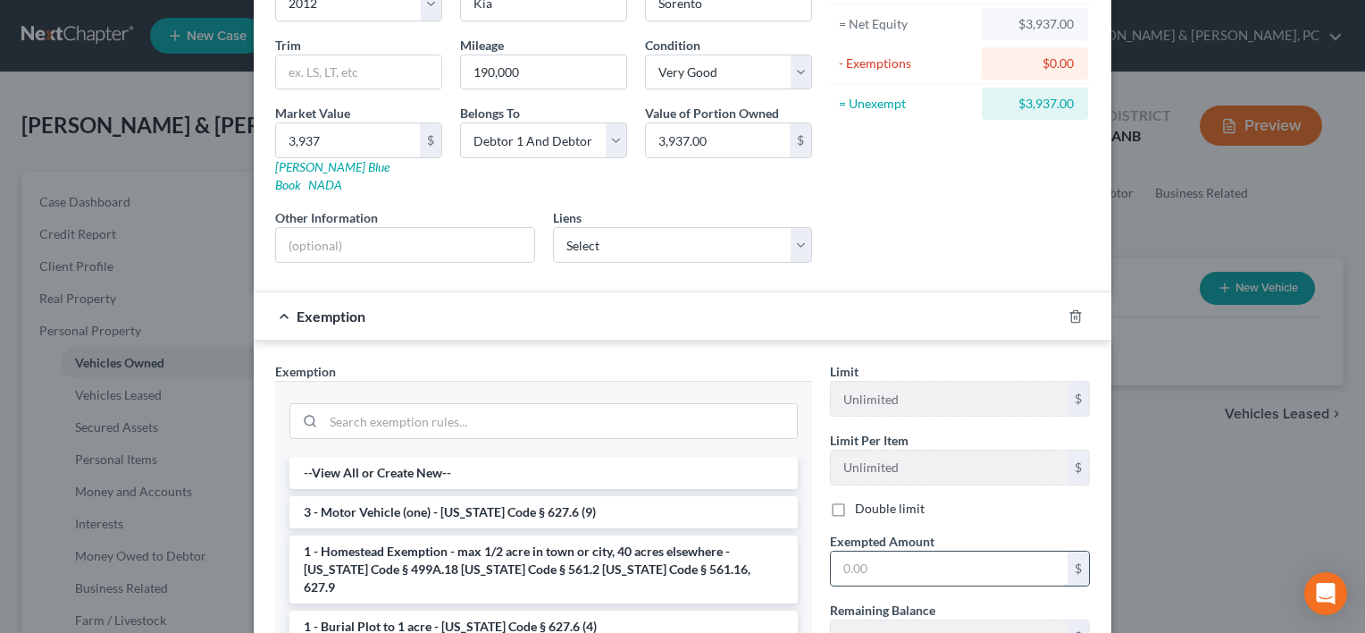
click at [868, 551] on input "text" at bounding box center [949, 568] width 237 height 34
type input "3,937"
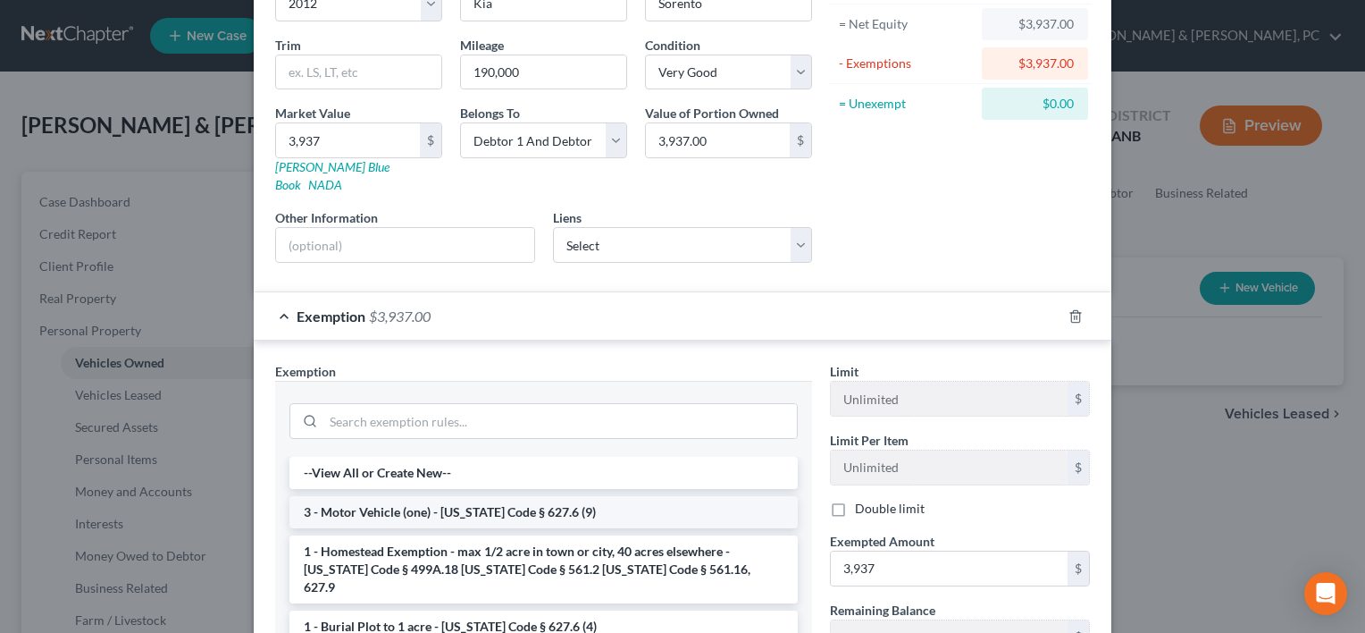
click at [536, 496] on li "3 - Motor Vehicle (one) - [US_STATE] Code § 627.6 (9)" at bounding box center [544, 512] width 508 height 32
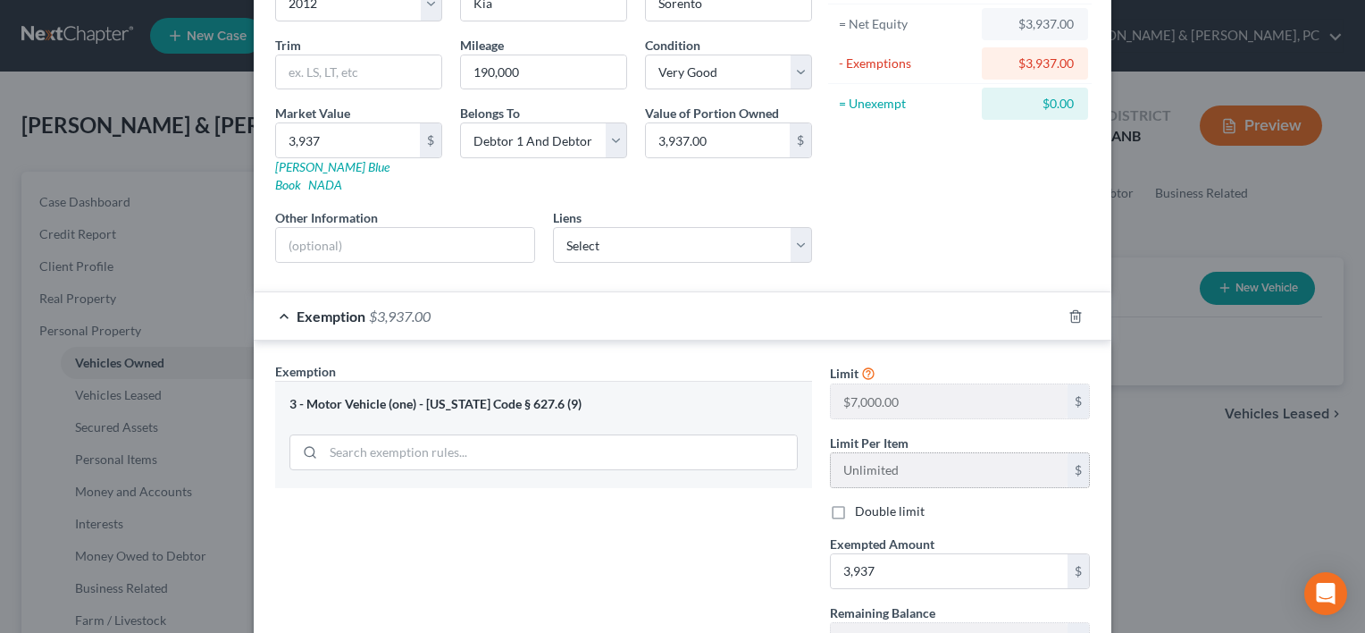
scroll to position [385, 0]
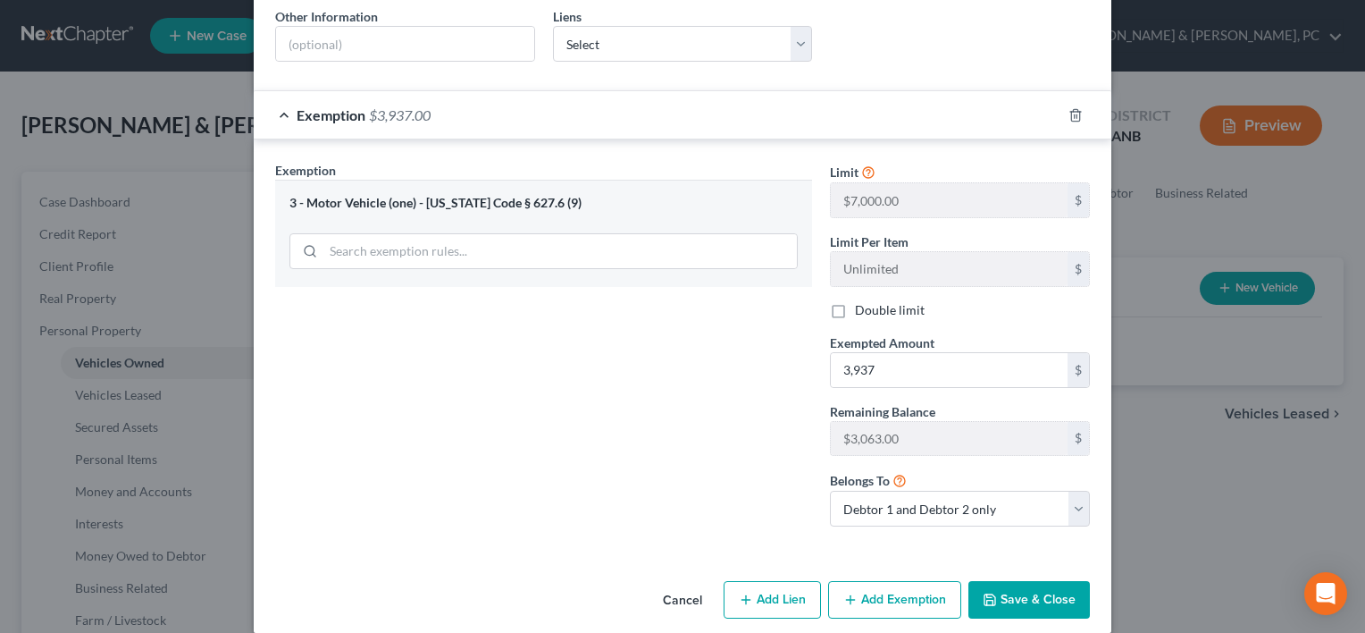
click at [1034, 581] on button "Save & Close" at bounding box center [1030, 600] width 122 height 38
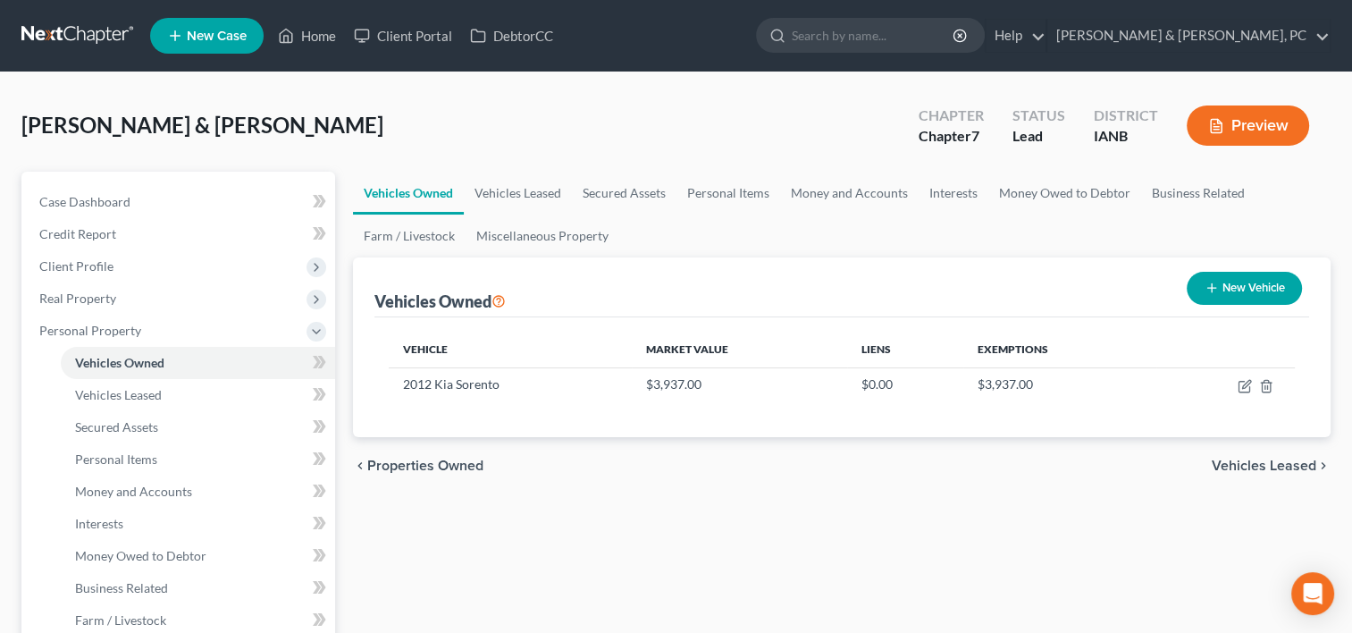
click at [1230, 281] on button "New Vehicle" at bounding box center [1244, 288] width 115 height 33
select select "0"
select select "2"
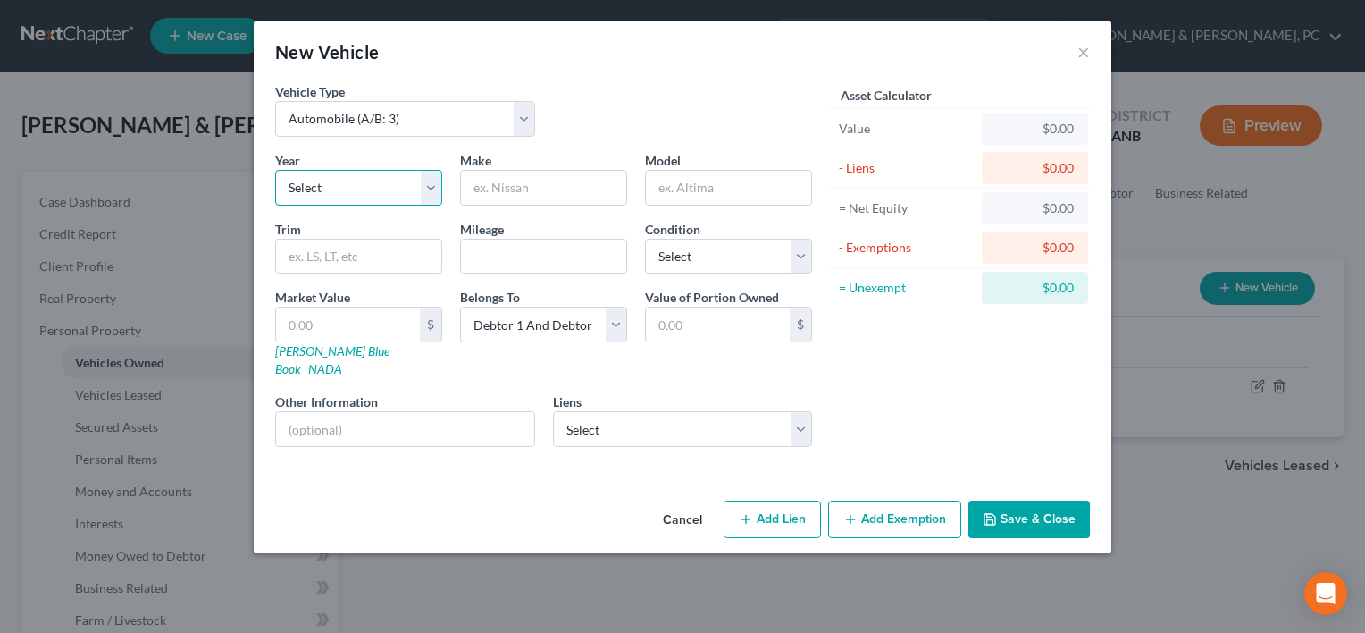
click at [420, 187] on select "Select 2026 2025 2024 2023 2022 2021 2020 2019 2018 2017 2016 2015 2014 2013 20…" at bounding box center [358, 188] width 167 height 36
select select "5"
click at [275, 170] on select "Select 2026 2025 2024 2023 2022 2021 2020 2019 2018 2017 2016 2015 2014 2013 20…" at bounding box center [358, 188] width 167 height 36
click at [550, 175] on input "text" at bounding box center [543, 188] width 165 height 34
type input "Ice Bear"
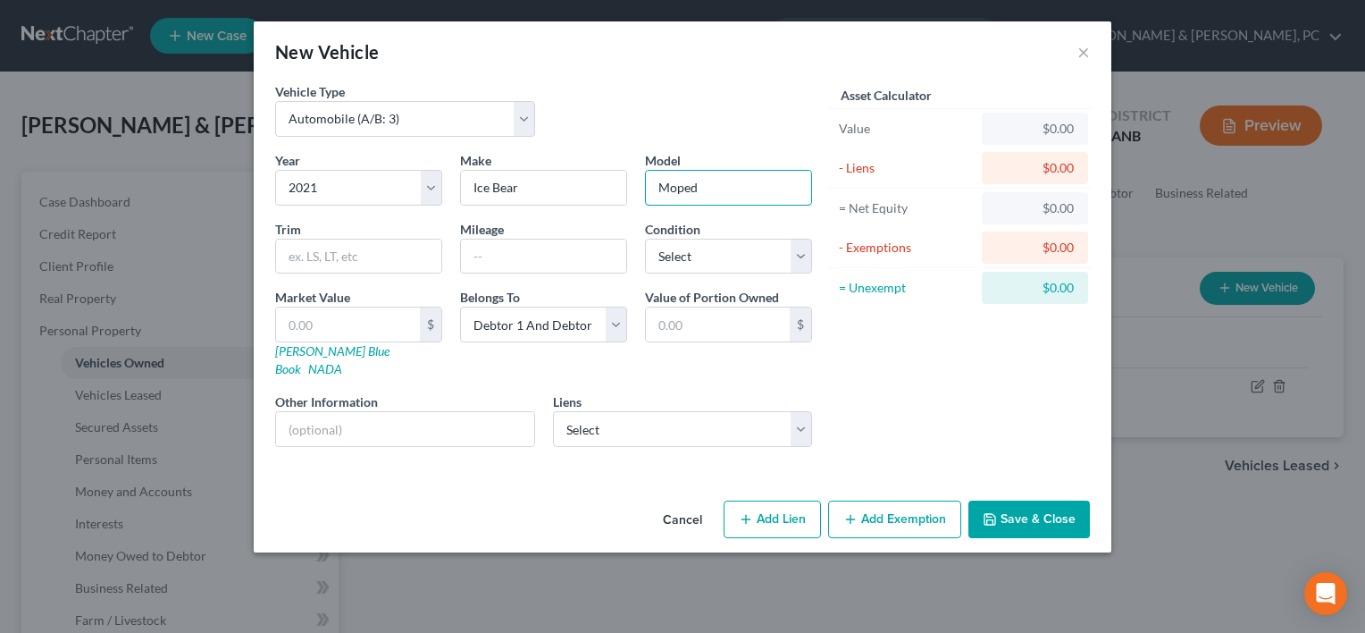
type input "Moped"
click at [387, 313] on input "text" at bounding box center [348, 324] width 144 height 34
type input "7"
type input "7.00"
type input "70"
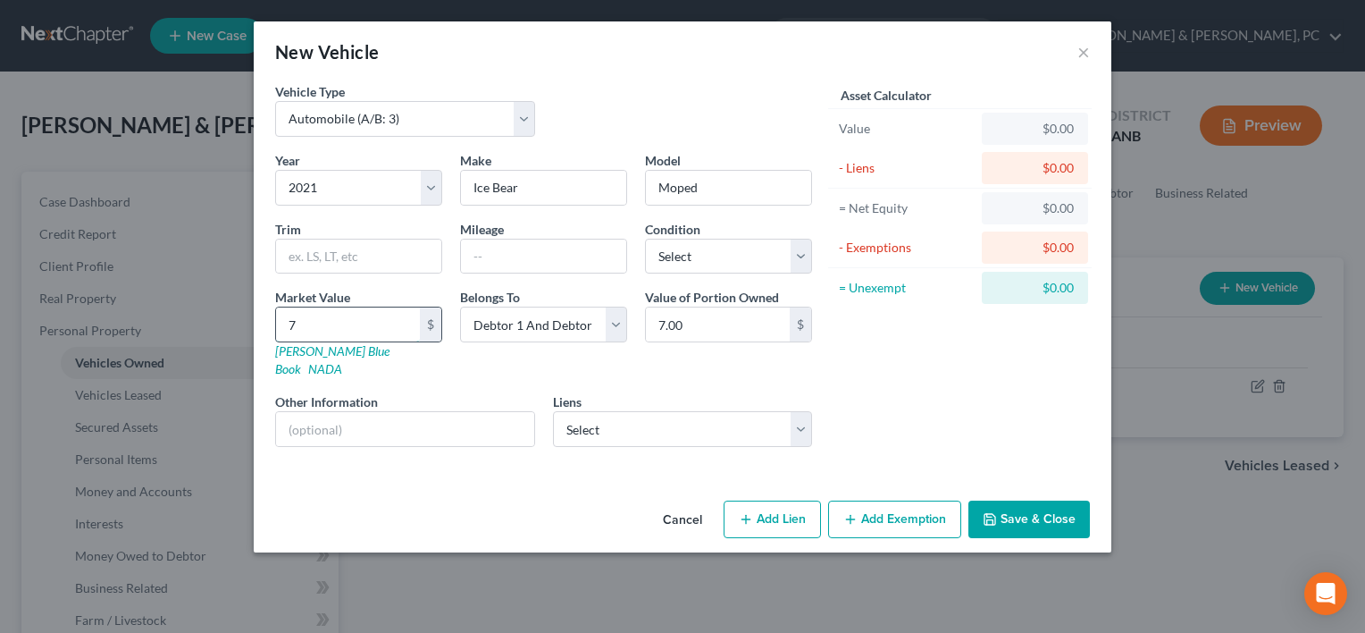
type input "70.00"
type input "700"
type input "700.00"
type input "700"
click at [913, 500] on button "Add Exemption" at bounding box center [894, 519] width 133 height 38
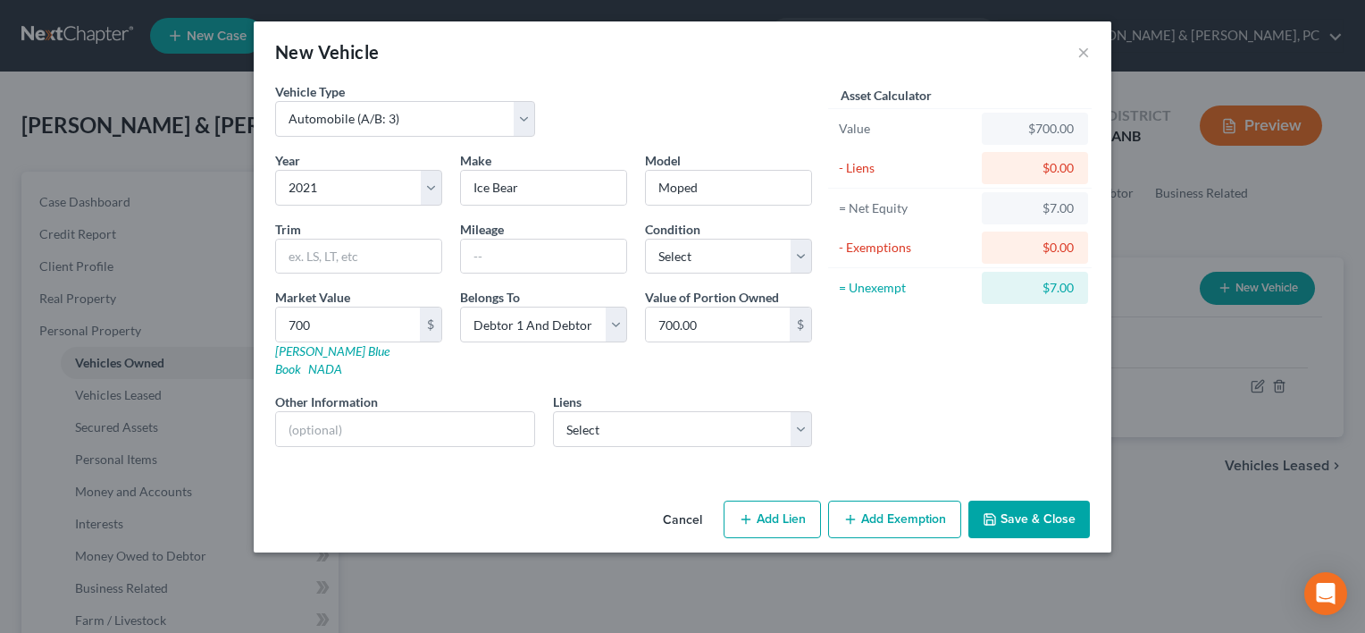
select select "2"
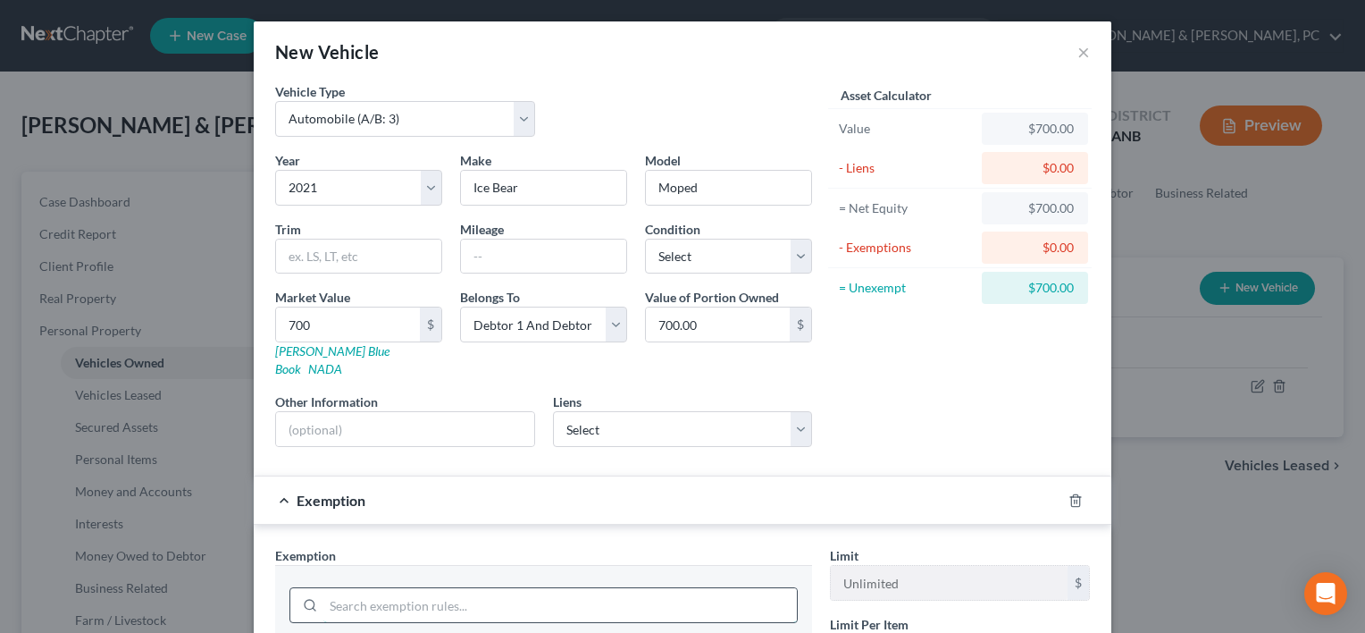
click at [469, 588] on input "search" at bounding box center [560, 605] width 474 height 34
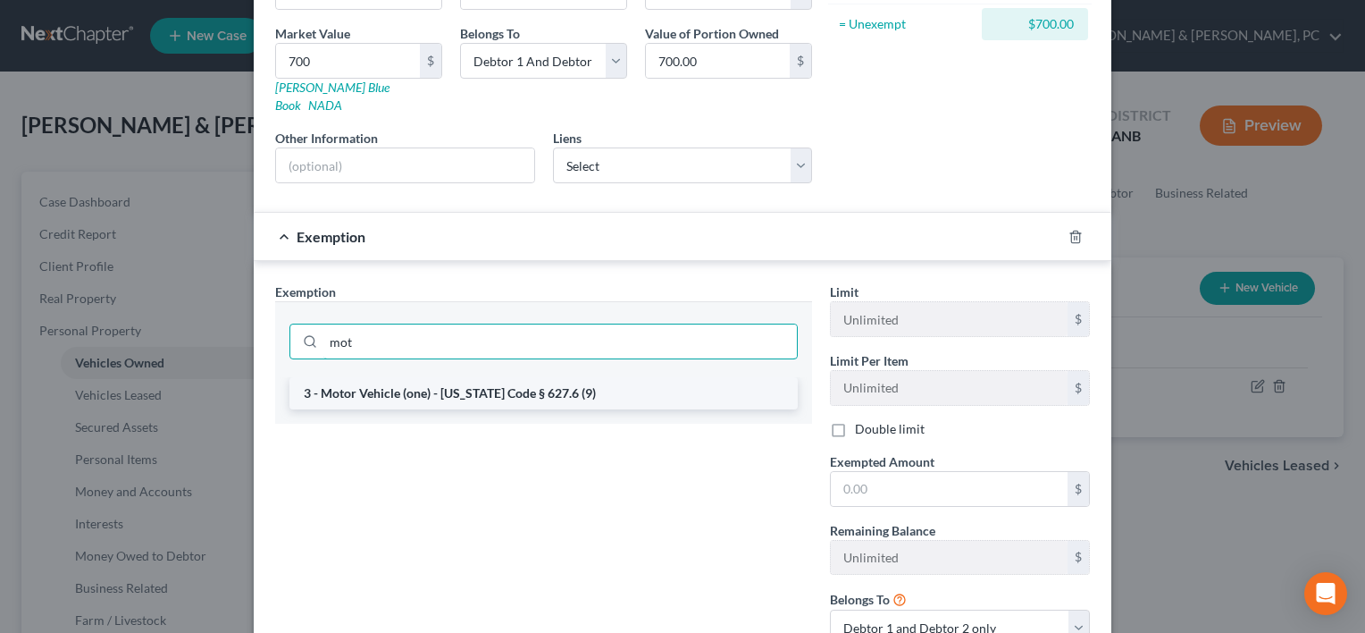
type input "mot"
click at [536, 377] on li "3 - Motor Vehicle (one) - [US_STATE] Code § 627.6 (9)" at bounding box center [544, 393] width 508 height 32
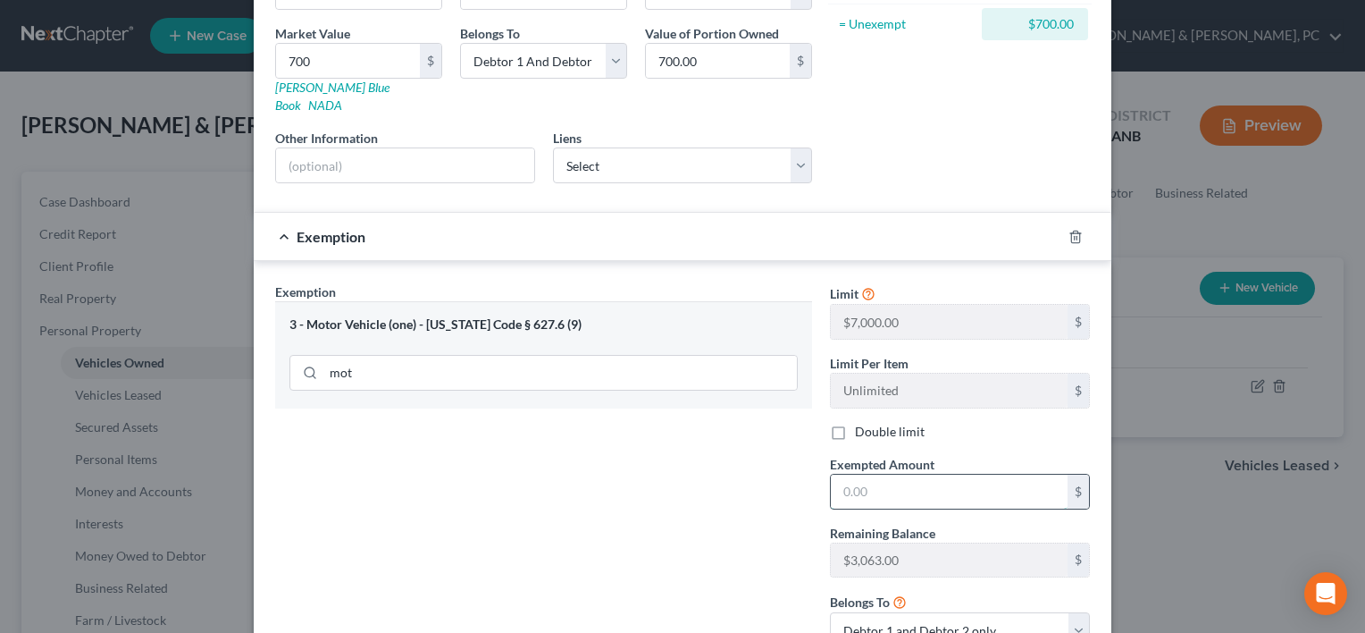
click at [945, 475] on input "text" at bounding box center [949, 492] width 237 height 34
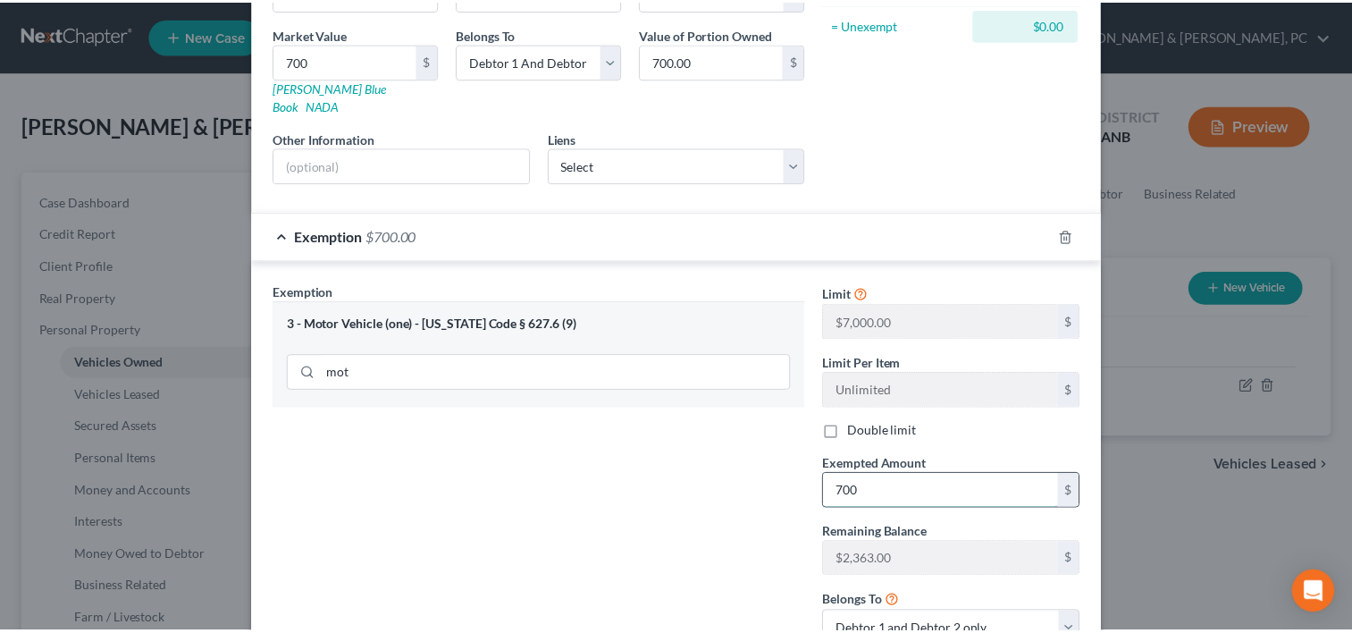
scroll to position [385, 0]
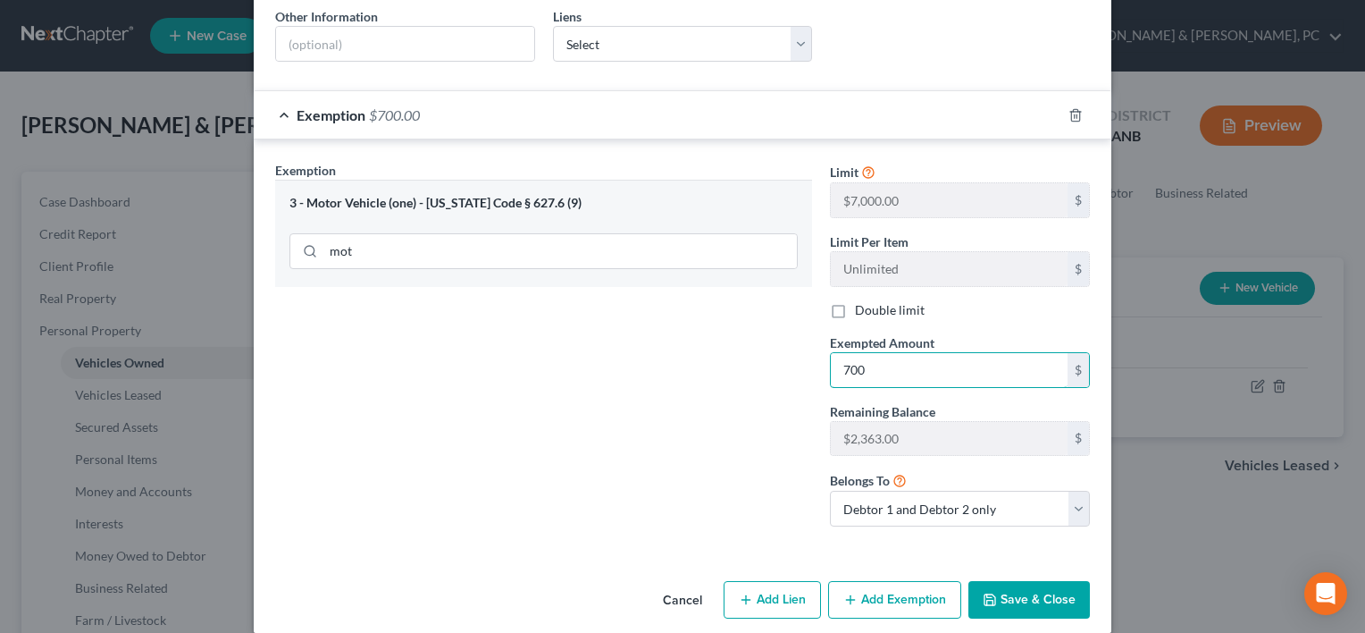
type input "700"
click at [752, 480] on div "Exemption Set must be selected for CA. Exemption * 3 - Motor Vehicle (one) - [U…" at bounding box center [543, 351] width 555 height 380
click at [1037, 581] on button "Save & Close" at bounding box center [1030, 600] width 122 height 38
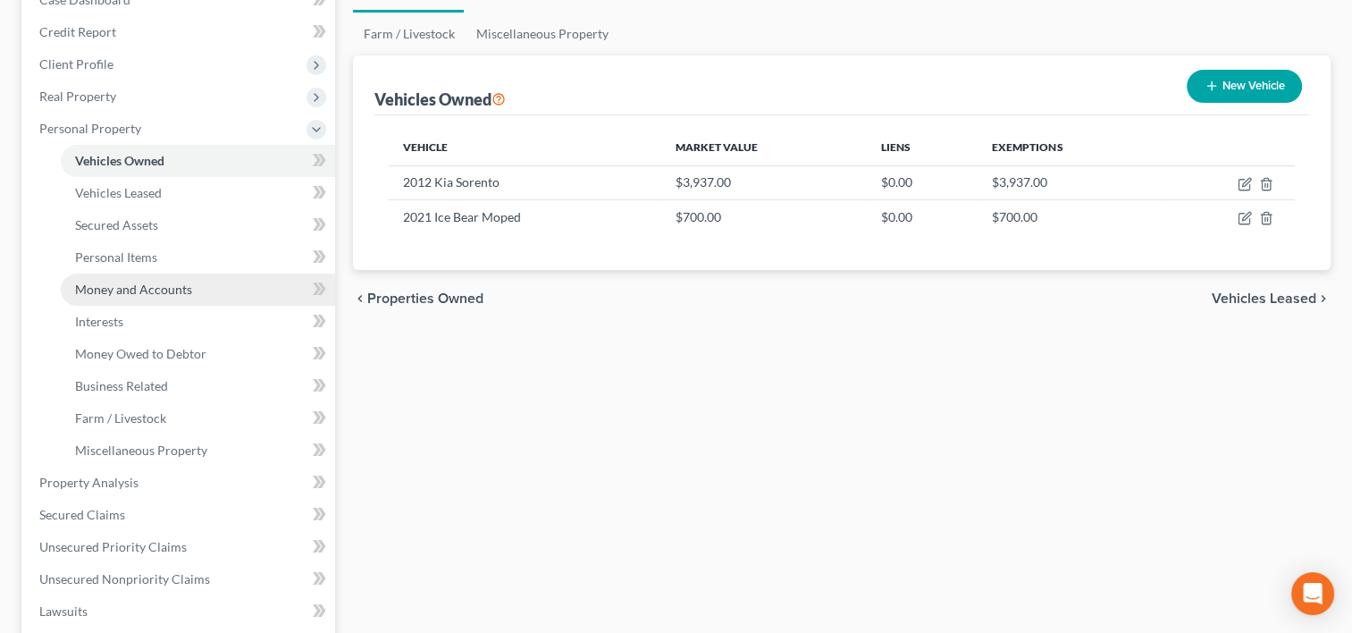
scroll to position [204, 0]
click at [191, 284] on link "Money and Accounts" at bounding box center [198, 288] width 274 height 32
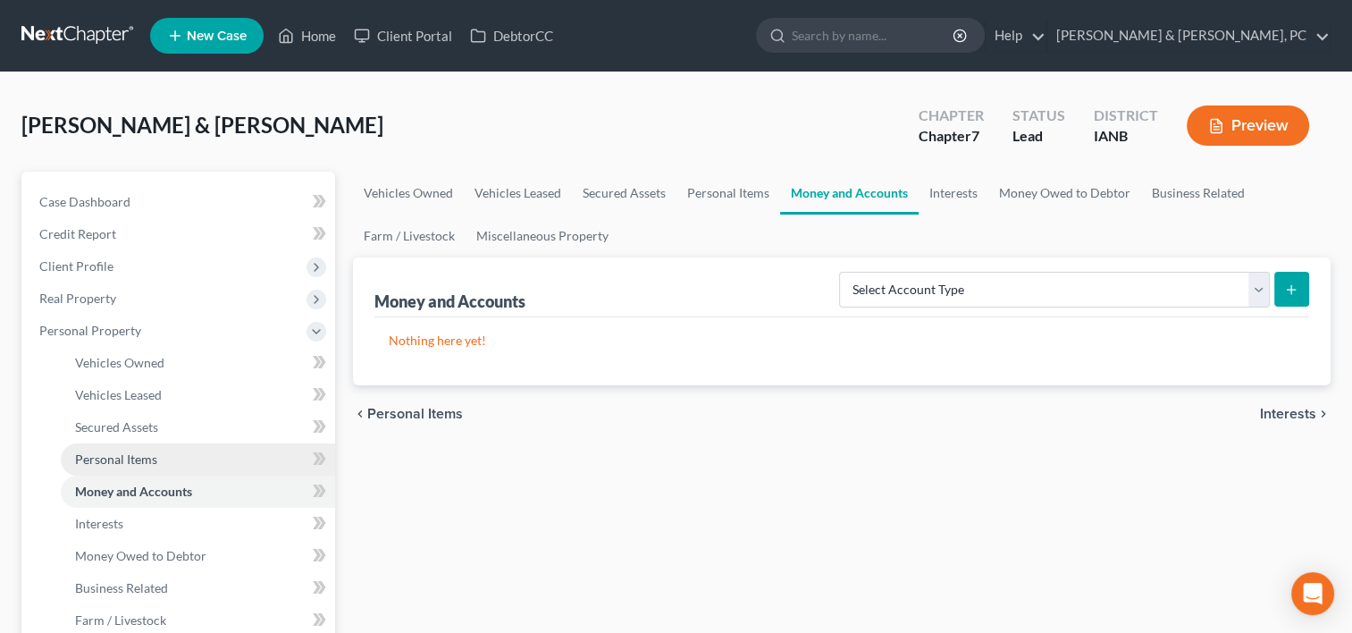
click at [218, 466] on link "Personal Items" at bounding box center [198, 459] width 274 height 32
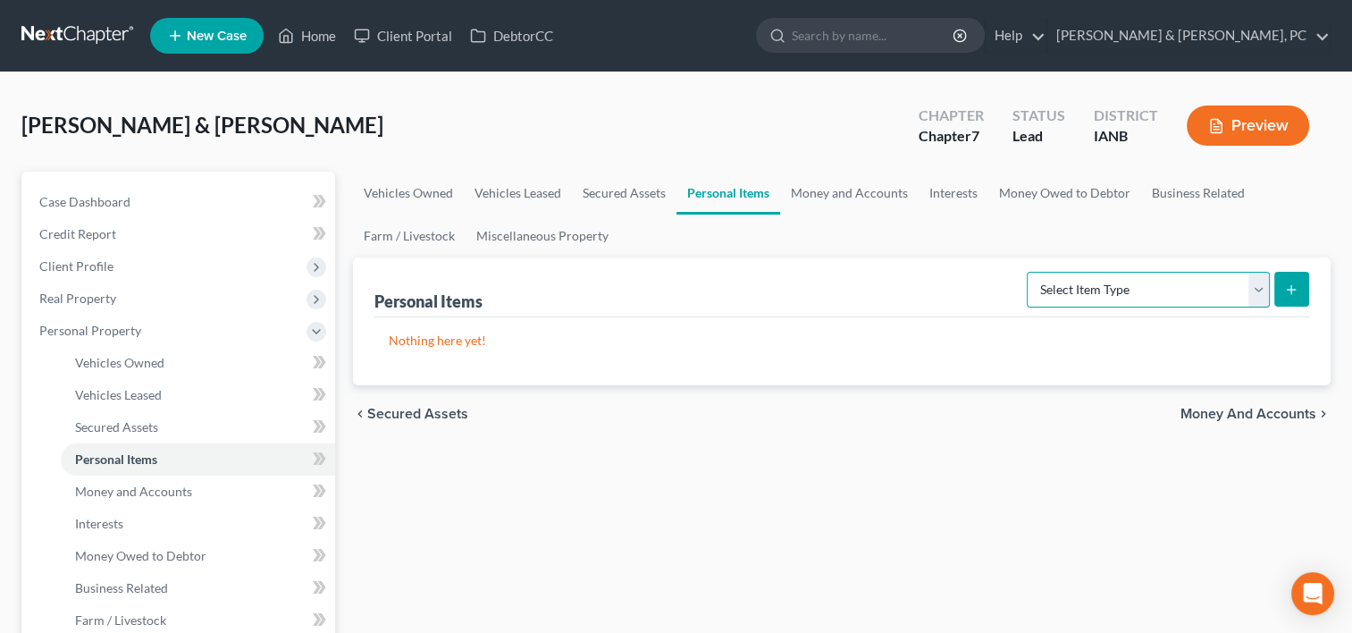
click at [1112, 293] on select "Select Item Type Clothing (A/B: 11) Collectibles Of Value (A/B: 8) Electronics …" at bounding box center [1148, 290] width 243 height 36
select select "household_goods"
click at [1029, 272] on select "Select Item Type Clothing (A/B: 11) Collectibles Of Value (A/B: 8) Electronics …" at bounding box center [1148, 290] width 243 height 36
click at [1289, 286] on icon "submit" at bounding box center [1291, 289] width 14 height 14
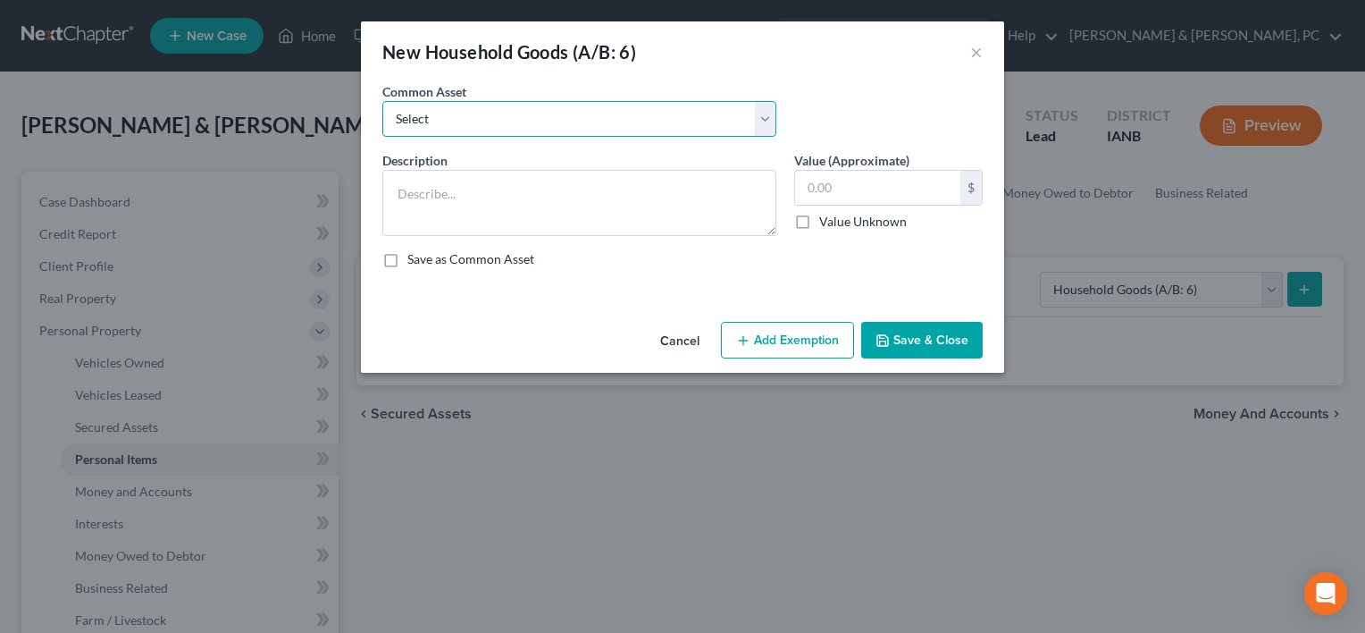
drag, startPoint x: 634, startPoint y: 125, endPoint x: 629, endPoint y: 134, distance: 10.0
click at [634, 125] on select "Select Common household items owned by debtor(s)" at bounding box center [579, 119] width 394 height 36
select select "0"
click at [382, 101] on select "Select Common household items owned by debtor(s)" at bounding box center [579, 119] width 394 height 36
type textarea "Common household items owned by debtor(s)"
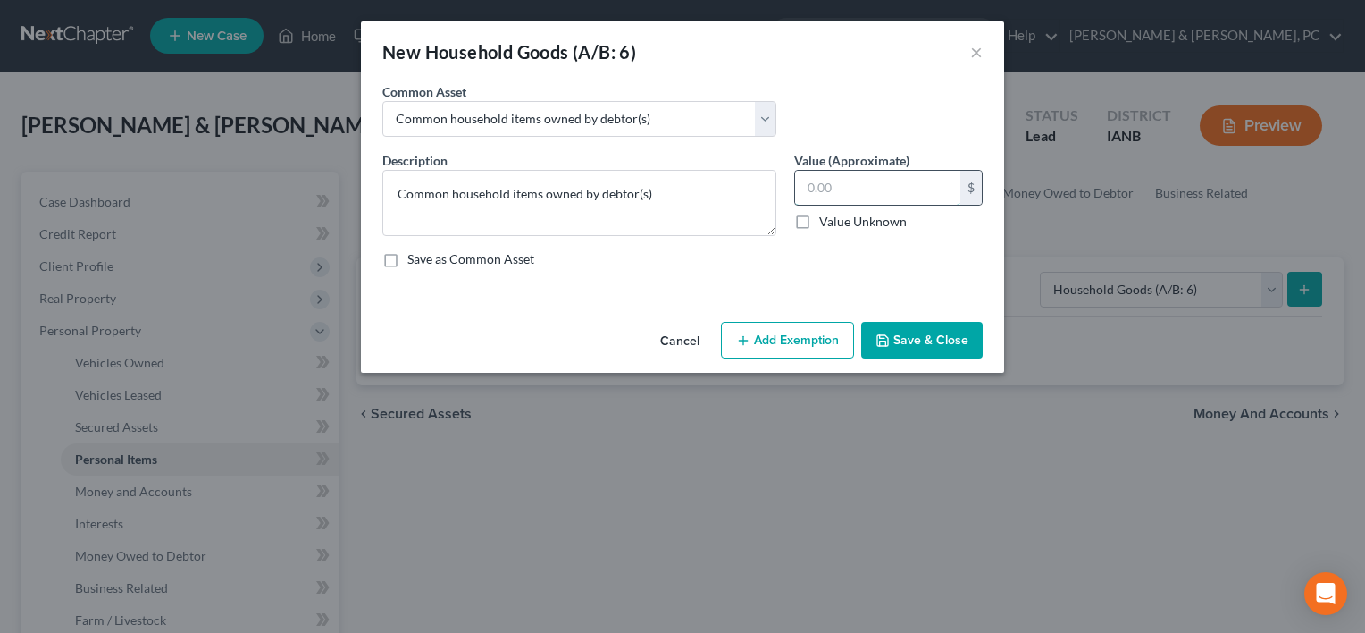
click at [815, 180] on input "text" at bounding box center [877, 188] width 165 height 34
type input "5"
type input "1,500"
click at [781, 323] on button "Add Exemption" at bounding box center [787, 341] width 133 height 38
select select "2"
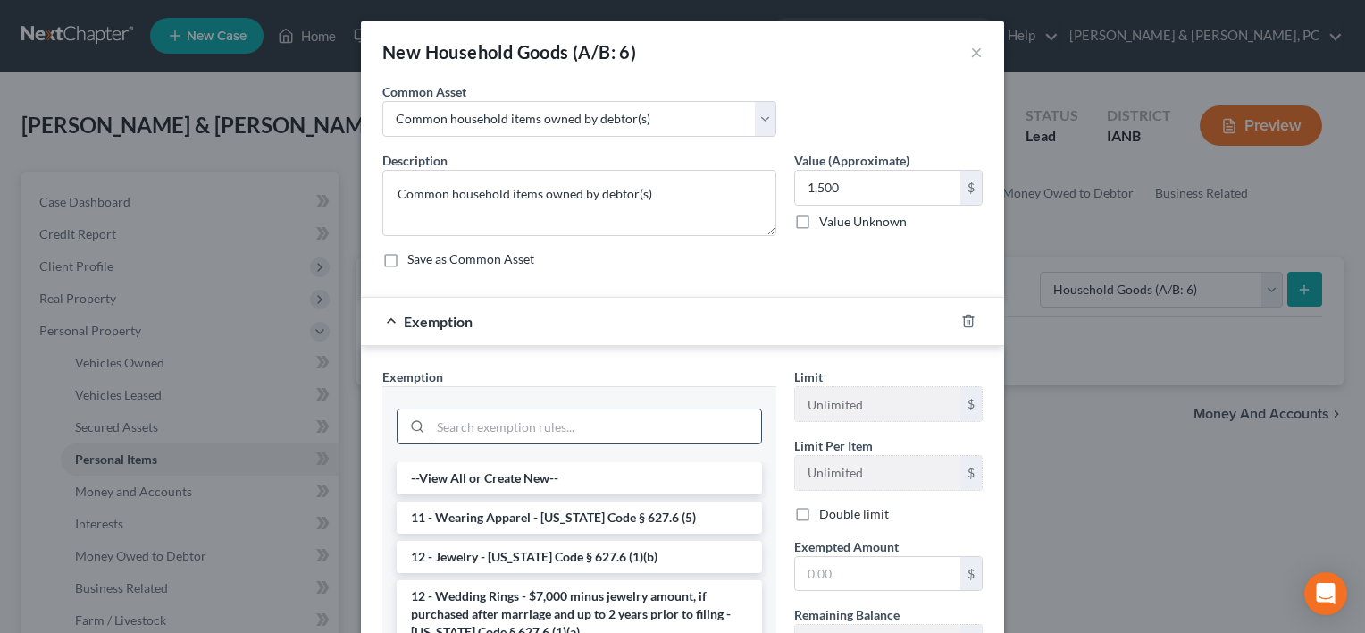
click at [536, 432] on input "search" at bounding box center [596, 426] width 331 height 34
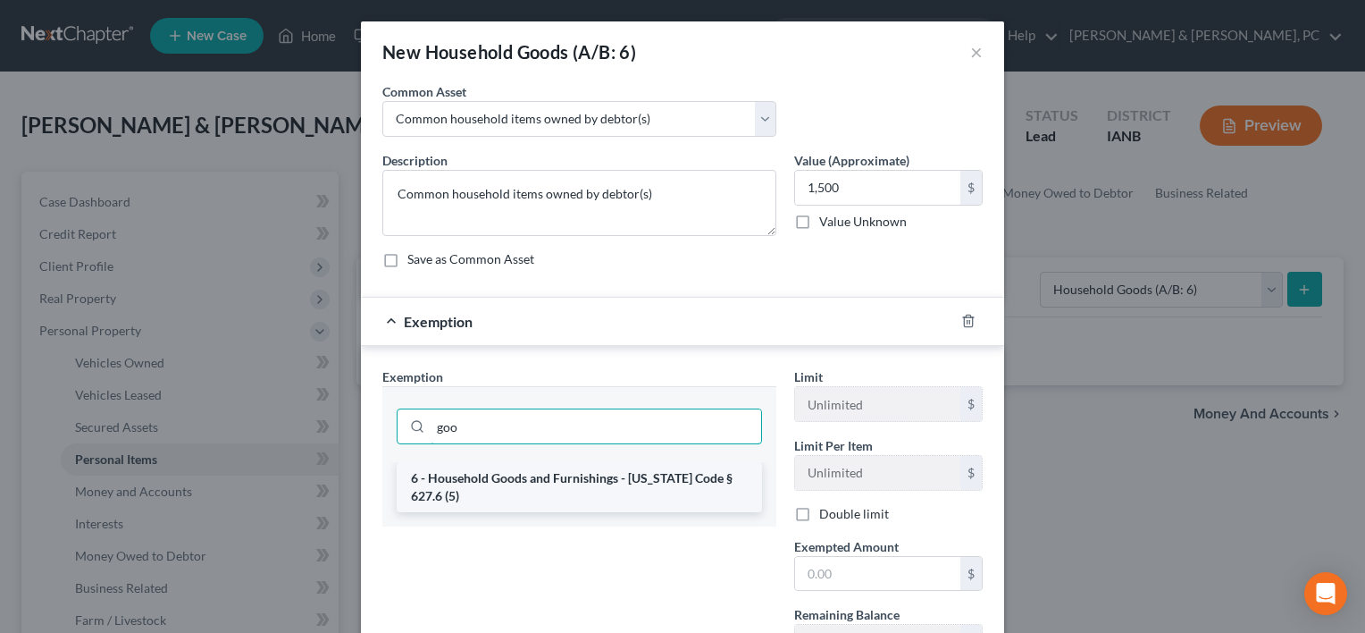
type input "goo"
click at [543, 467] on li "6 - Household Goods and Furnishings - [US_STATE] Code § 627.6 (5)" at bounding box center [579, 487] width 365 height 50
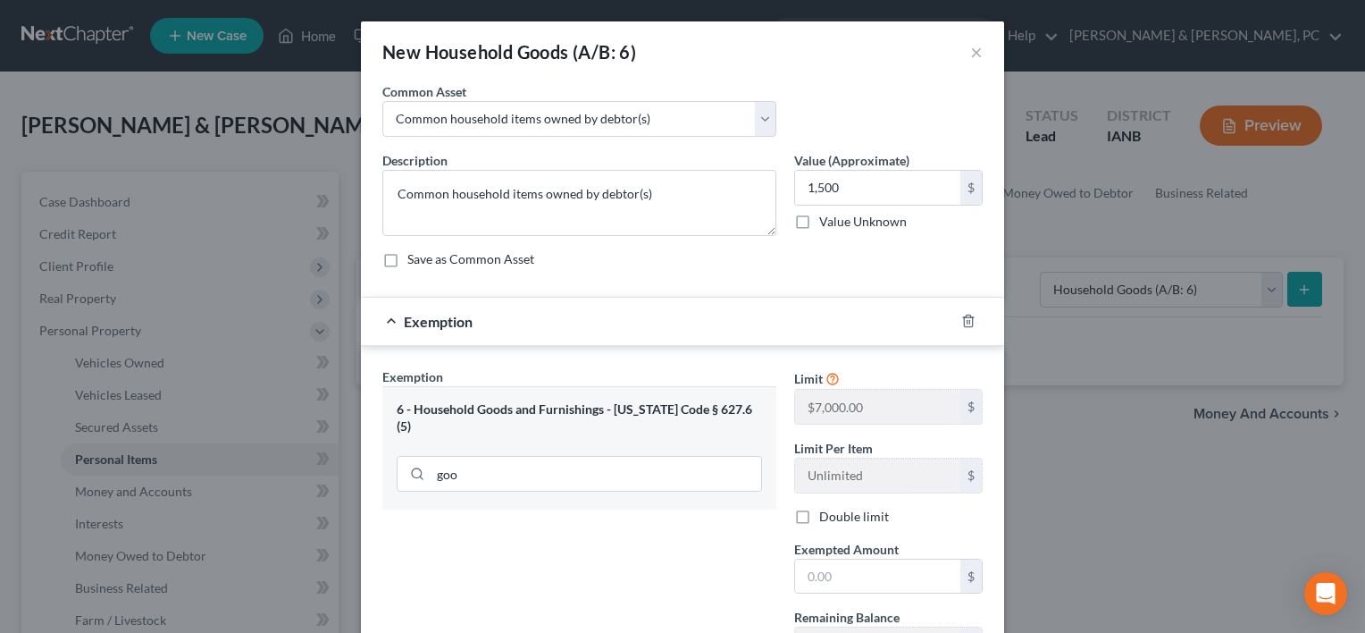
click at [821, 555] on label "Exempted Amount *" at bounding box center [846, 549] width 105 height 19
click at [821, 564] on input "text" at bounding box center [877, 576] width 165 height 34
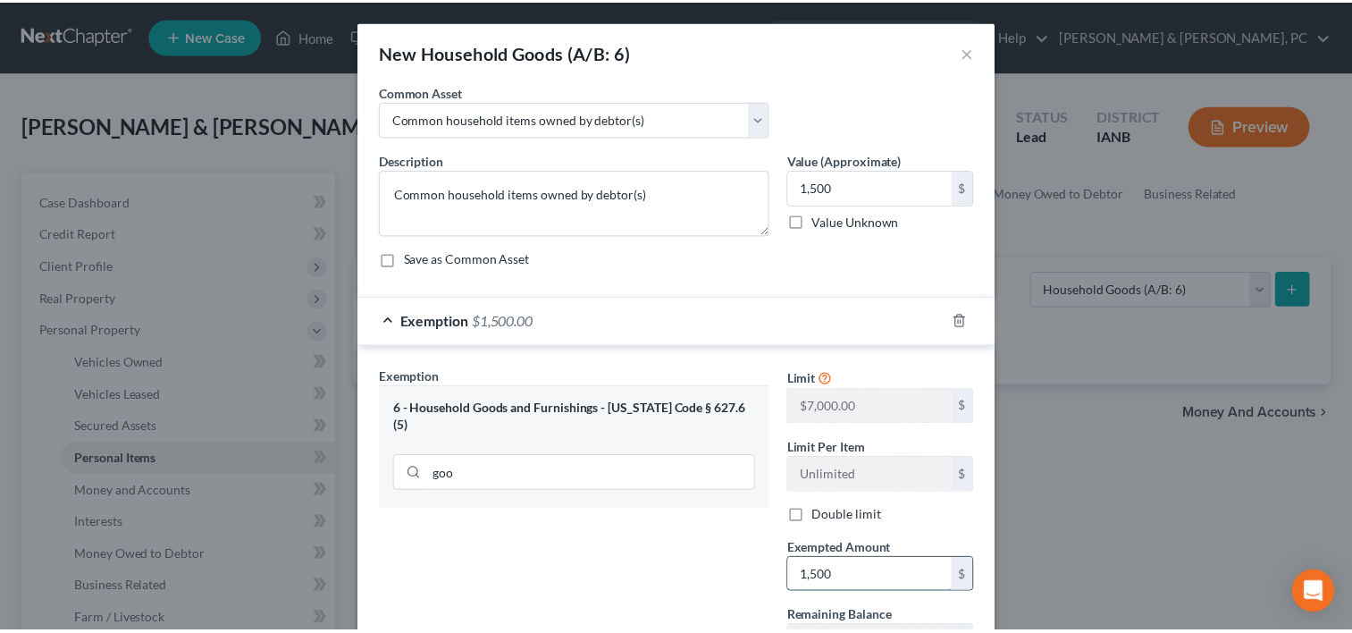
scroll to position [225, 0]
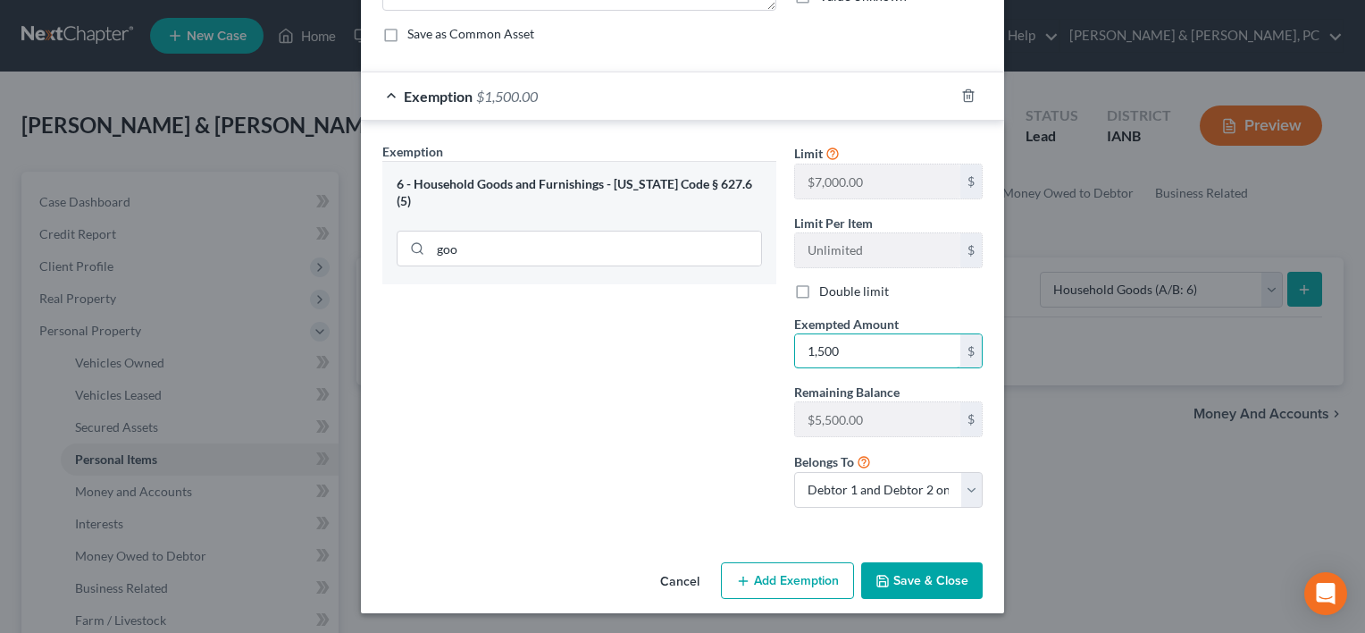
type input "1,500"
click at [911, 574] on button "Save & Close" at bounding box center [922, 581] width 122 height 38
